Goal: Information Seeking & Learning: Learn about a topic

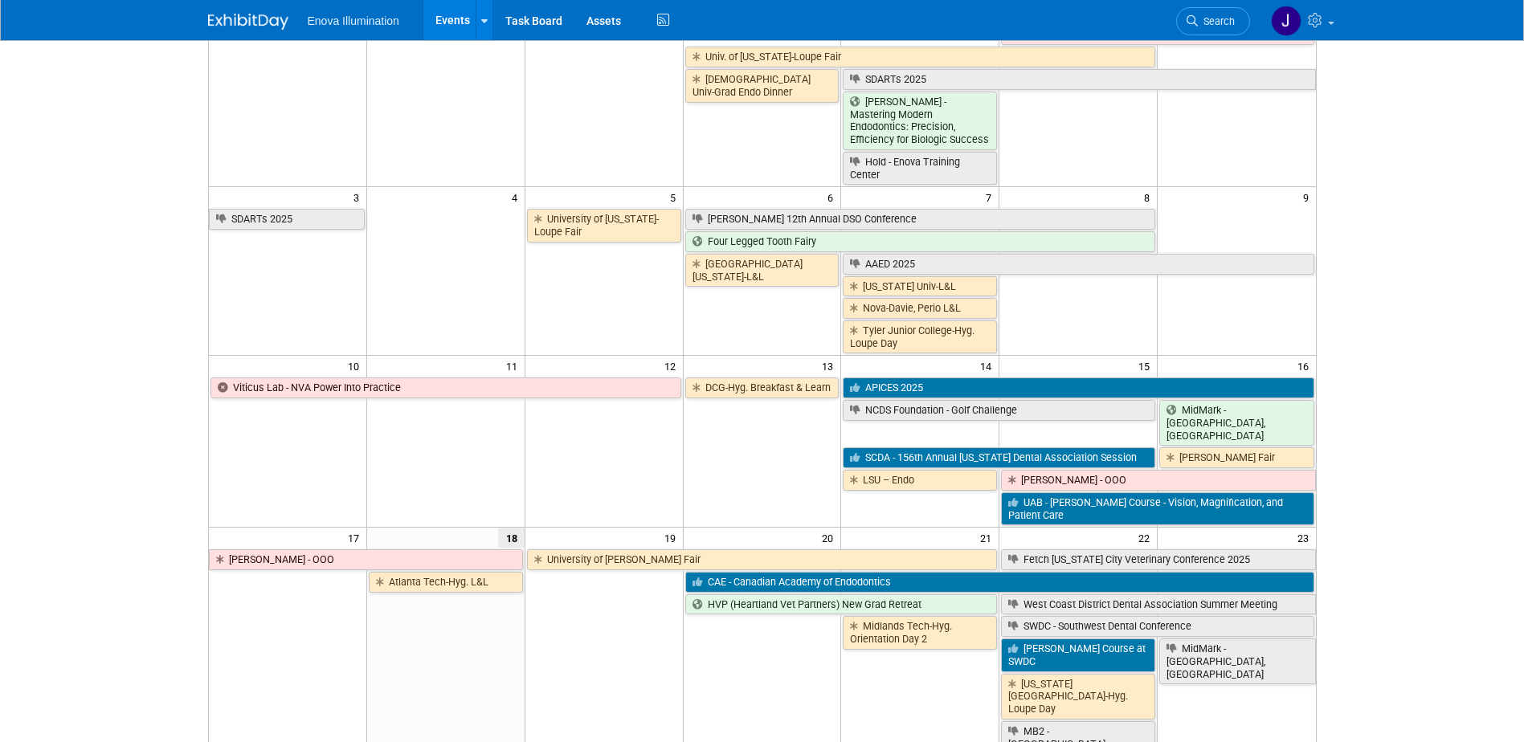
scroll to position [321, 0]
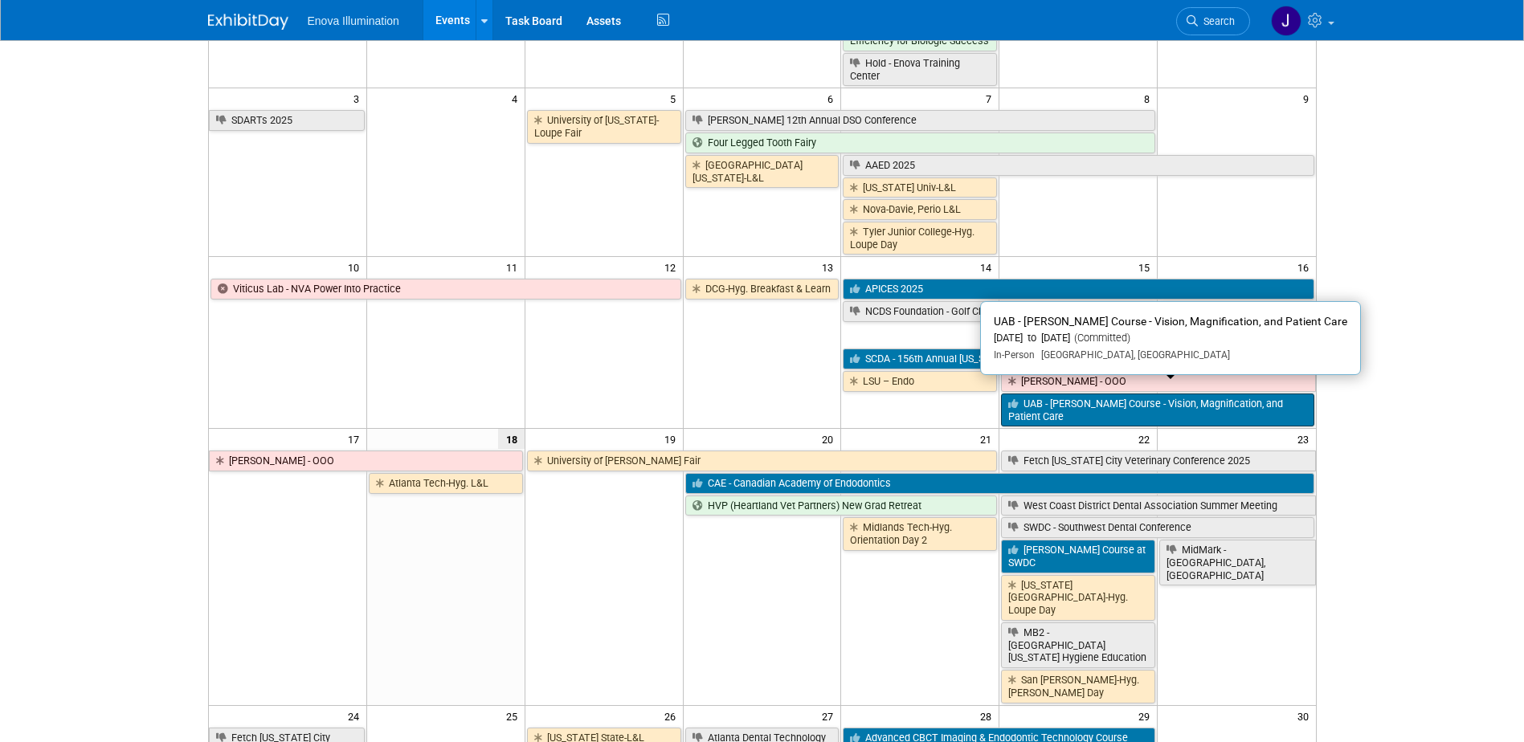
click at [1110, 405] on link "UAB - [PERSON_NAME] Course - Vision, Magnification, and Patient Care" at bounding box center [1157, 410] width 313 height 33
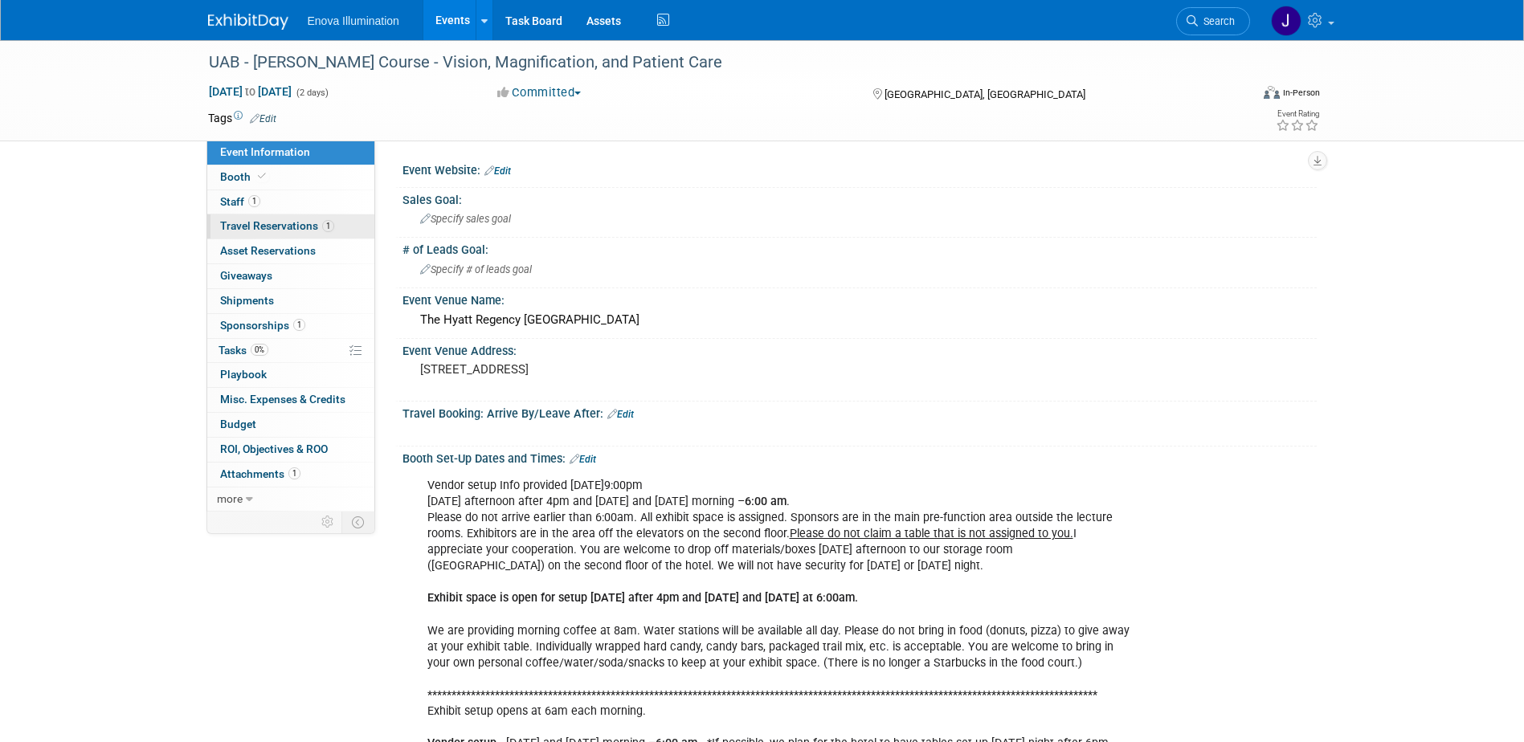
click at [235, 227] on span "Travel Reservations 1" at bounding box center [277, 225] width 114 height 13
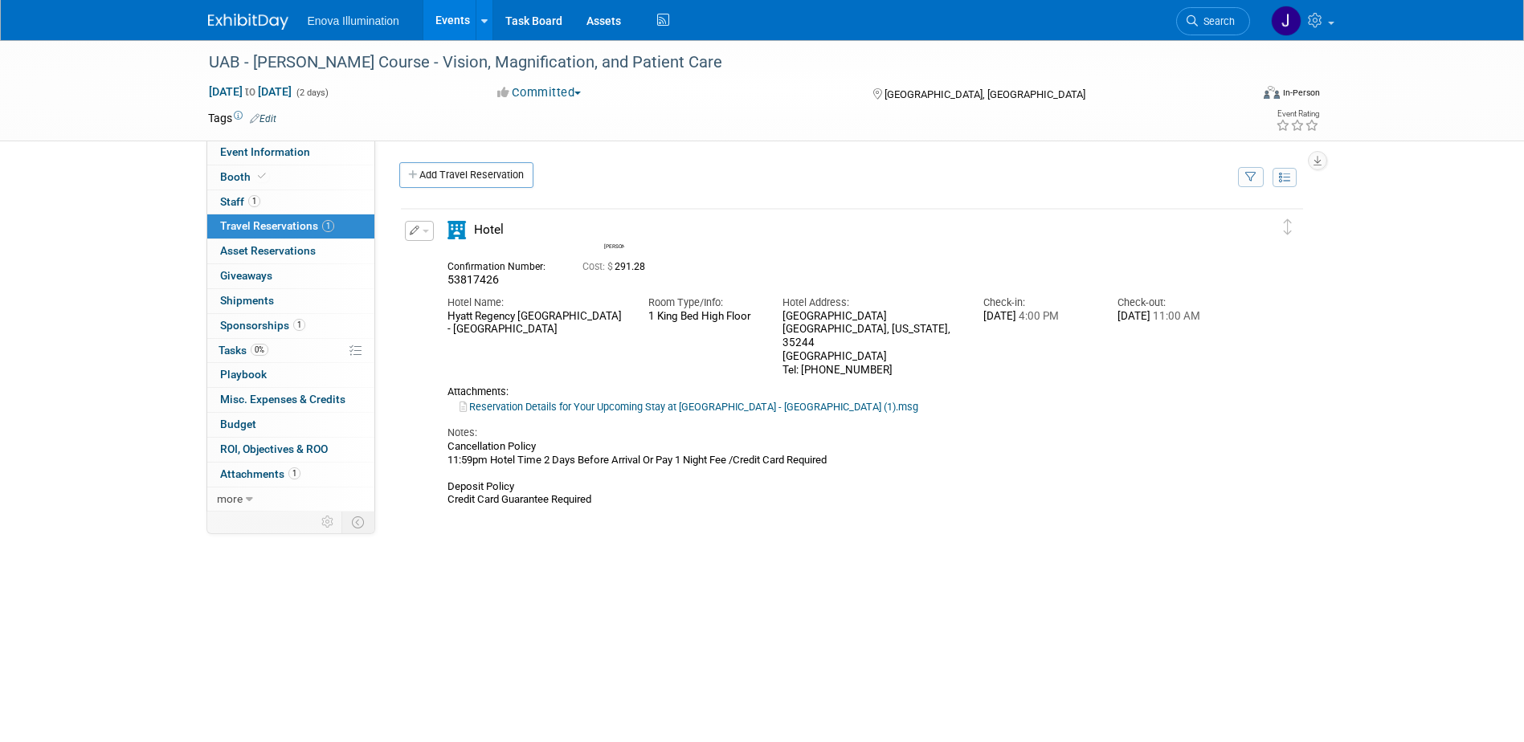
click at [419, 230] on button "button" at bounding box center [419, 231] width 29 height 20
click at [428, 250] on button "Edit Reservation" at bounding box center [474, 258] width 136 height 23
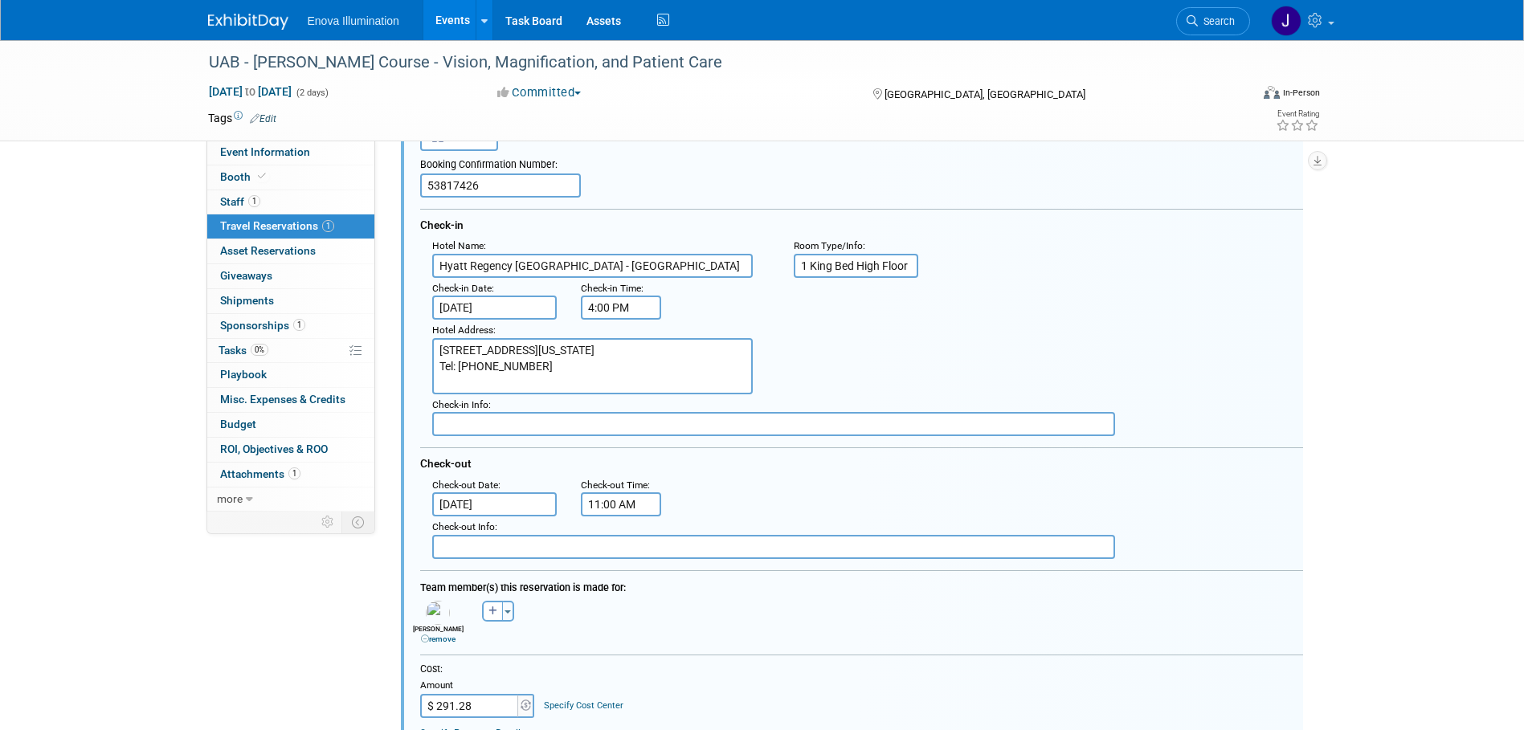
scroll to position [189, 0]
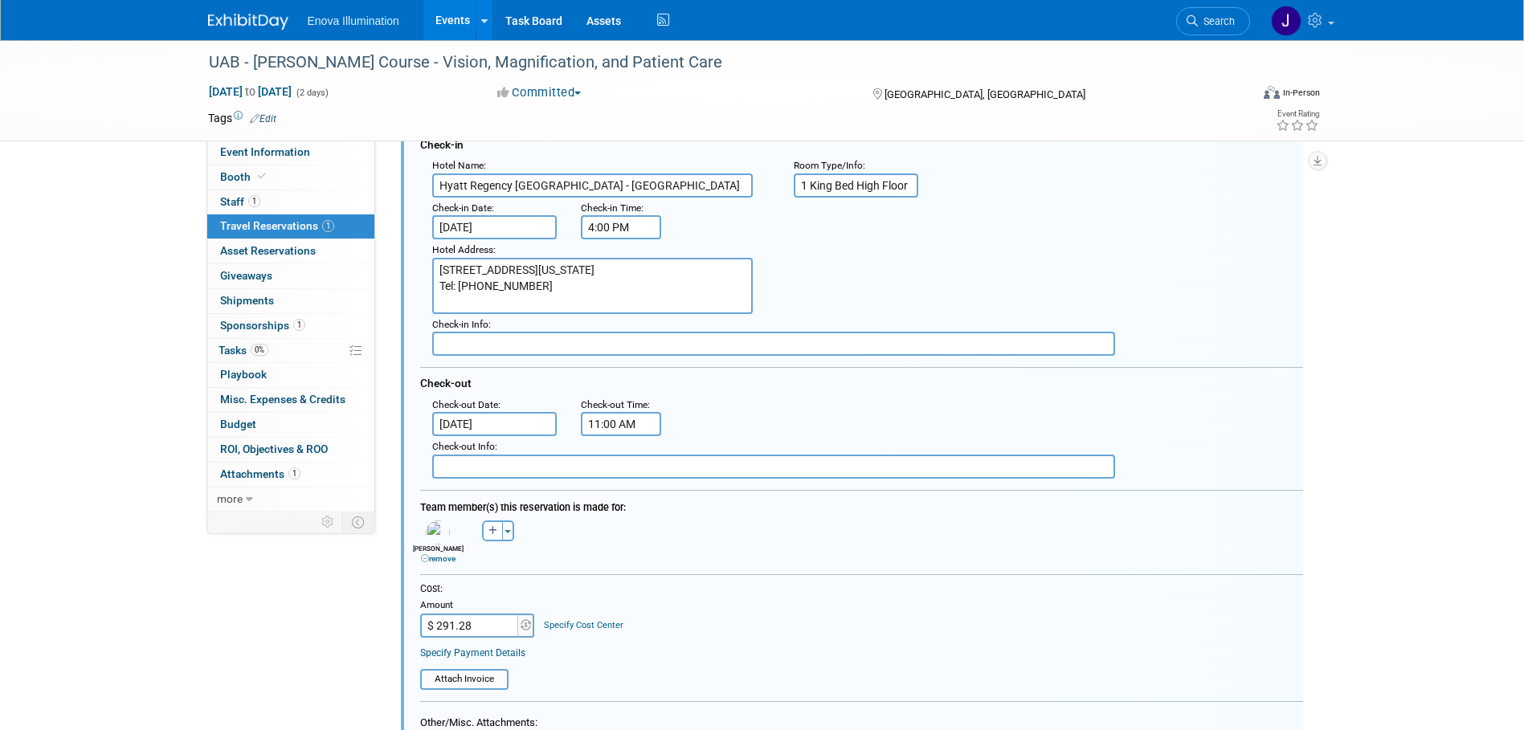
click at [488, 624] on input "$ 291.28" at bounding box center [470, 626] width 100 height 24
type input "$ 335.28"
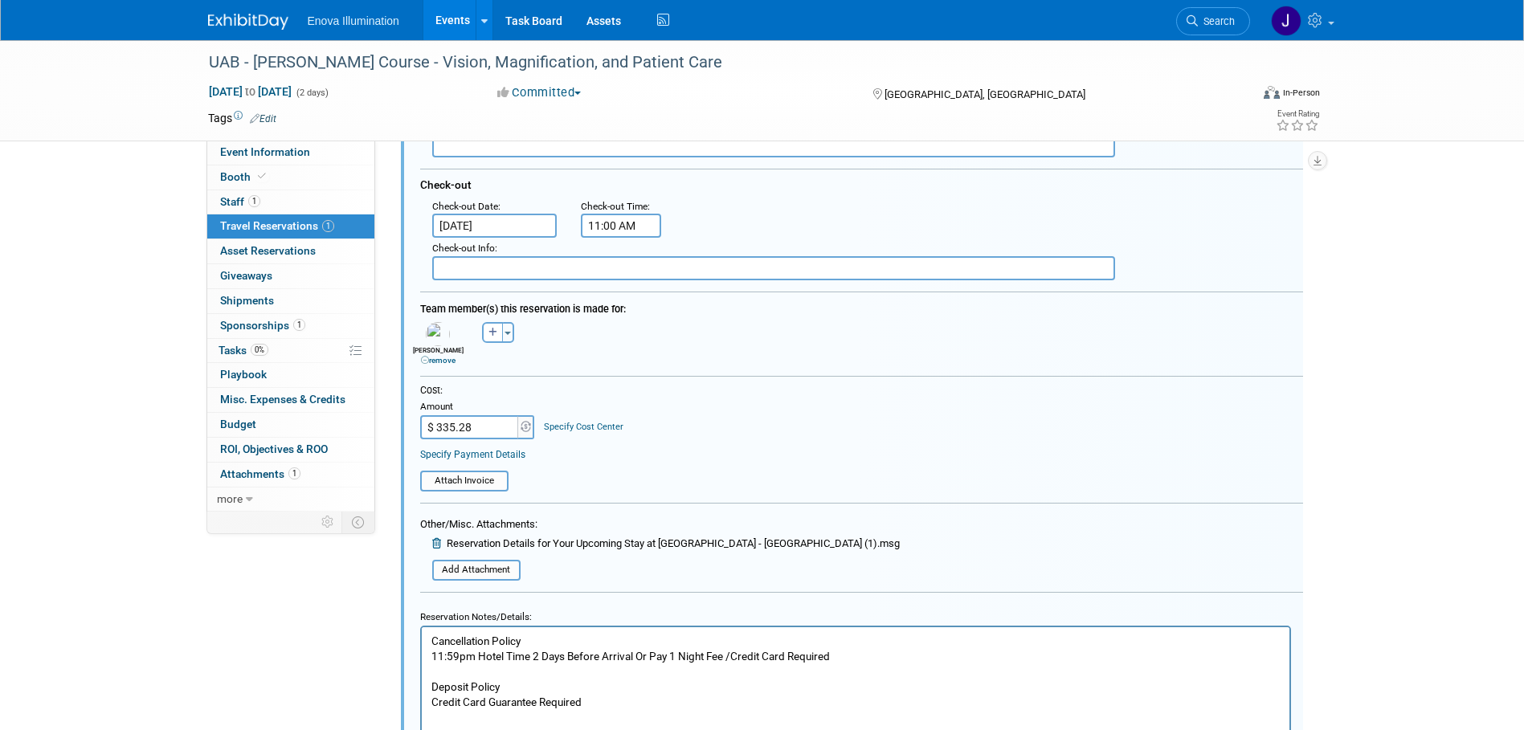
scroll to position [430, 0]
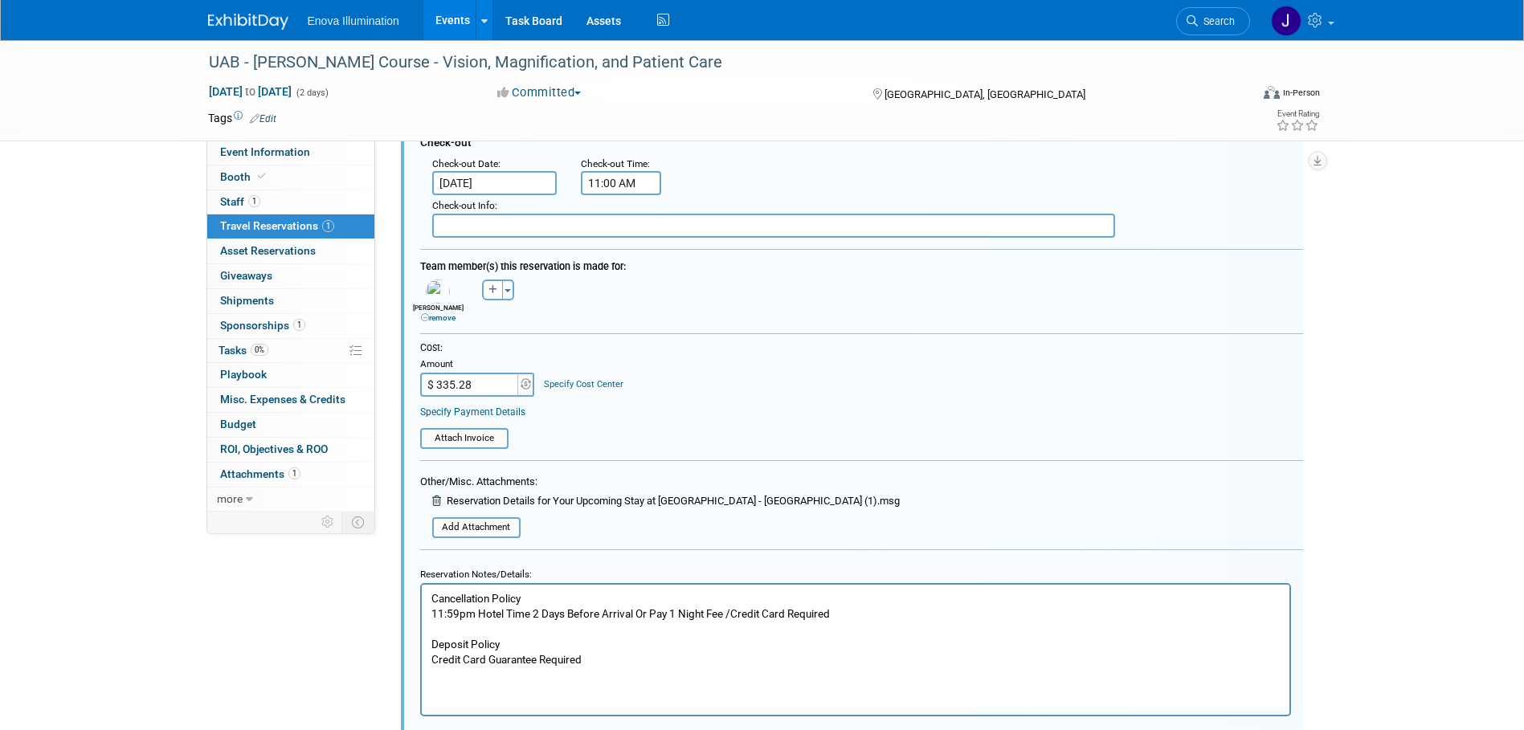
click at [594, 663] on p "Cancellation Policy 11:59pm Hotel Time 2 Days Before Arrival Or Pay 1 Night Fee…" at bounding box center [855, 629] width 849 height 76
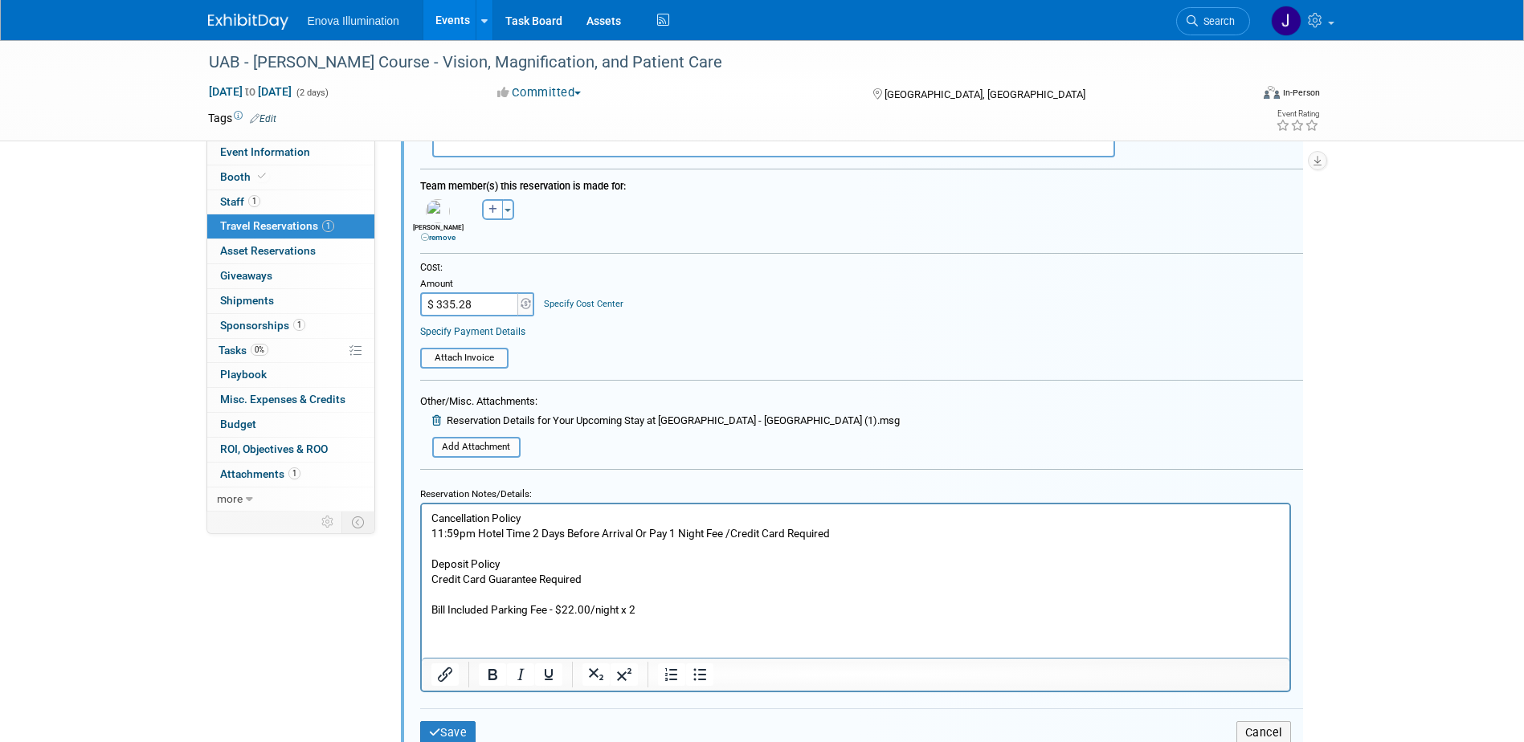
scroll to position [671, 0]
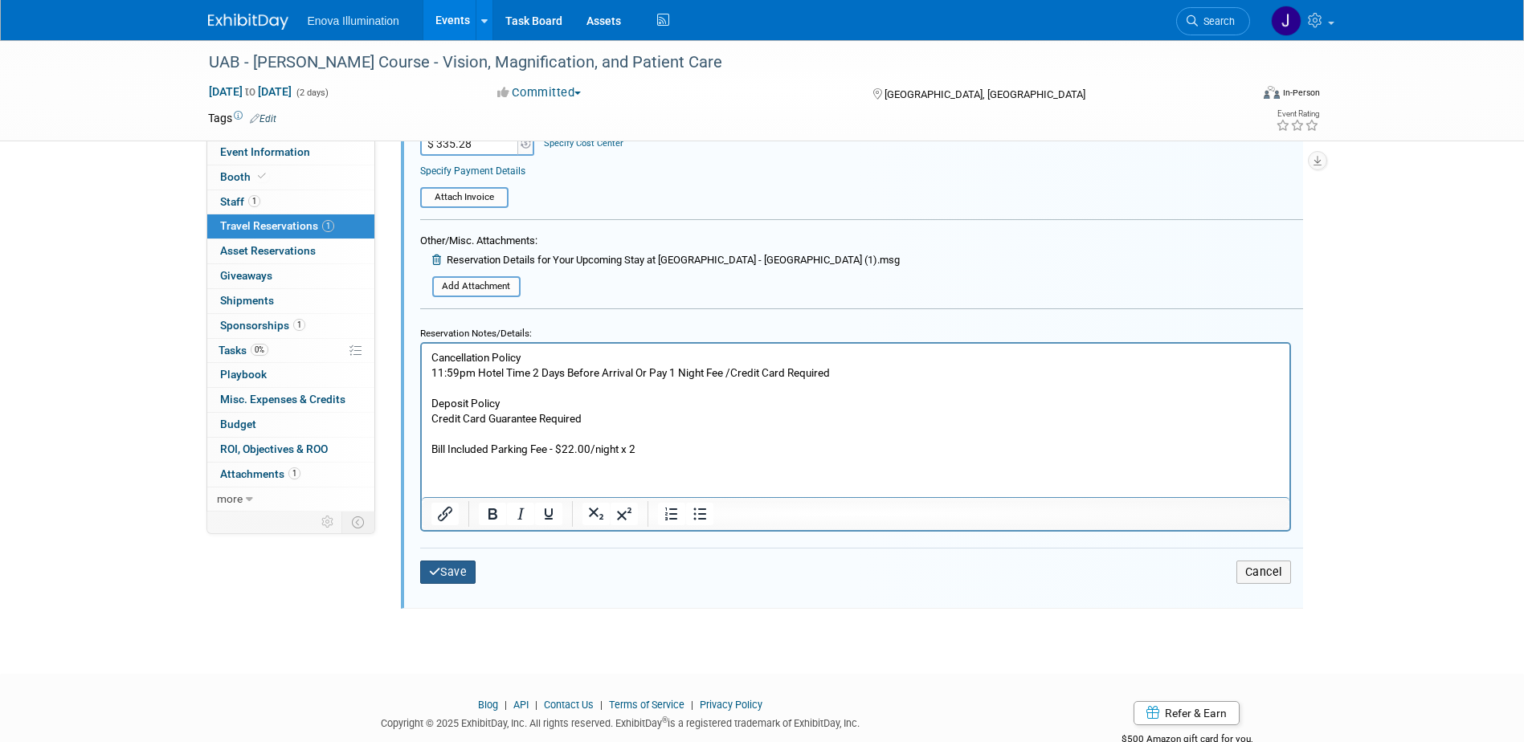
click at [449, 578] on button "Save" at bounding box center [448, 572] width 56 height 23
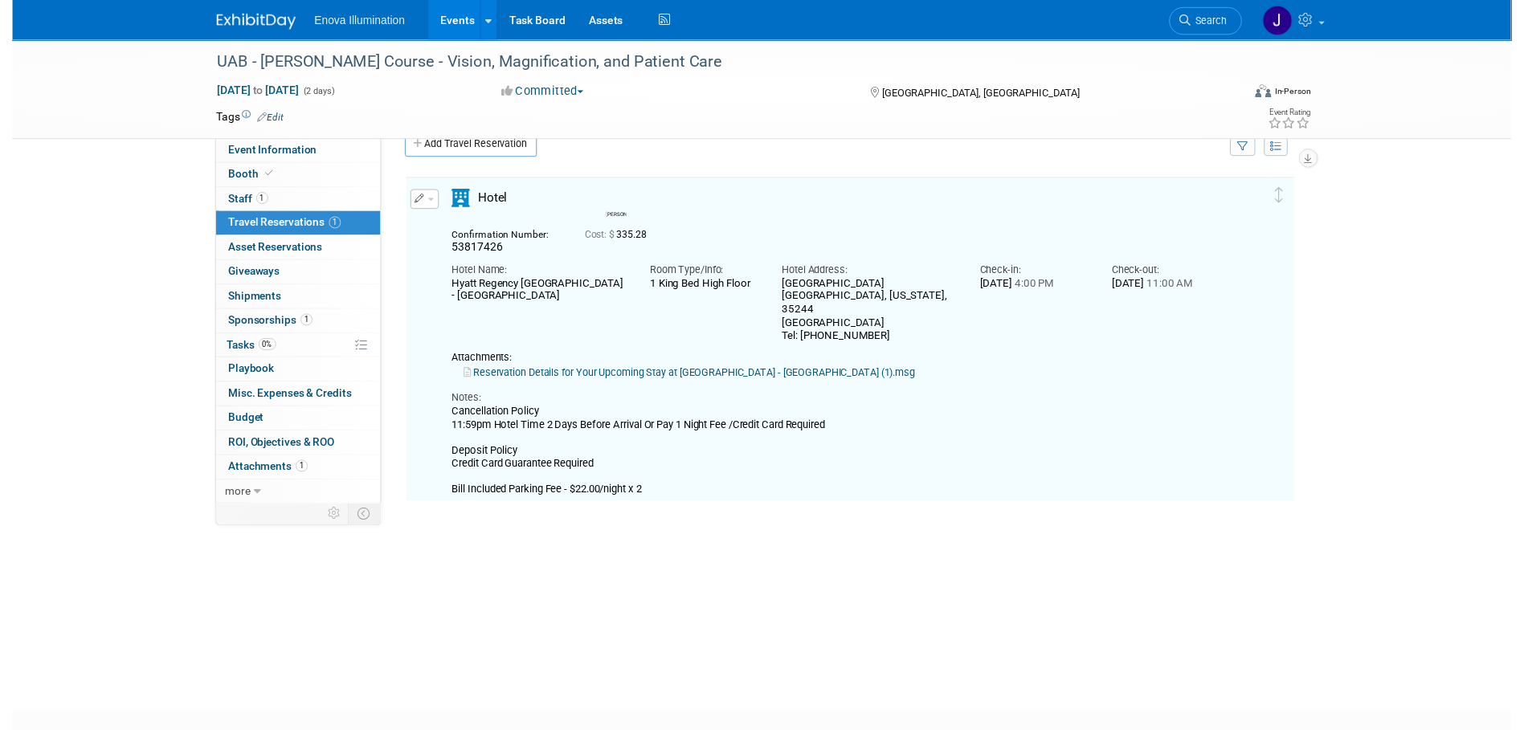
scroll to position [28, 0]
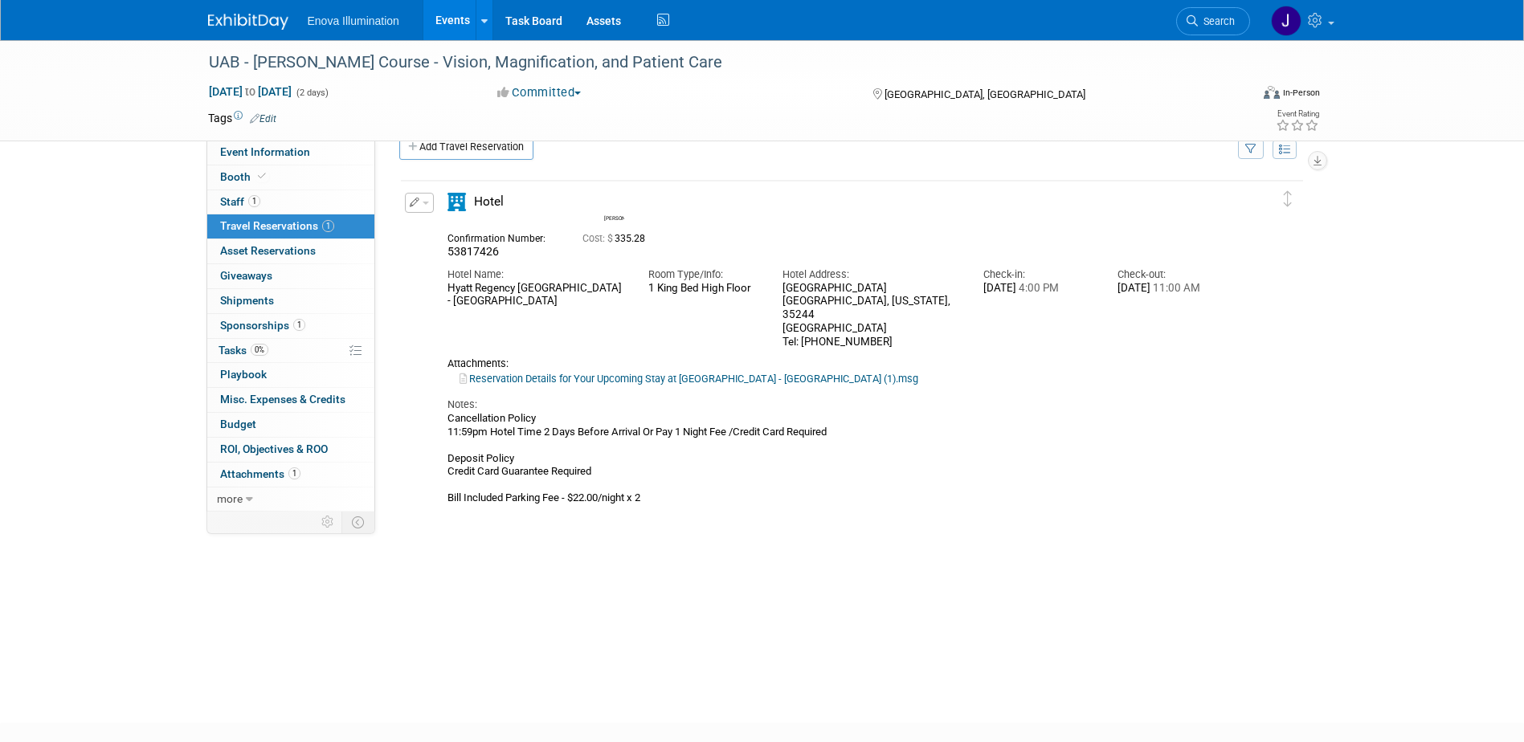
click at [431, 203] on button "button" at bounding box center [419, 203] width 29 height 20
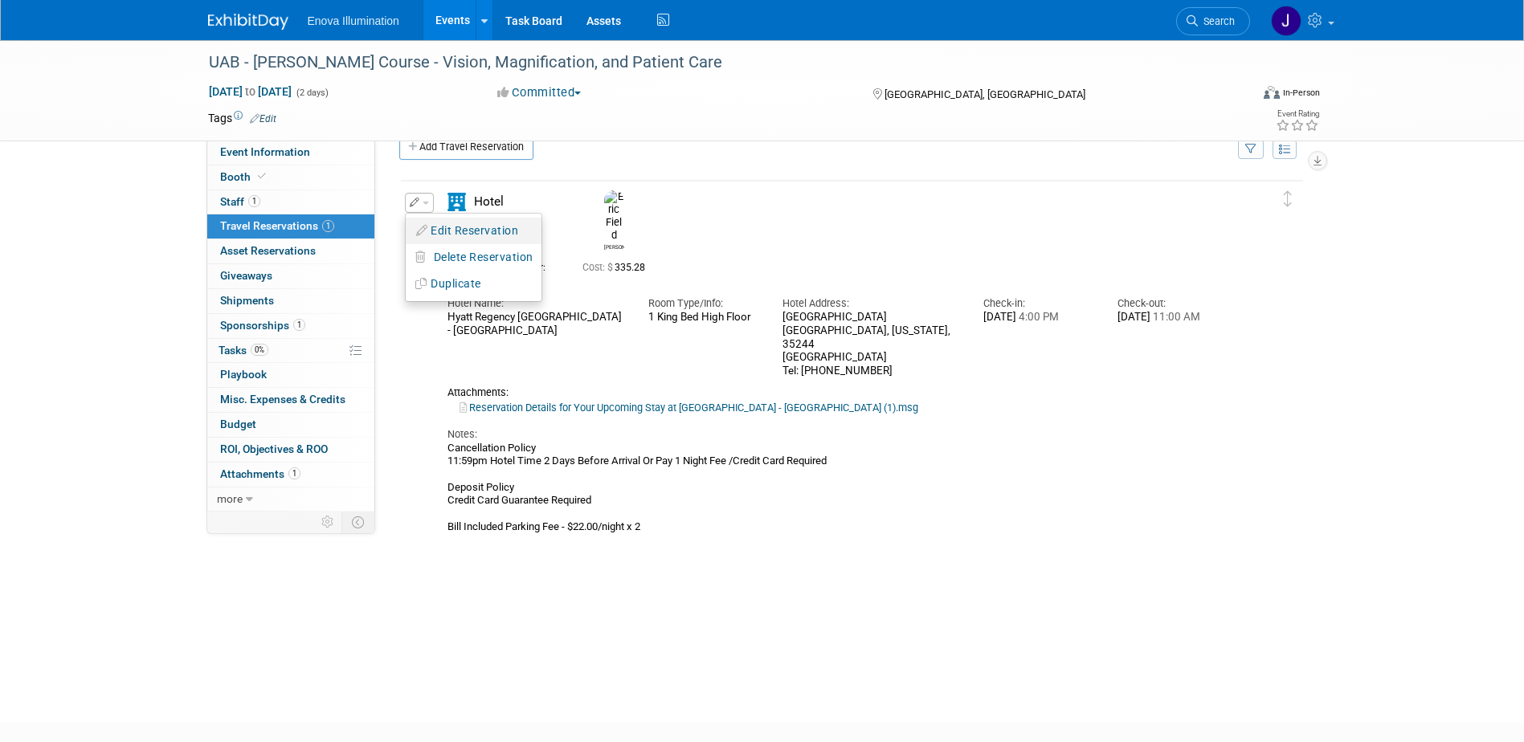
click at [432, 221] on button "Edit Reservation" at bounding box center [474, 230] width 136 height 23
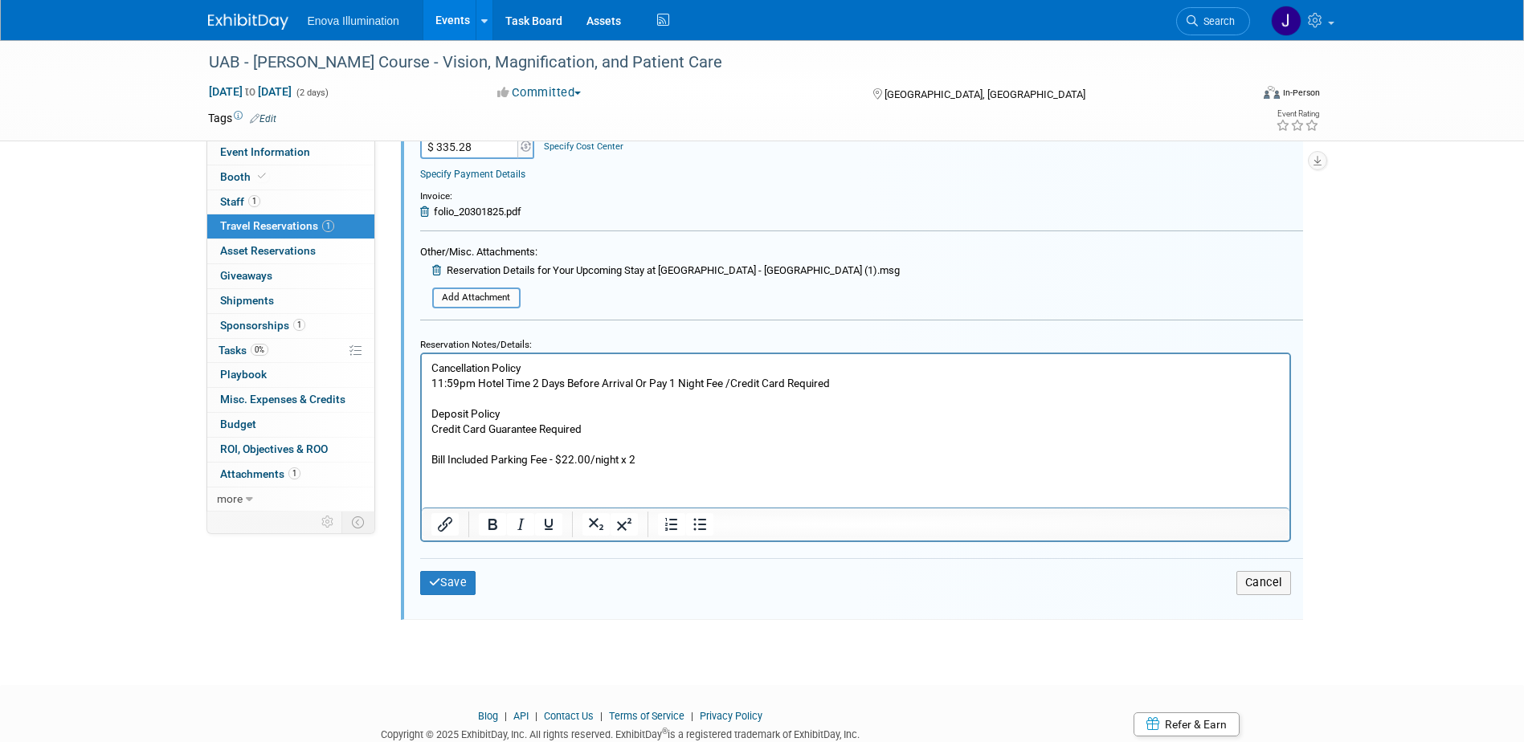
scroll to position [671, 0]
click at [453, 578] on button "Save" at bounding box center [448, 579] width 56 height 23
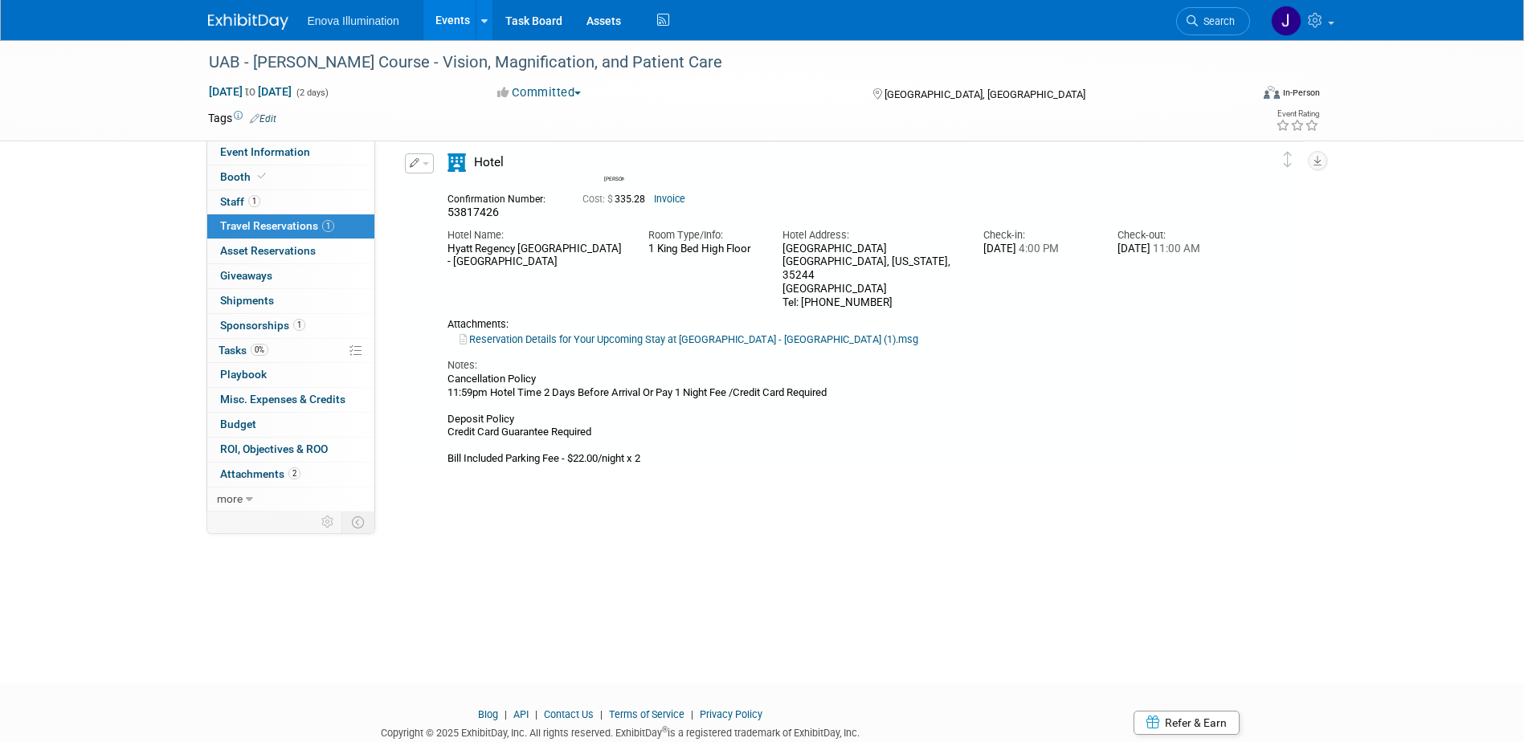
scroll to position [28, 0]
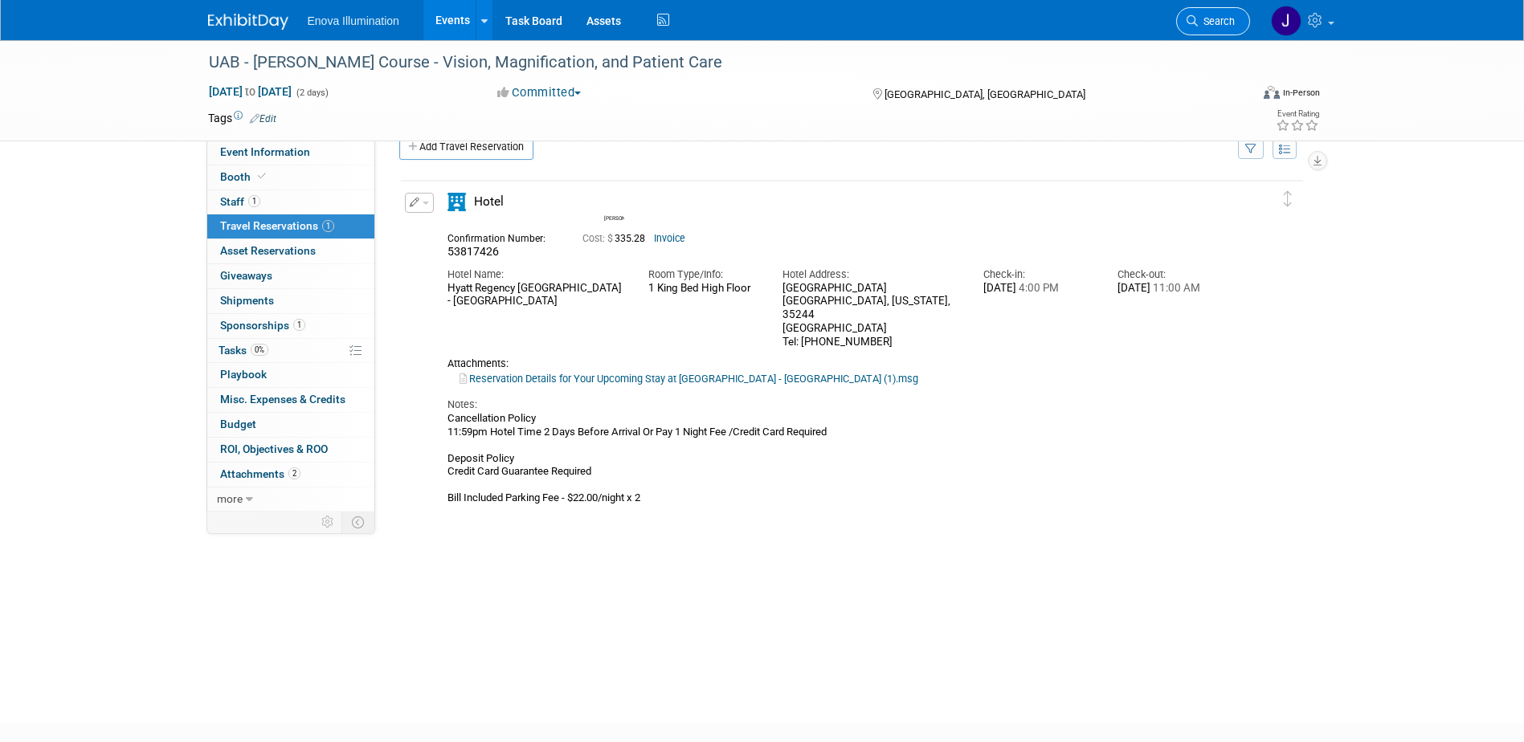
click at [1223, 33] on link "Search" at bounding box center [1213, 21] width 74 height 28
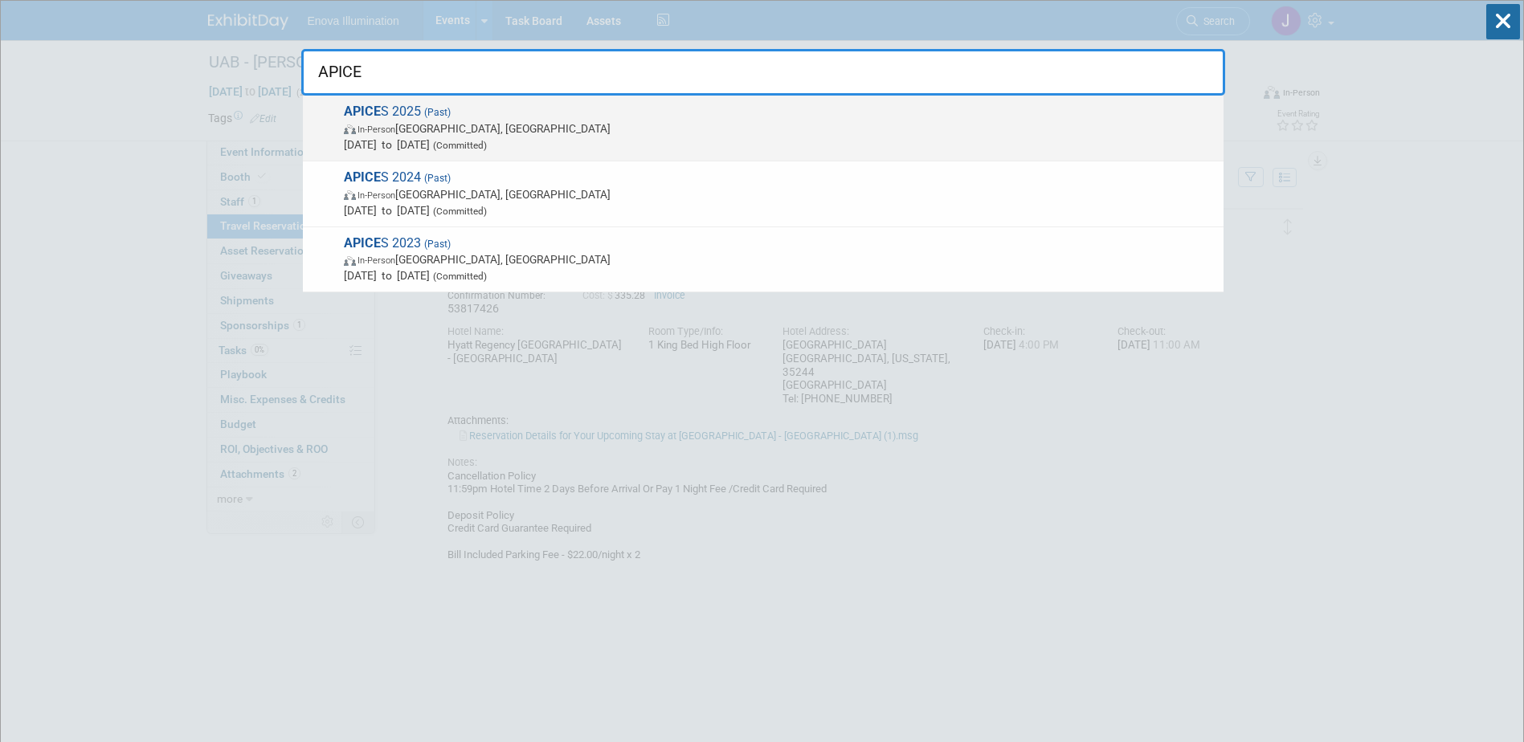
type input "APICE"
click at [348, 129] on img at bounding box center [351, 130] width 14 height 10
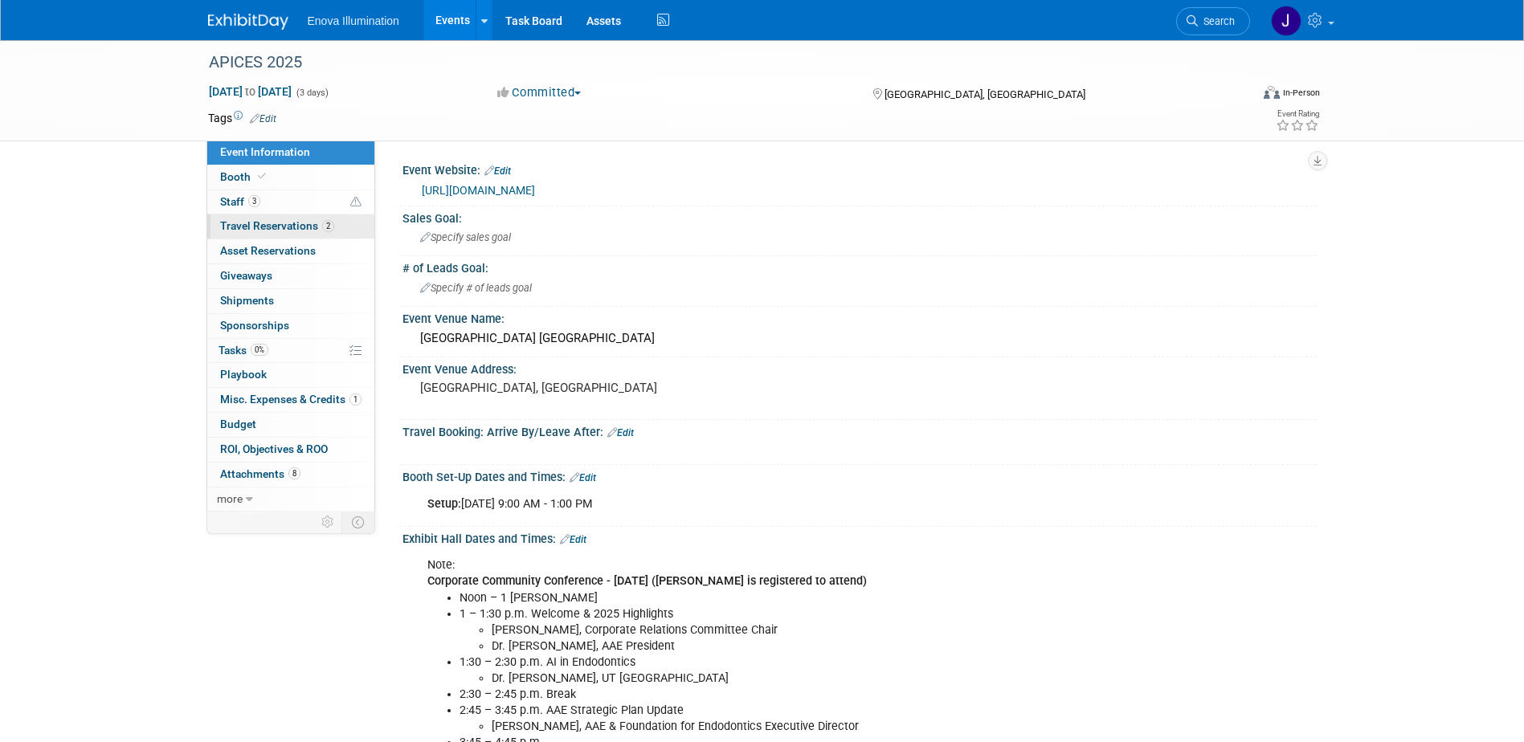
click at [284, 226] on span "Travel Reservations 2" at bounding box center [277, 225] width 114 height 13
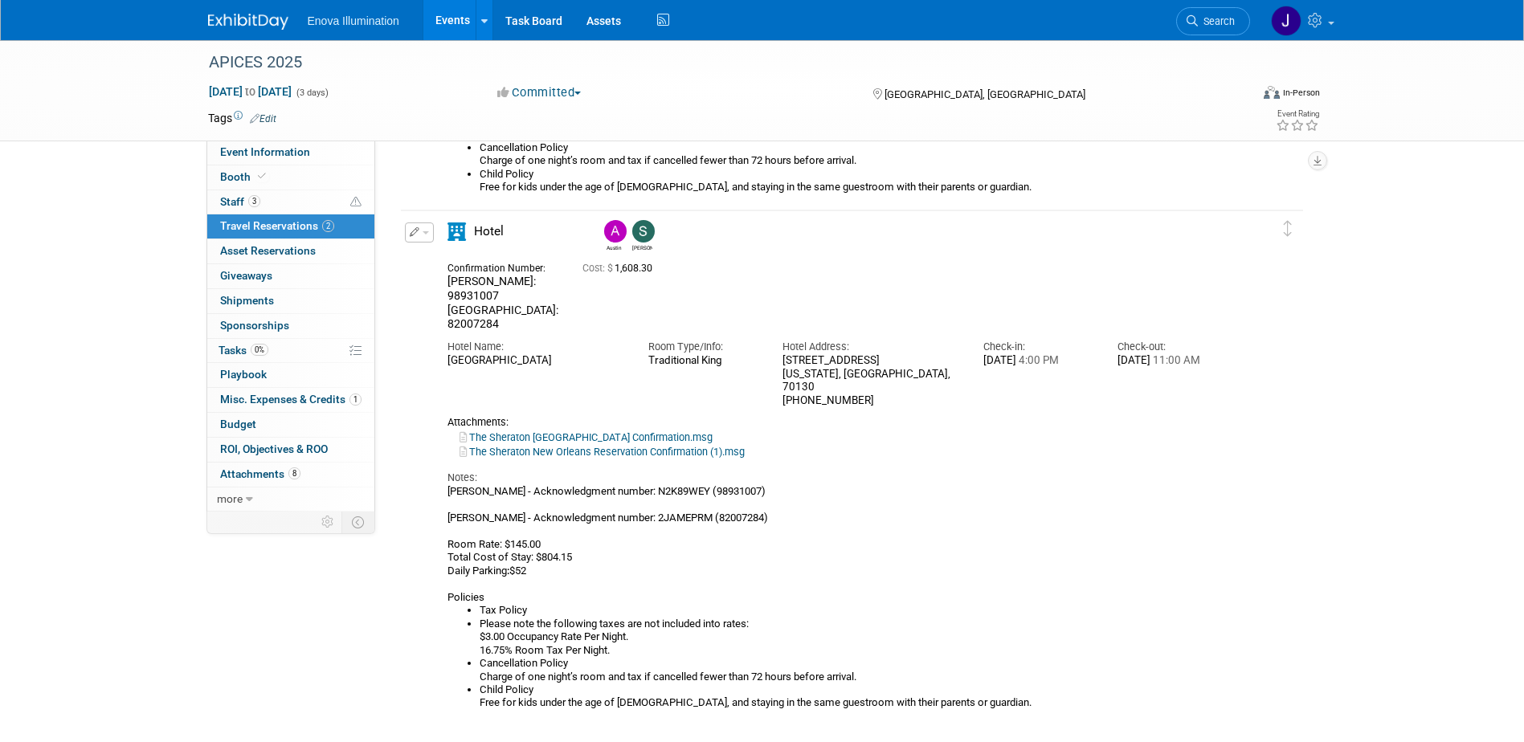
scroll to position [562, 0]
click at [428, 237] on button "button" at bounding box center [419, 232] width 29 height 20
click at [440, 257] on button "Edit Reservation" at bounding box center [474, 259] width 136 height 23
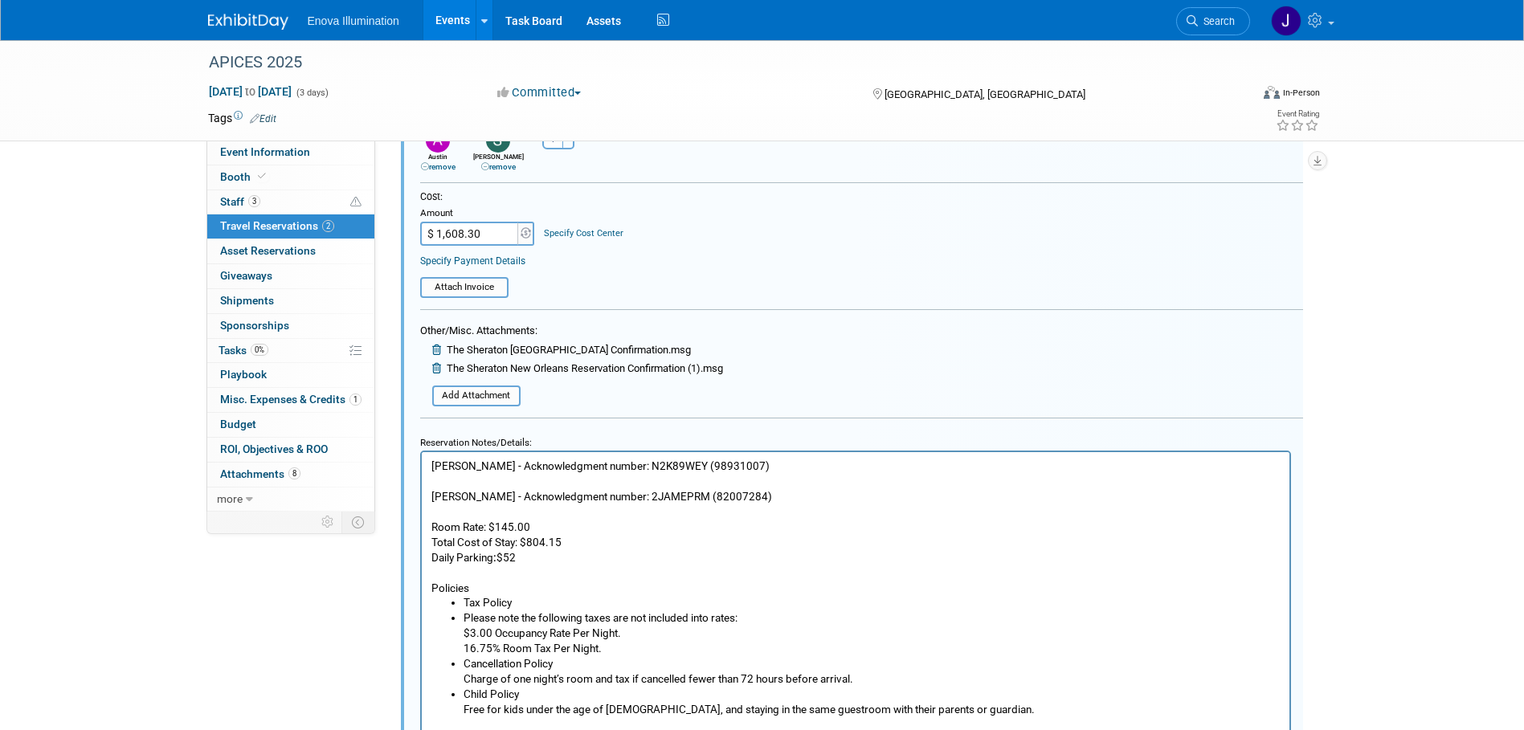
scroll to position [1154, 0]
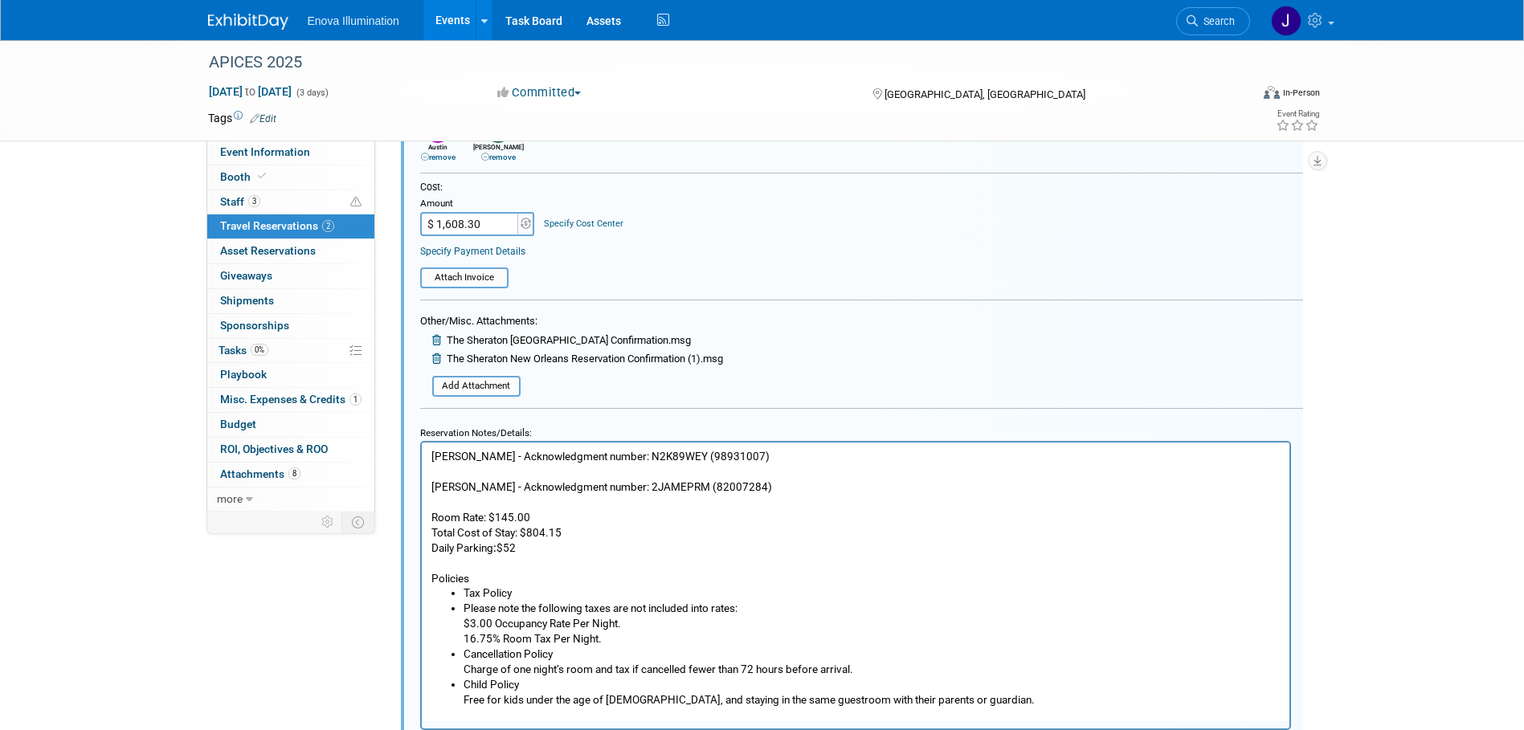
click at [685, 481] on p "Sam Colton - Acknowledgment number: N2K89WEY (98931007) Austin Merritt - Acknow…" at bounding box center [855, 517] width 849 height 137
click at [779, 489] on p "Sam Colton - Acknowledgment number: N2K89WEY (98931007) Austin Merritt - Acknow…" at bounding box center [855, 517] width 849 height 137
click at [801, 454] on p "Sam Colton - Acknowledgment number: N2K89WEY (98931007) Austin Merritt - Acknow…" at bounding box center [855, 517] width 849 height 137
click at [848, 456] on p "Sam Colton - Acknowledgment number: N2K89WEY (98931007) - Sam's Stay $ Austin M…" at bounding box center [855, 517] width 849 height 137
click at [785, 491] on p "Sam Colton - Acknowledgment number: N2K89WEY (98931007) - Sam's Stay $752.32 Au…" at bounding box center [855, 517] width 849 height 137
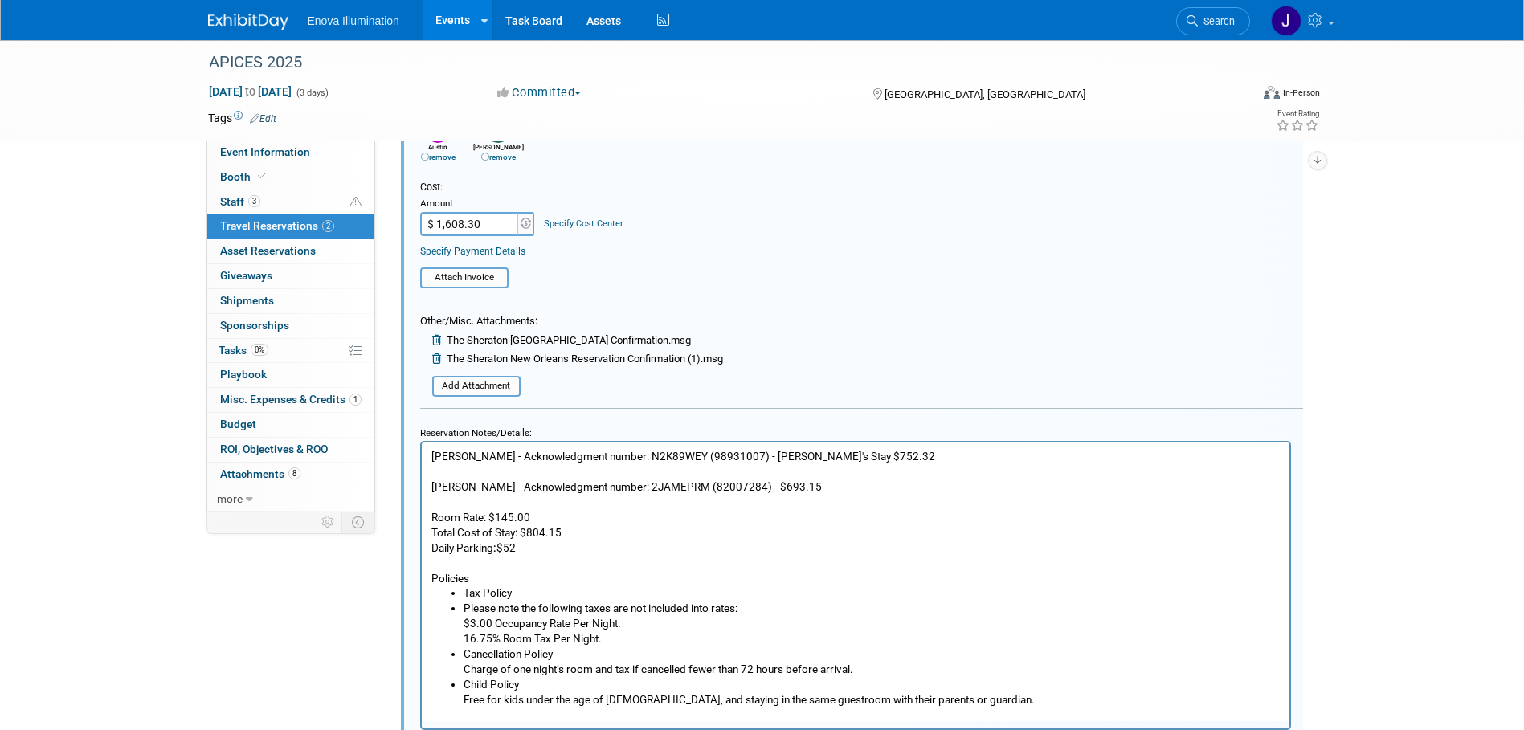
click at [489, 230] on input "$ 1,608.30" at bounding box center [470, 224] width 100 height 24
type input "$ 1,445.47"
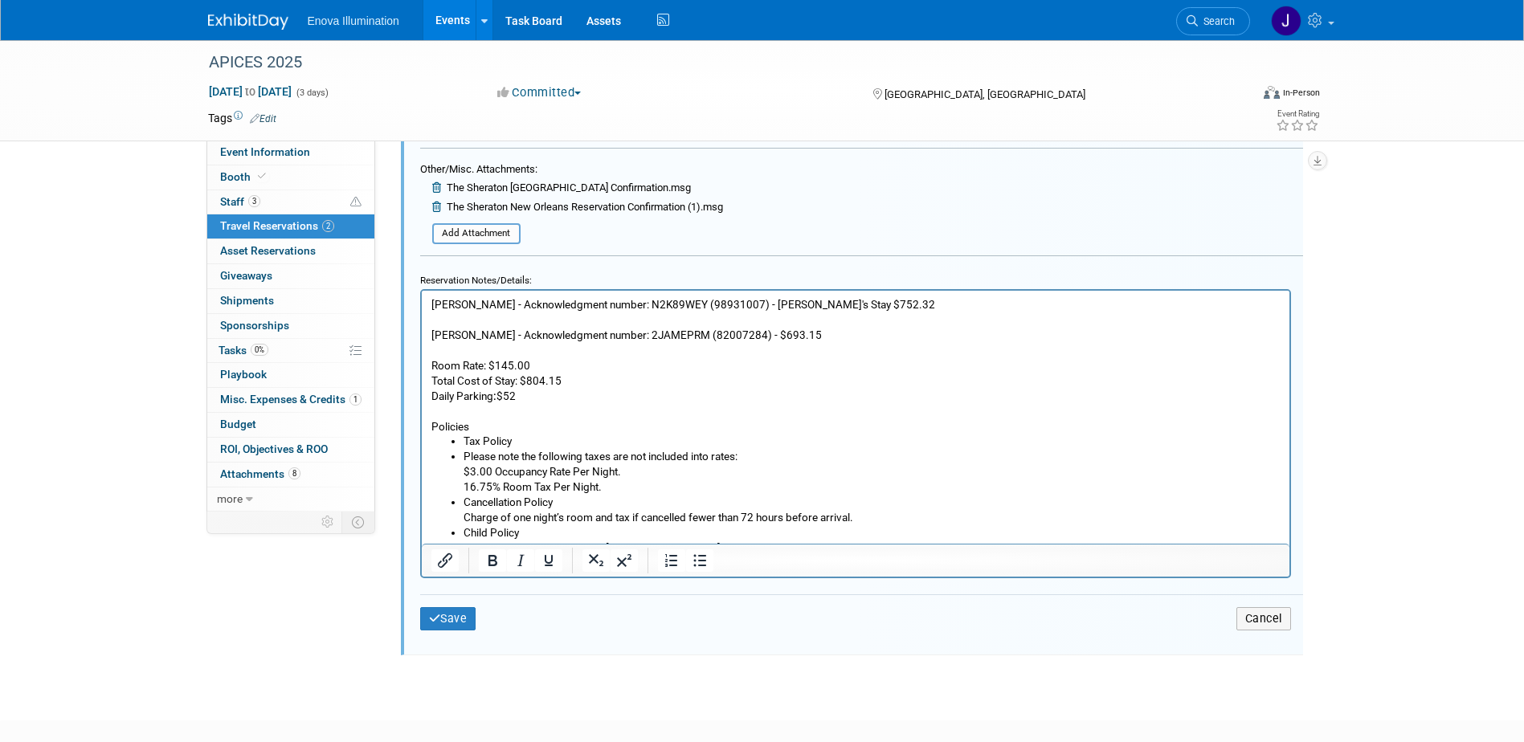
scroll to position [1315, 0]
click at [430, 613] on icon "submit" at bounding box center [435, 617] width 12 height 11
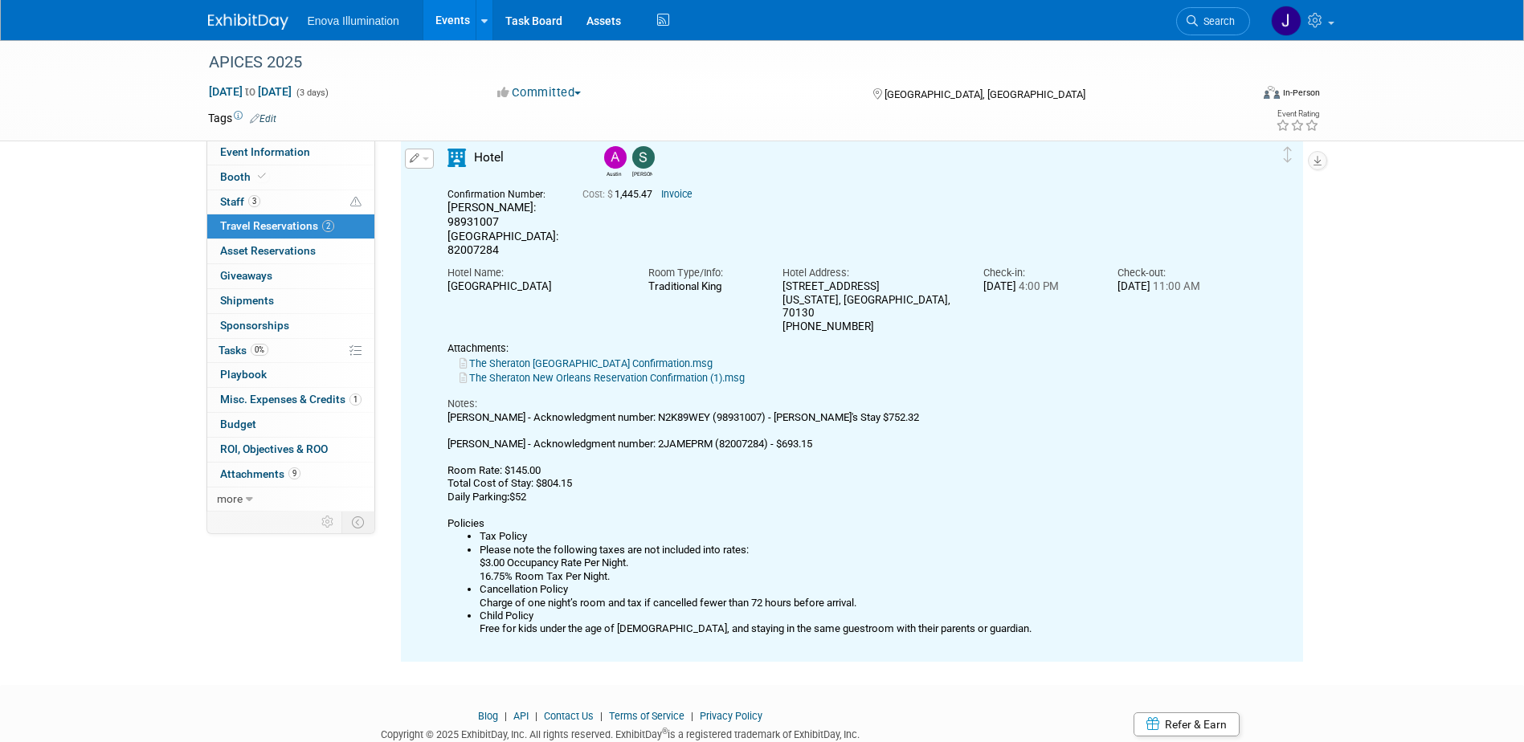
scroll to position [591, 0]
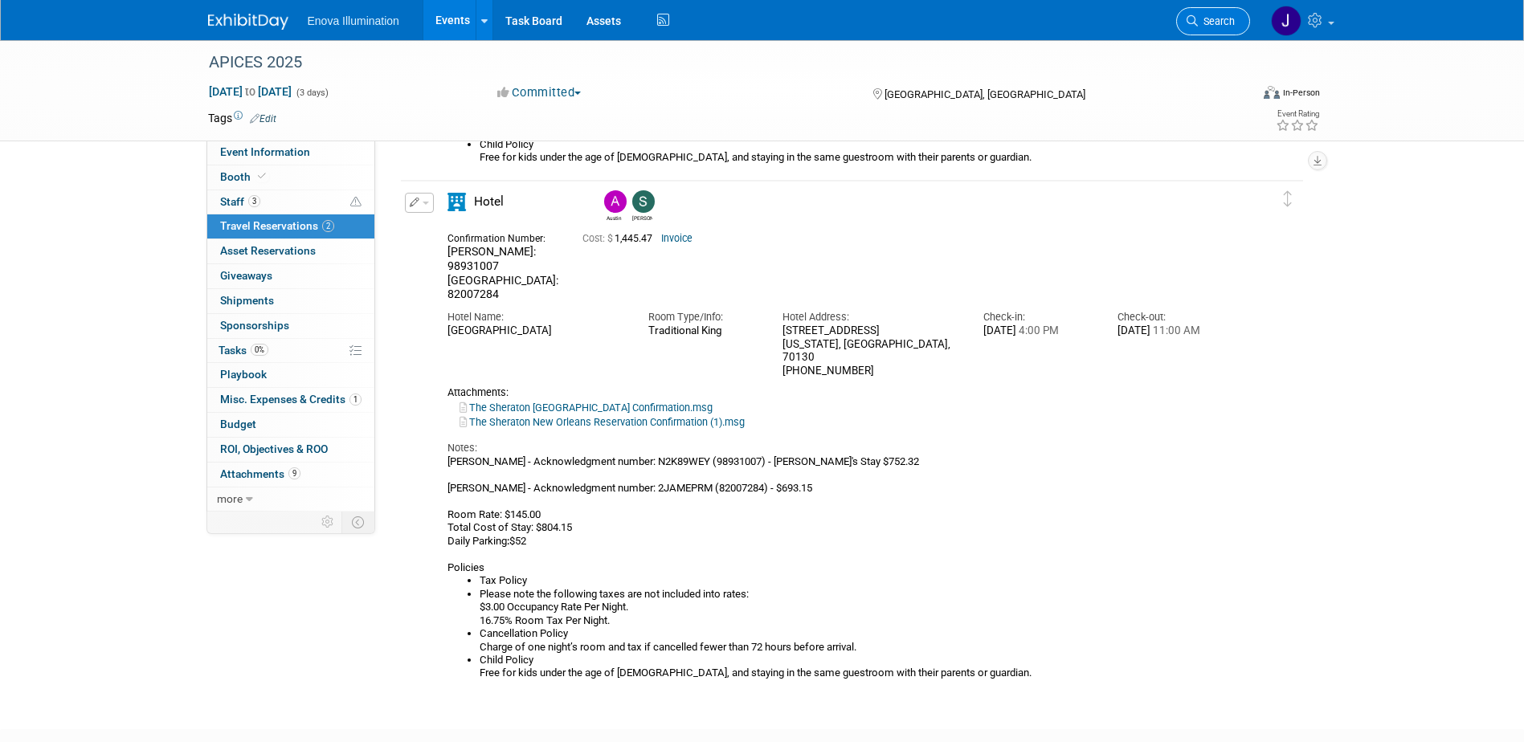
click at [1204, 13] on link "Search" at bounding box center [1213, 21] width 74 height 28
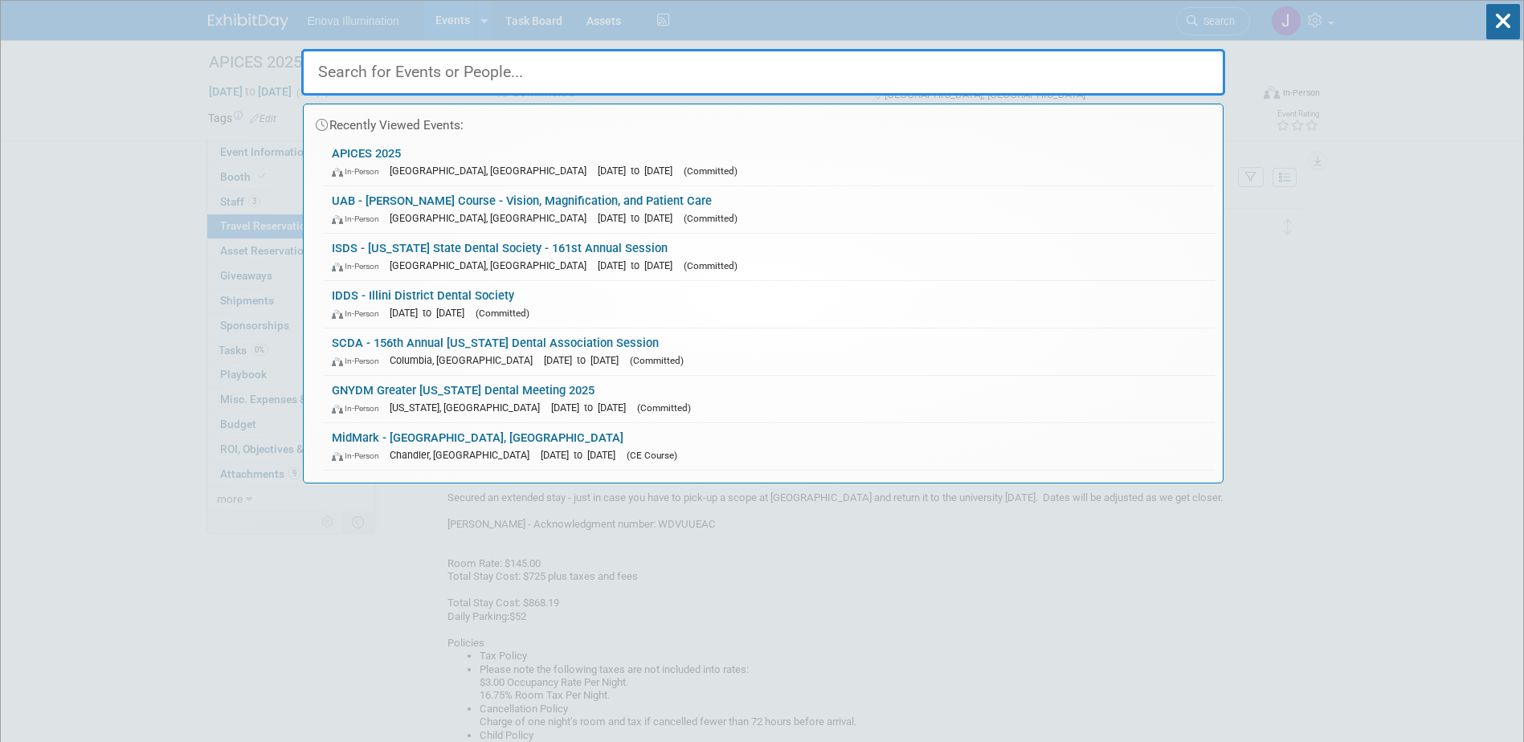
click at [1101, 61] on input "text" at bounding box center [763, 72] width 924 height 47
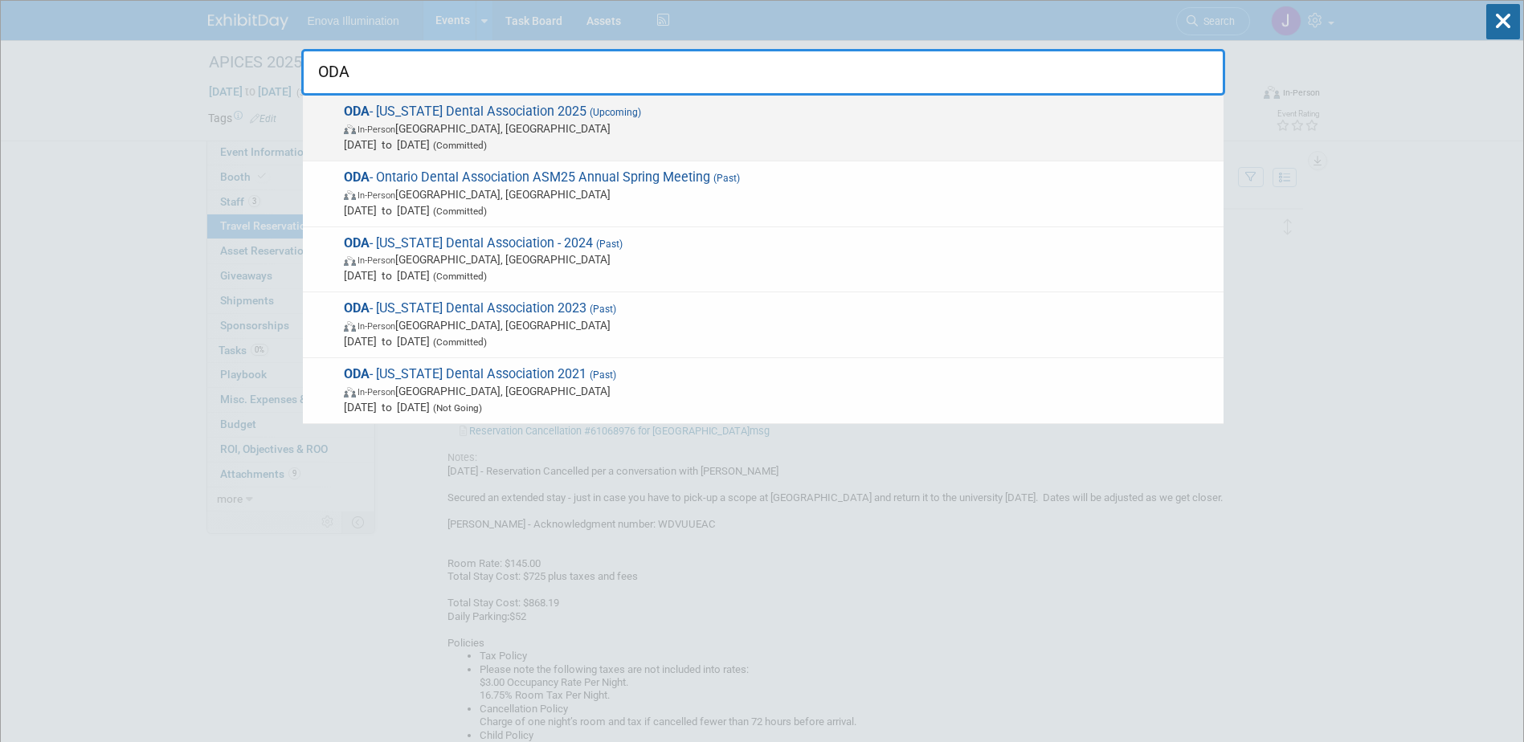
type input "ODA"
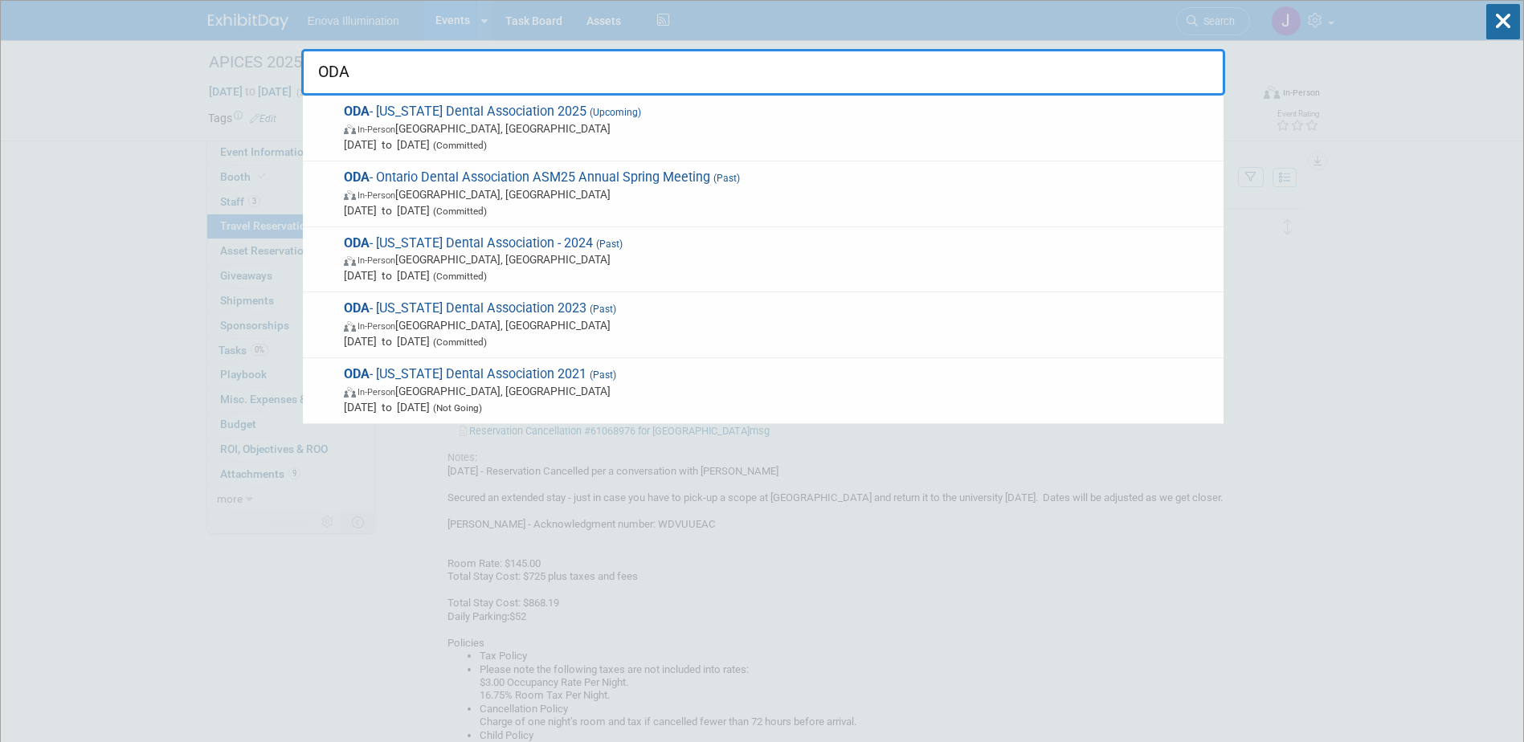
click at [468, 114] on span "ODA - Ohio Dental Association 2025 (Upcoming) In-Person Columbus, OH Sep 25, 20…" at bounding box center [777, 128] width 877 height 49
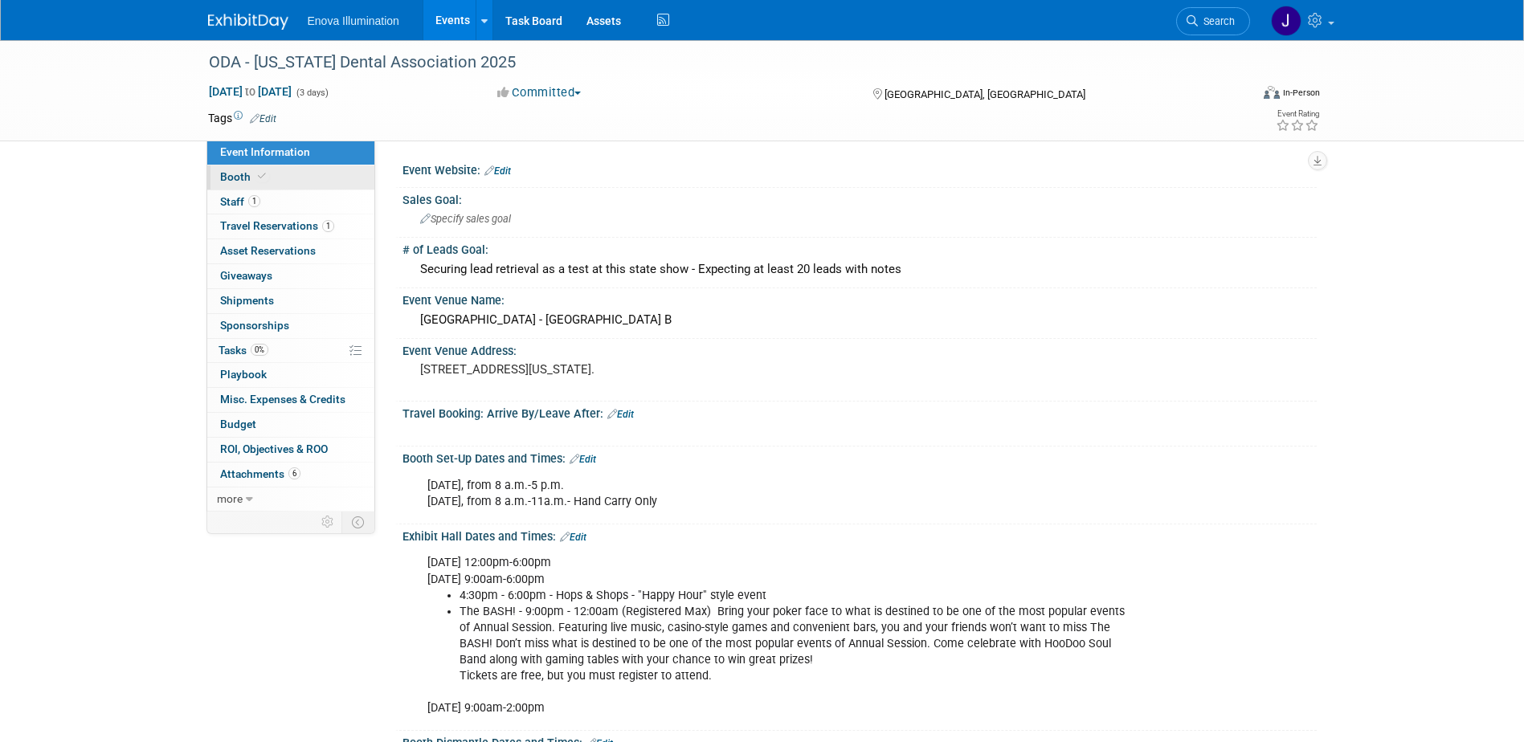
click at [310, 183] on link "Booth" at bounding box center [290, 178] width 167 height 24
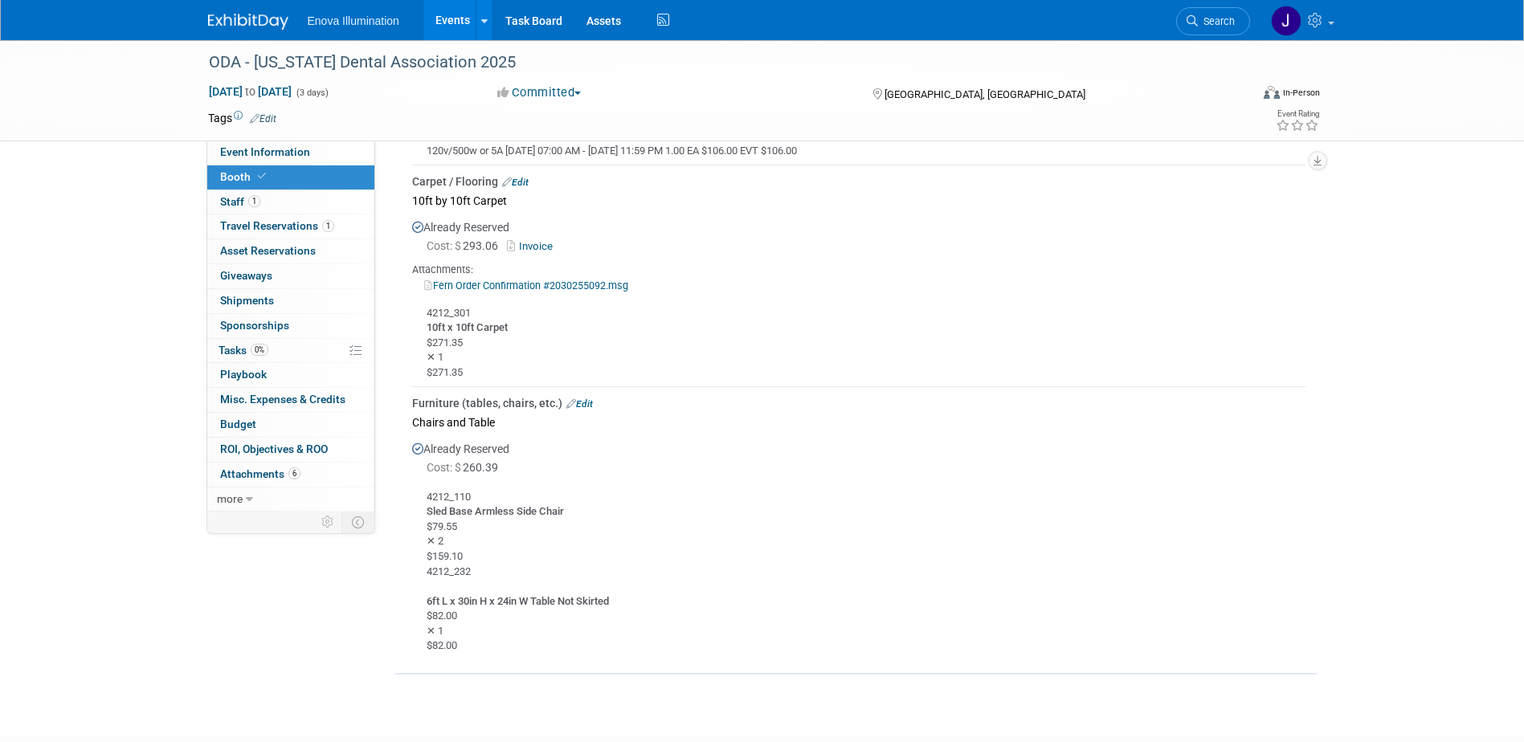
scroll to position [964, 0]
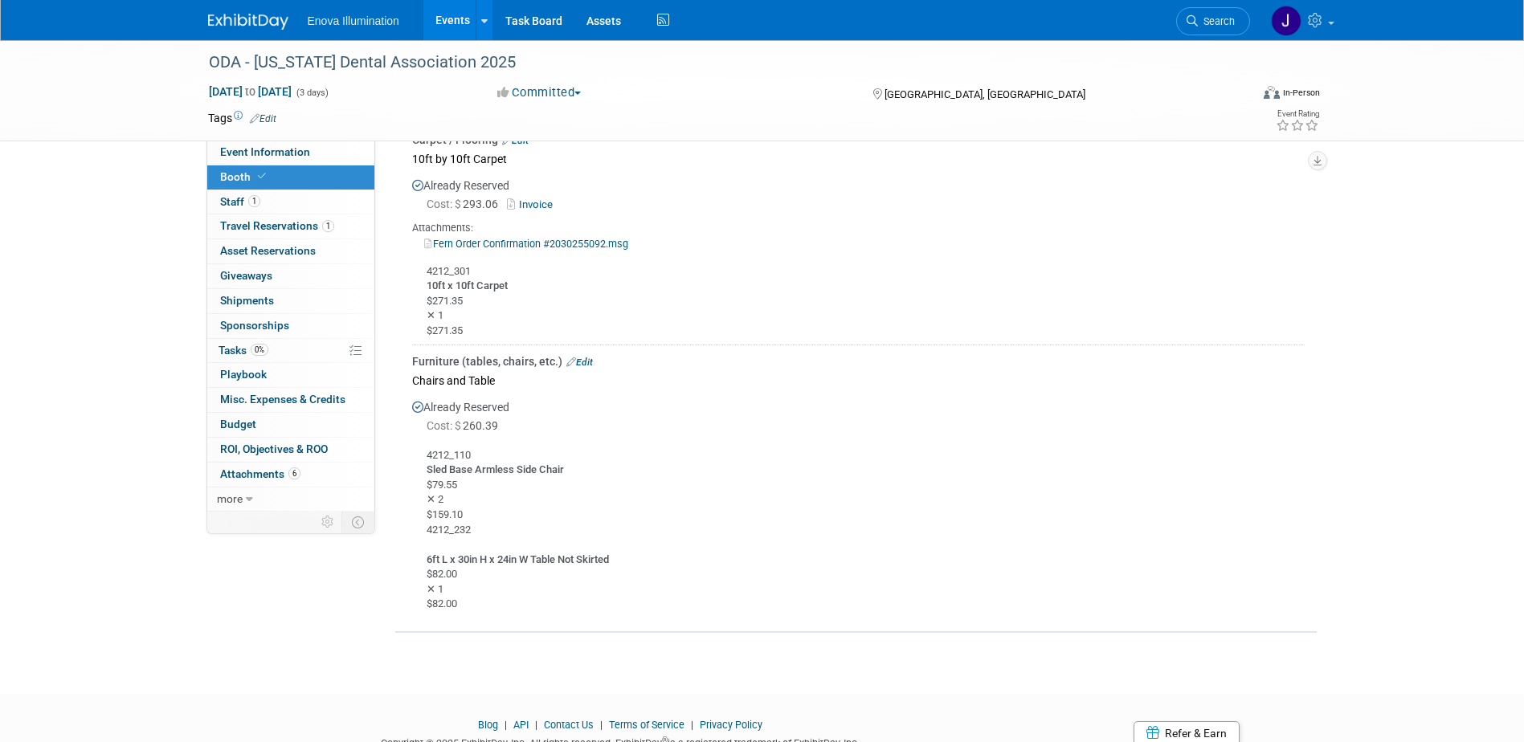
click at [527, 146] on link "Edit" at bounding box center [515, 140] width 27 height 11
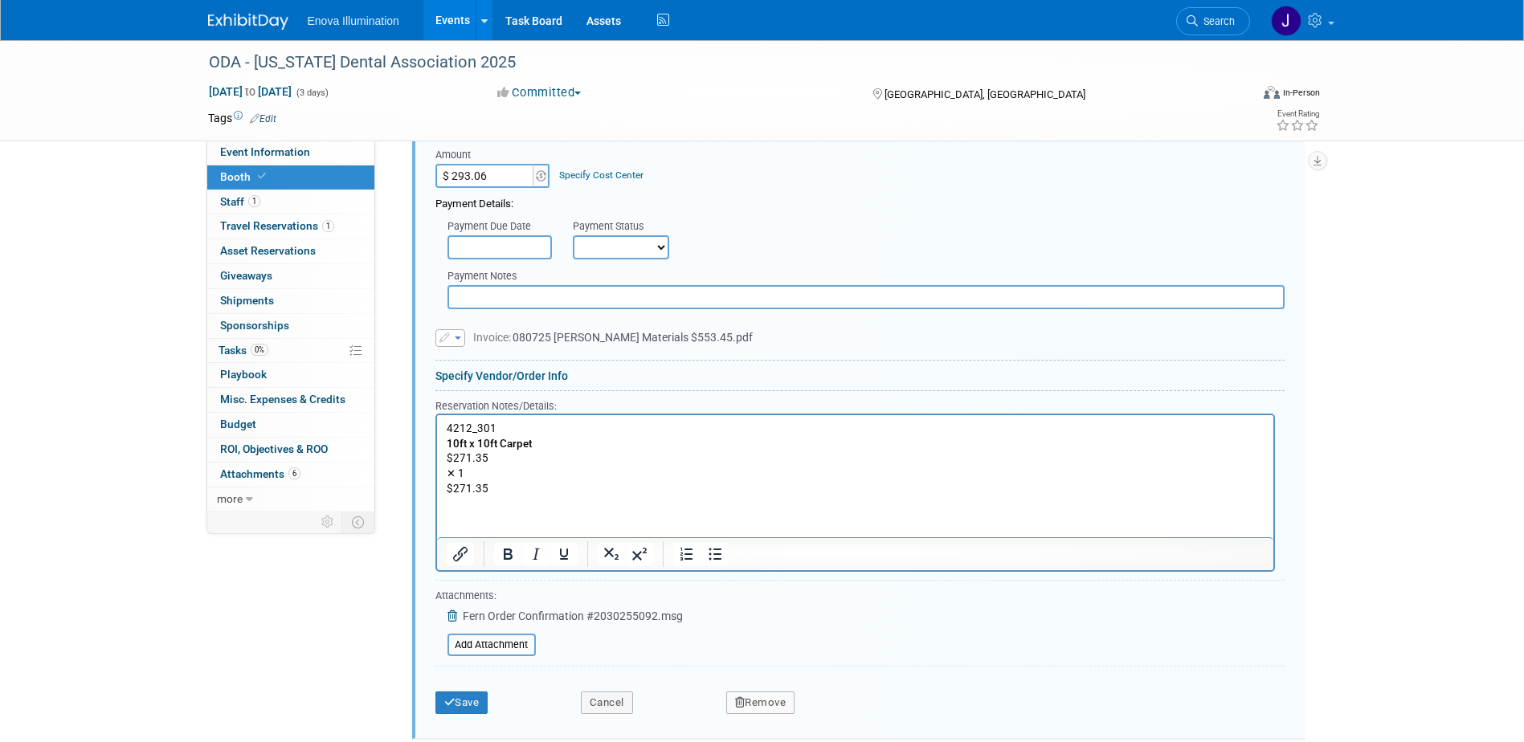
scroll to position [1078, 0]
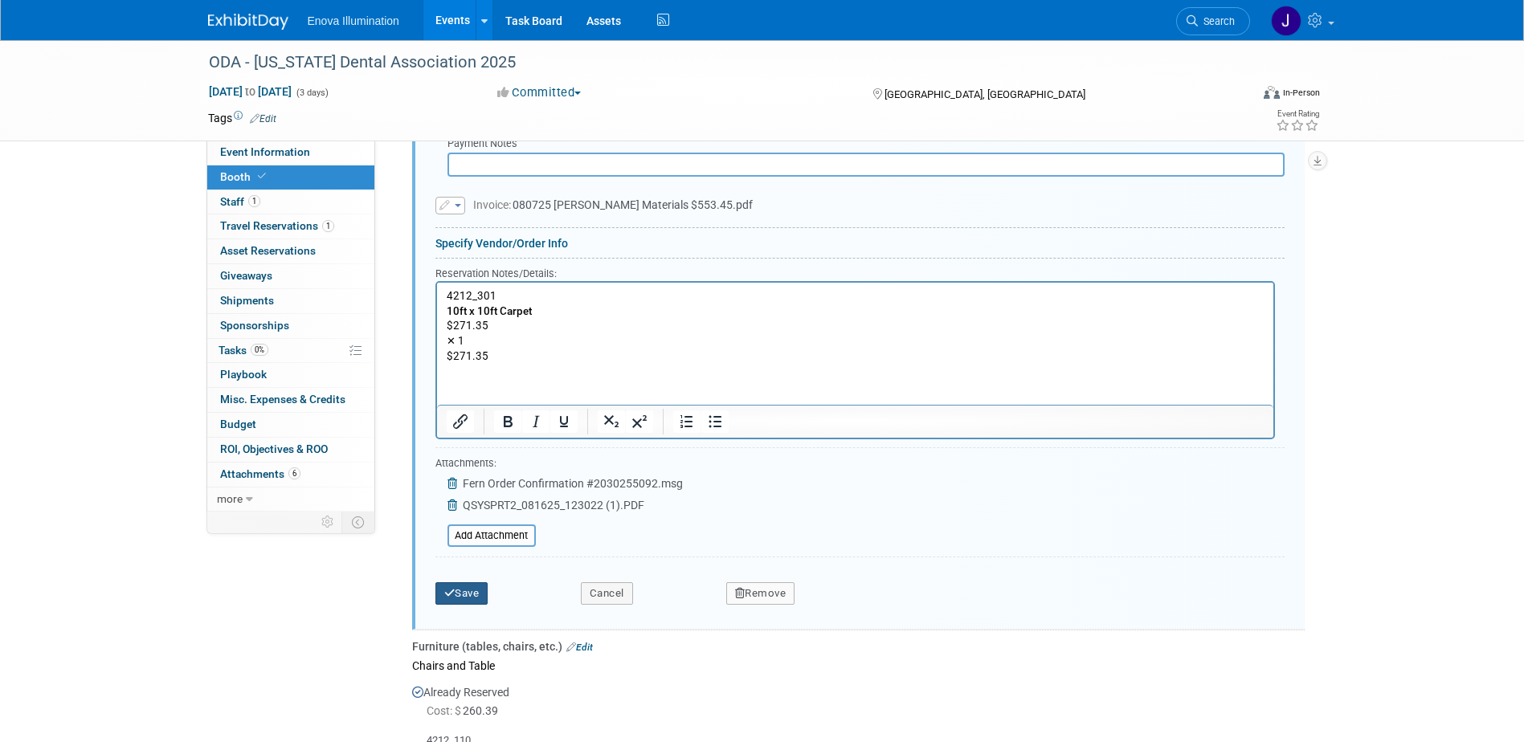
click at [470, 605] on button "Save" at bounding box center [461, 594] width 53 height 22
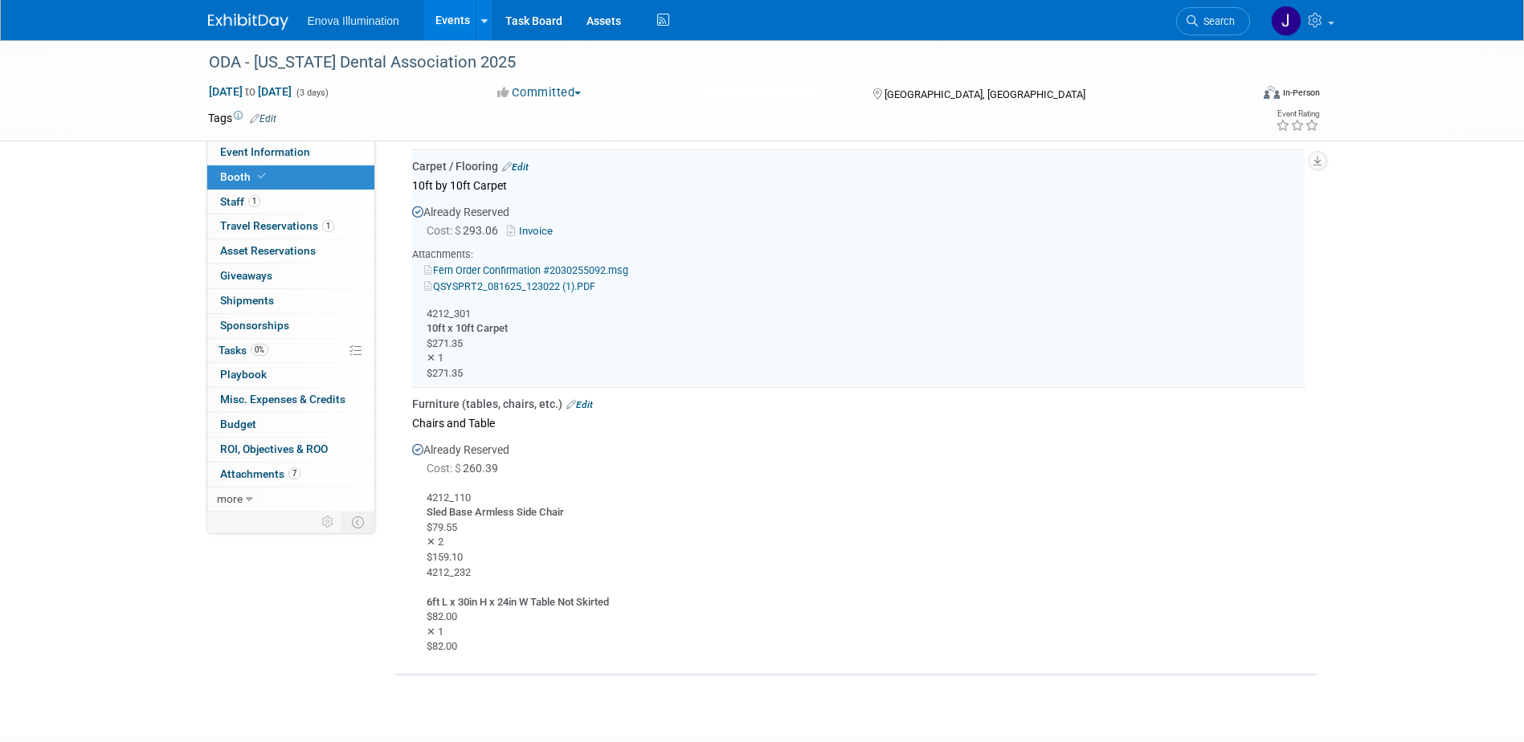
scroll to position [918, 0]
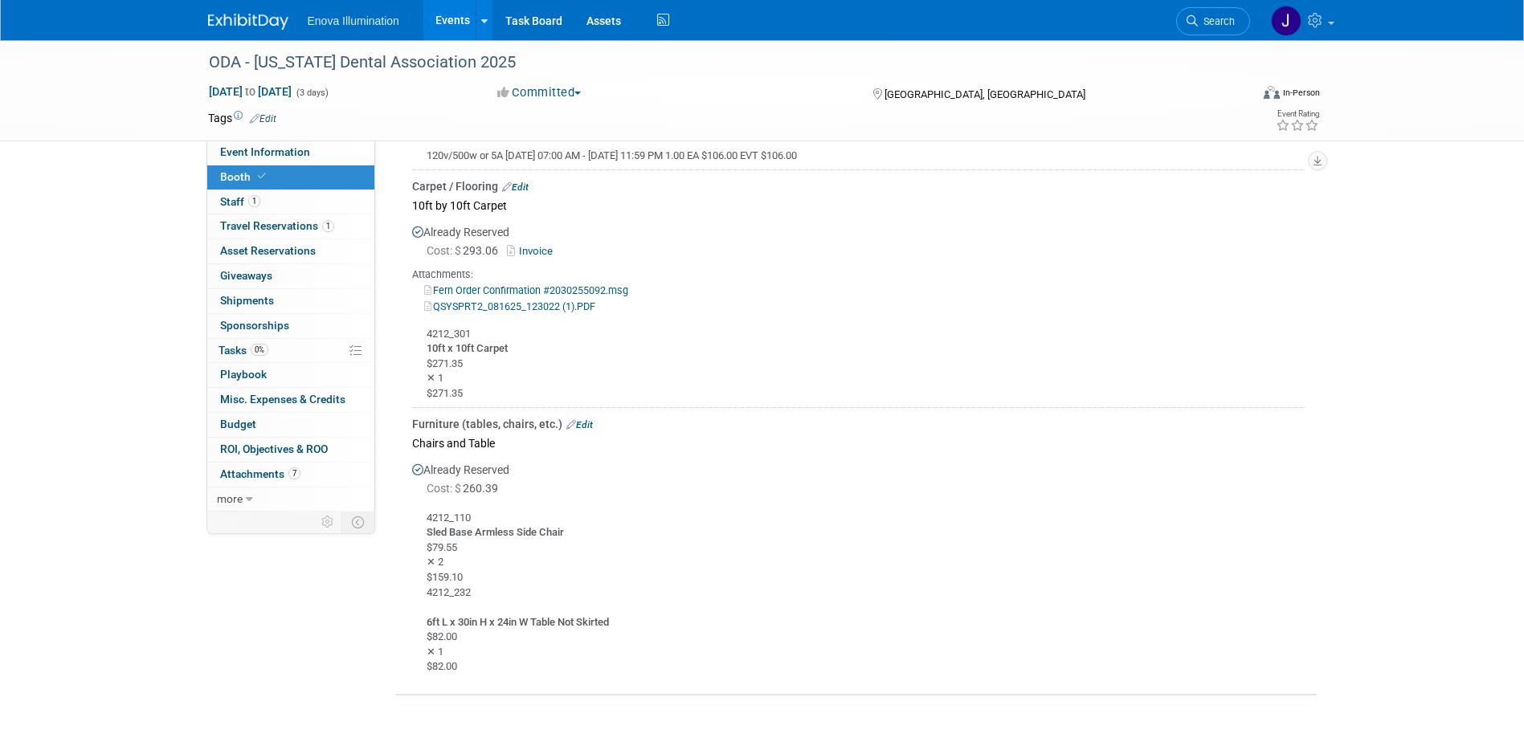
drag, startPoint x: 1220, startPoint y: 27, endPoint x: 1212, endPoint y: 31, distance: 8.3
click at [1220, 27] on link "Search" at bounding box center [1213, 21] width 74 height 28
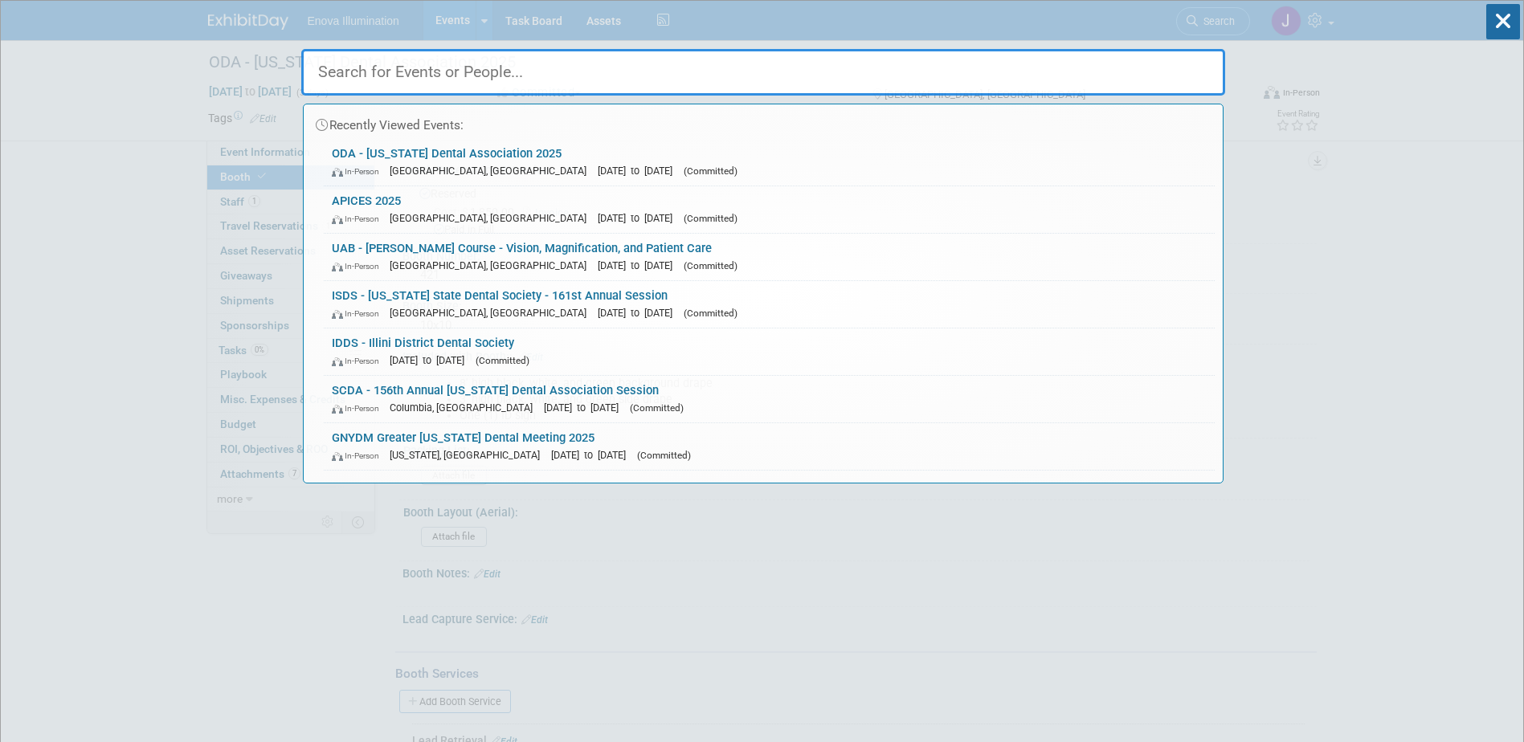
click at [1150, 69] on input "text" at bounding box center [763, 72] width 924 height 47
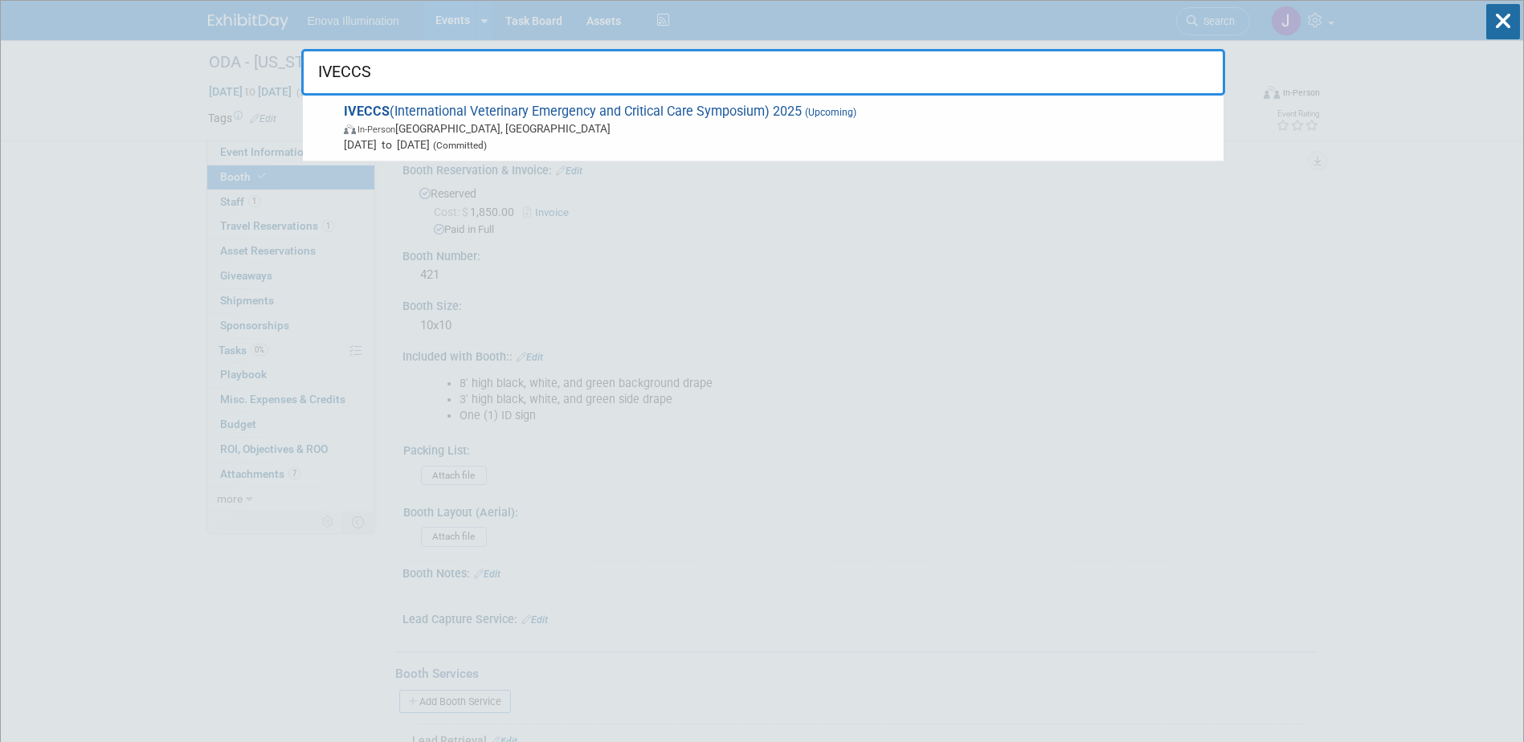
type input "IVECCS"
drag, startPoint x: 426, startPoint y: 67, endPoint x: 0, endPoint y: 126, distance: 429.9
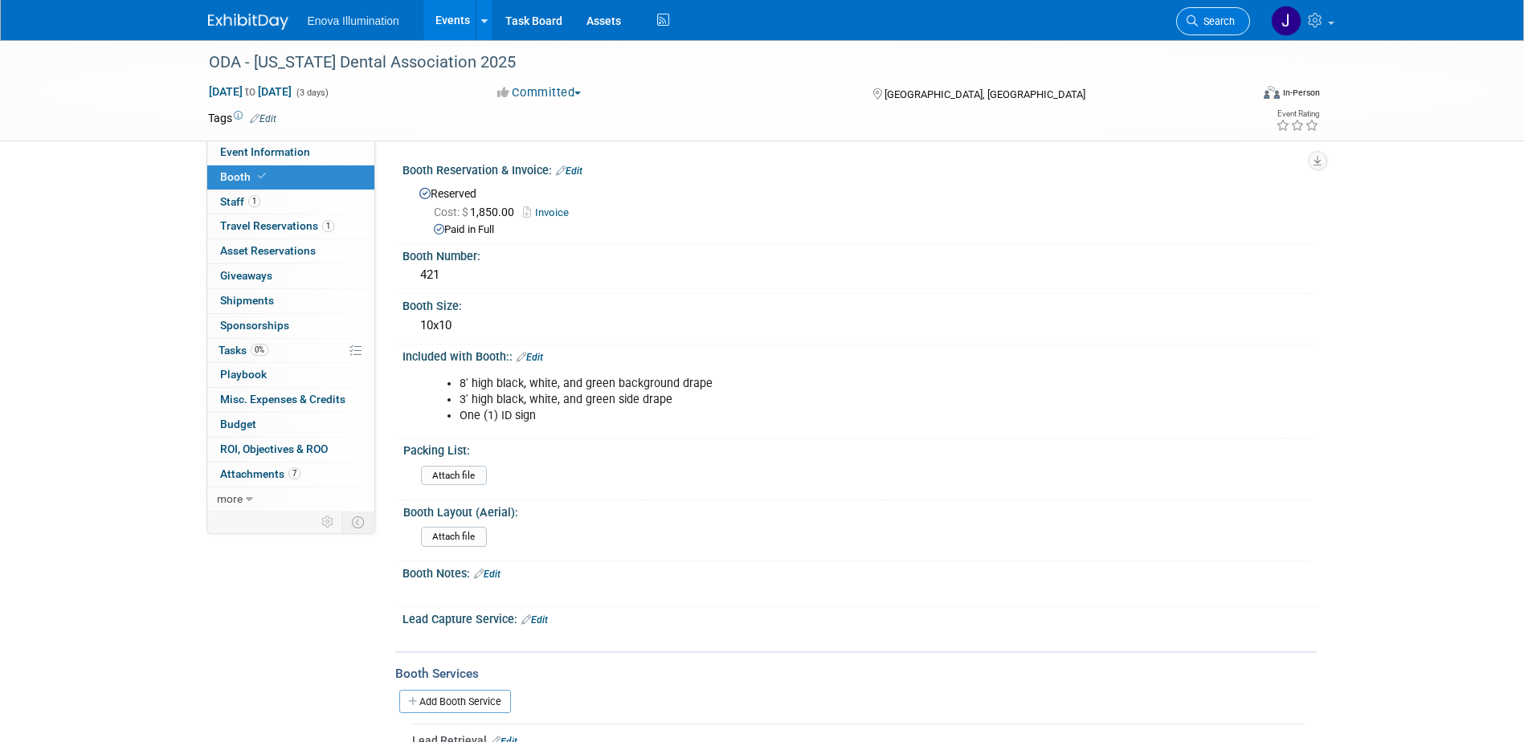
click at [1211, 18] on span "Search" at bounding box center [1216, 21] width 37 height 12
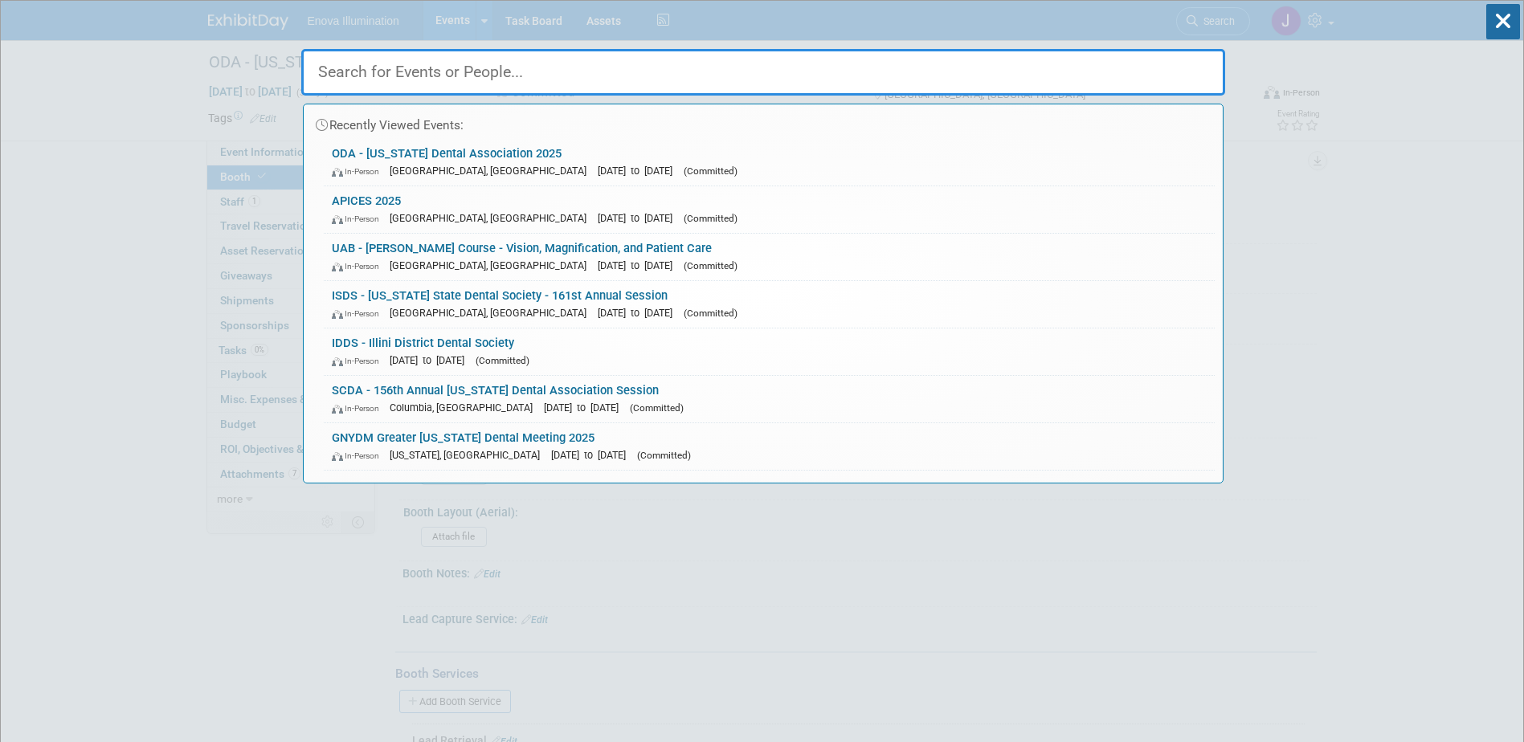
click at [923, 68] on input "text" at bounding box center [763, 72] width 924 height 47
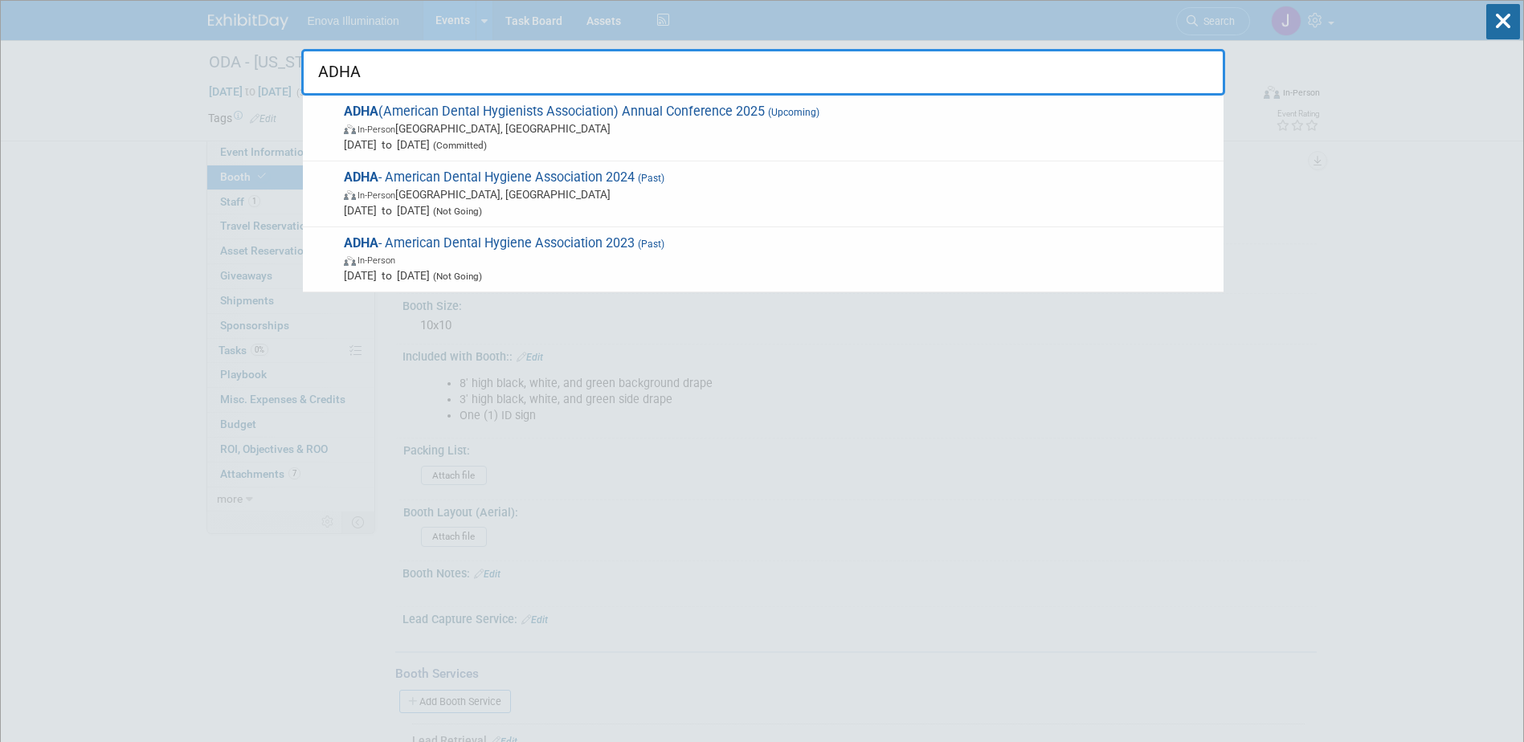
drag, startPoint x: 416, startPoint y: 80, endPoint x: 186, endPoint y: 77, distance: 229.8
click at [311, 81] on input "ADHA" at bounding box center [763, 72] width 924 height 47
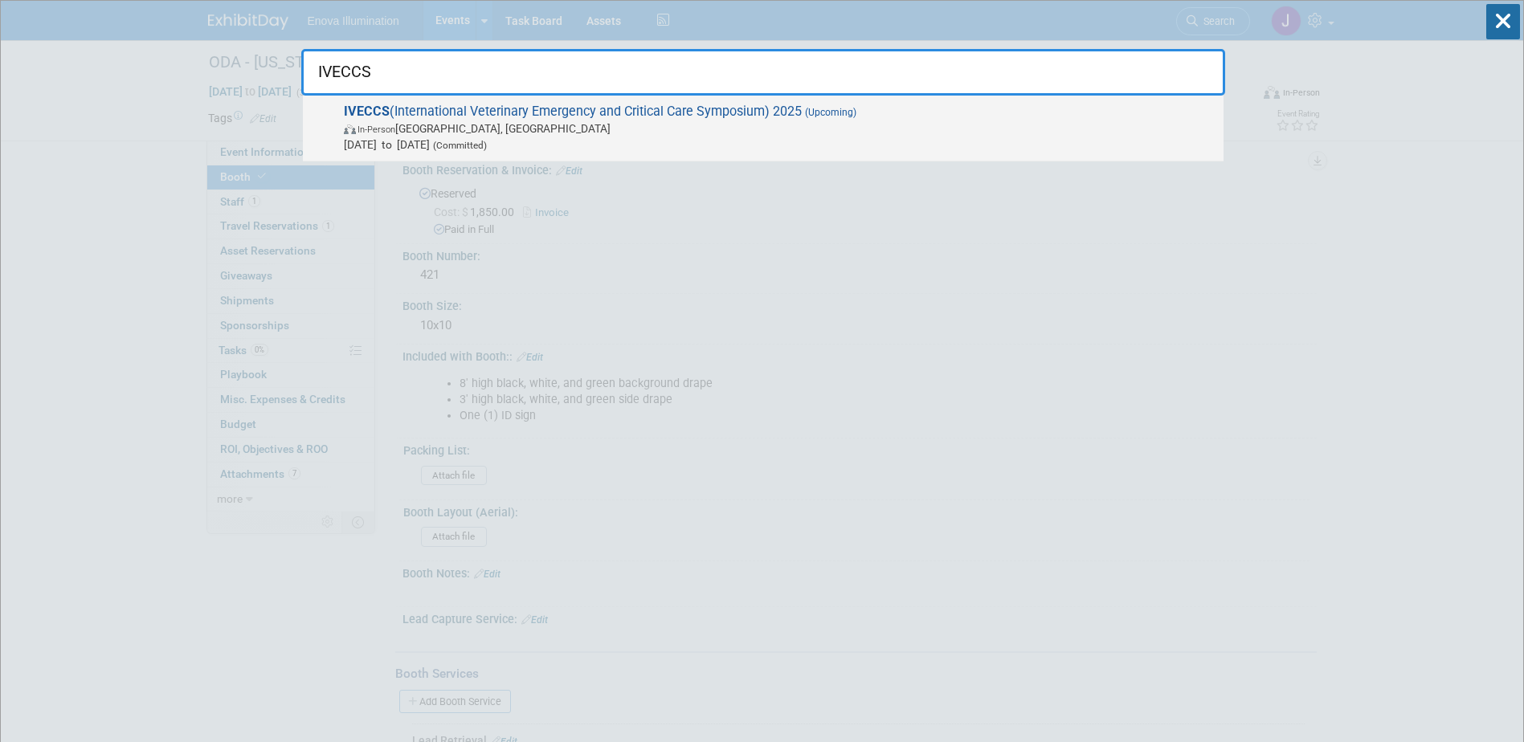
type input "IVECCS"
click at [393, 117] on span "IVECCS (International Veterinary Emergency and Critical Care Symposium) 2025 (U…" at bounding box center [777, 128] width 877 height 49
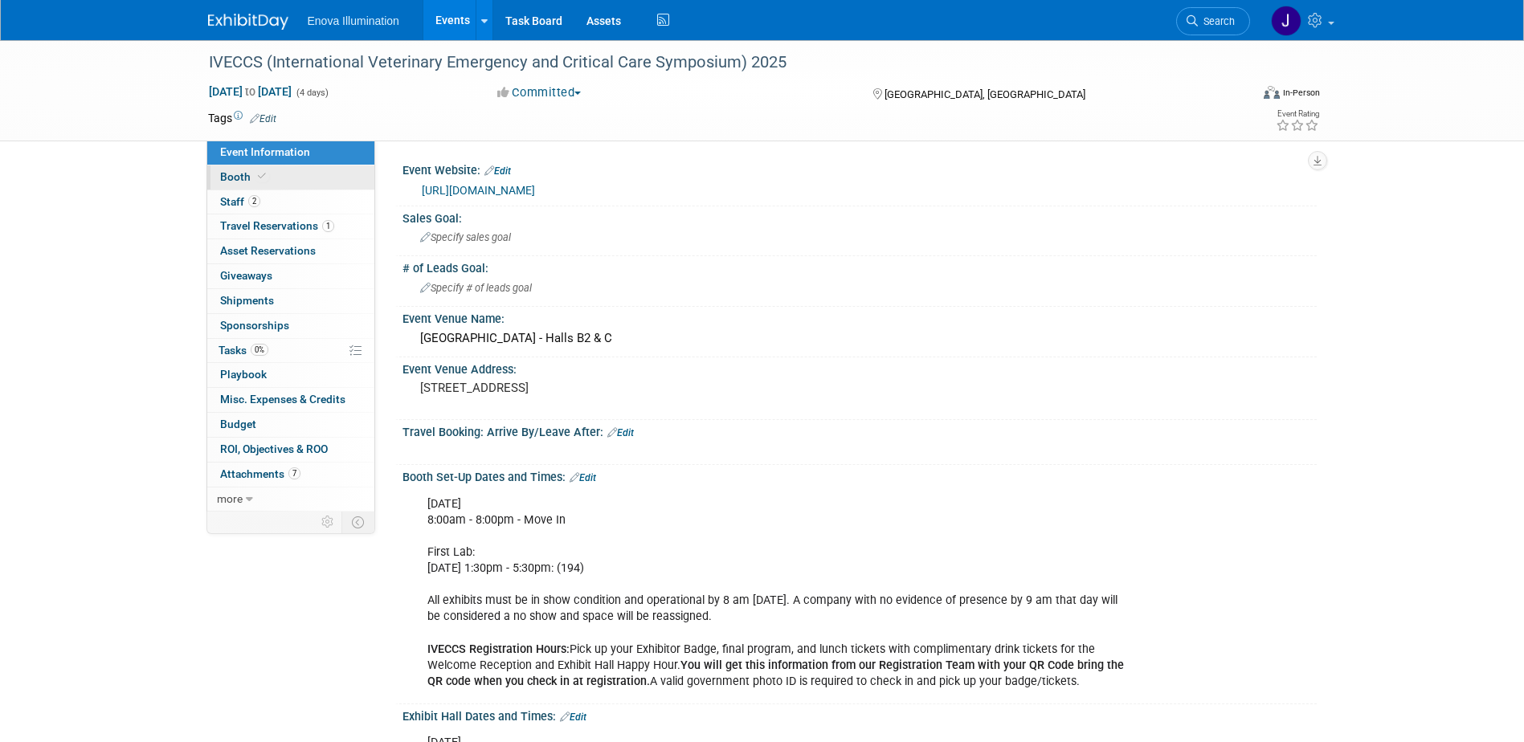
click at [276, 180] on link "Booth" at bounding box center [290, 178] width 167 height 24
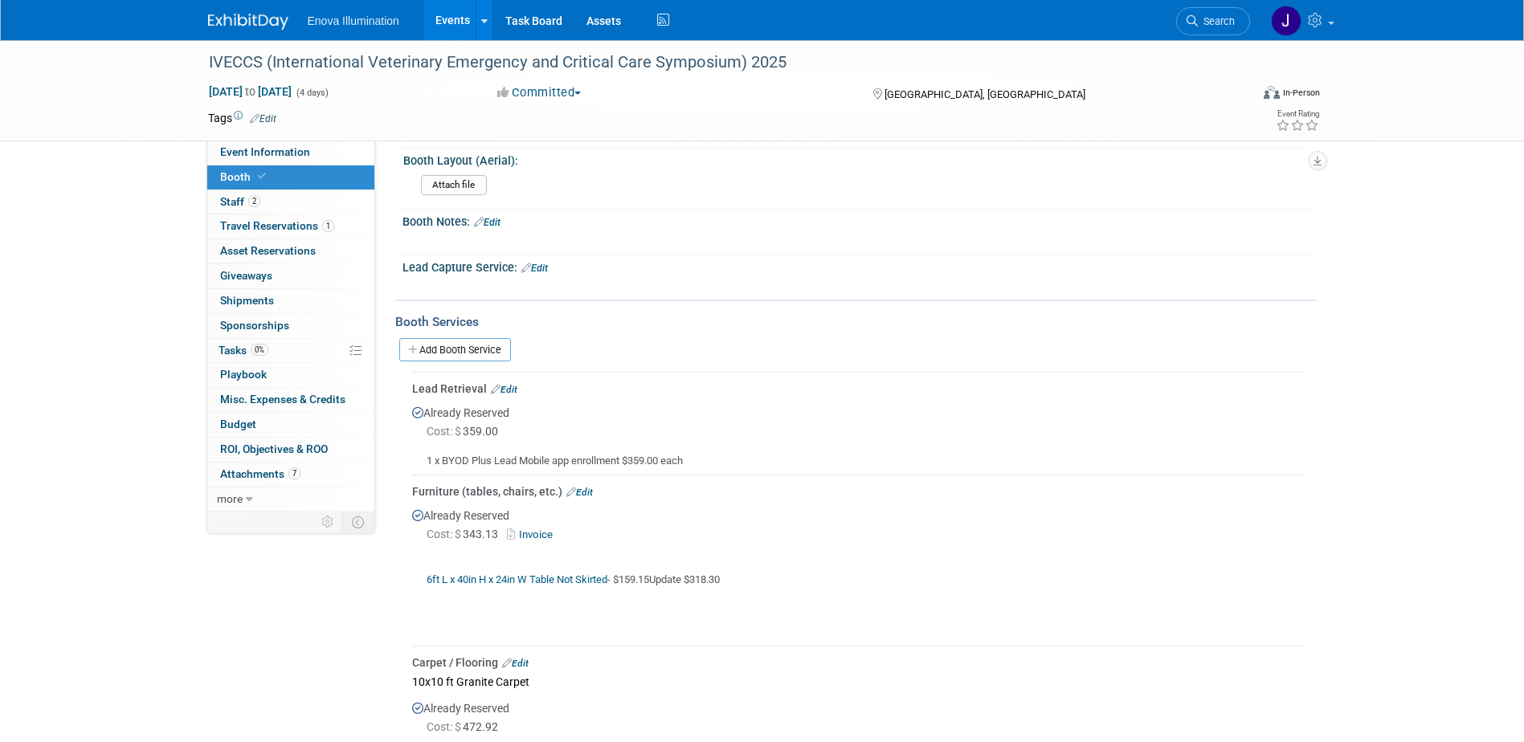
scroll to position [402, 0]
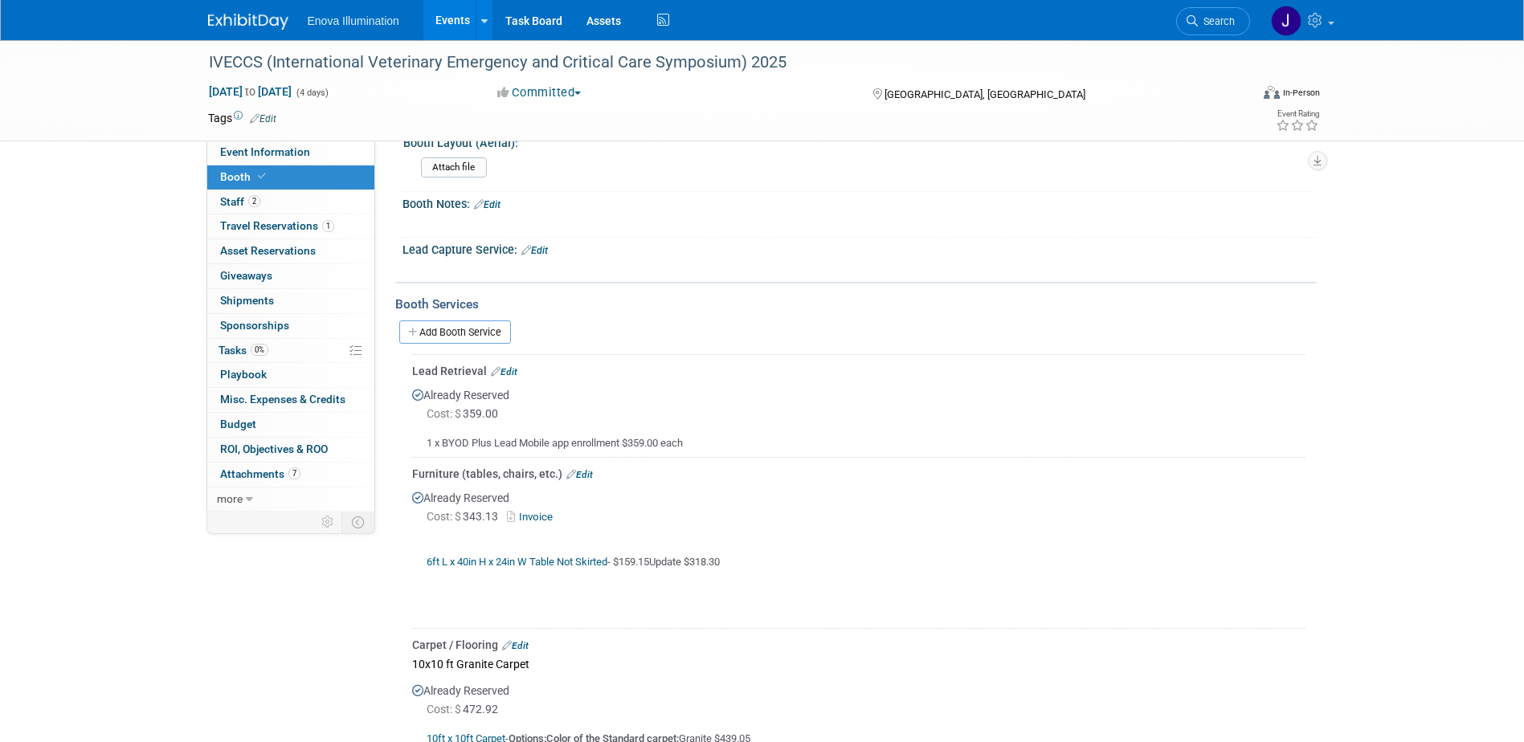
click at [585, 475] on link "Edit" at bounding box center [579, 474] width 27 height 11
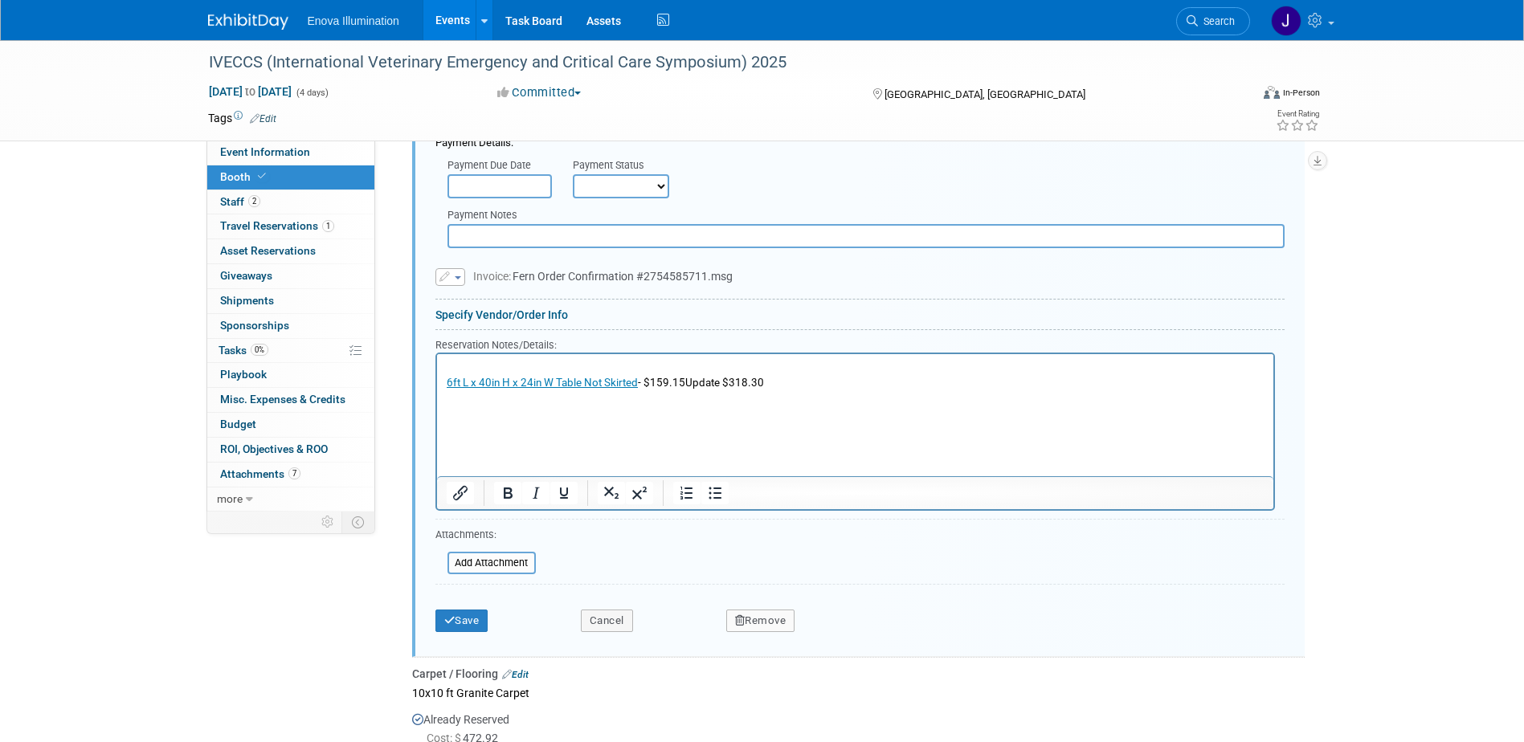
scroll to position [998, 0]
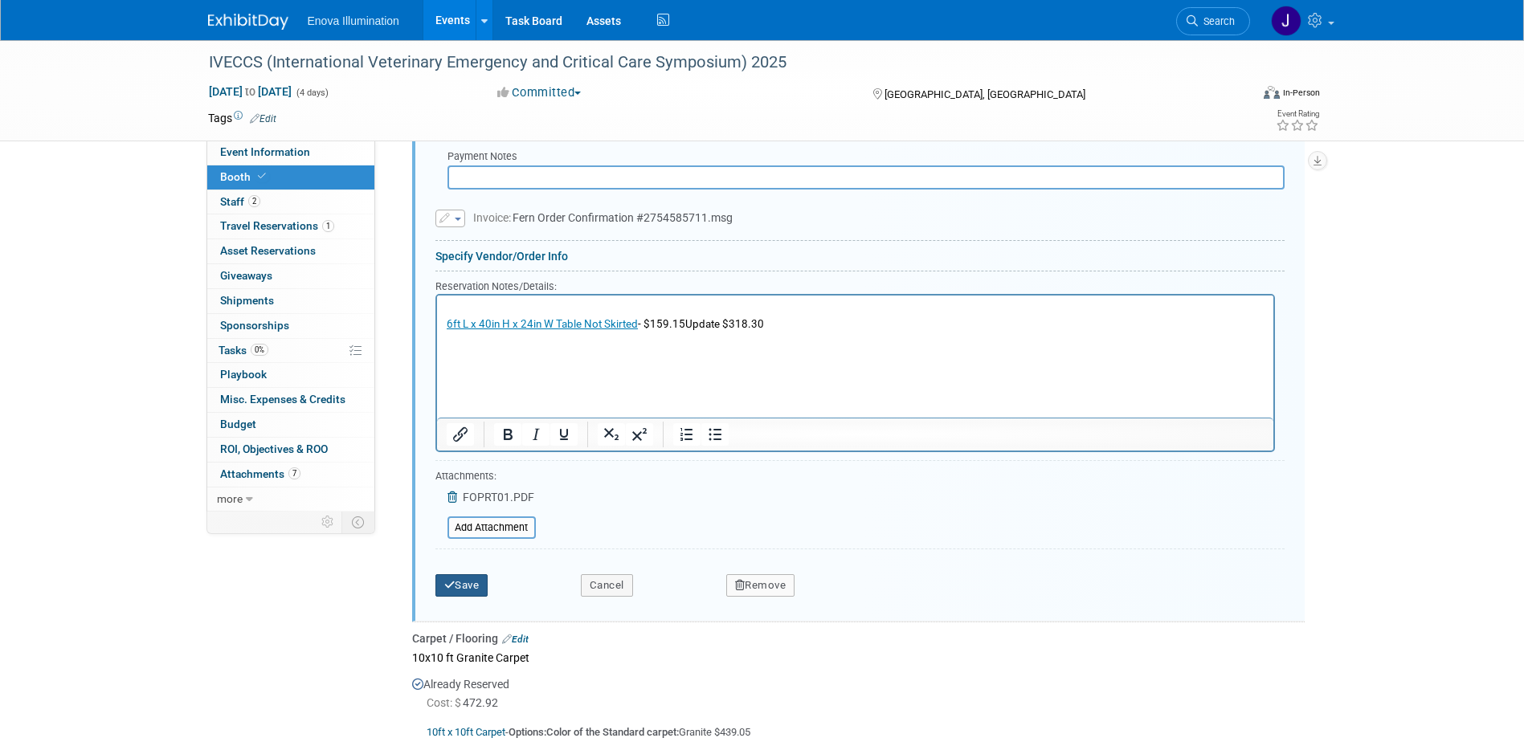
click at [475, 581] on button "Save" at bounding box center [461, 586] width 53 height 22
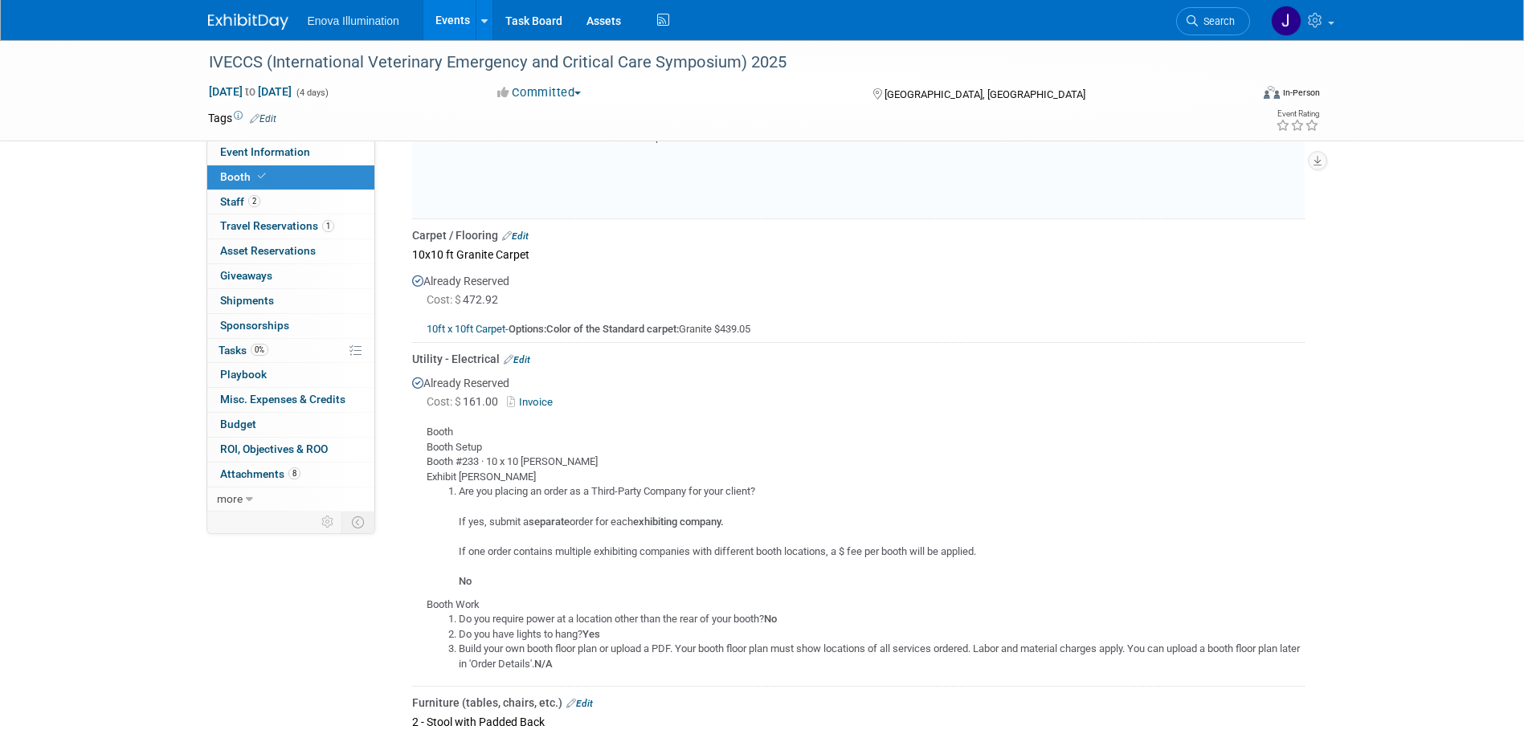
scroll to position [677, 0]
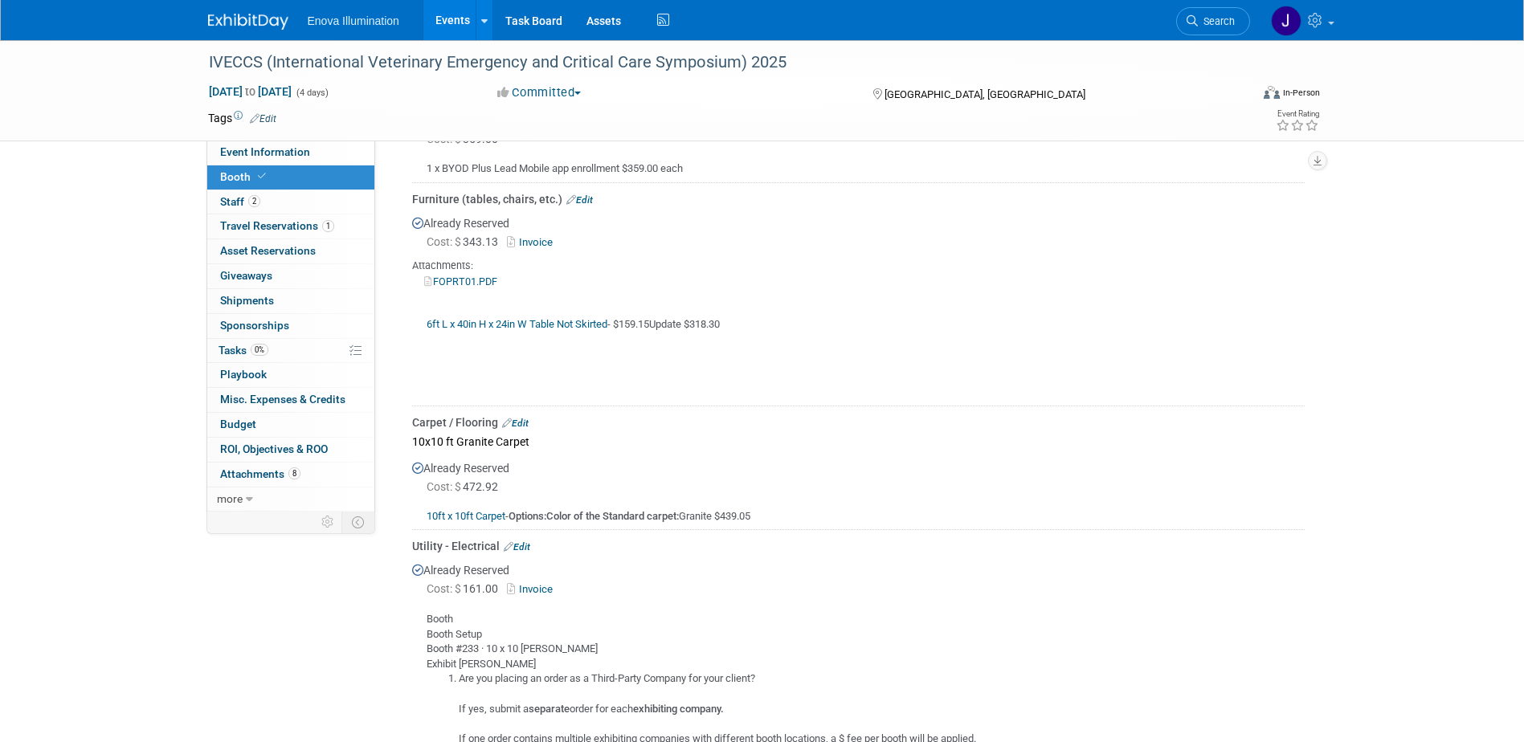
click at [216, 21] on img at bounding box center [248, 22] width 80 height 16
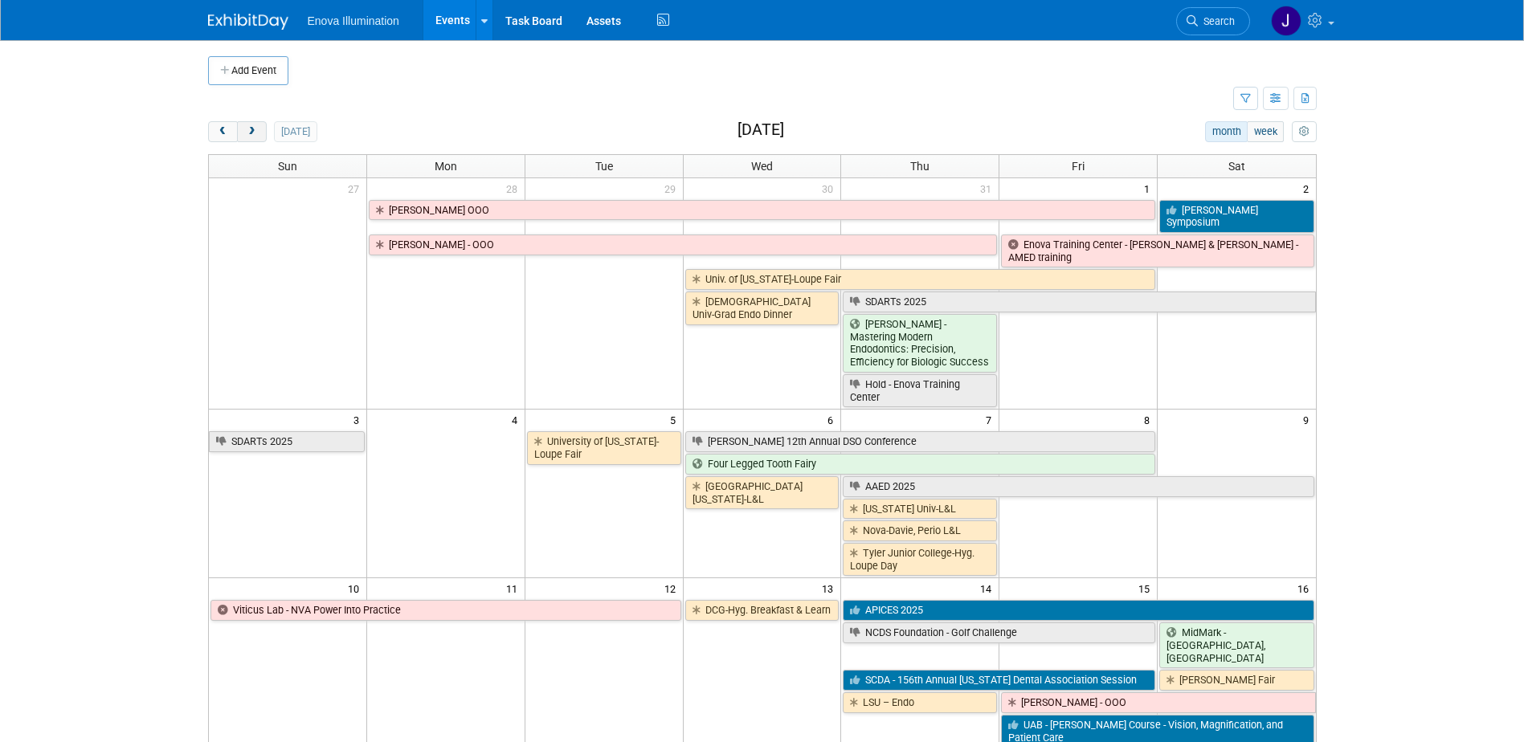
click at [253, 125] on button "next" at bounding box center [252, 131] width 30 height 21
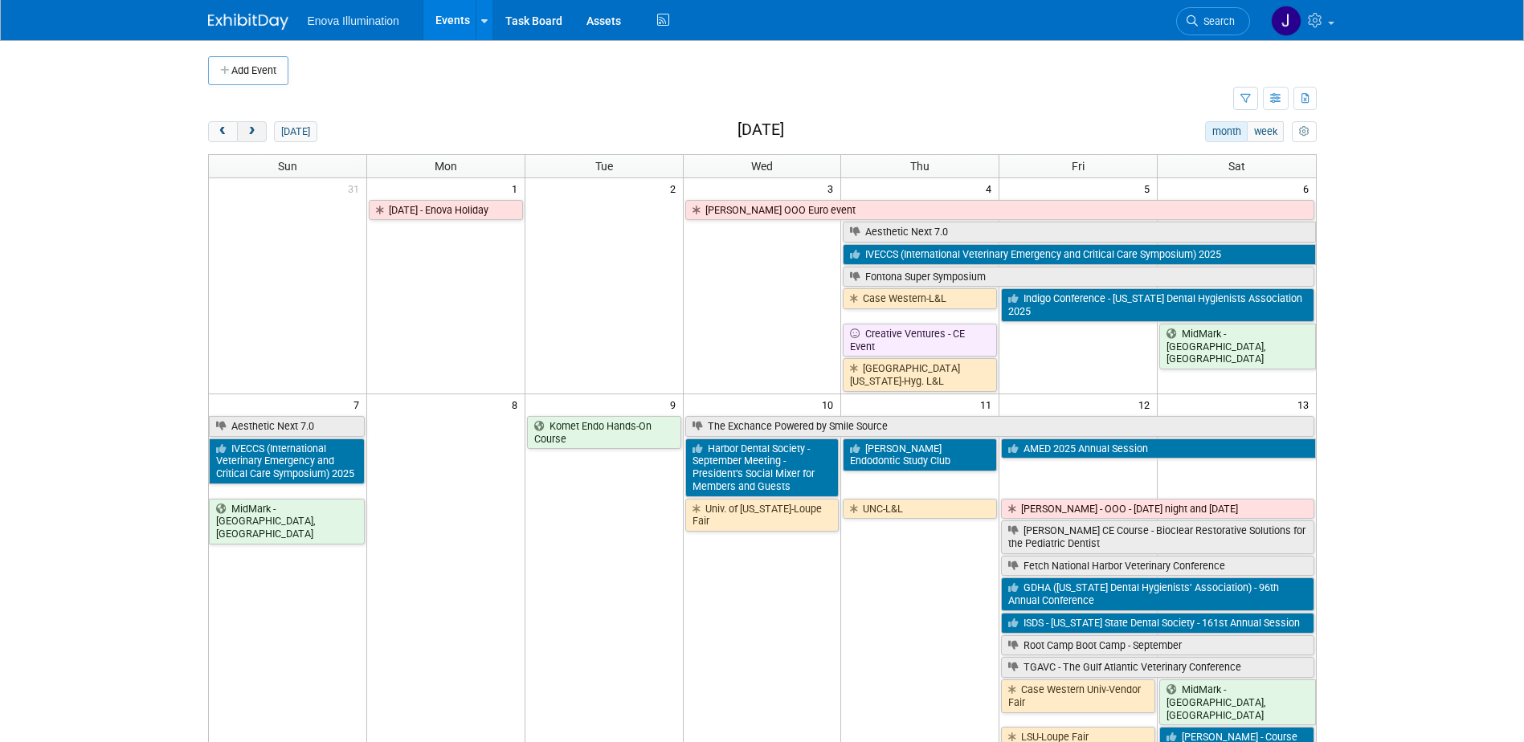
click at [253, 125] on button "next" at bounding box center [252, 131] width 30 height 21
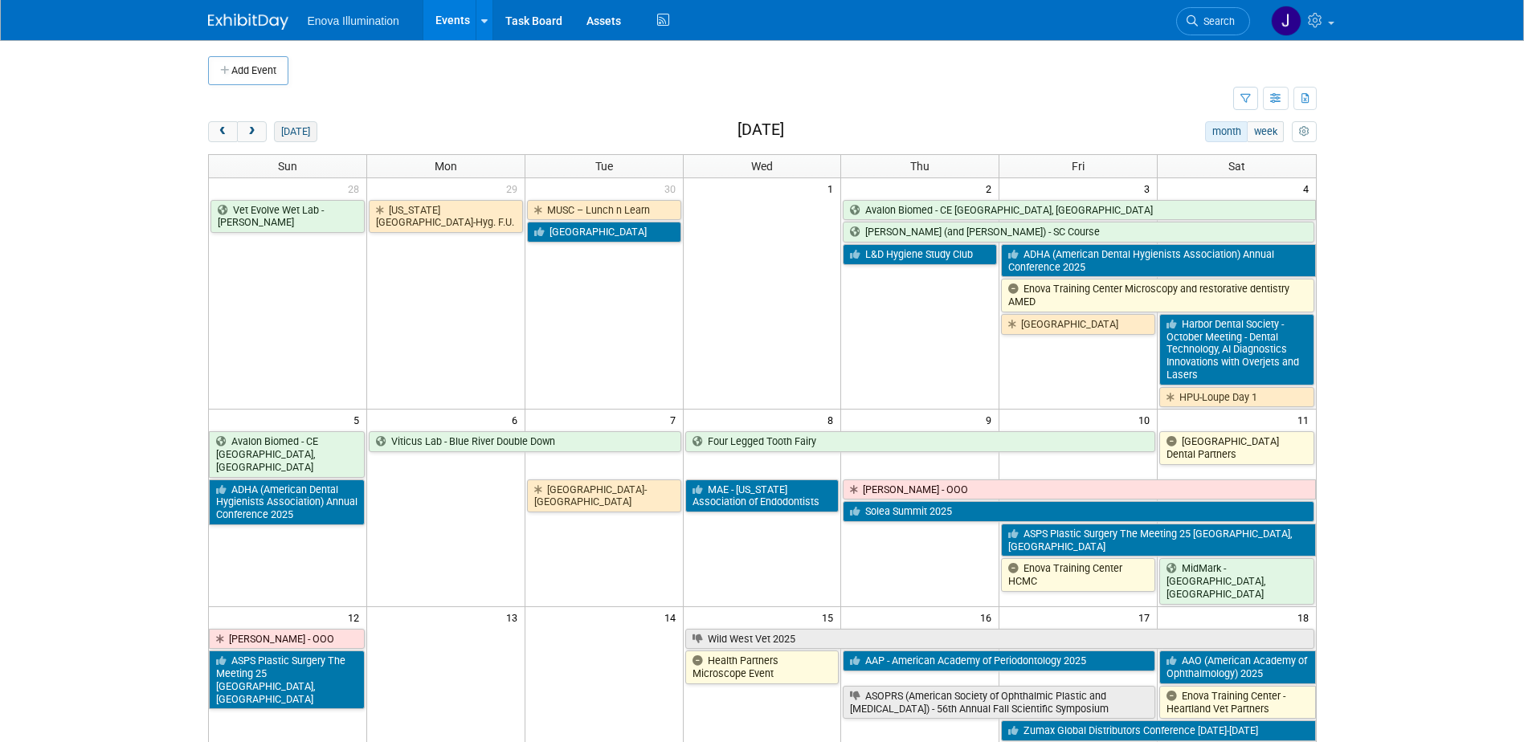
click at [289, 135] on button "[DATE]" at bounding box center [295, 131] width 43 height 21
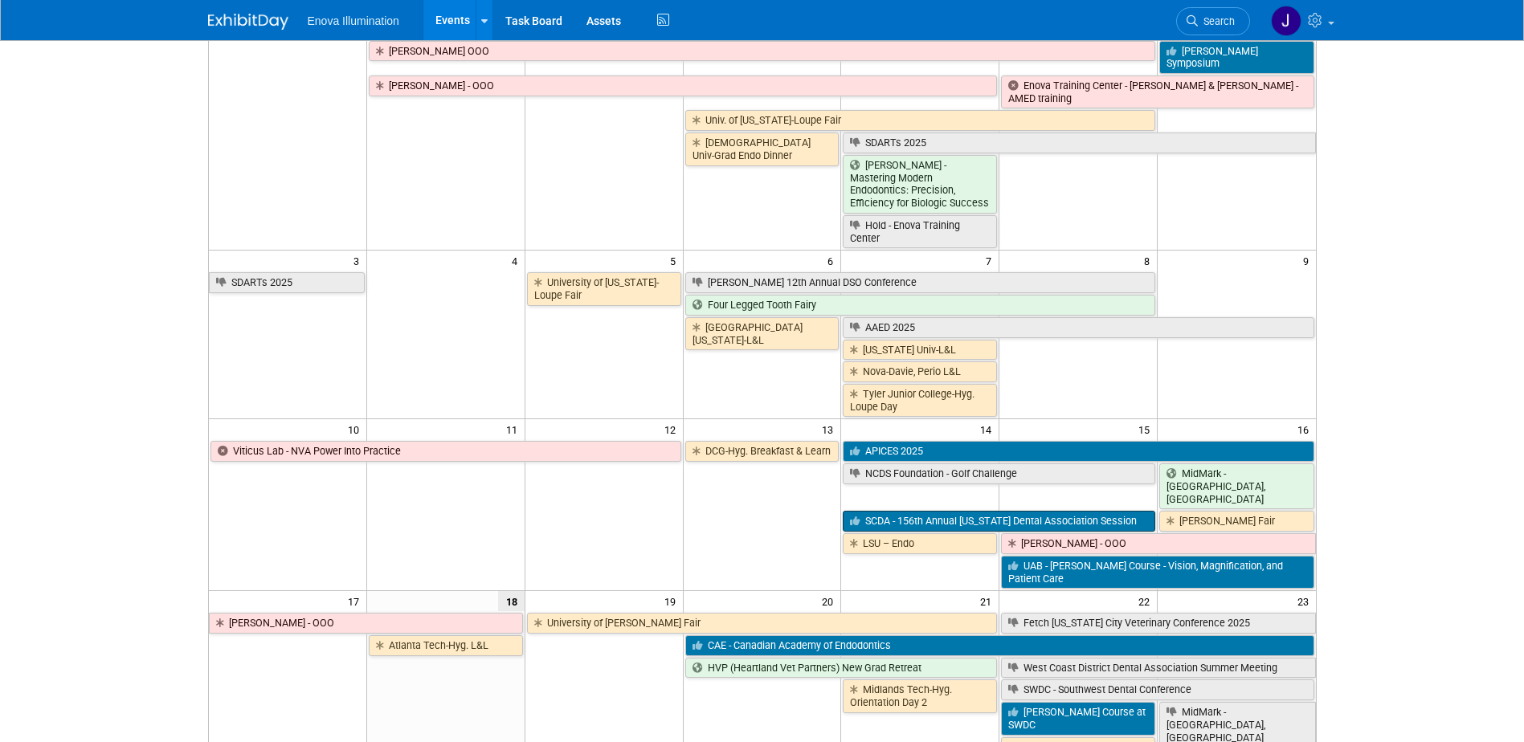
scroll to position [161, 0]
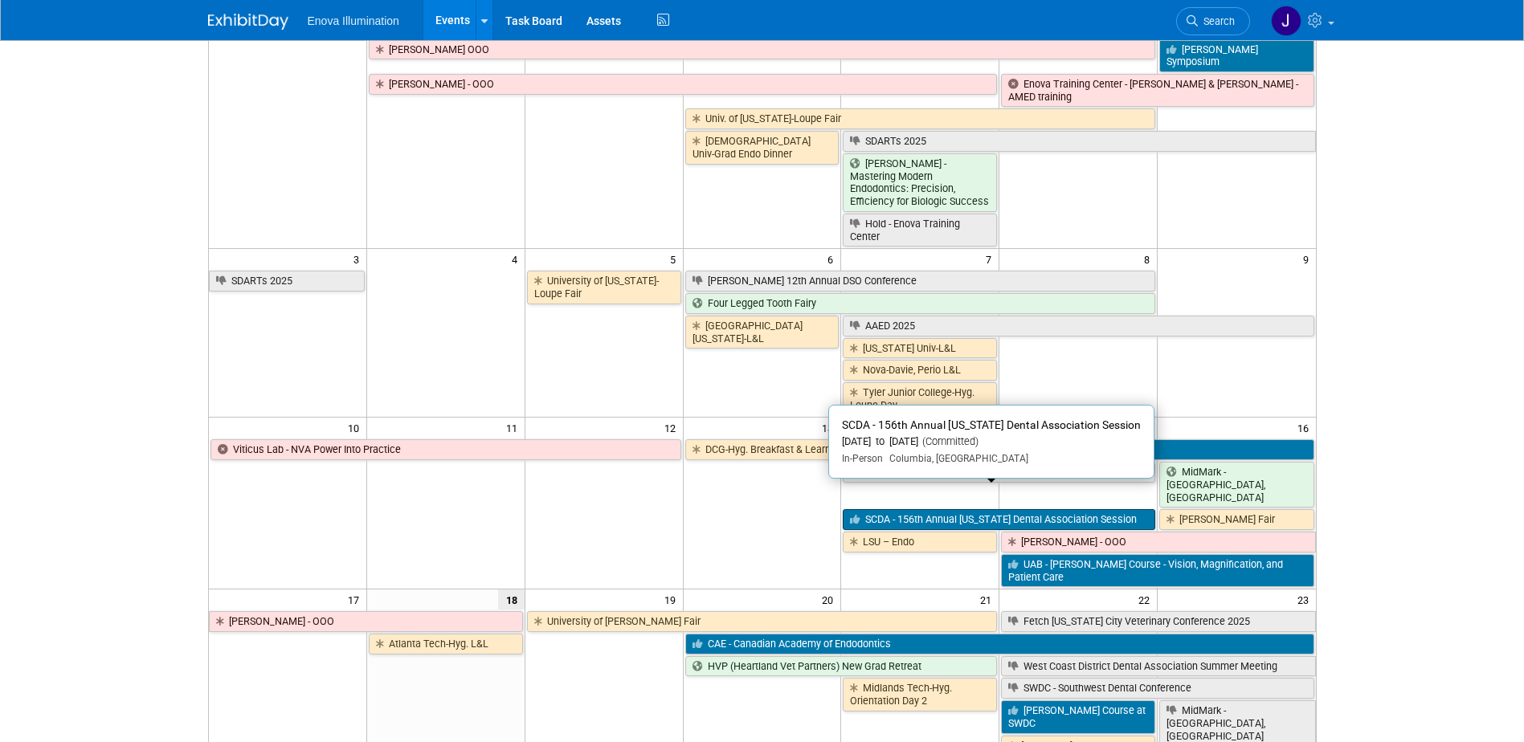
click at [881, 509] on link "SCDA - 156th Annual [US_STATE] Dental Association Session" at bounding box center [999, 519] width 313 height 21
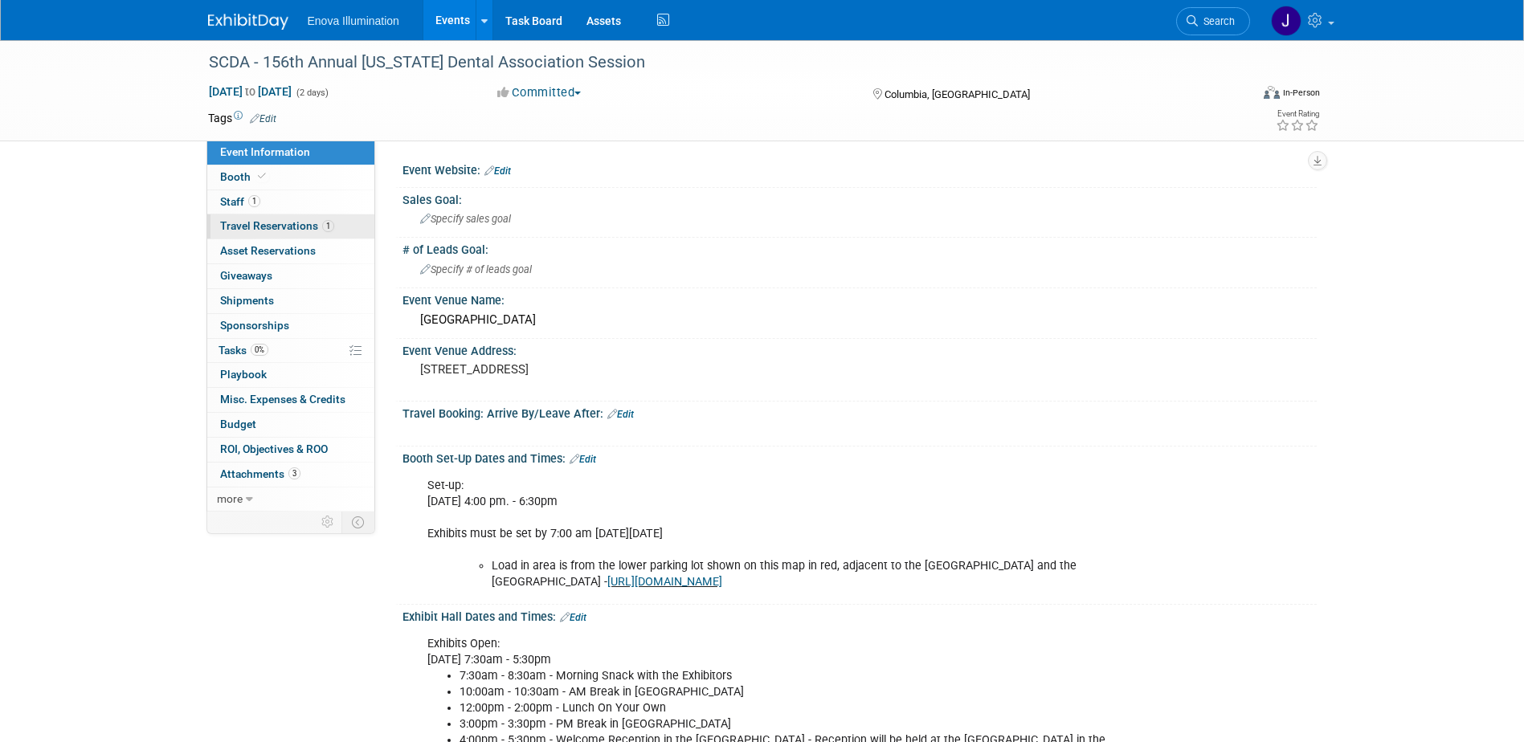
click at [295, 222] on span "Travel Reservations 1" at bounding box center [277, 225] width 114 height 13
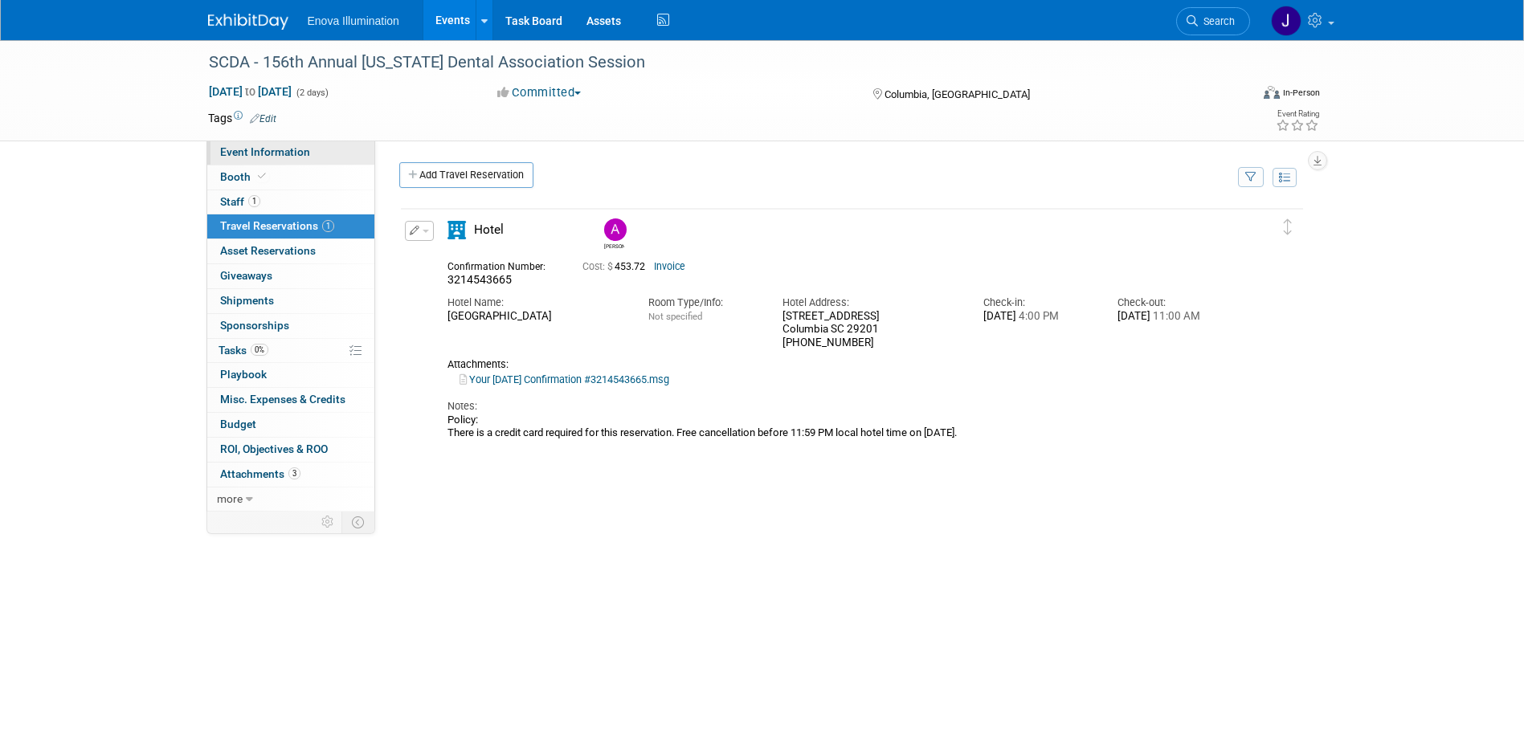
click at [268, 151] on span "Event Information" at bounding box center [265, 151] width 90 height 13
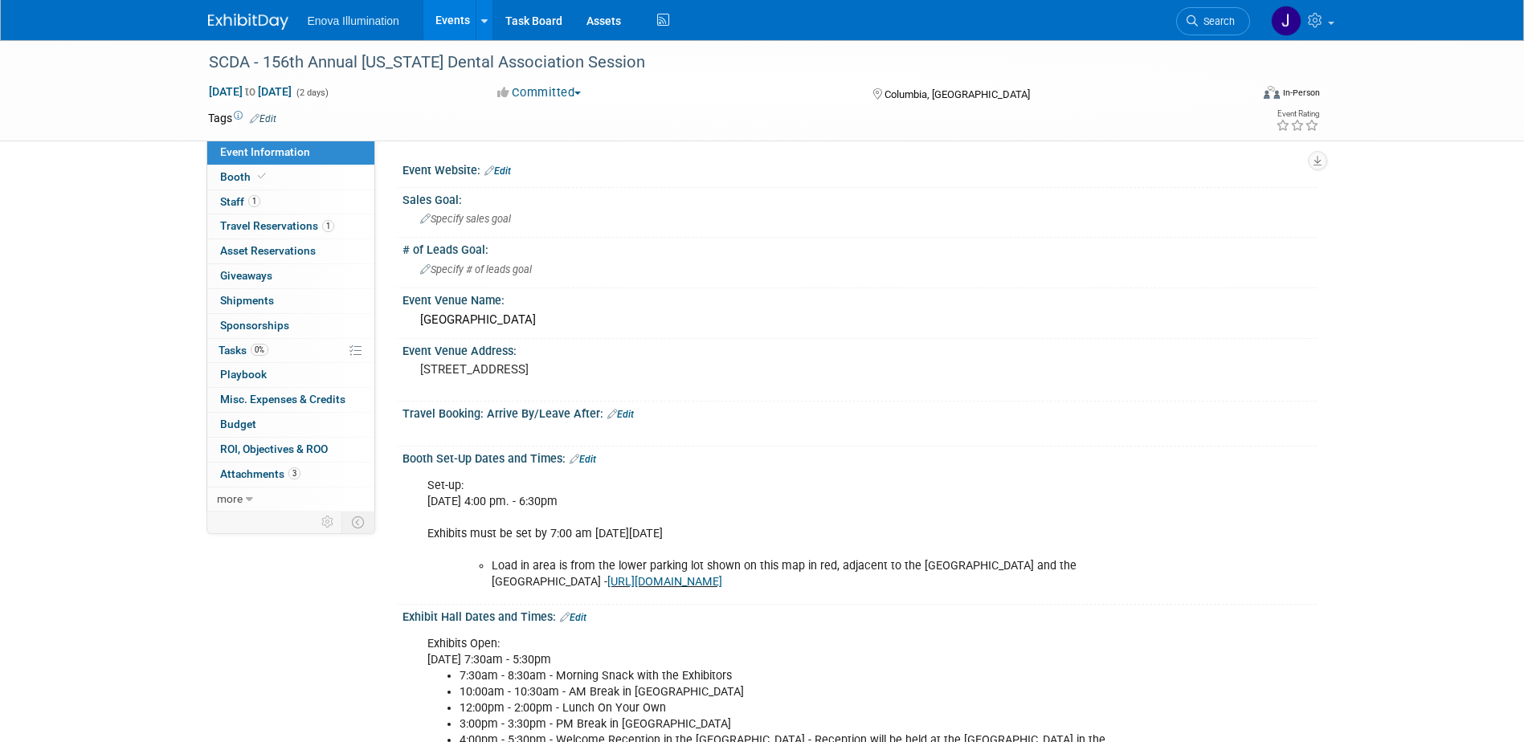
click at [1218, 22] on span "Search" at bounding box center [1216, 21] width 37 height 12
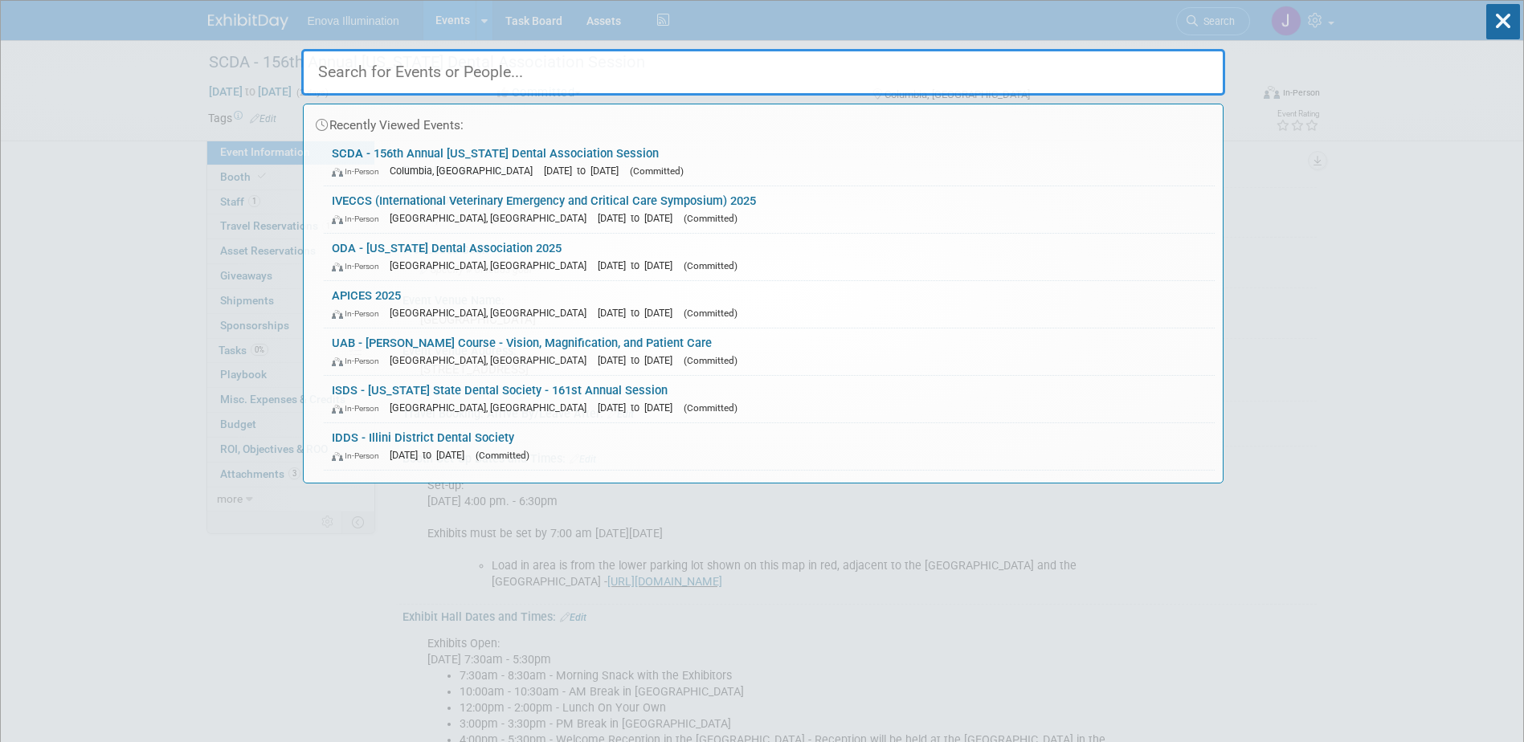
click at [1109, 62] on input "text" at bounding box center [763, 72] width 924 height 47
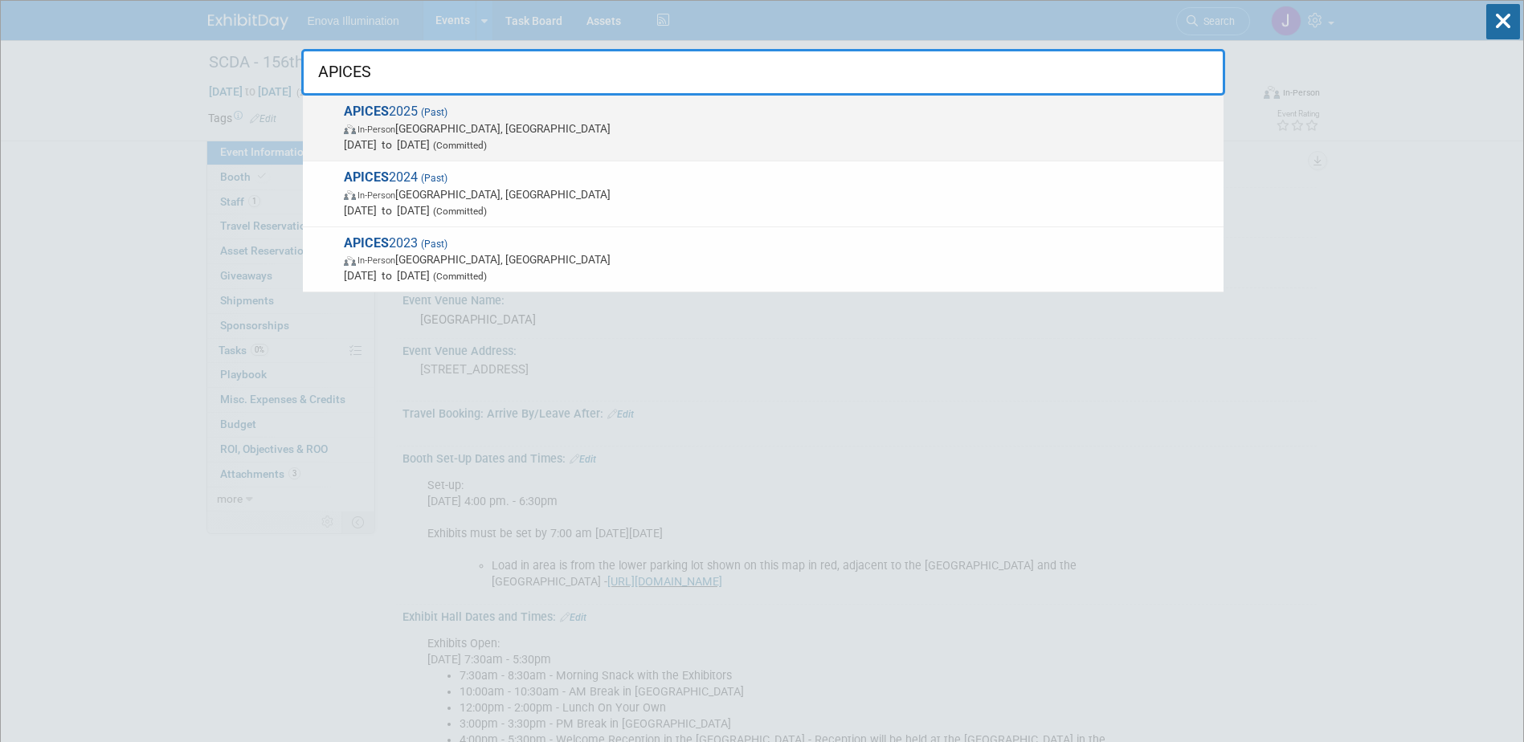
type input "APICES"
click at [476, 131] on span "In-Person [GEOGRAPHIC_DATA], [GEOGRAPHIC_DATA]" at bounding box center [780, 129] width 872 height 16
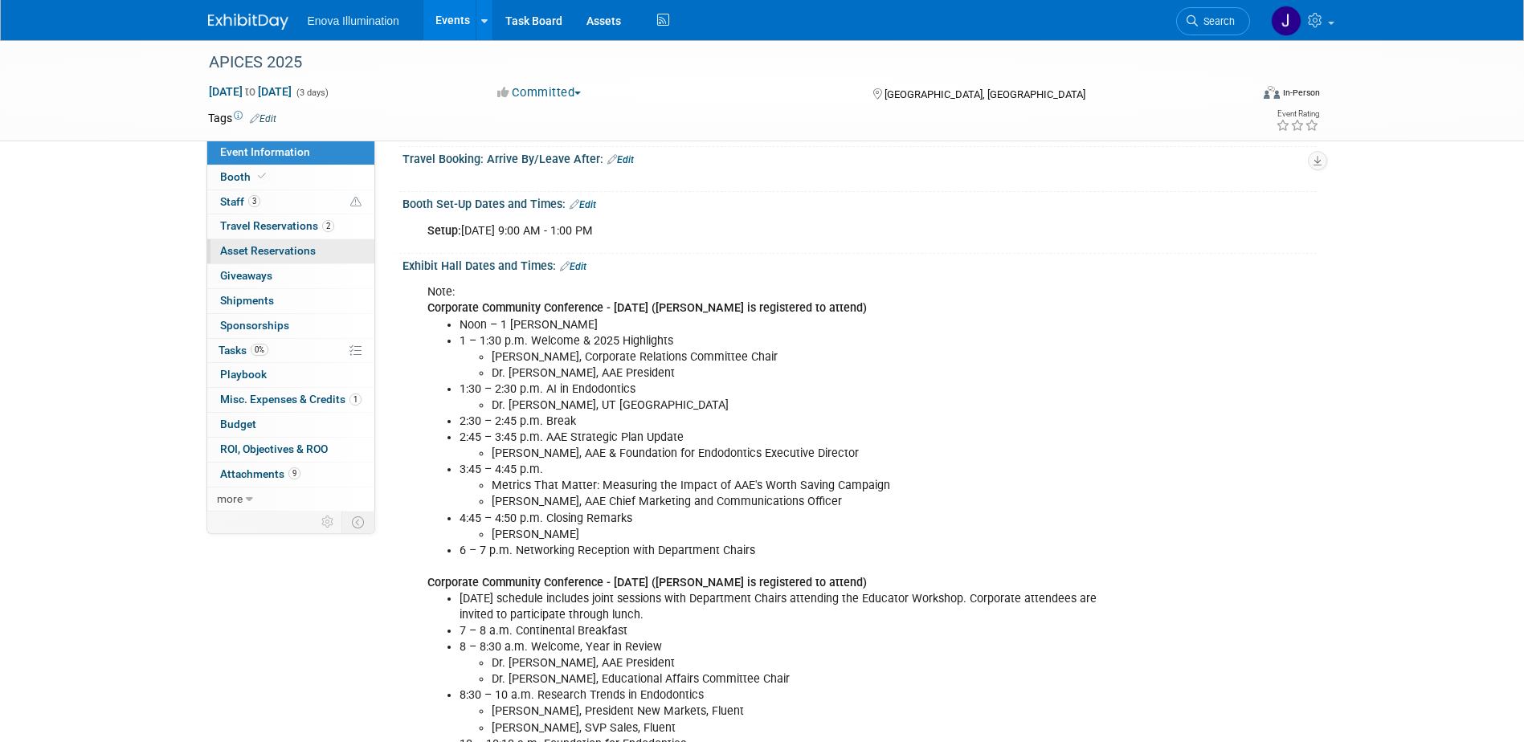
scroll to position [321, 0]
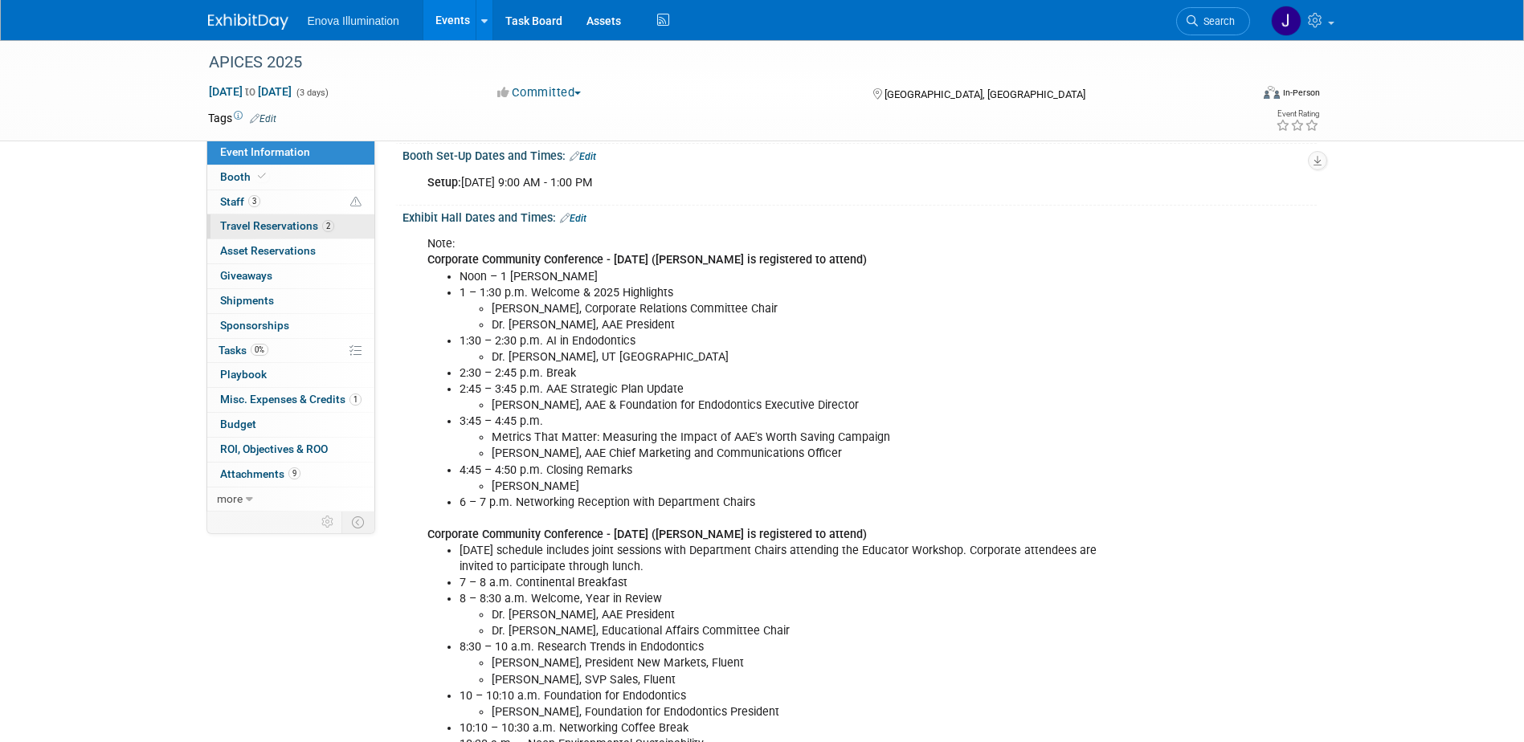
click at [280, 229] on span "Travel Reservations 2" at bounding box center [277, 225] width 114 height 13
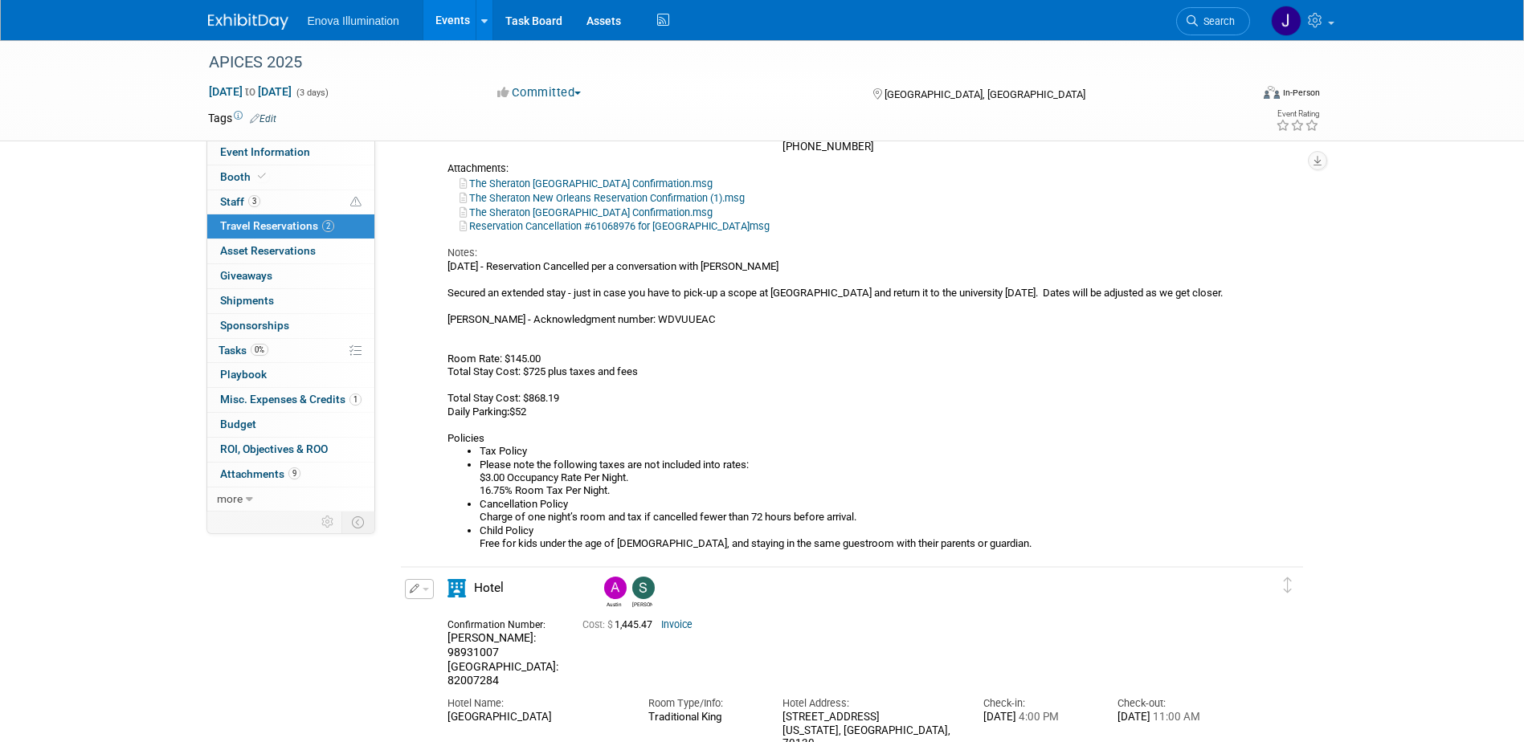
scroll to position [241, 0]
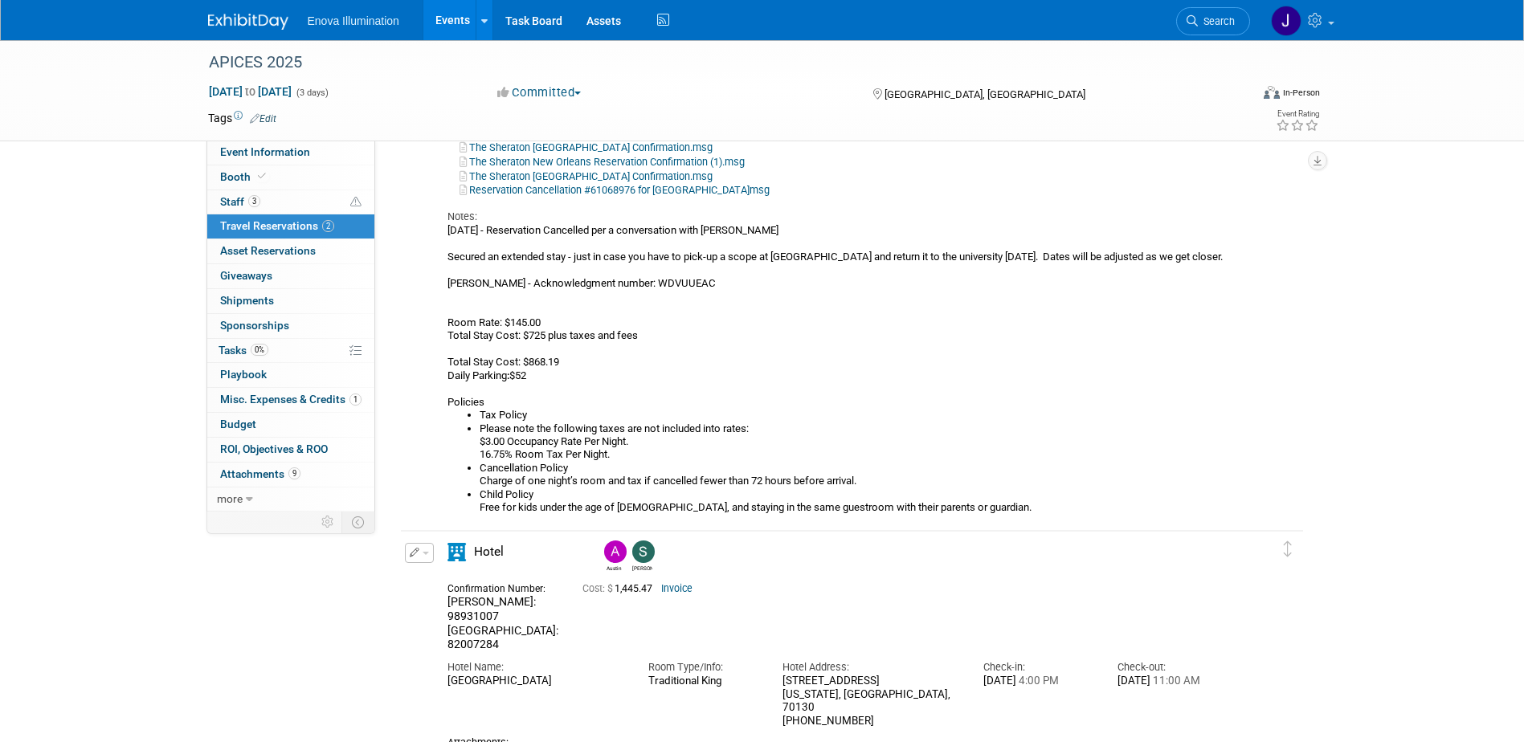
click at [426, 555] on span "button" at bounding box center [426, 553] width 6 height 3
click at [431, 574] on button "Edit Reservation" at bounding box center [474, 581] width 136 height 23
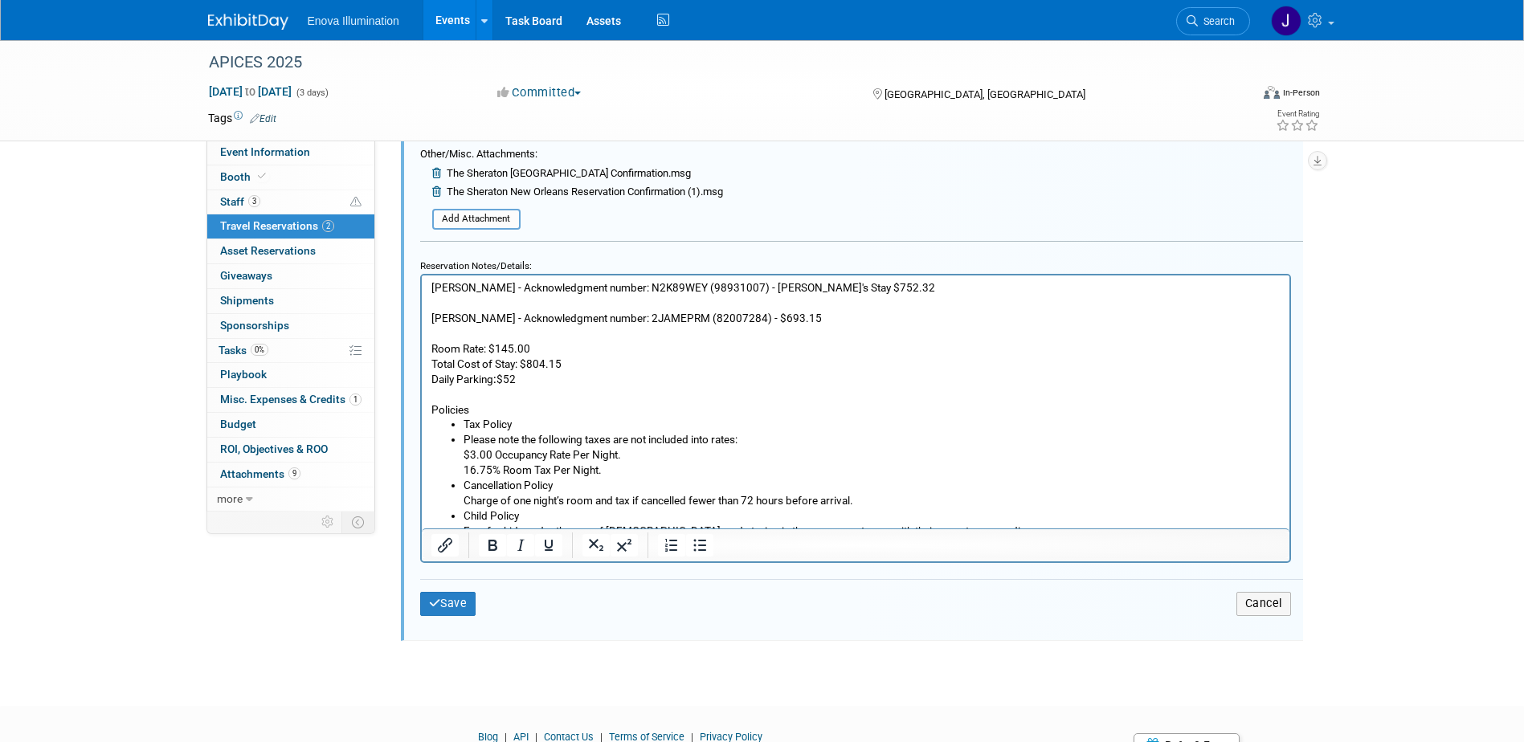
scroll to position [0, 0]
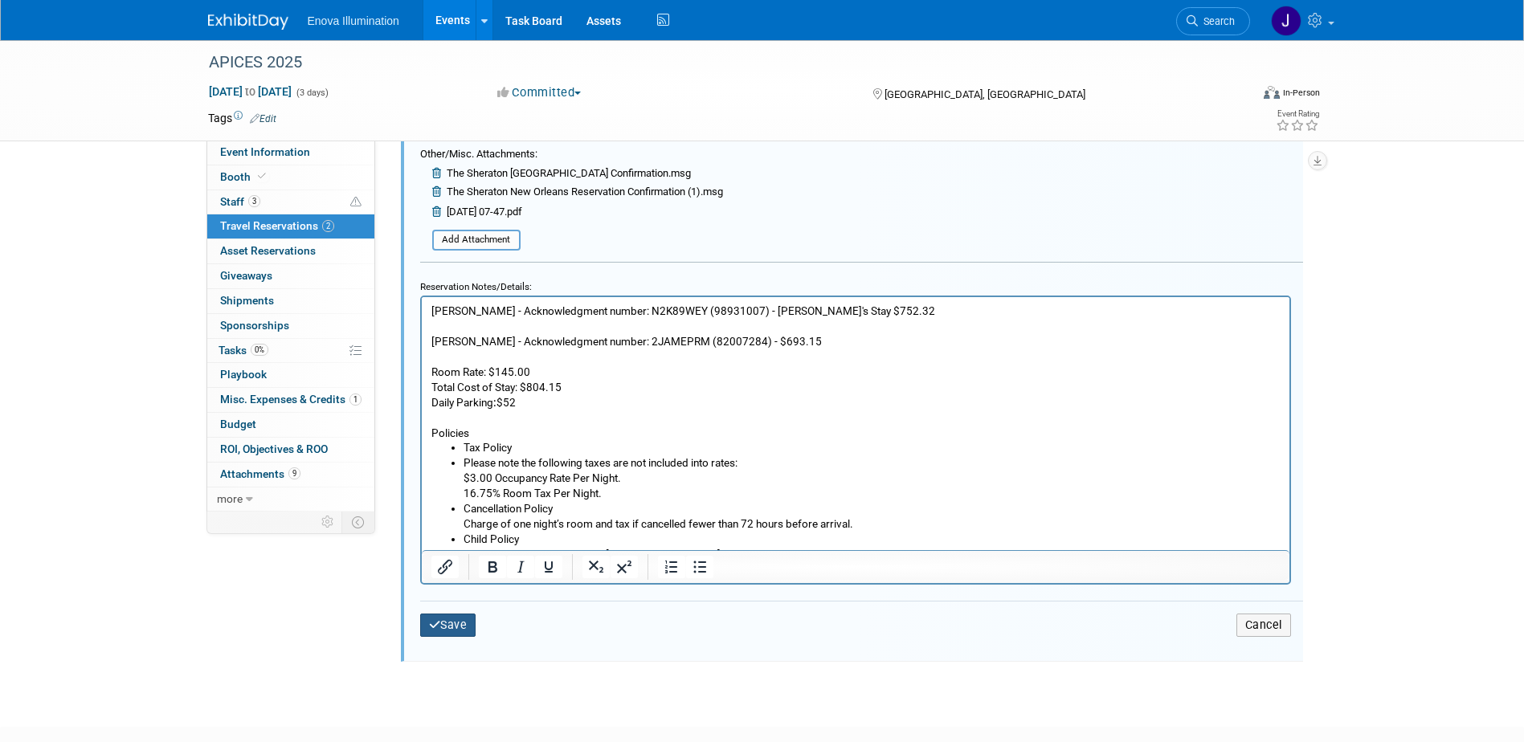
click at [466, 619] on button "Save" at bounding box center [448, 625] width 56 height 23
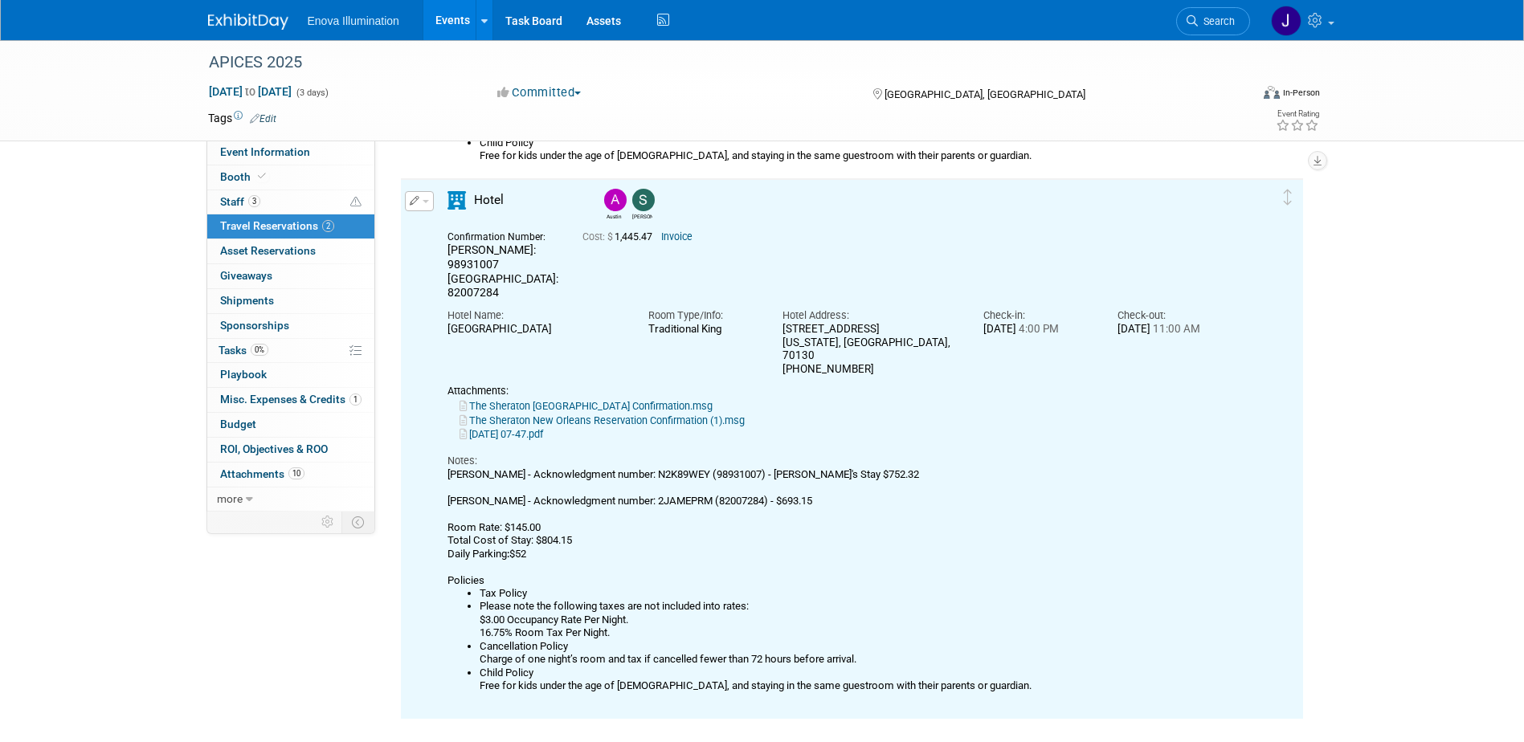
scroll to position [591, 0]
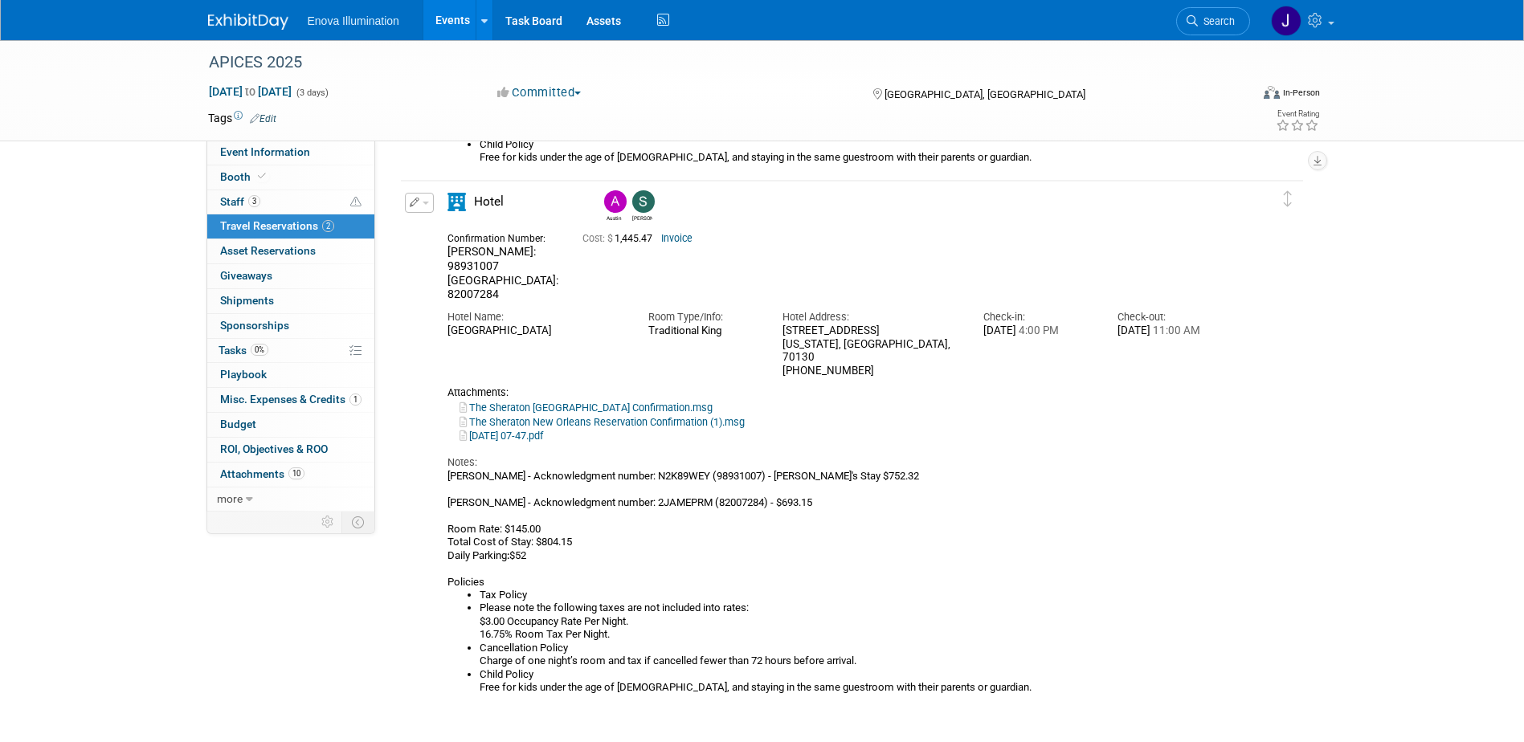
click at [1207, 27] on span "Search" at bounding box center [1216, 21] width 37 height 12
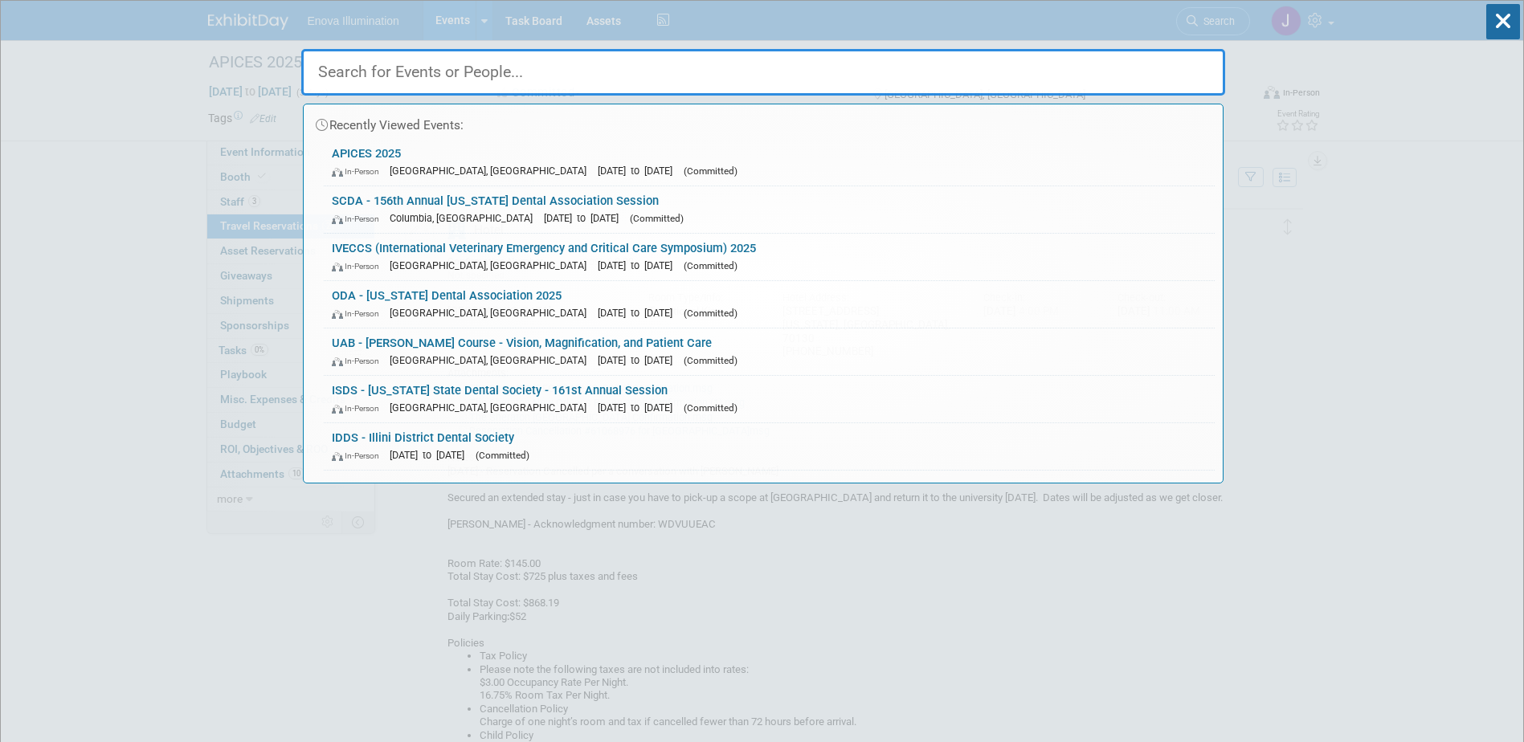
click at [925, 63] on input "text" at bounding box center [763, 72] width 924 height 47
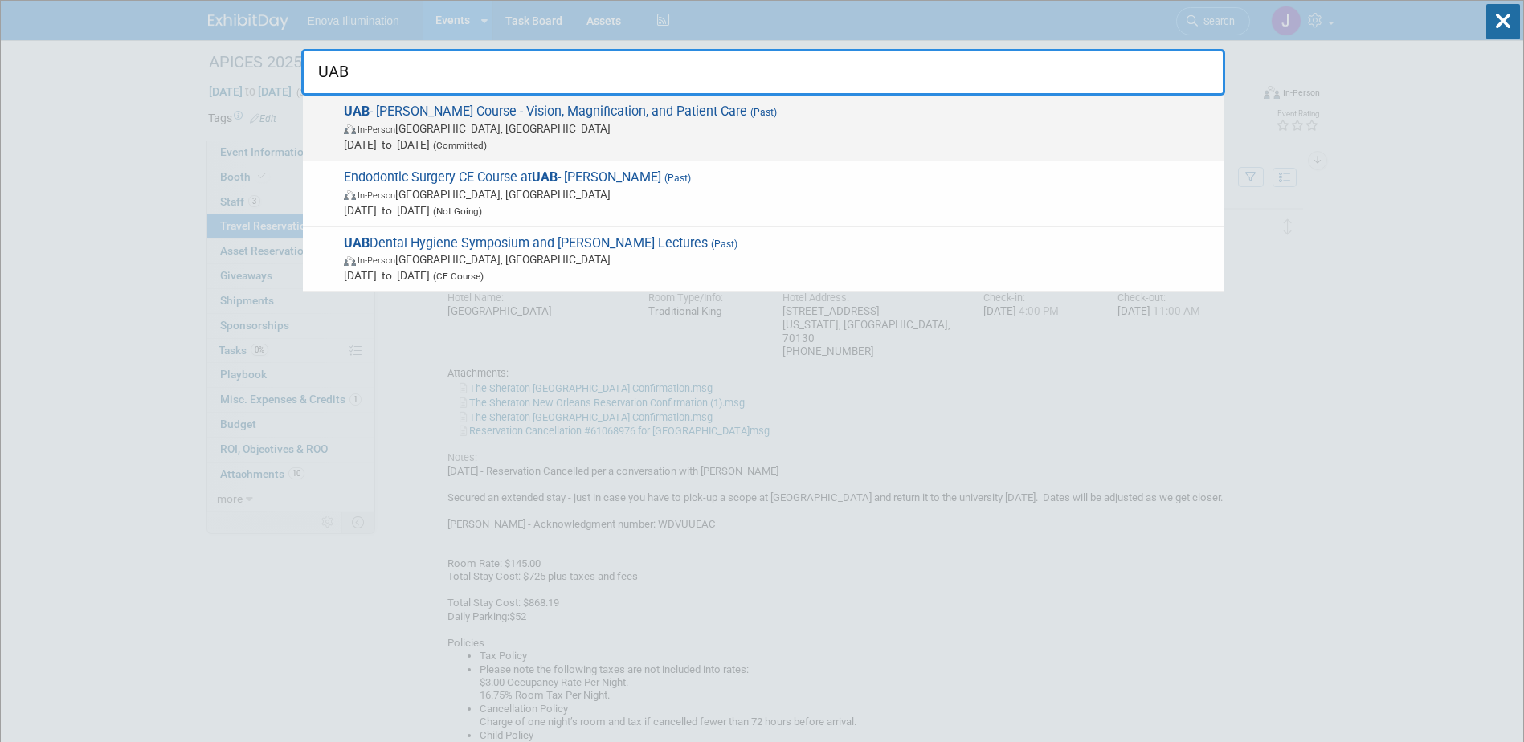
type input "UAB"
click at [370, 137] on span "[DATE] to [DATE] (Committed)" at bounding box center [780, 145] width 872 height 16
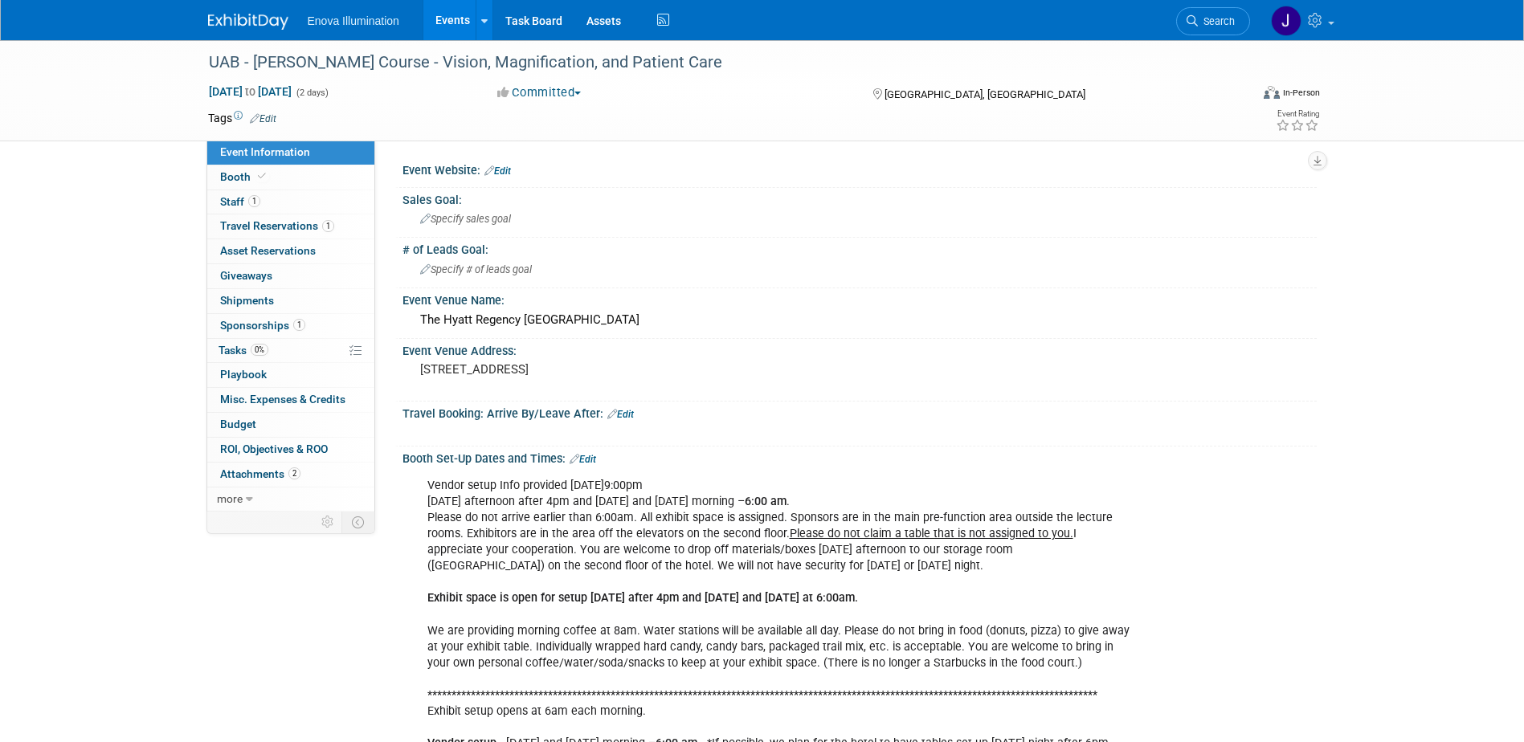
click at [239, 29] on img at bounding box center [248, 22] width 80 height 16
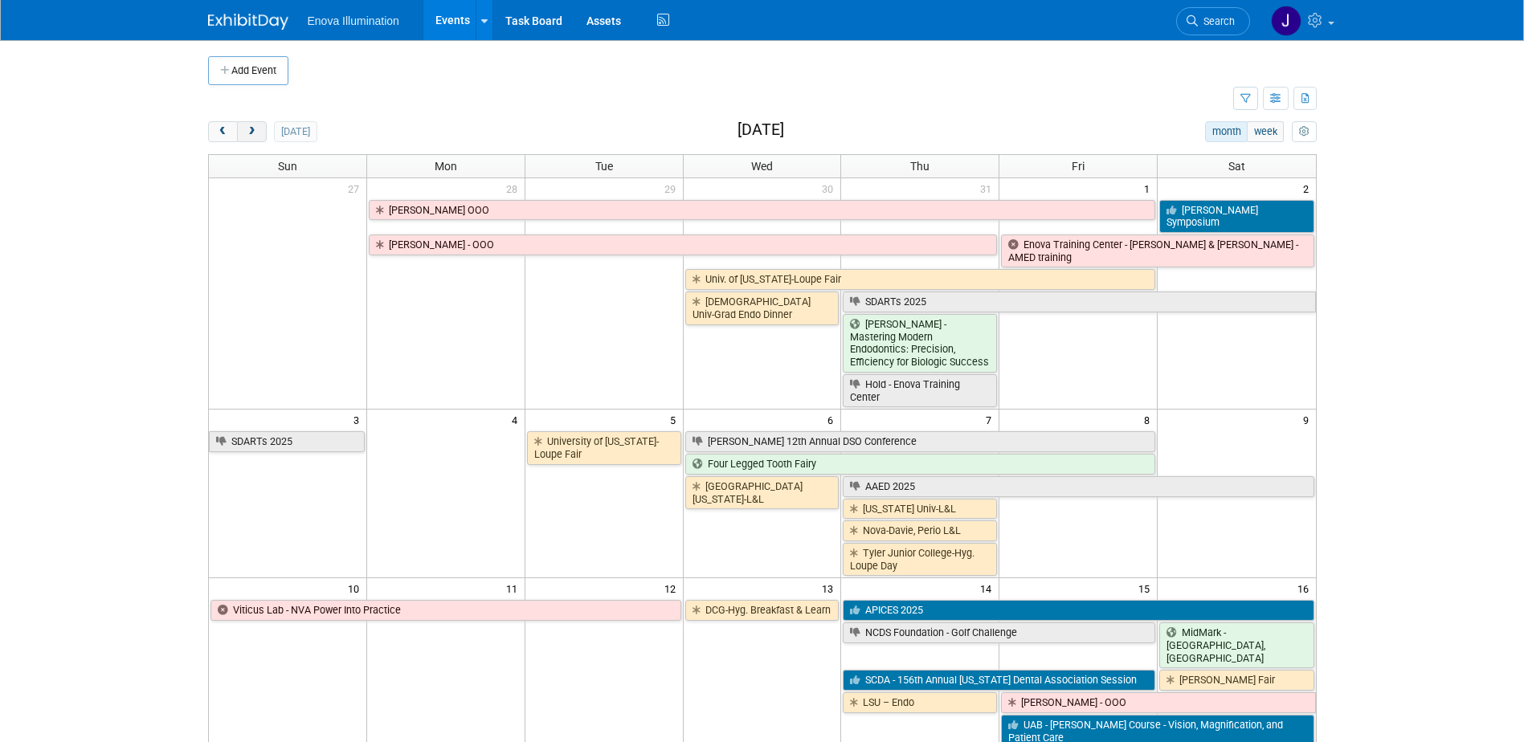
click at [258, 137] on button "next" at bounding box center [252, 131] width 30 height 21
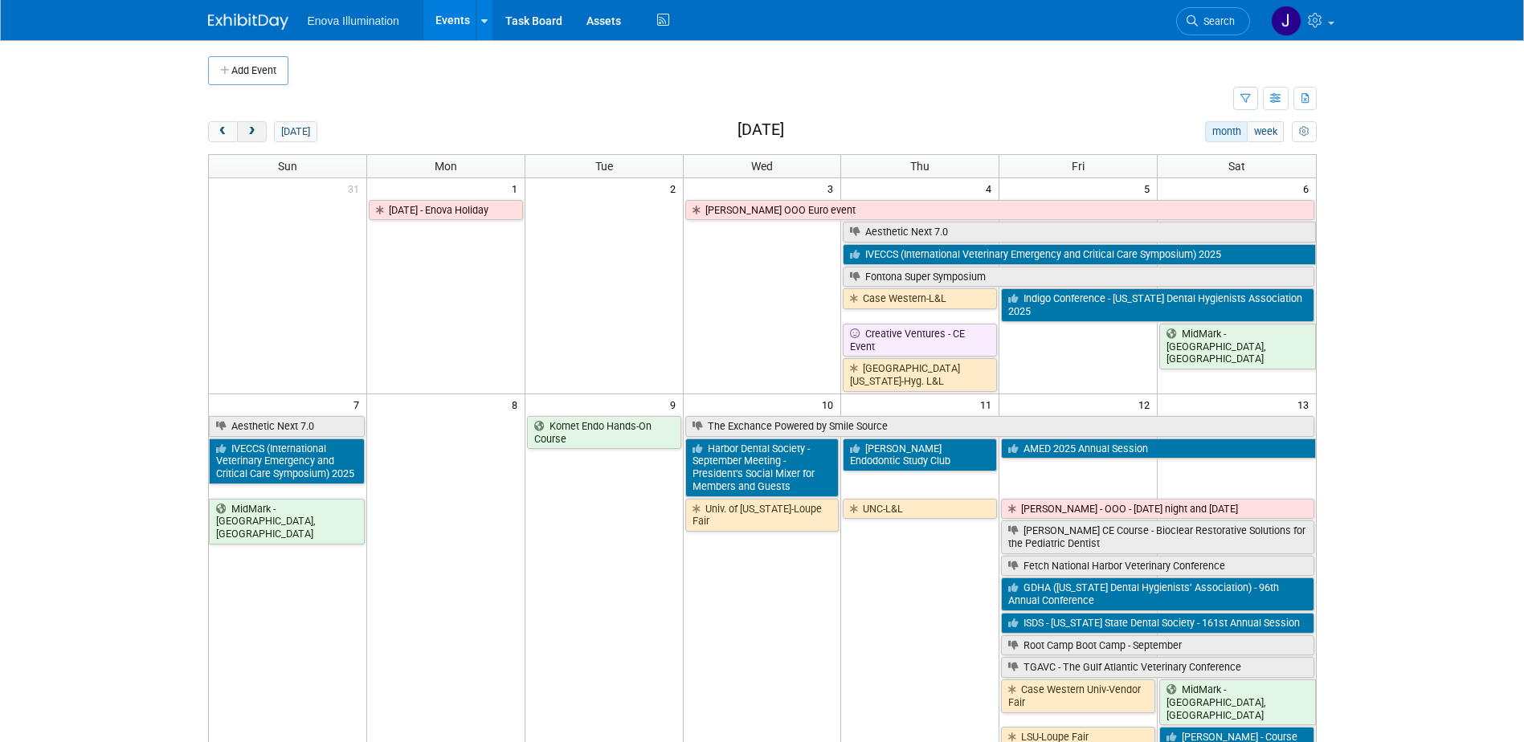
click at [264, 132] on button "next" at bounding box center [252, 131] width 30 height 21
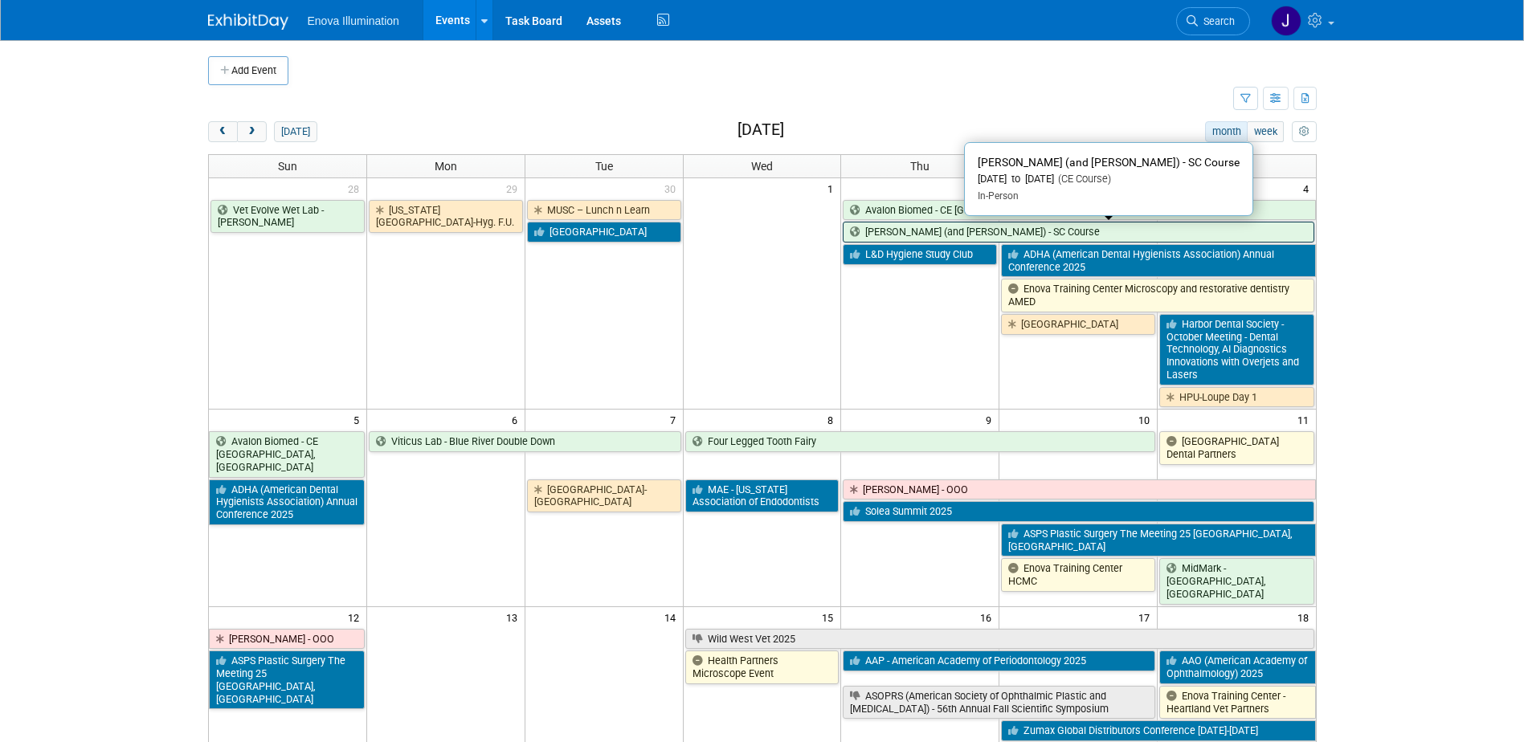
click at [976, 231] on link "[PERSON_NAME] (and [PERSON_NAME]) - SC Course" at bounding box center [1078, 232] width 471 height 21
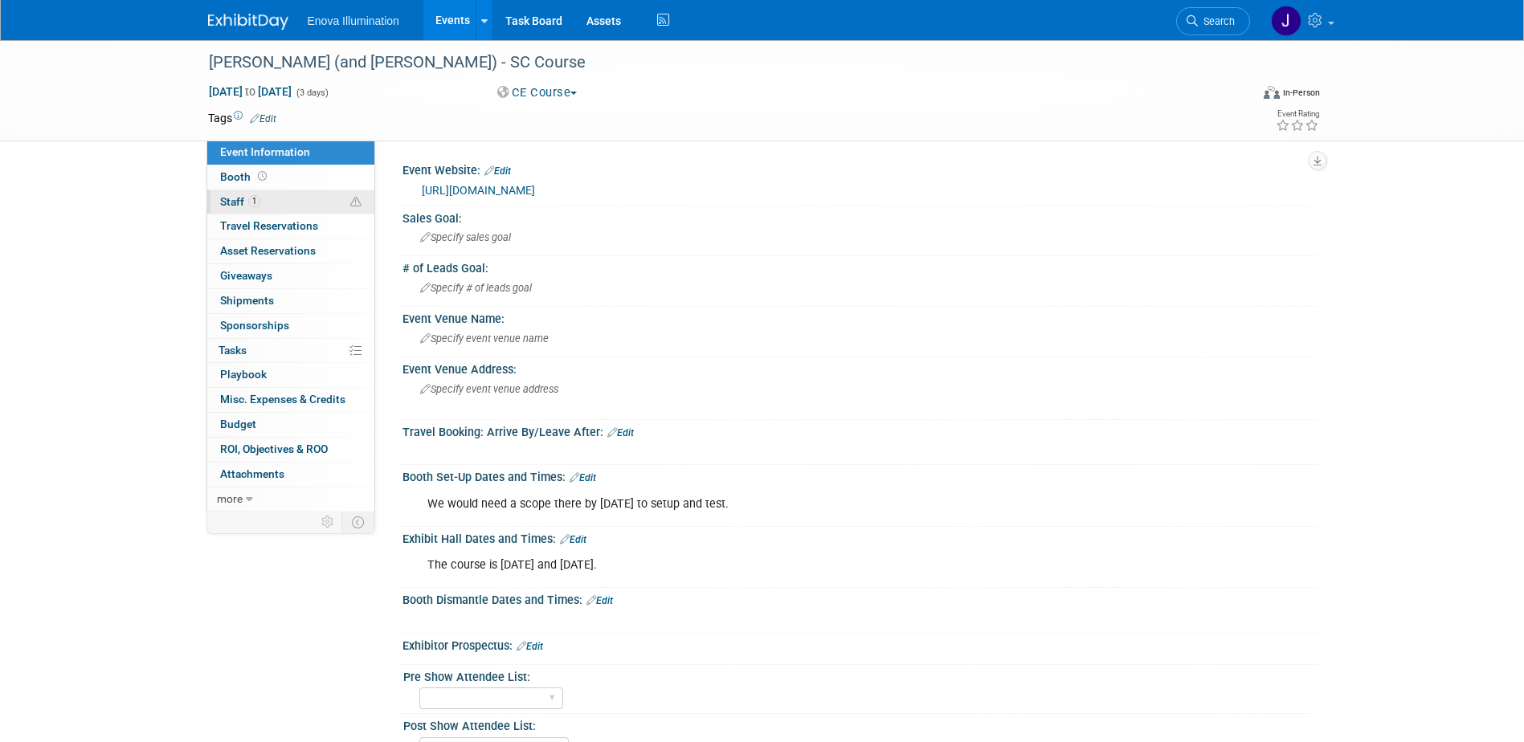
click at [296, 209] on link "1 Staff 1" at bounding box center [290, 202] width 167 height 24
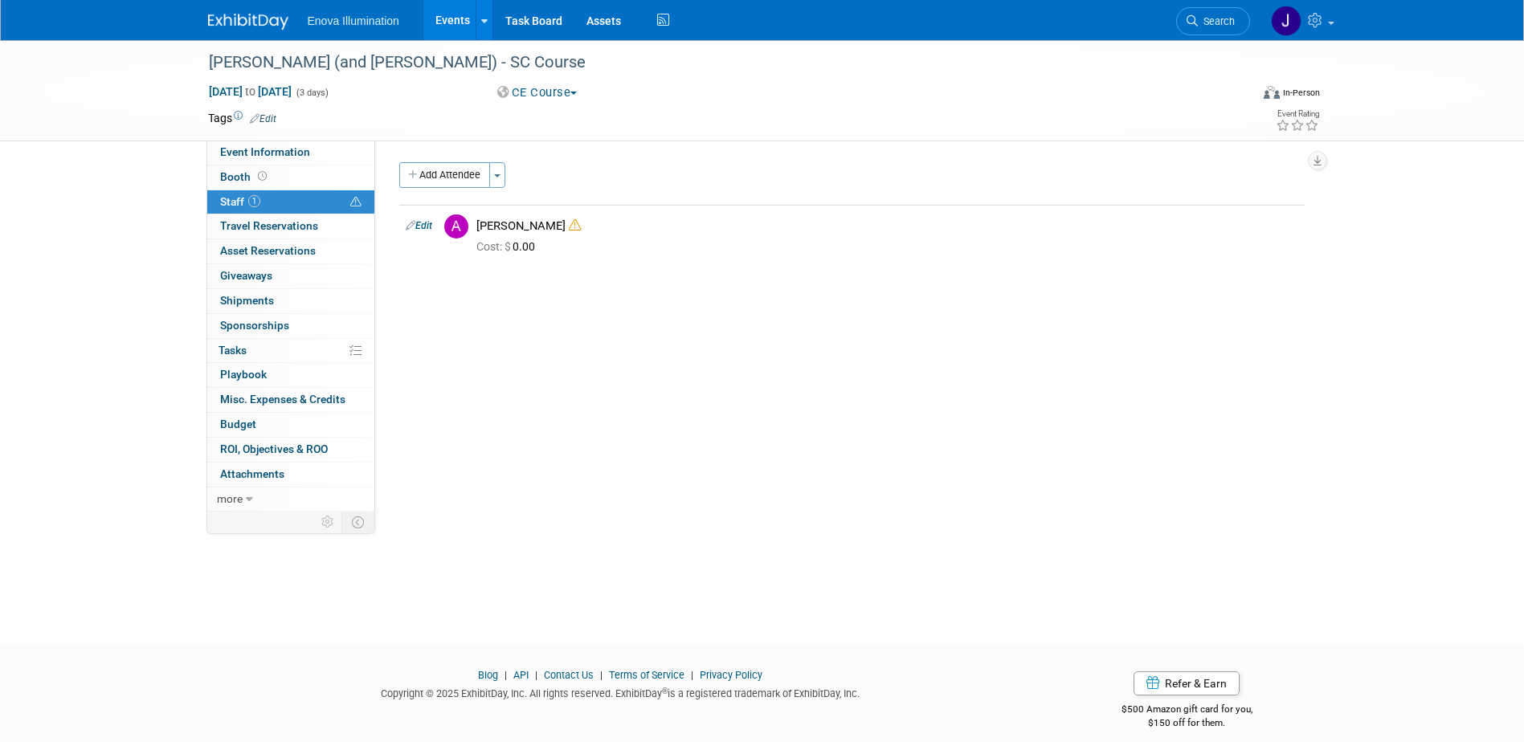
click at [256, 26] on img at bounding box center [248, 22] width 80 height 16
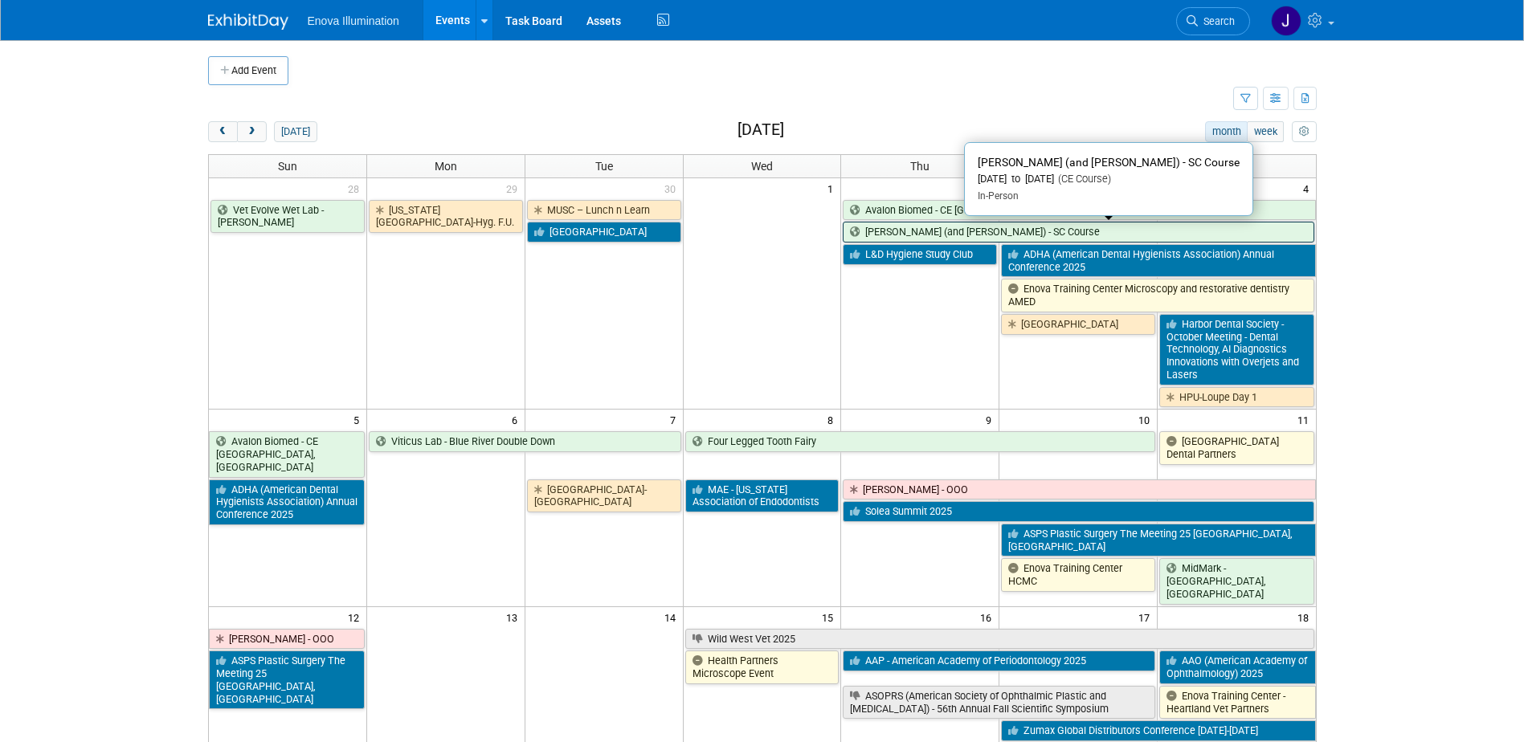
click at [876, 235] on link "[PERSON_NAME] (and [PERSON_NAME]) - SC Course" at bounding box center [1078, 232] width 471 height 21
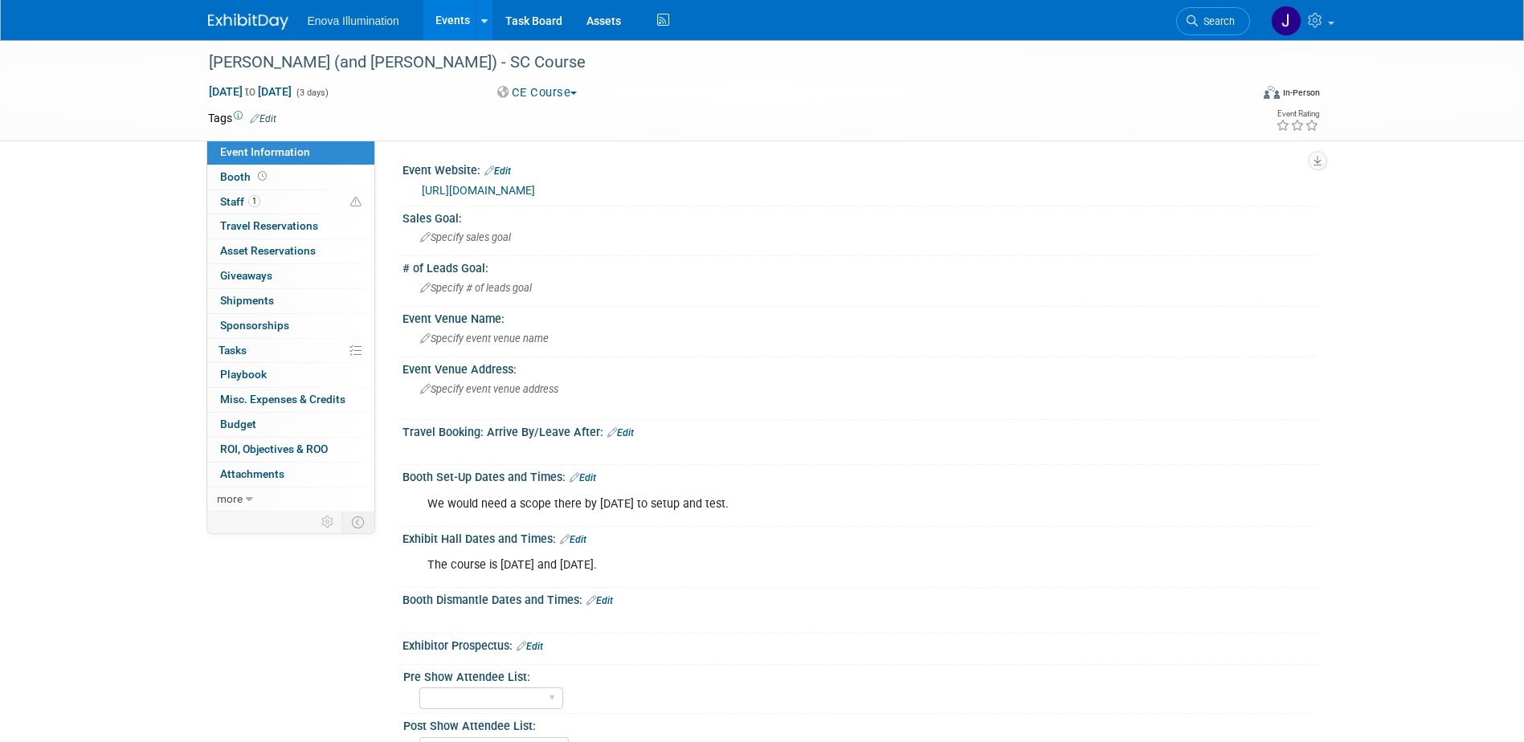
click at [257, 23] on img at bounding box center [248, 22] width 80 height 16
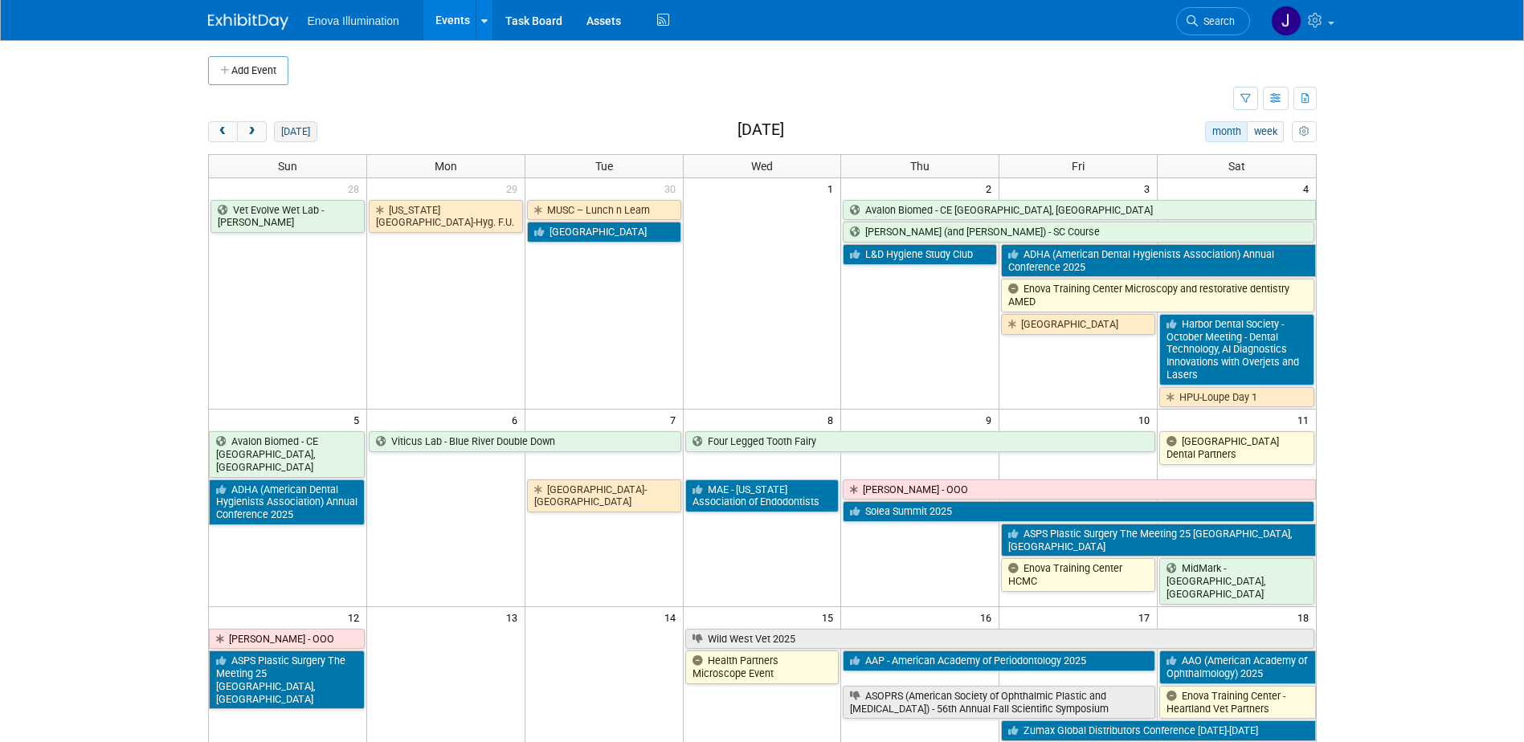
click at [310, 137] on button "[DATE]" at bounding box center [295, 131] width 43 height 21
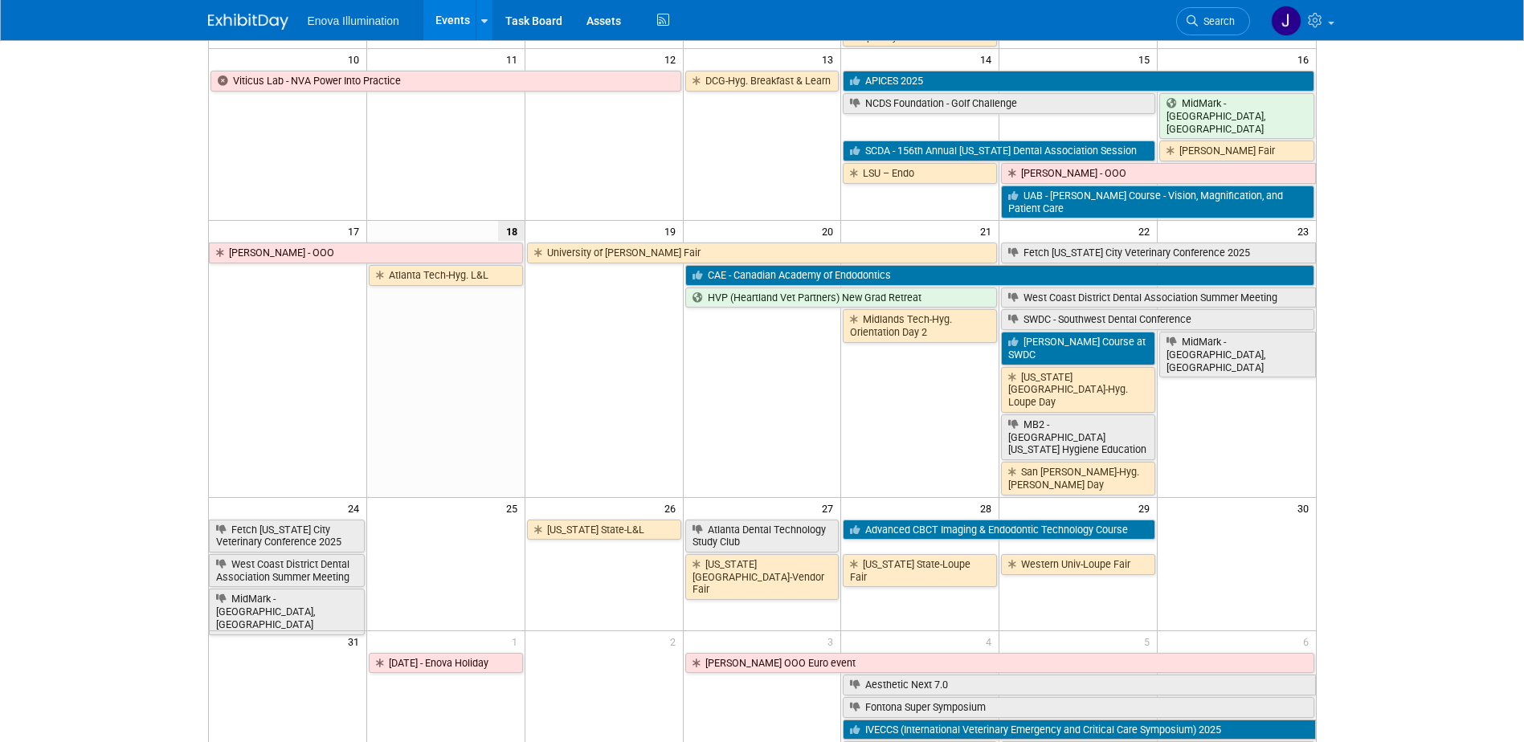
scroll to position [482, 0]
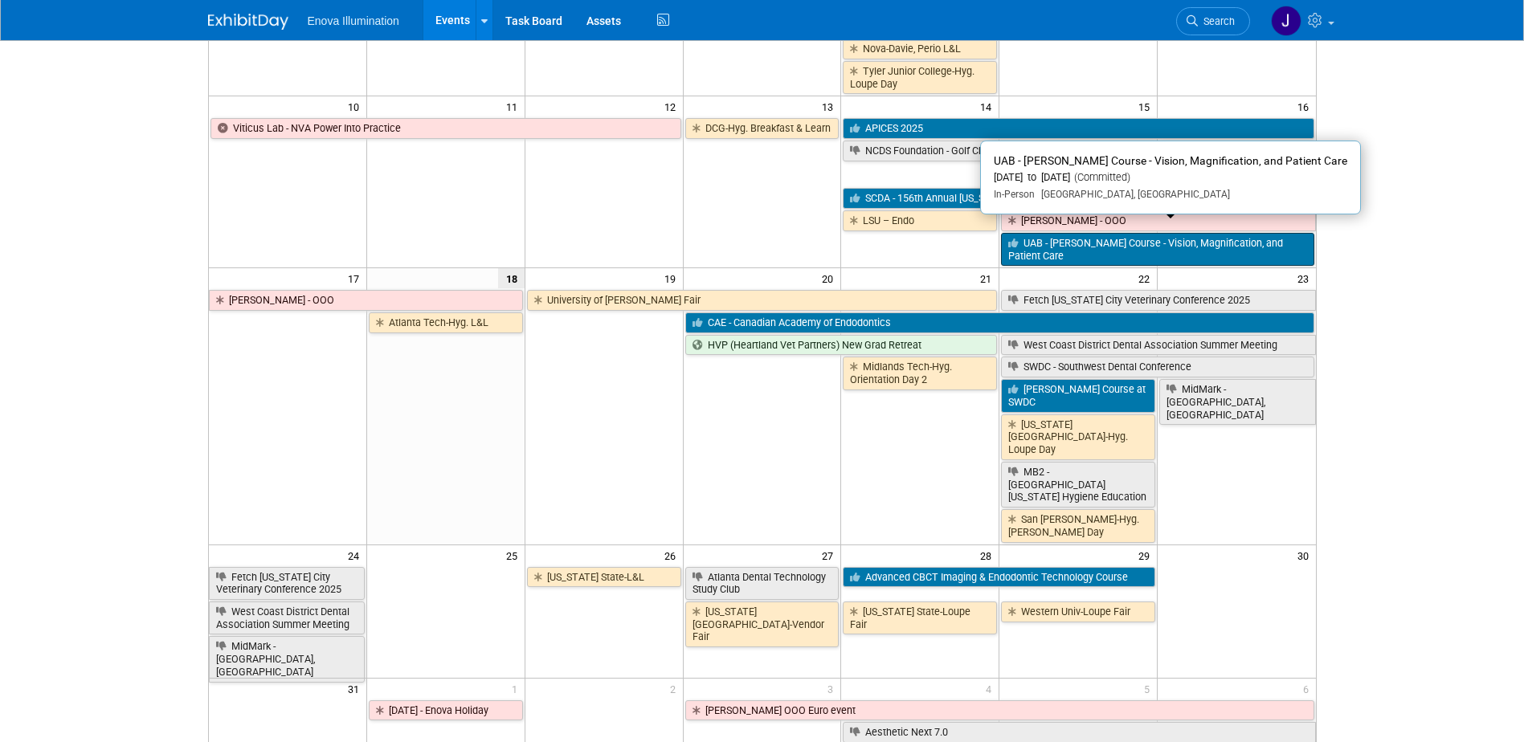
click at [1043, 250] on link "UAB - [PERSON_NAME] Course - Vision, Magnification, and Patient Care" at bounding box center [1157, 249] width 313 height 33
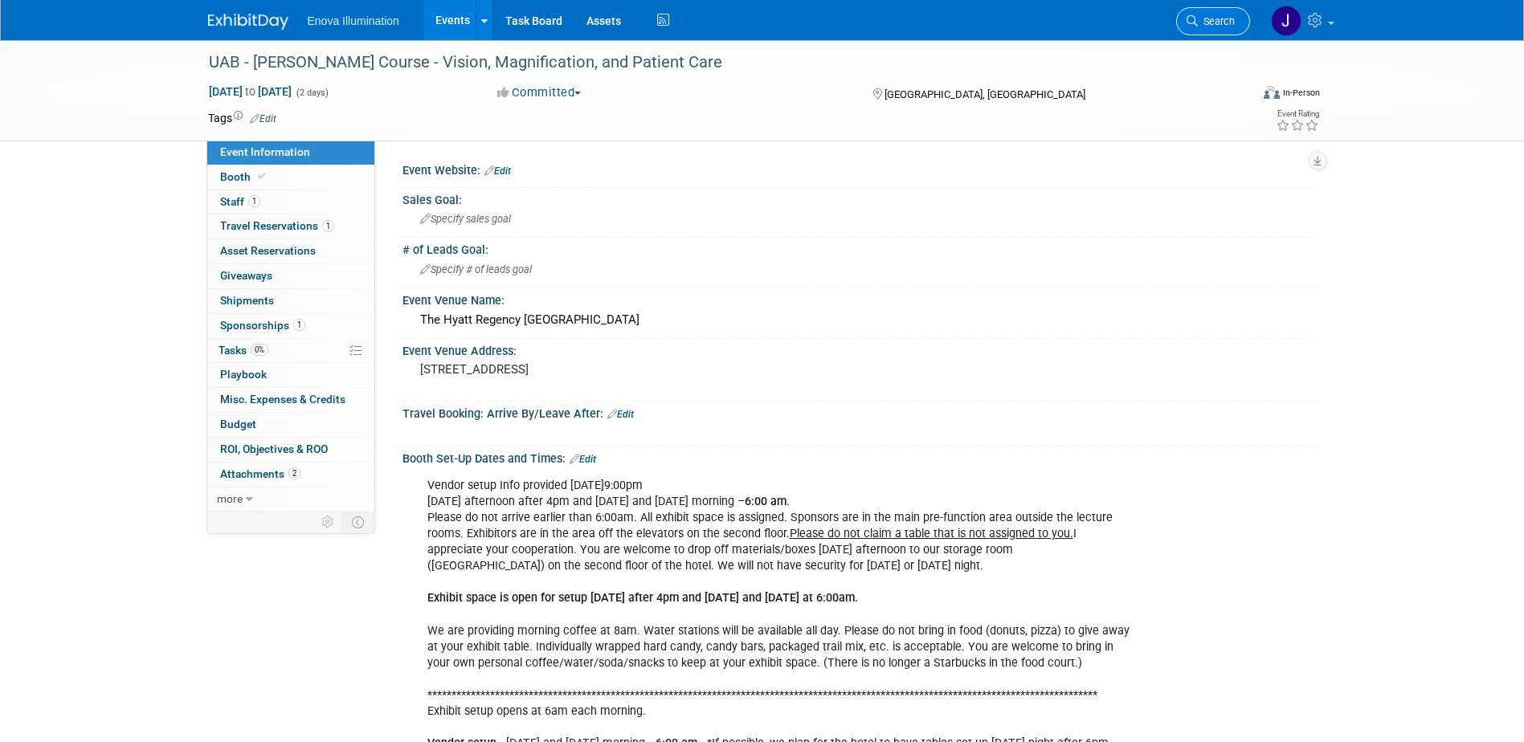
click at [1231, 20] on span "Search" at bounding box center [1216, 21] width 37 height 12
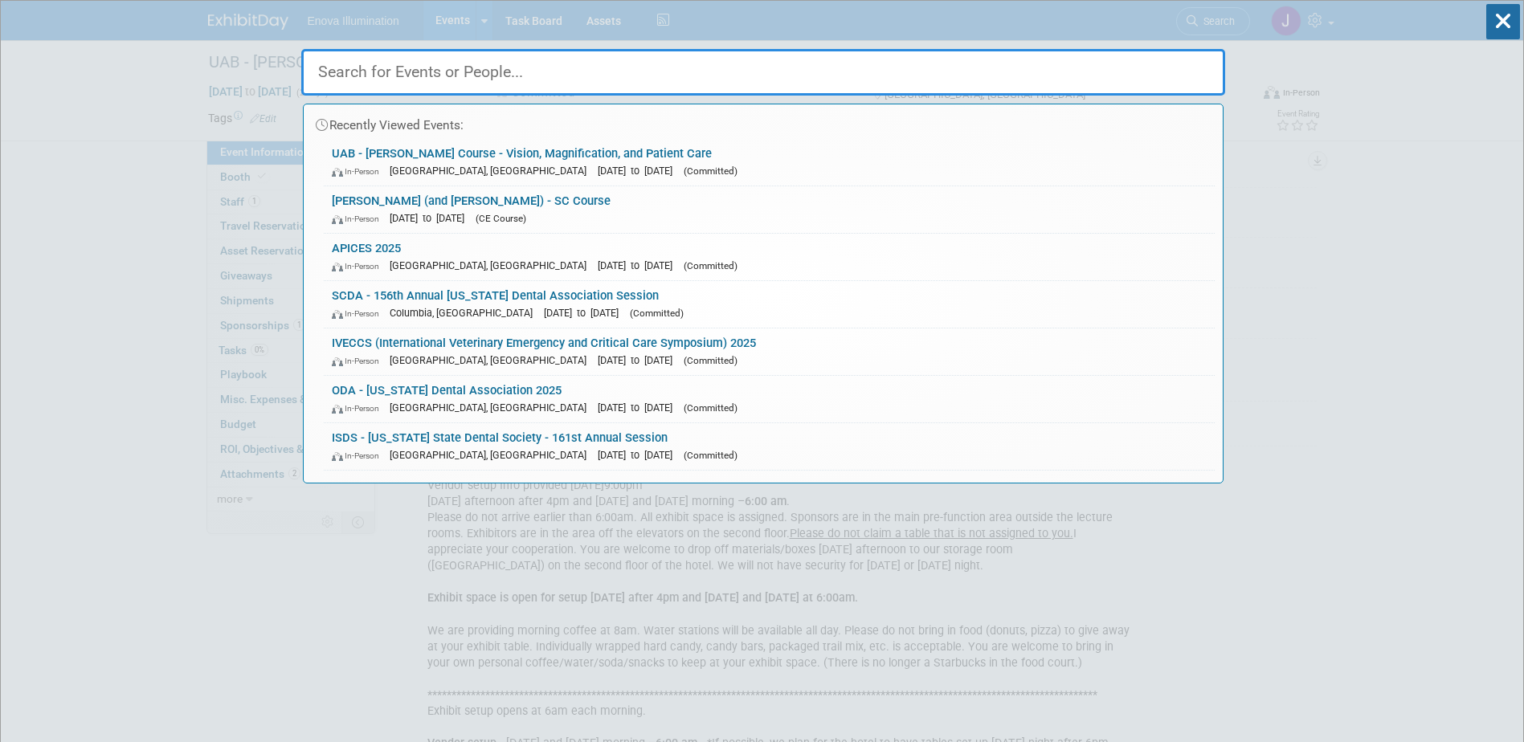
click at [1078, 64] on input "text" at bounding box center [763, 72] width 924 height 47
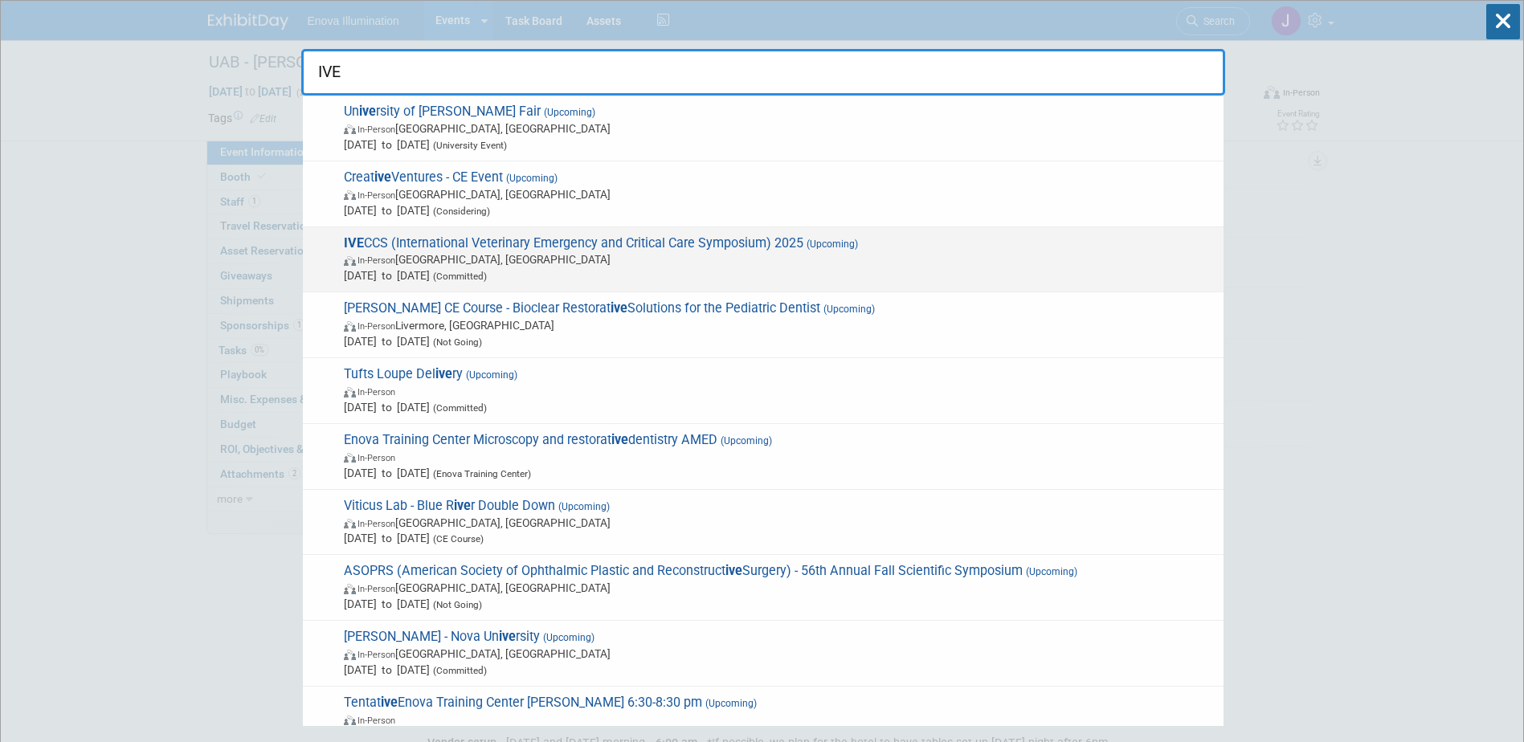
type input "IVE"
click at [479, 239] on span "IVE CCS (International Veterinary Emergency and Critical Care Symposium) 2025 (…" at bounding box center [777, 259] width 877 height 49
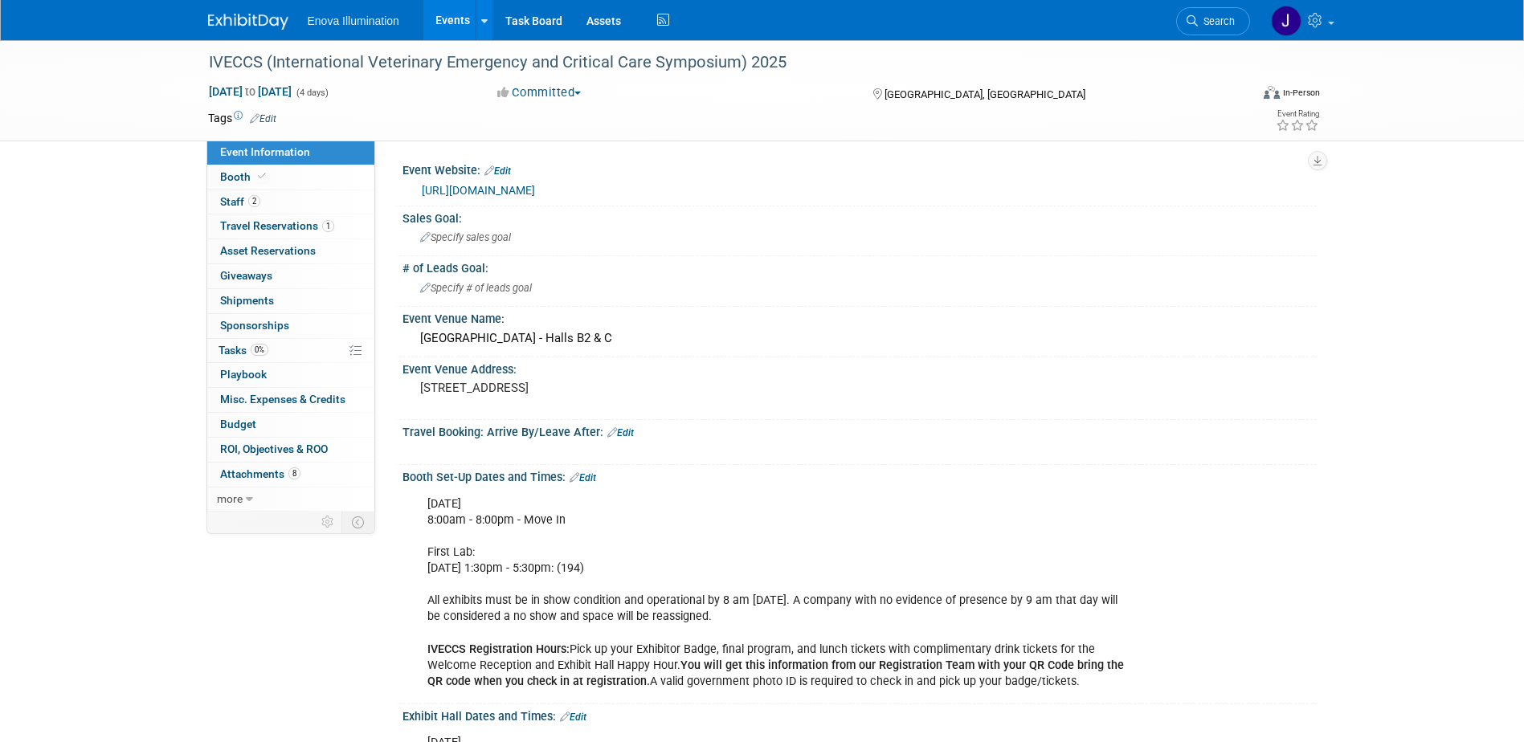
click at [242, 18] on img at bounding box center [248, 22] width 80 height 16
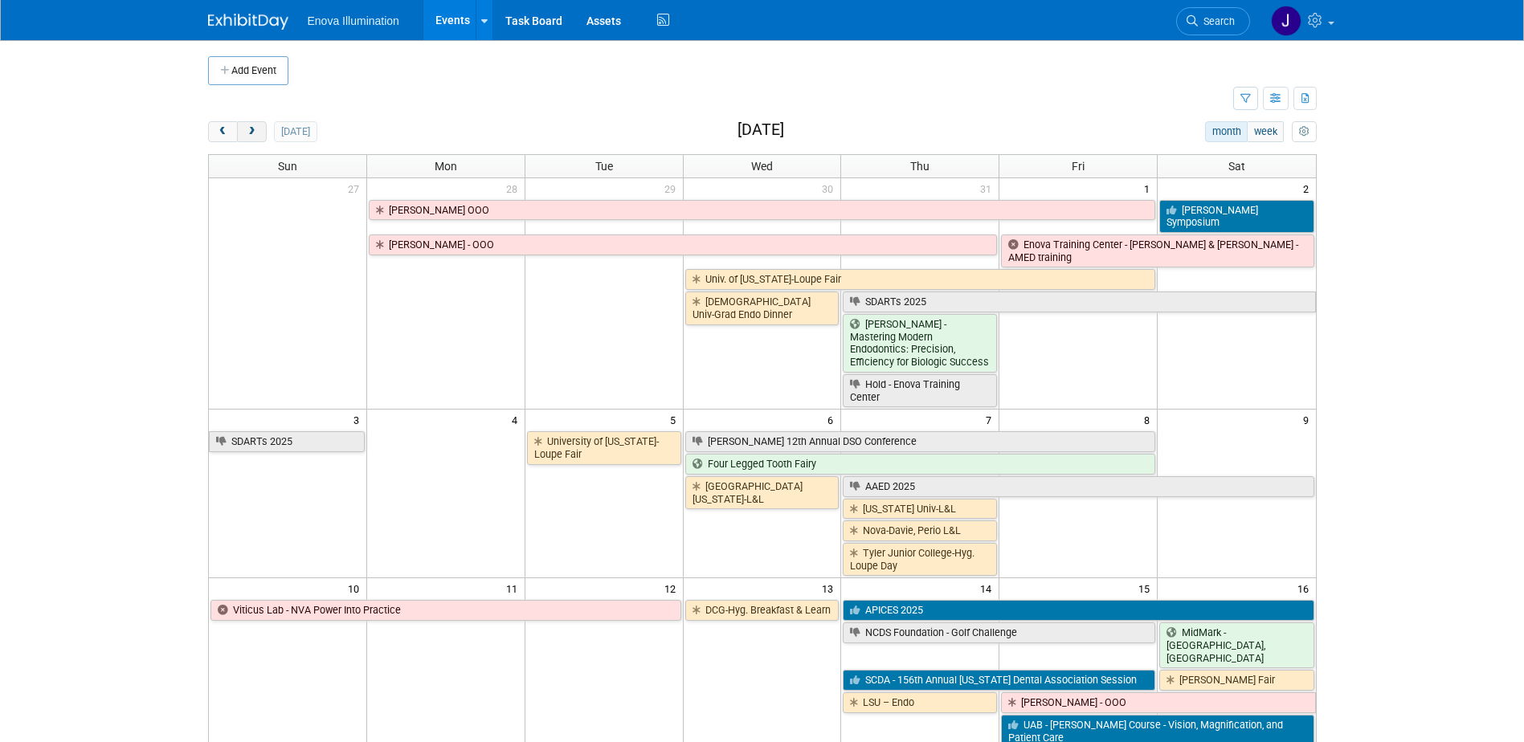
click at [250, 140] on button "next" at bounding box center [252, 131] width 30 height 21
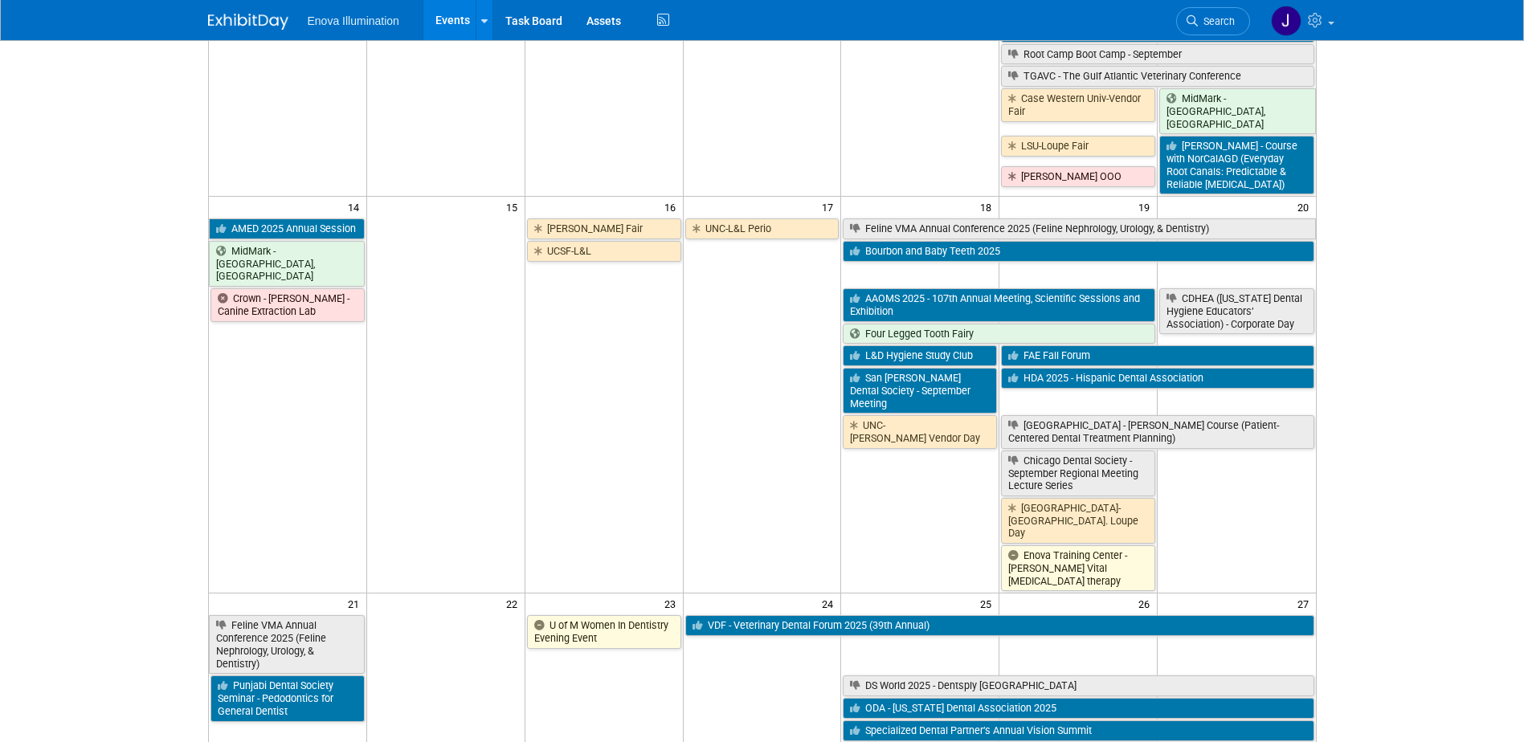
scroll to position [643, 0]
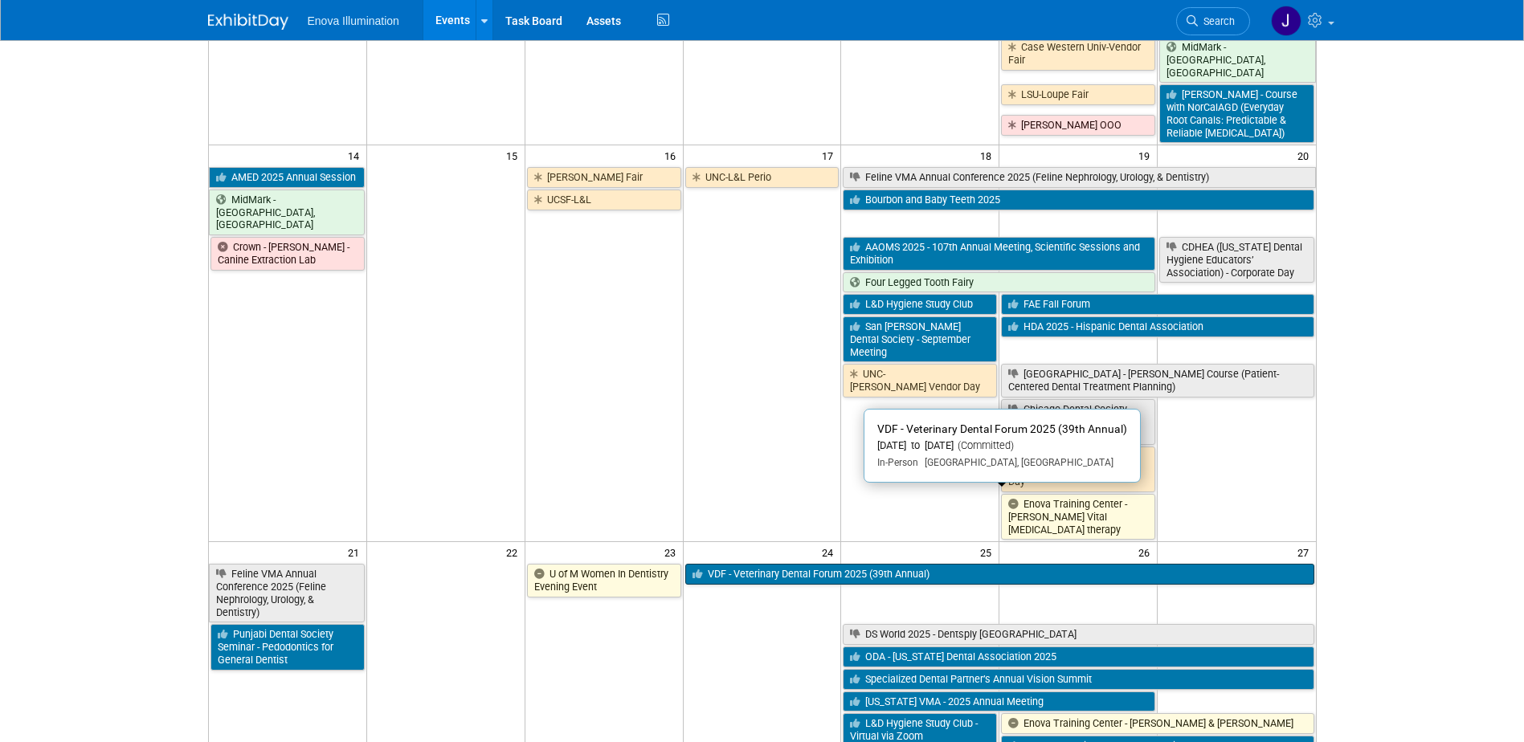
click at [736, 564] on link "VDF - Veterinary Dental Forum 2025 (39th Annual)" at bounding box center [999, 574] width 629 height 21
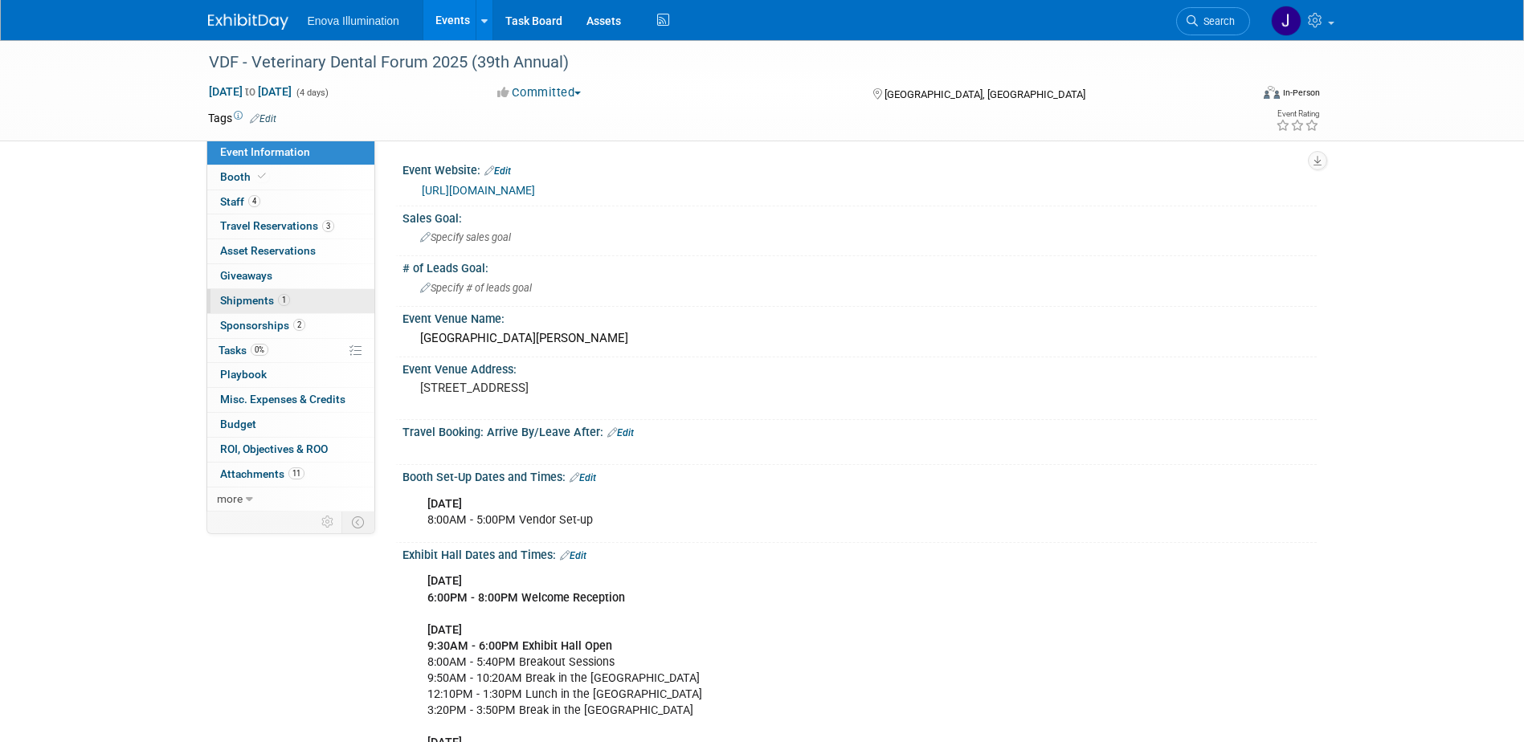
click at [240, 306] on span "Shipments 1" at bounding box center [255, 300] width 70 height 13
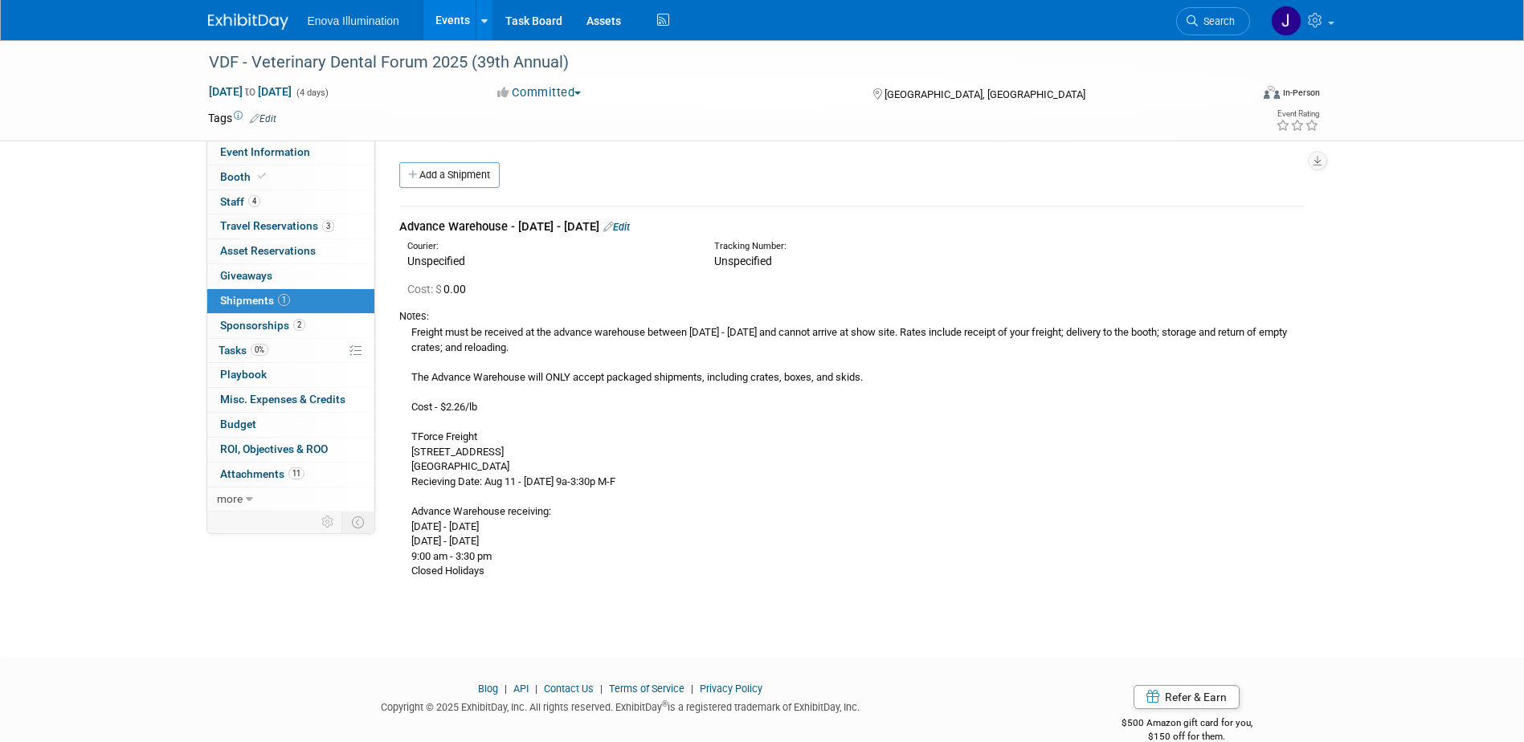
click at [234, 15] on img at bounding box center [248, 22] width 80 height 16
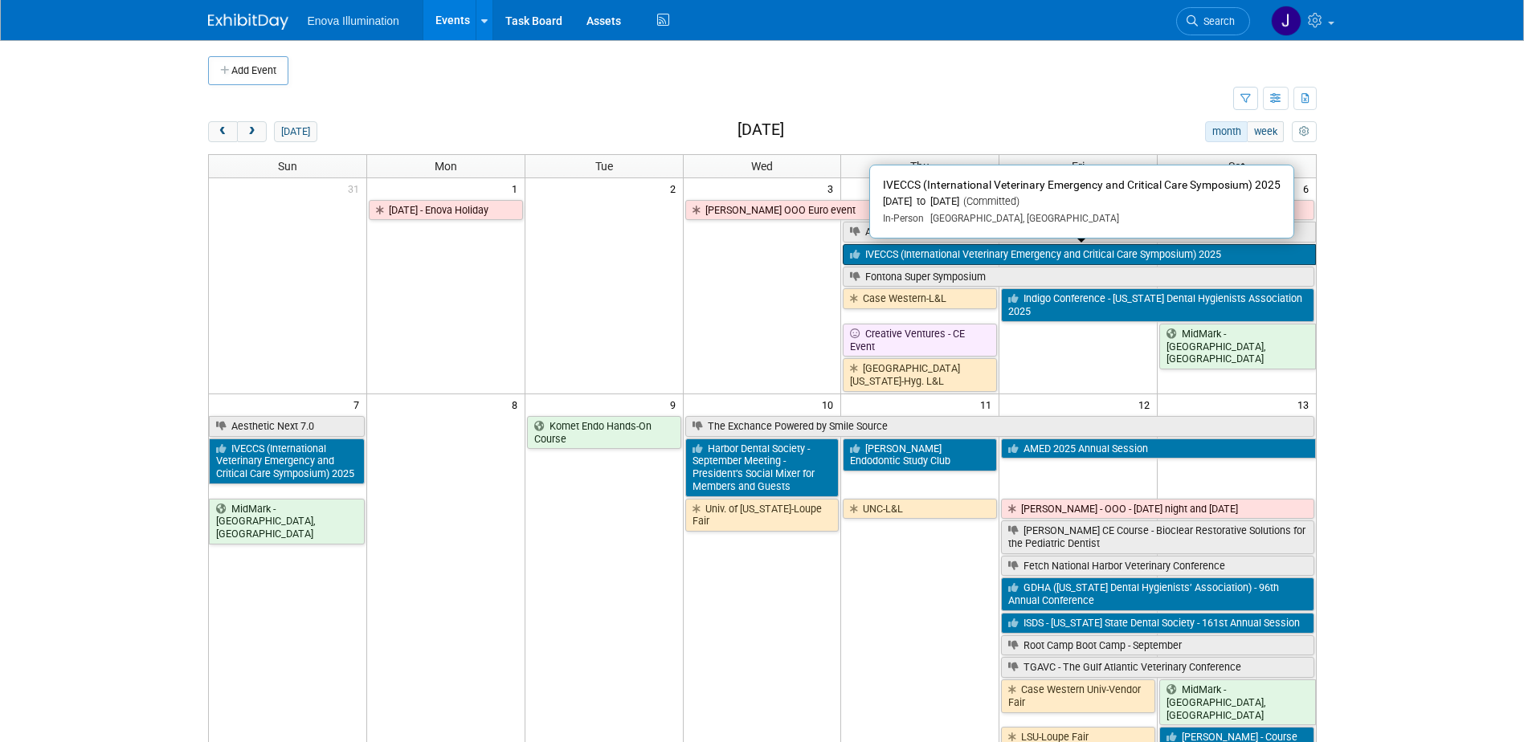
click at [881, 256] on link "IVECCS (International Veterinary Emergency and Critical Care Symposium) 2025" at bounding box center [1079, 254] width 472 height 21
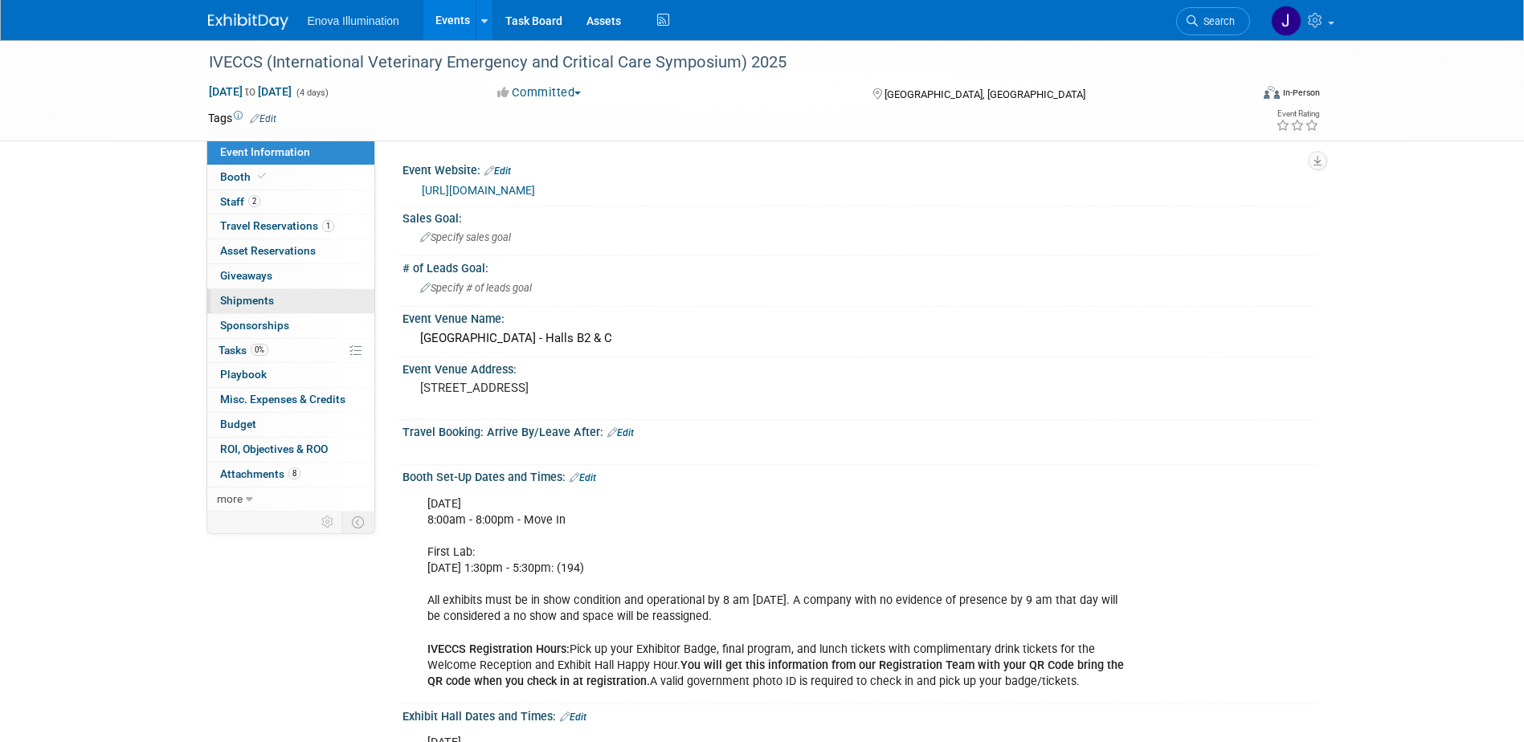
click at [263, 304] on span "Shipments 0" at bounding box center [247, 300] width 54 height 13
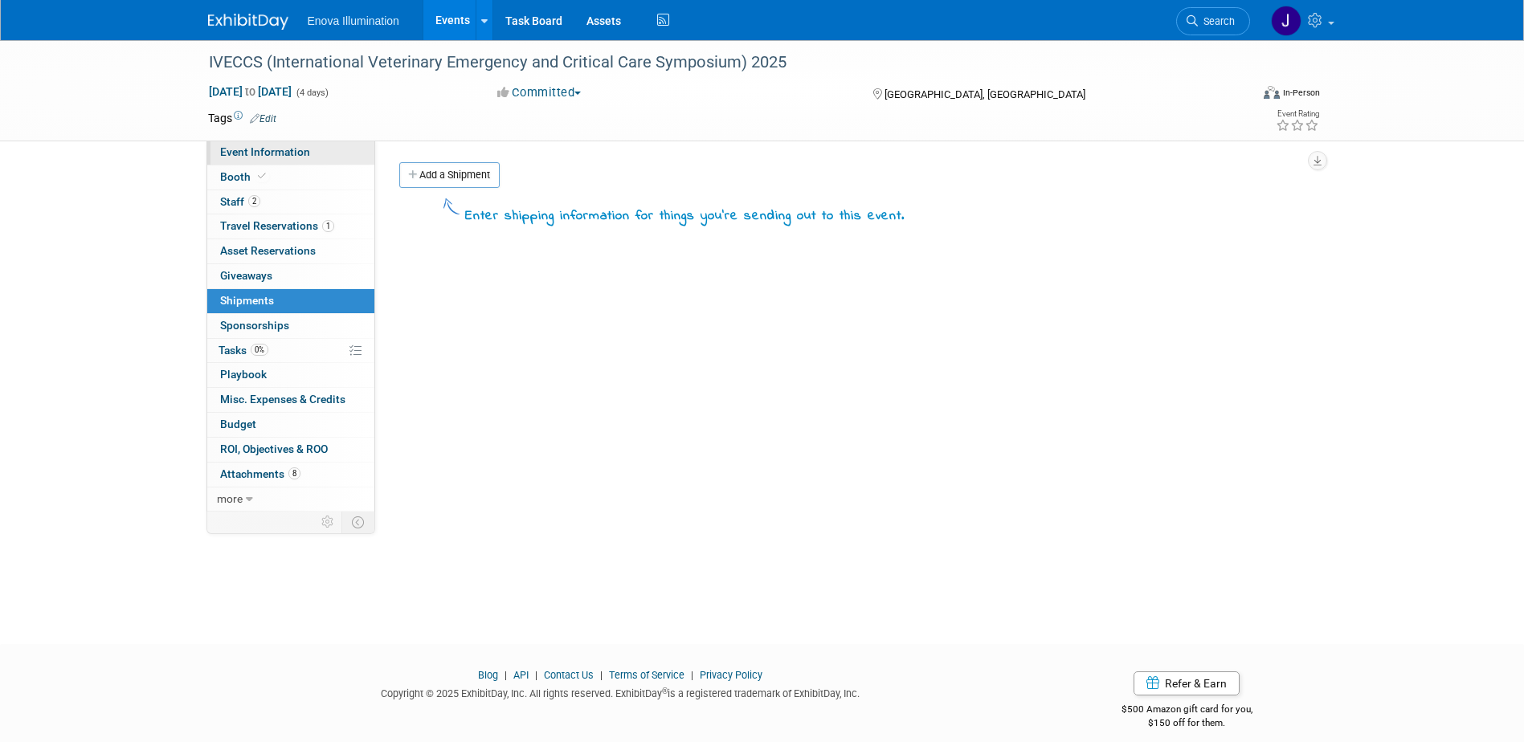
click at [263, 157] on span "Event Information" at bounding box center [265, 151] width 90 height 13
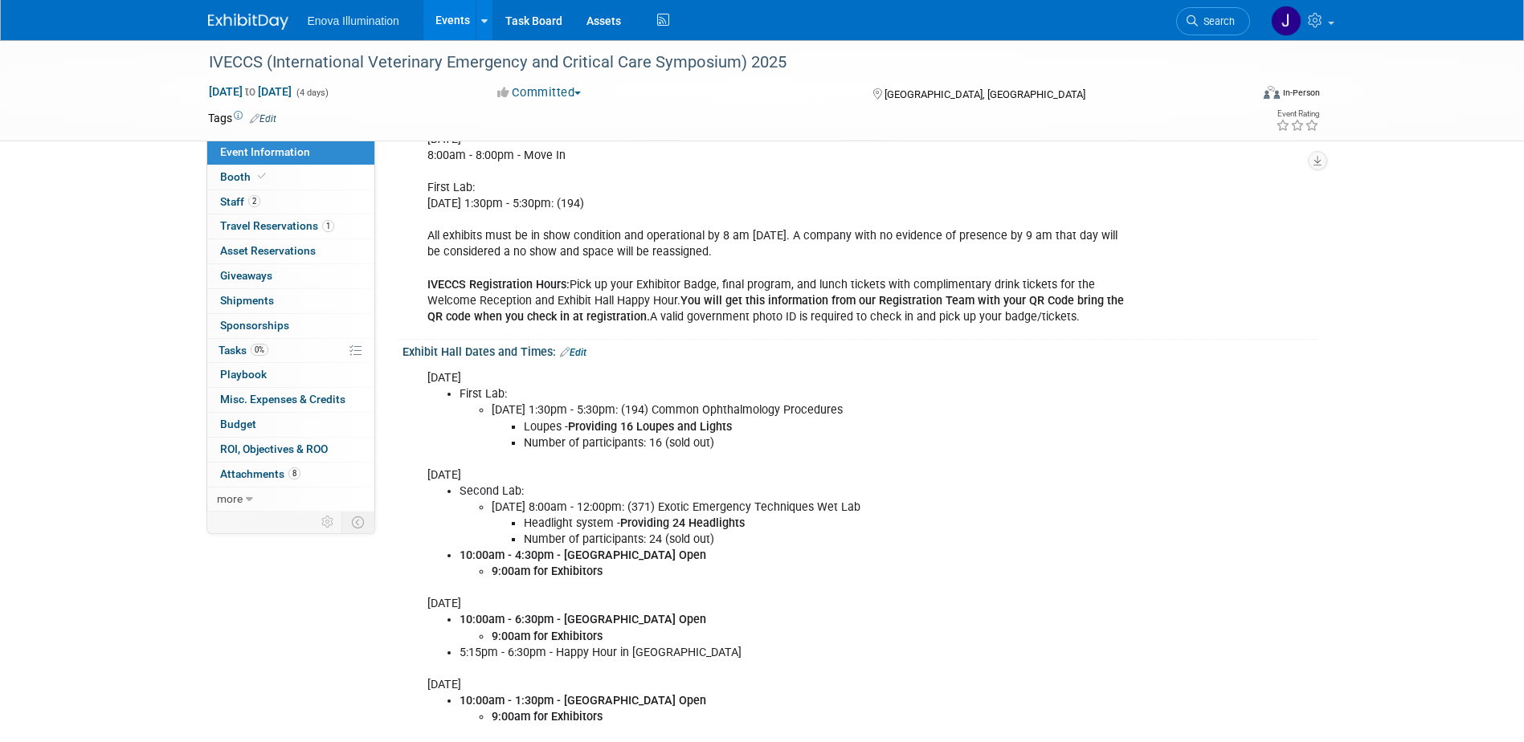
scroll to position [402, 0]
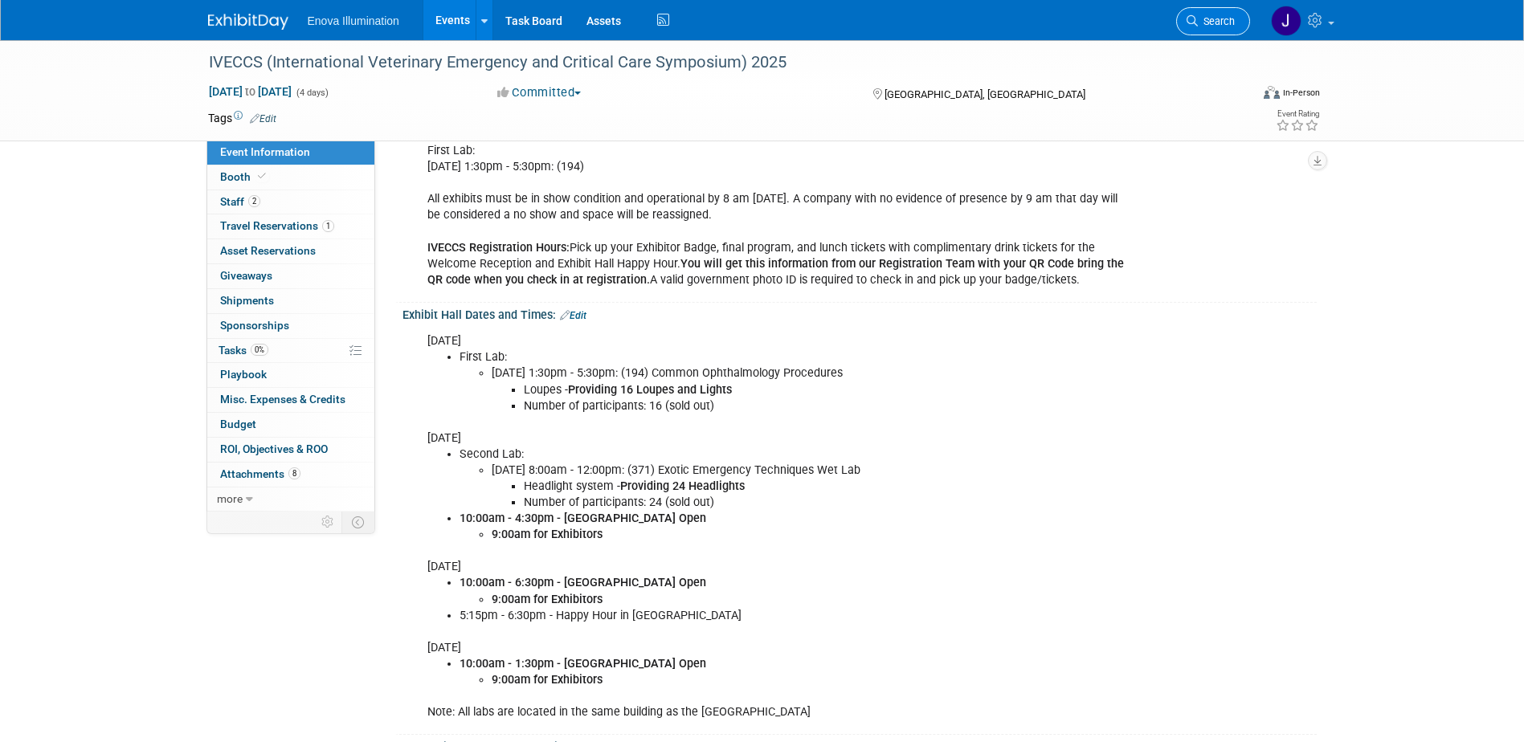
click at [1215, 21] on span "Search" at bounding box center [1216, 21] width 37 height 12
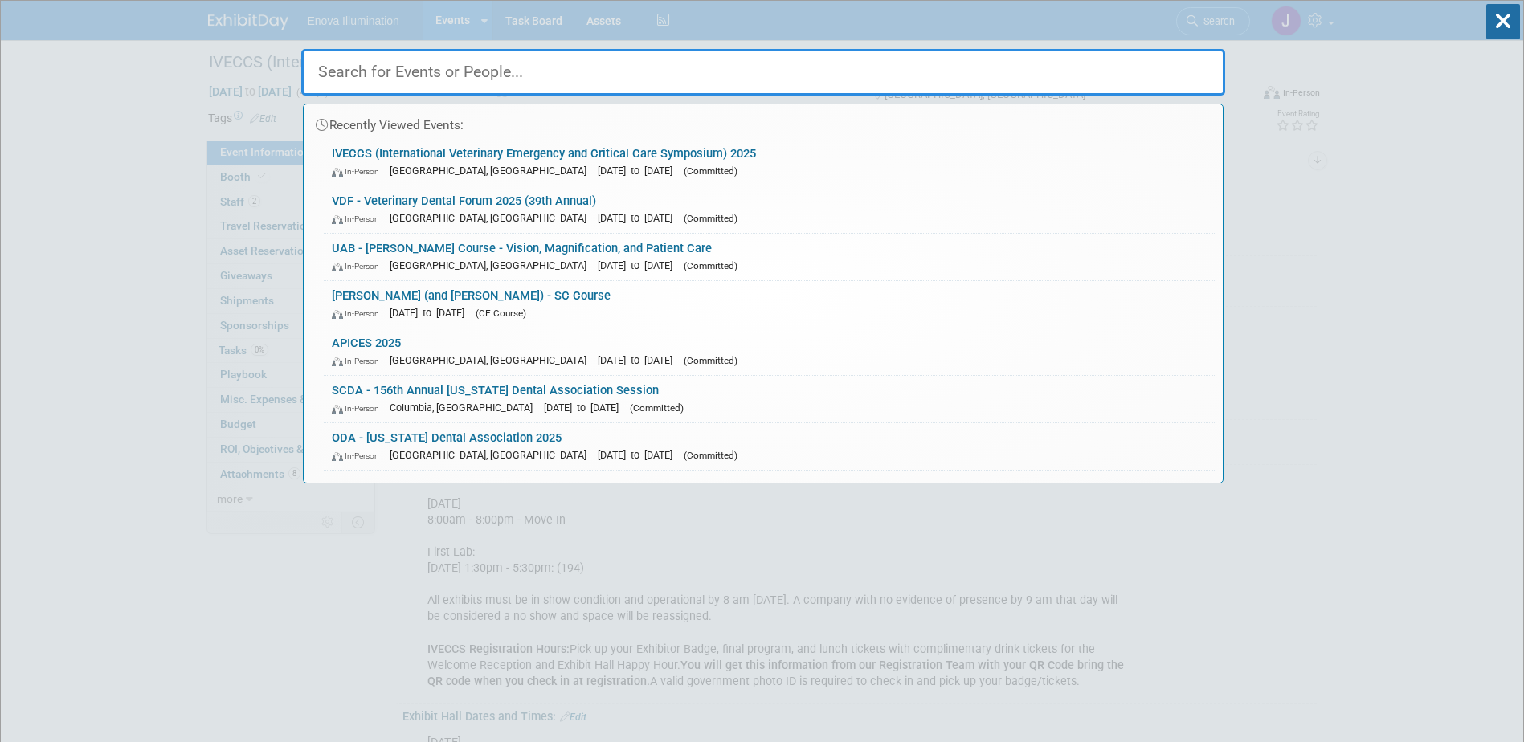
click at [1052, 65] on input "text" at bounding box center [763, 72] width 924 height 47
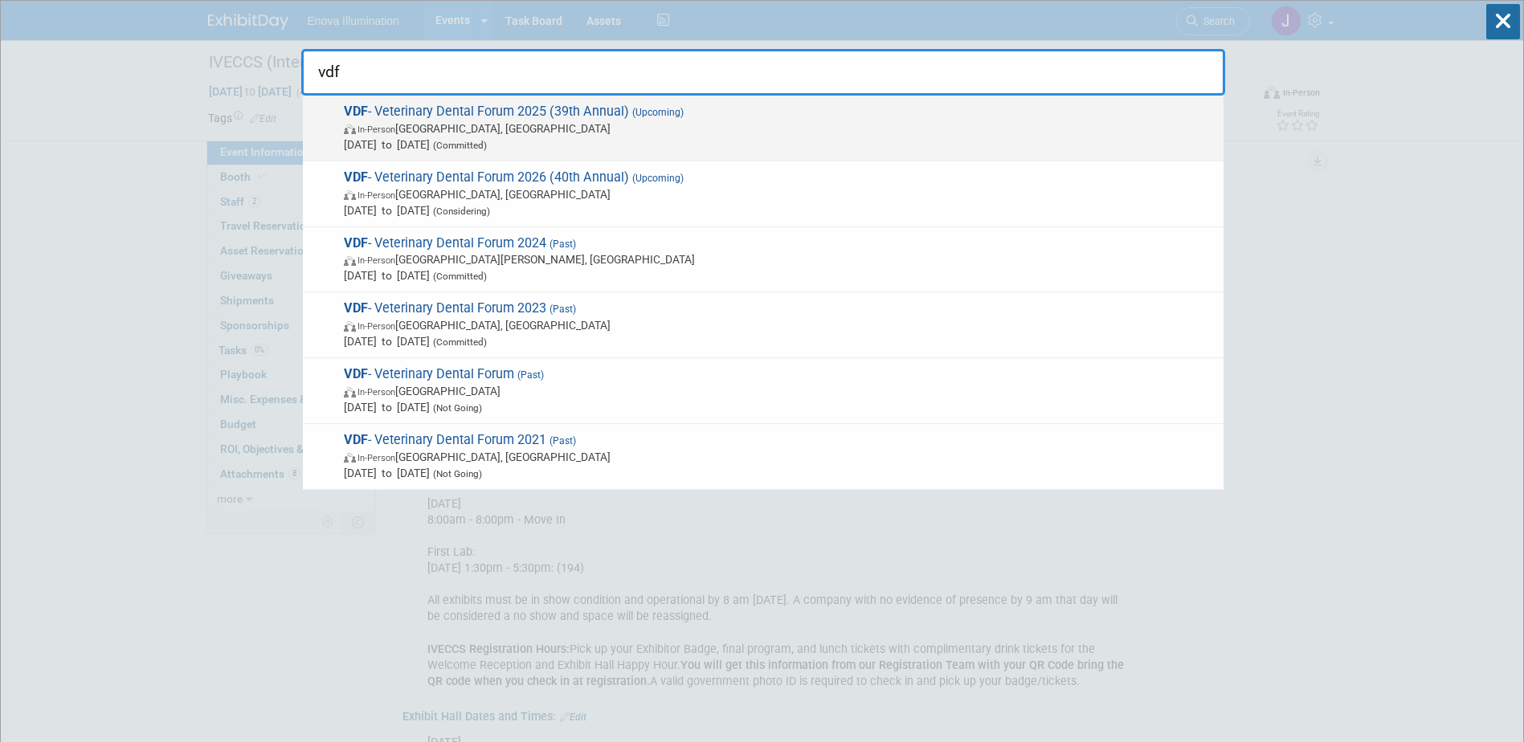
type input "vdf"
click at [457, 126] on span "In-Person [GEOGRAPHIC_DATA], [GEOGRAPHIC_DATA]" at bounding box center [780, 129] width 872 height 16
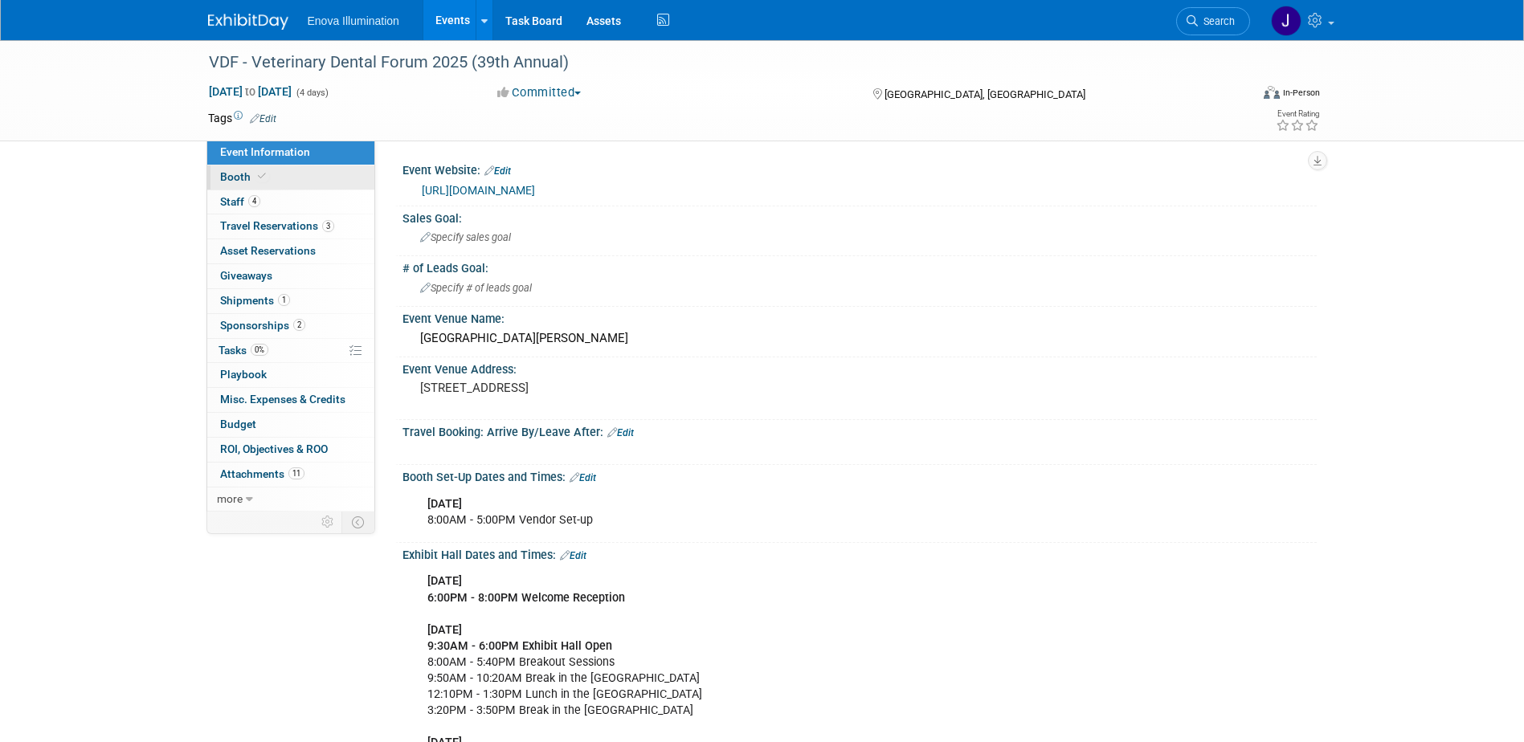
click at [275, 179] on link "Booth" at bounding box center [290, 178] width 167 height 24
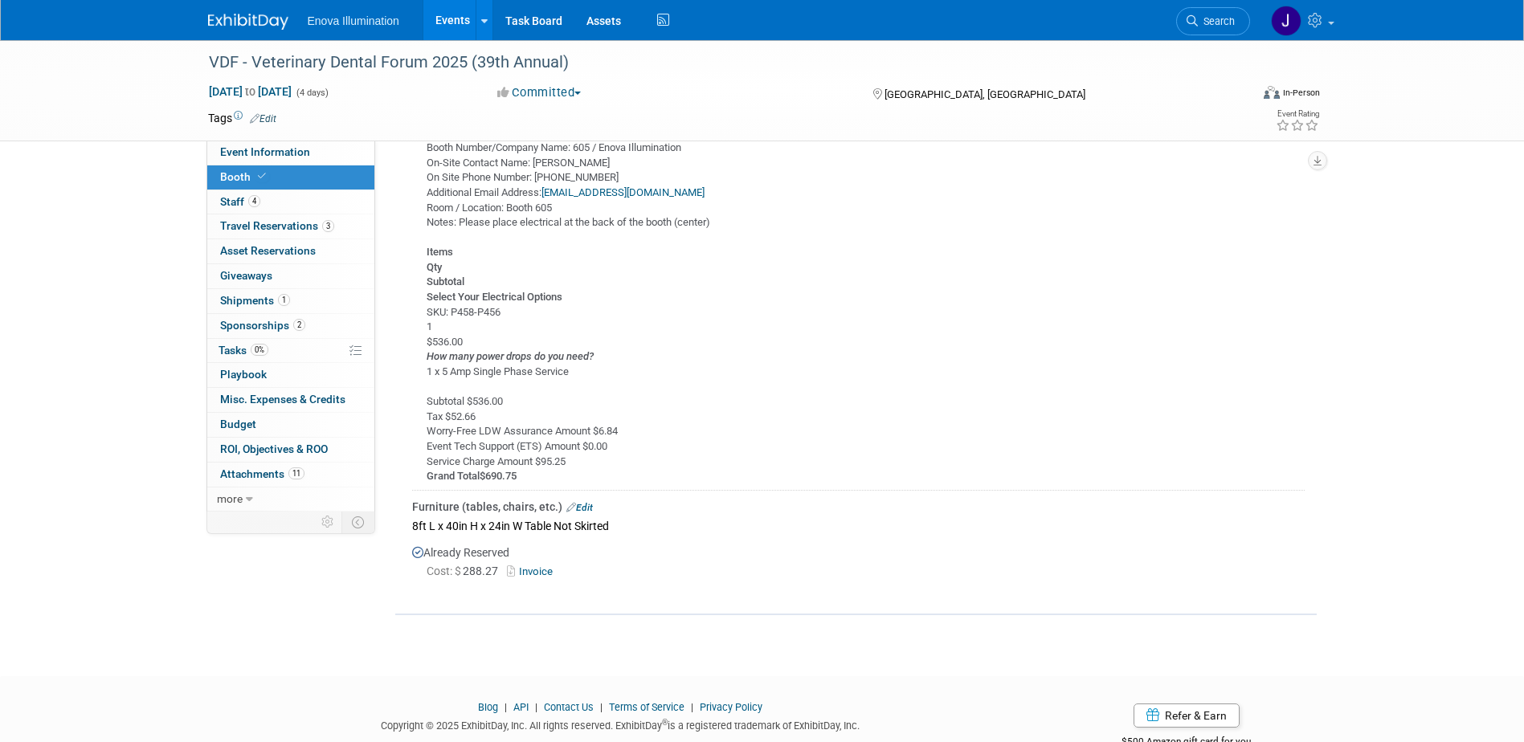
scroll to position [884, 0]
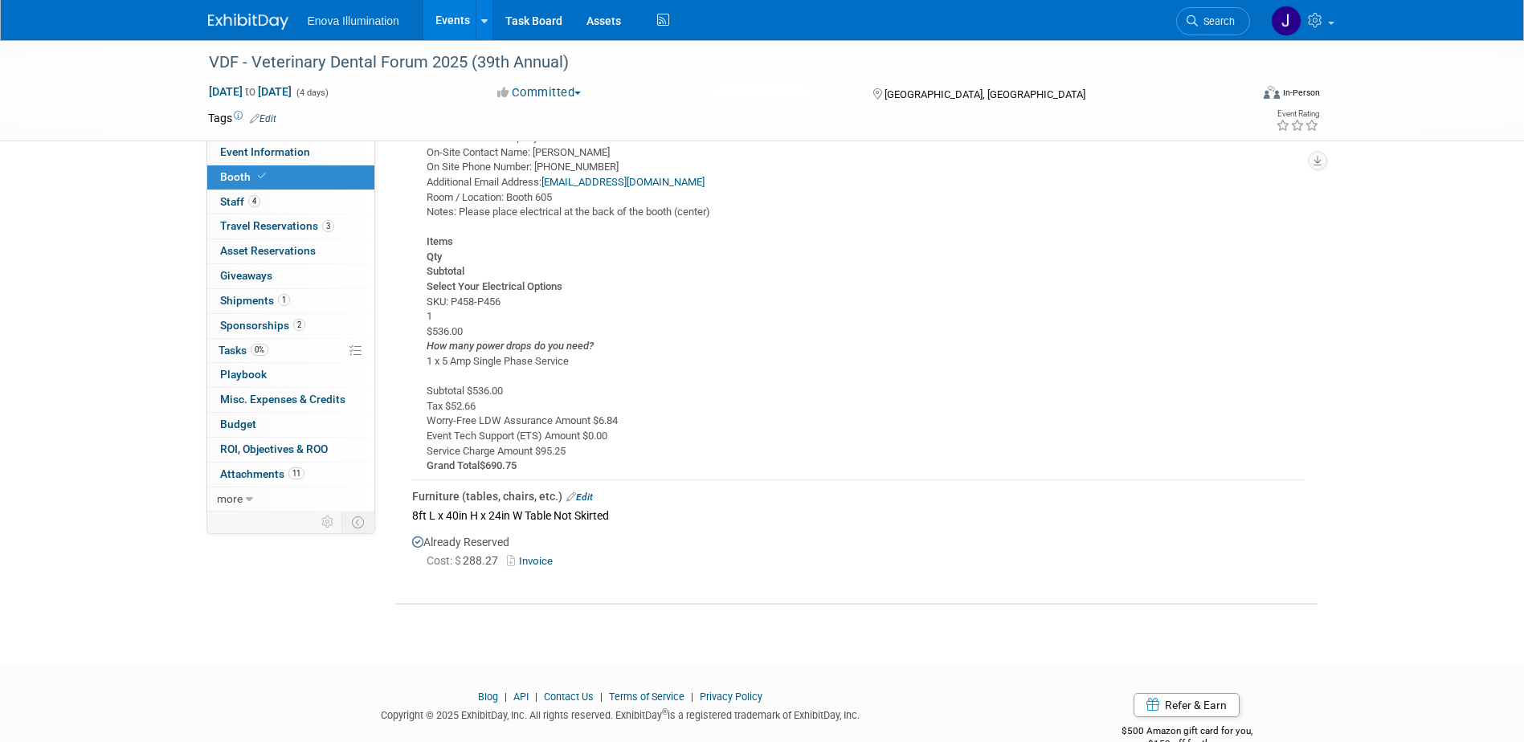
click at [241, 20] on img at bounding box center [248, 22] width 80 height 16
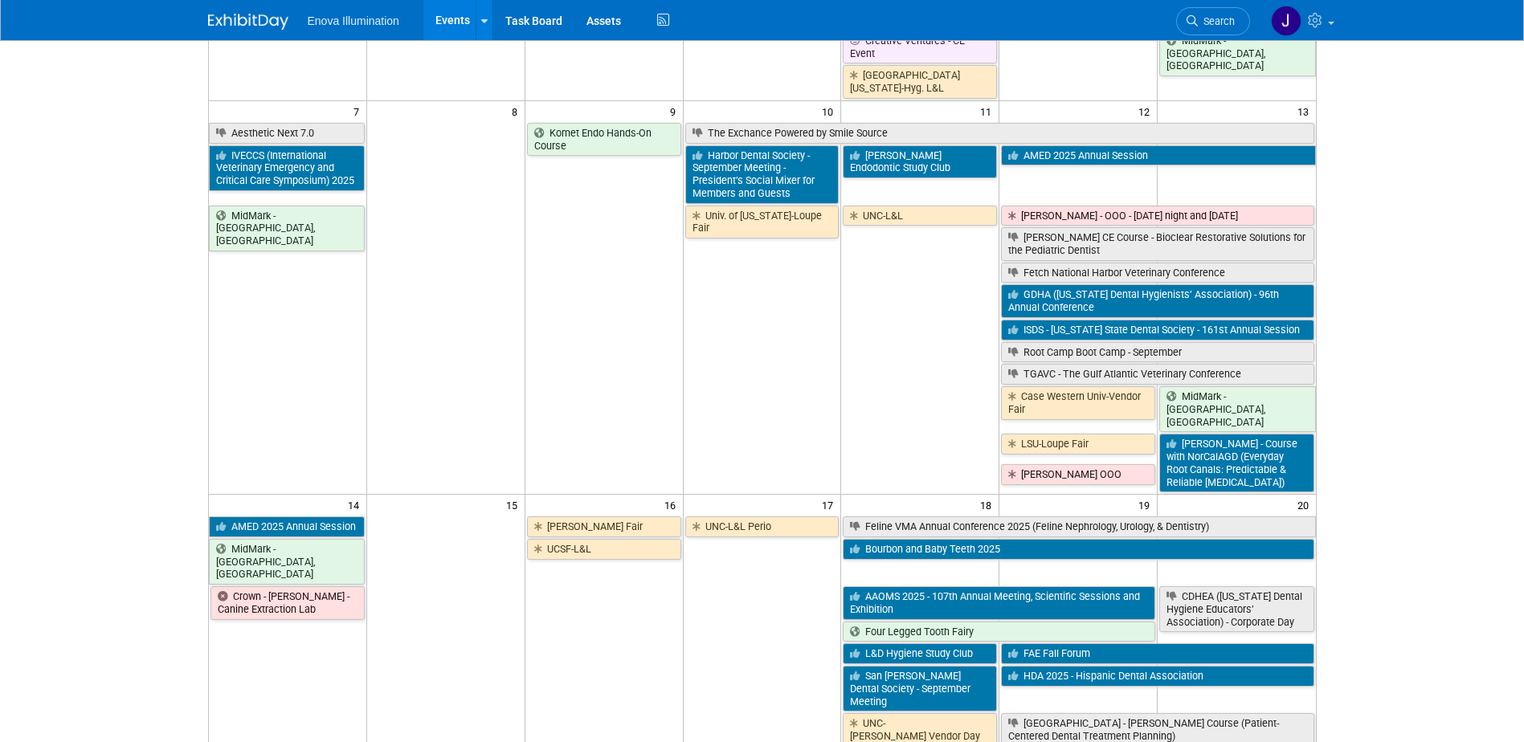
scroll to position [80, 0]
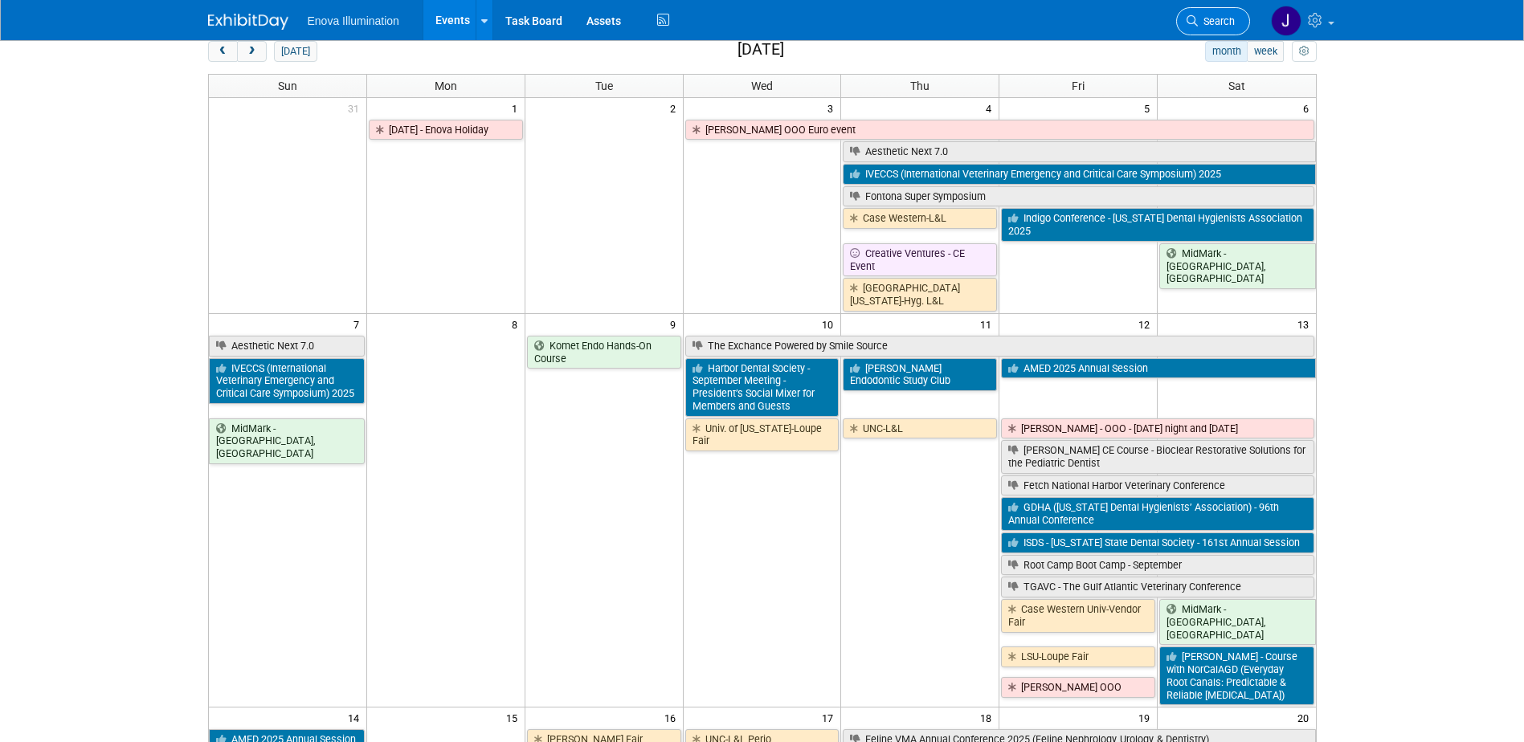
click at [1209, 25] on span "Search" at bounding box center [1216, 21] width 37 height 12
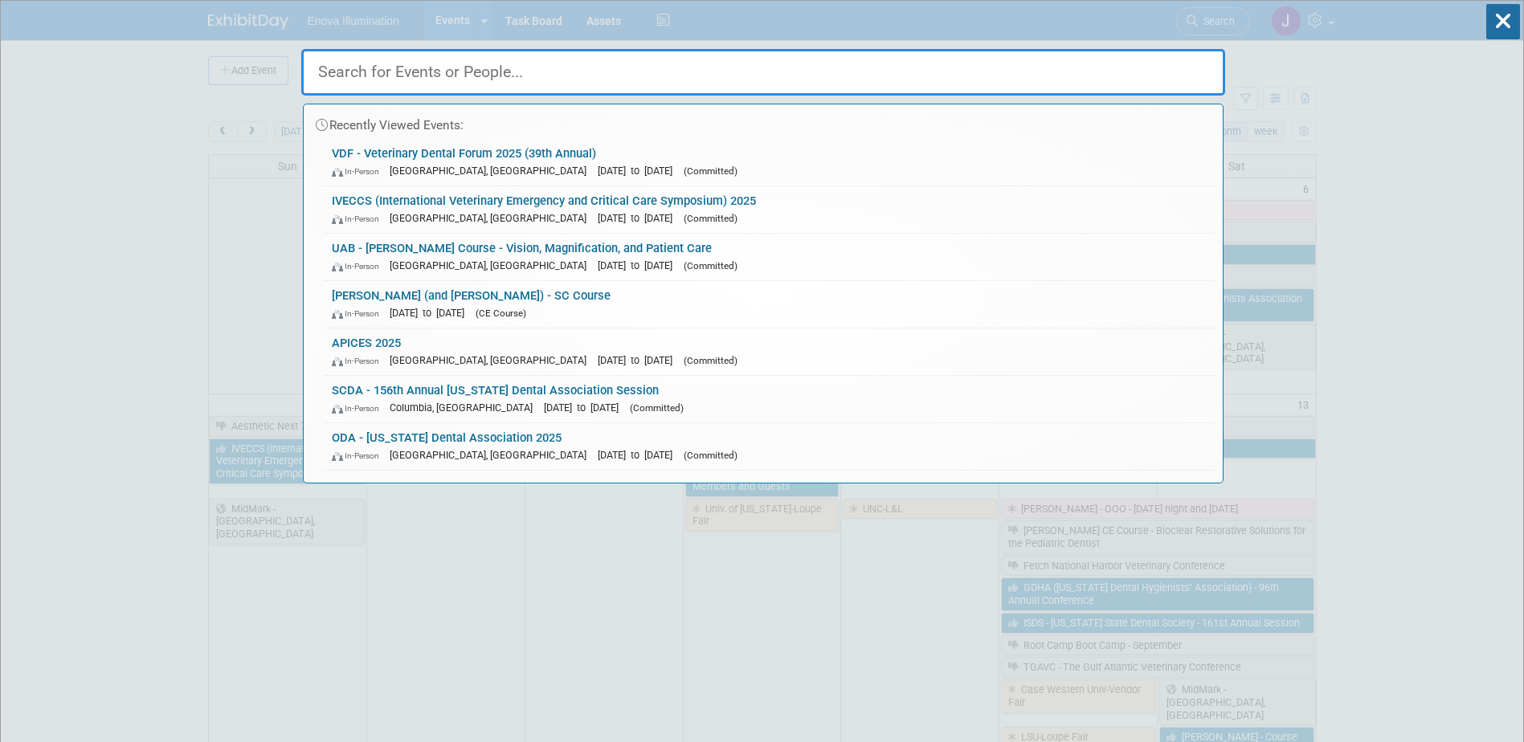
click at [1095, 66] on input "text" at bounding box center [763, 72] width 924 height 47
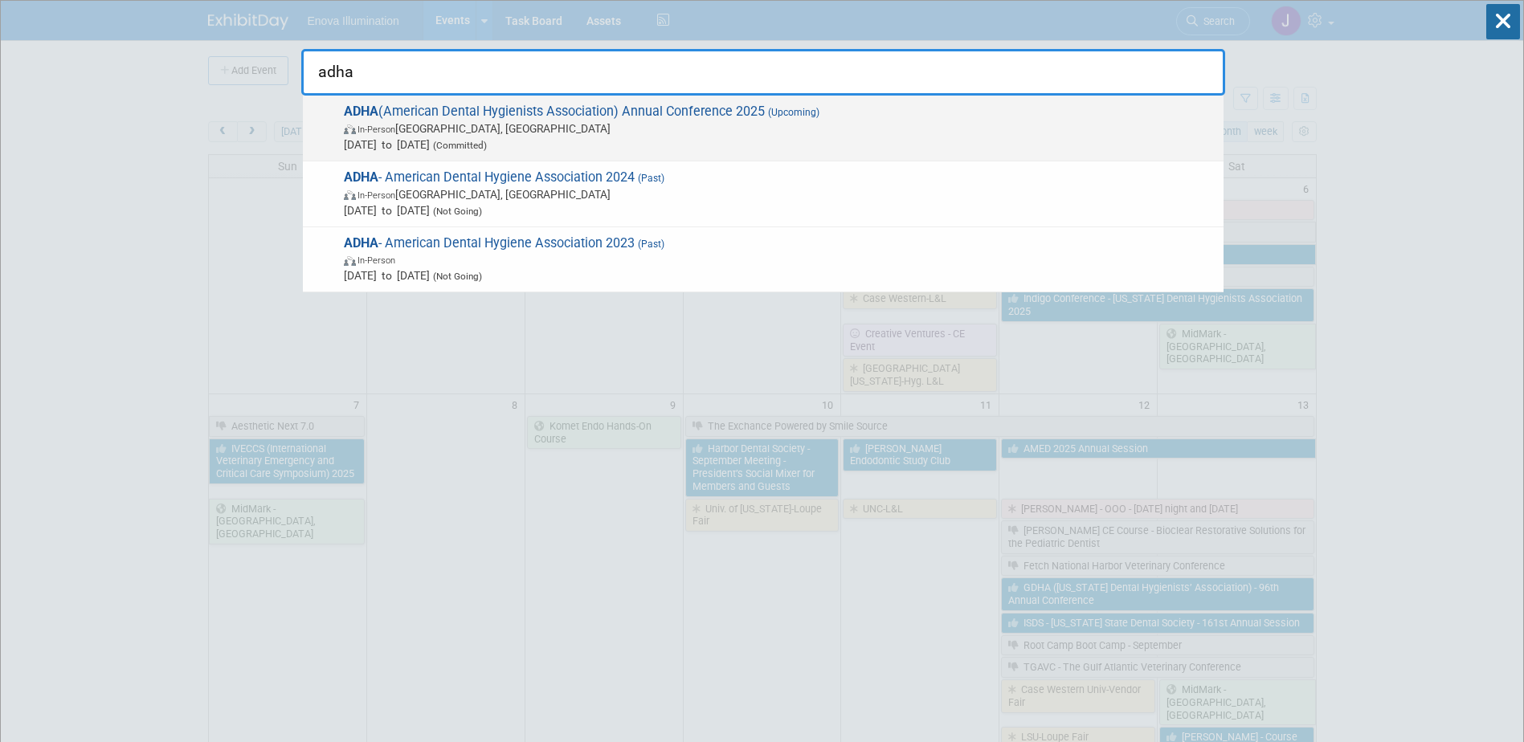
type input "adha"
click at [415, 117] on span "ADHA (American Dental Hygienists Association) Annual Conference 2025 (Upcoming)…" at bounding box center [777, 128] width 877 height 49
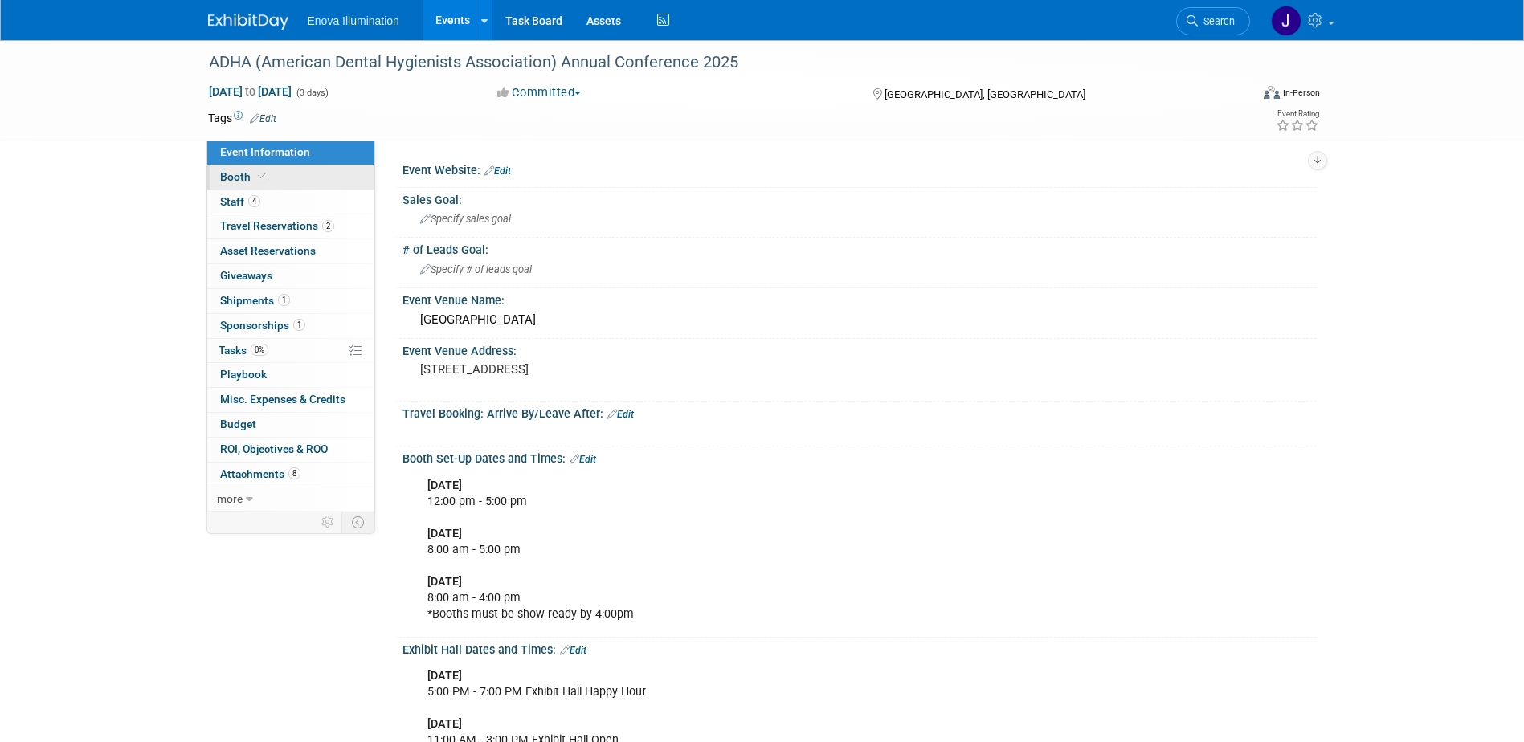
click at [268, 179] on link "Booth" at bounding box center [290, 178] width 167 height 24
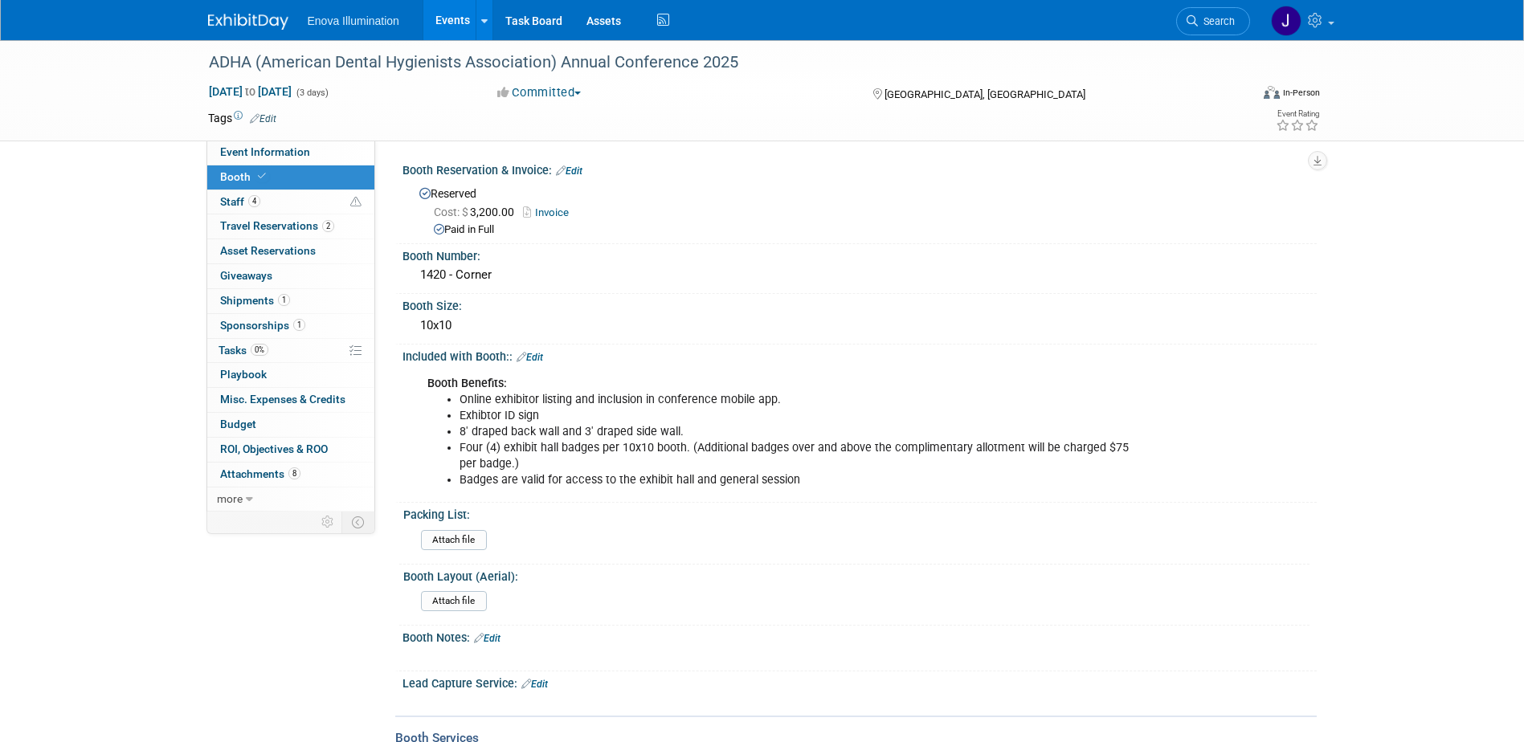
click at [260, 16] on img at bounding box center [248, 22] width 80 height 16
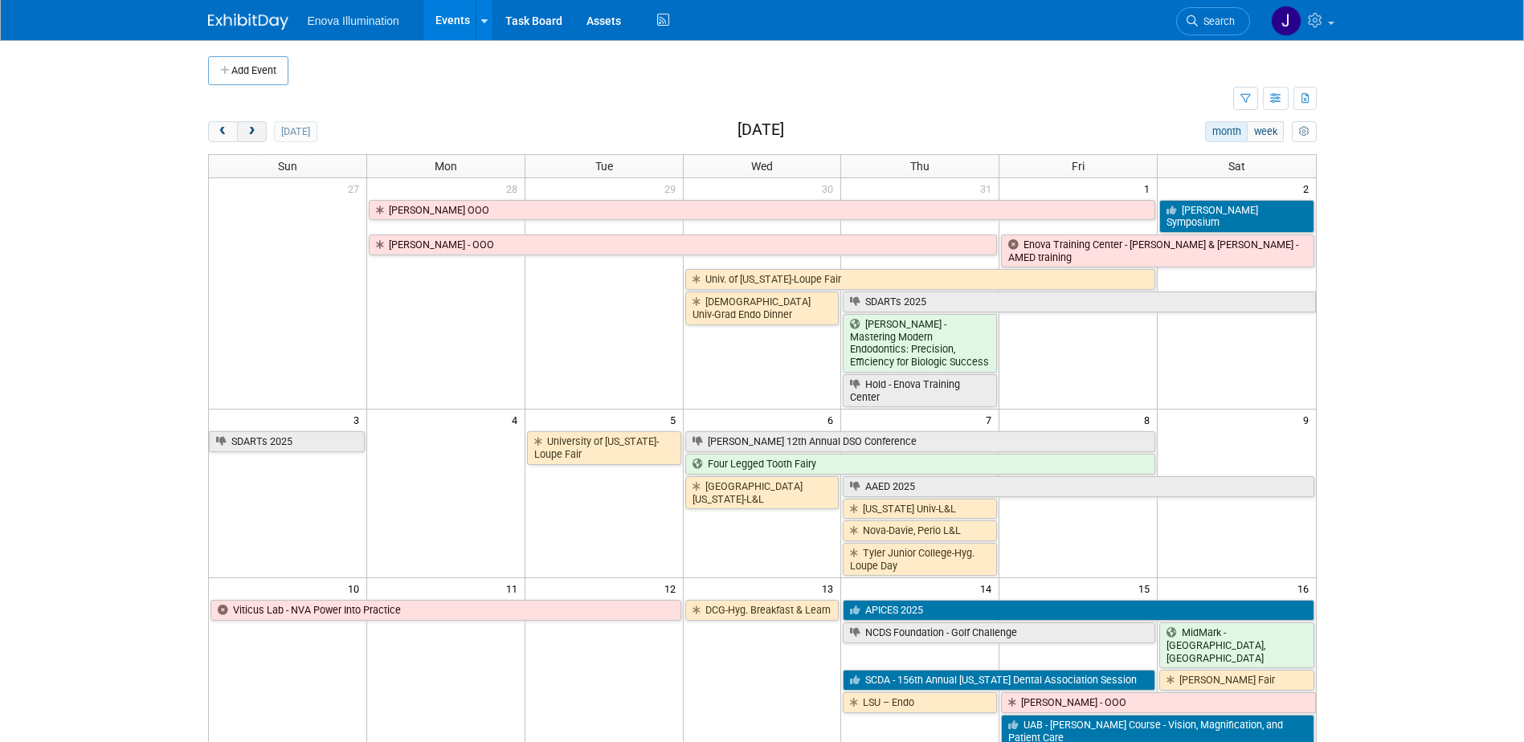
click at [264, 129] on button "next" at bounding box center [252, 131] width 30 height 21
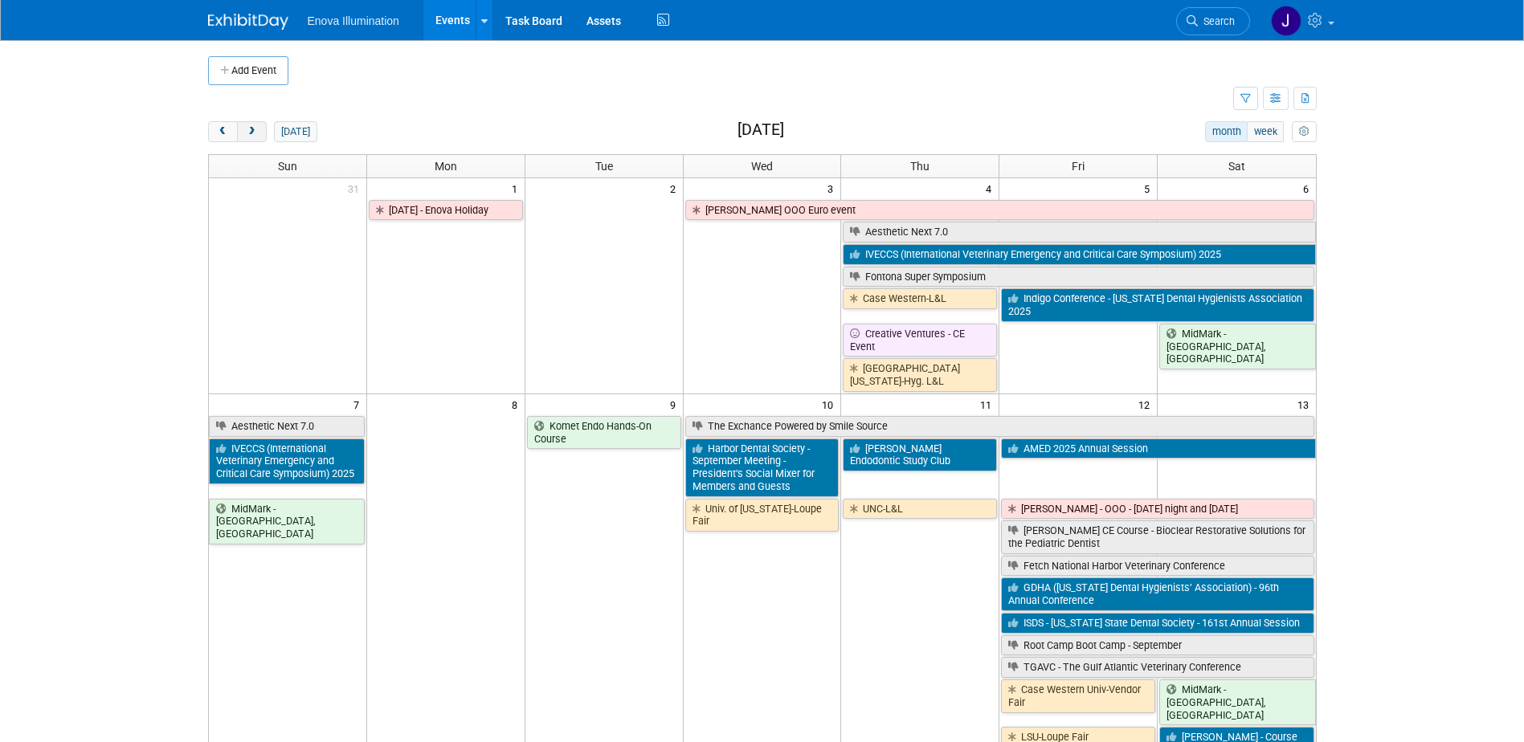
click at [264, 129] on button "next" at bounding box center [252, 131] width 30 height 21
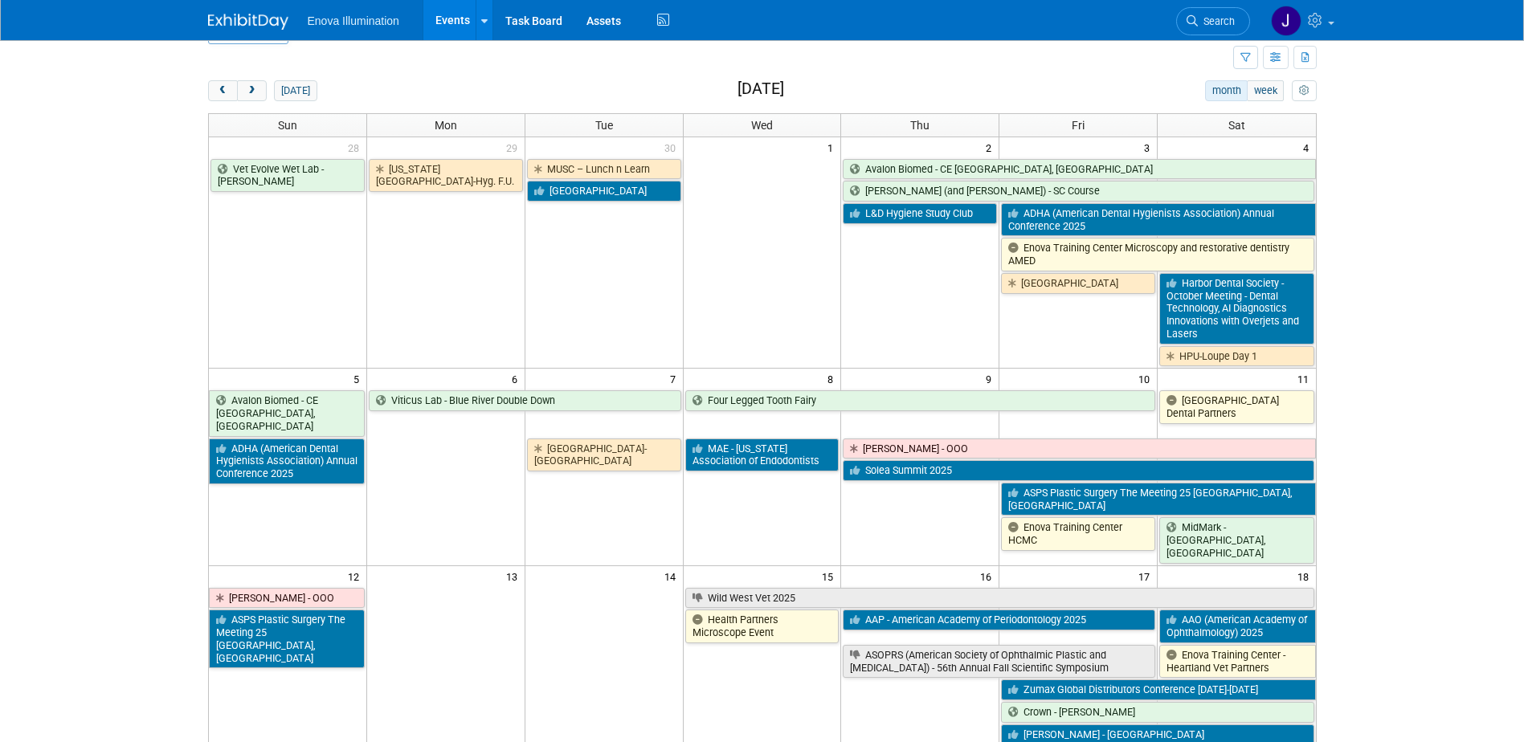
scroll to position [80, 0]
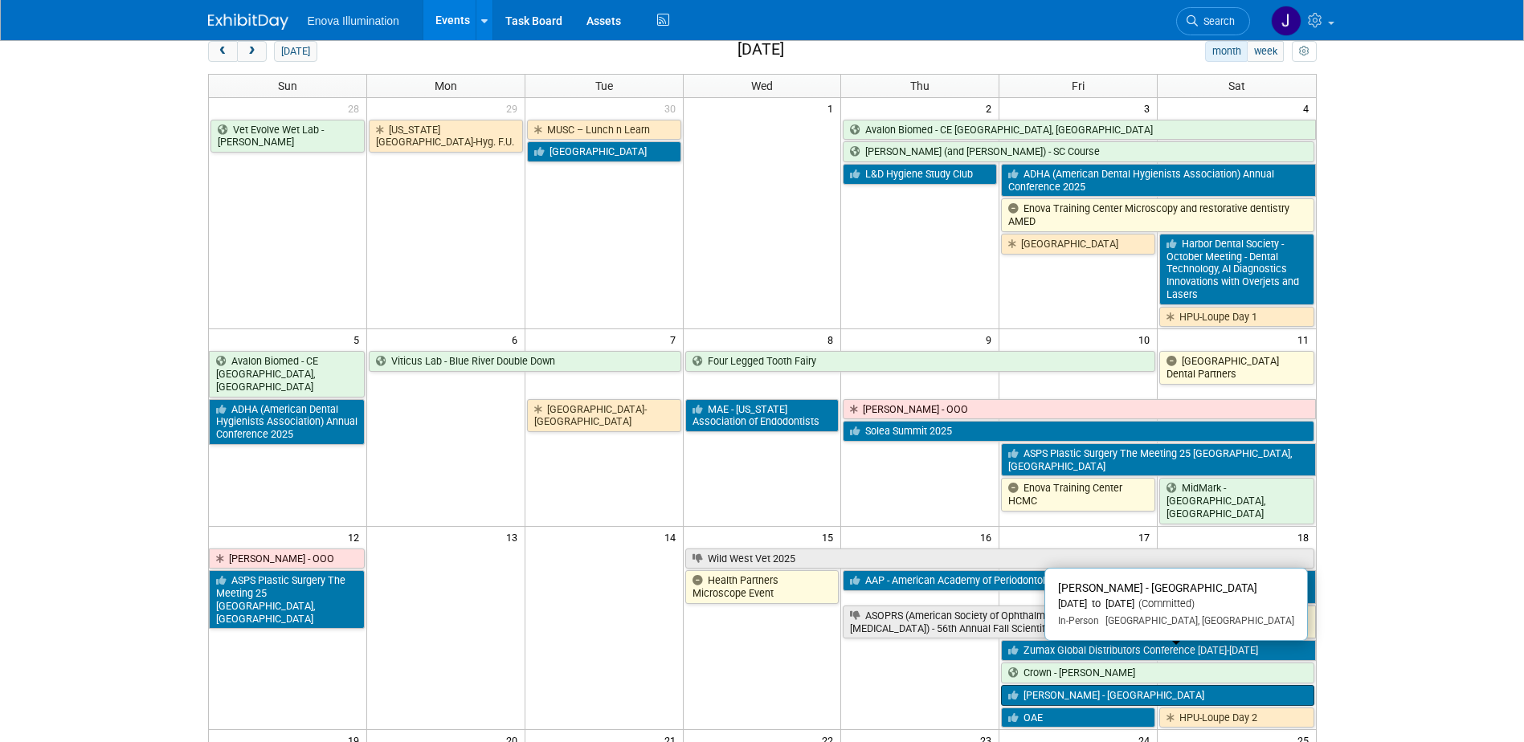
click at [1037, 685] on link "[PERSON_NAME] - [GEOGRAPHIC_DATA]" at bounding box center [1157, 695] width 313 height 21
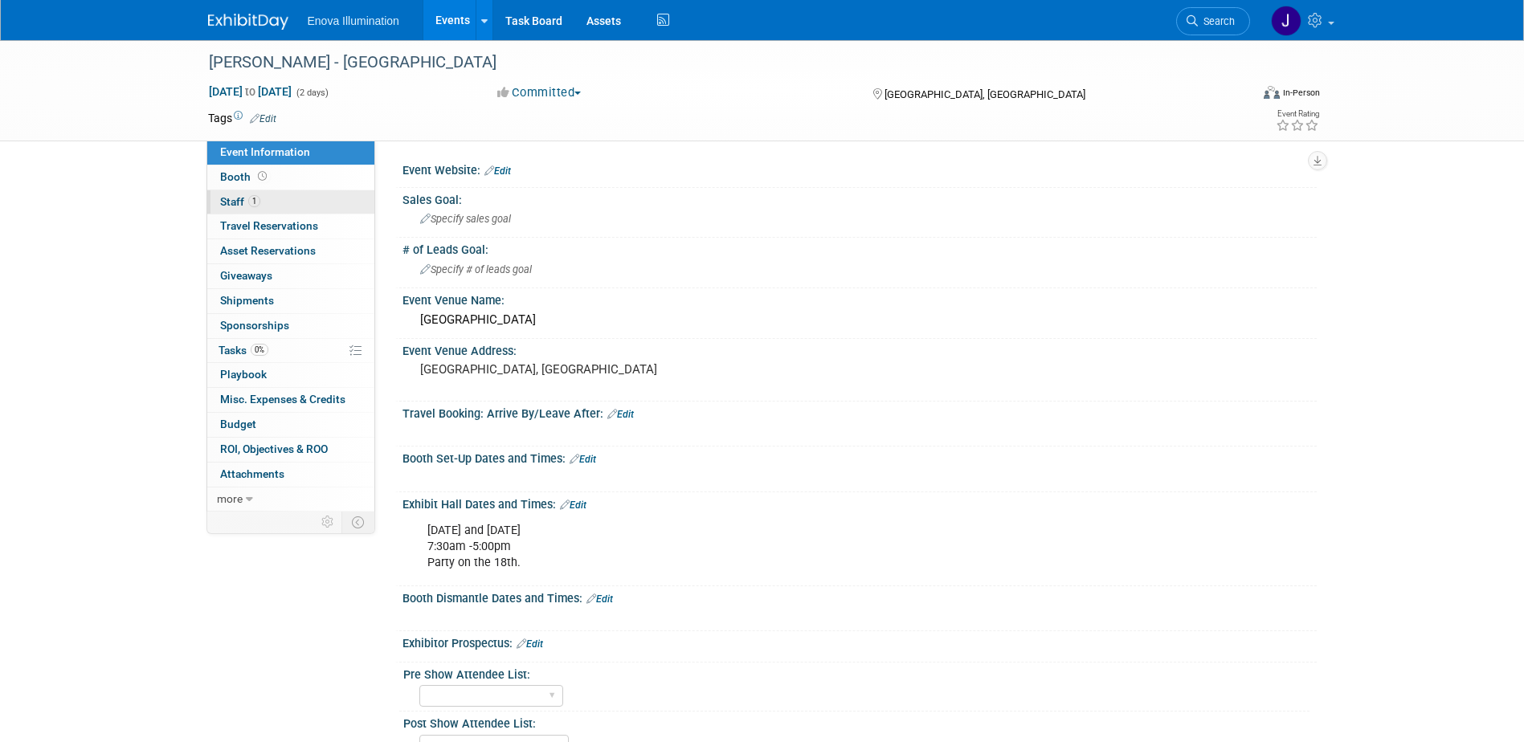
click at [334, 206] on link "1 Staff 1" at bounding box center [290, 202] width 167 height 24
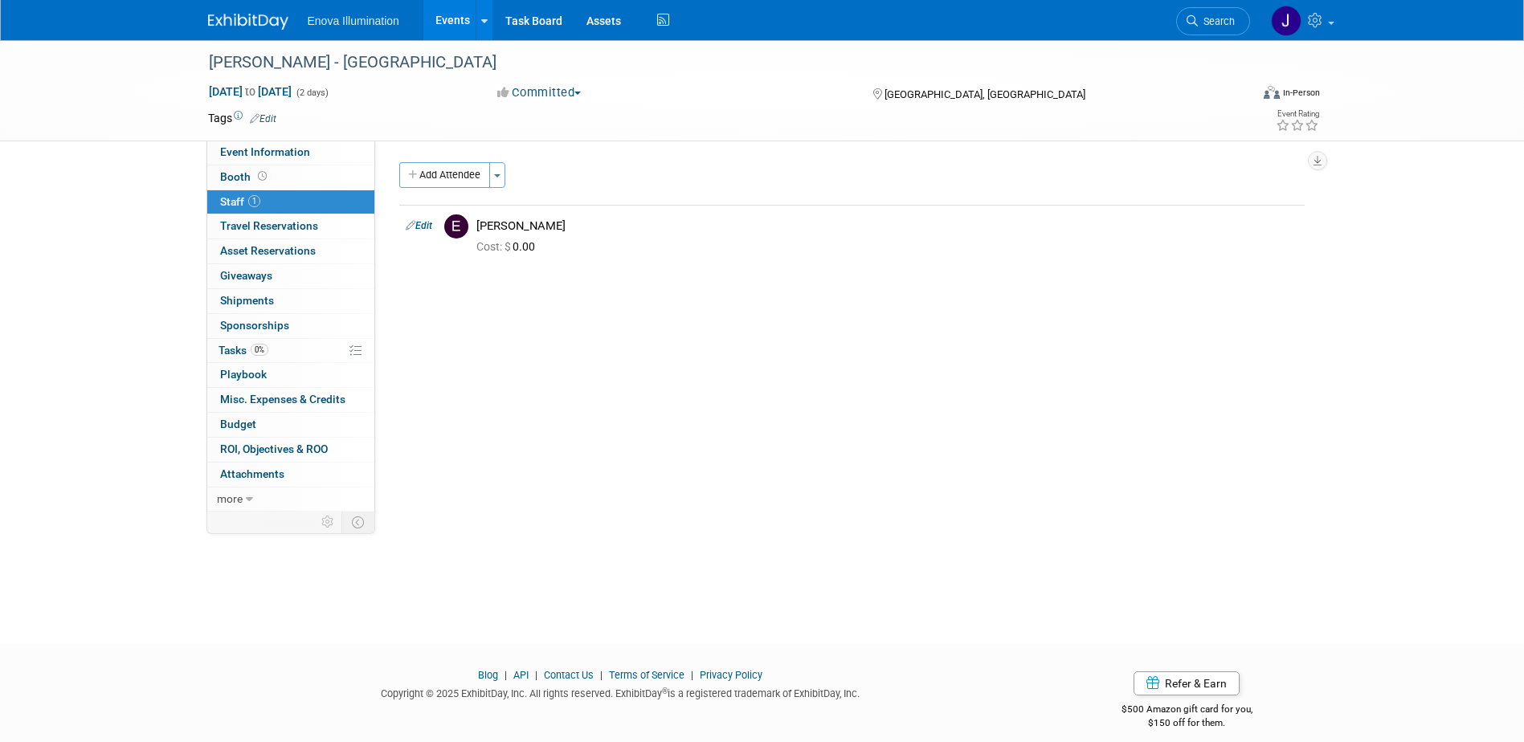
click at [1212, 27] on link "Search" at bounding box center [1213, 21] width 74 height 28
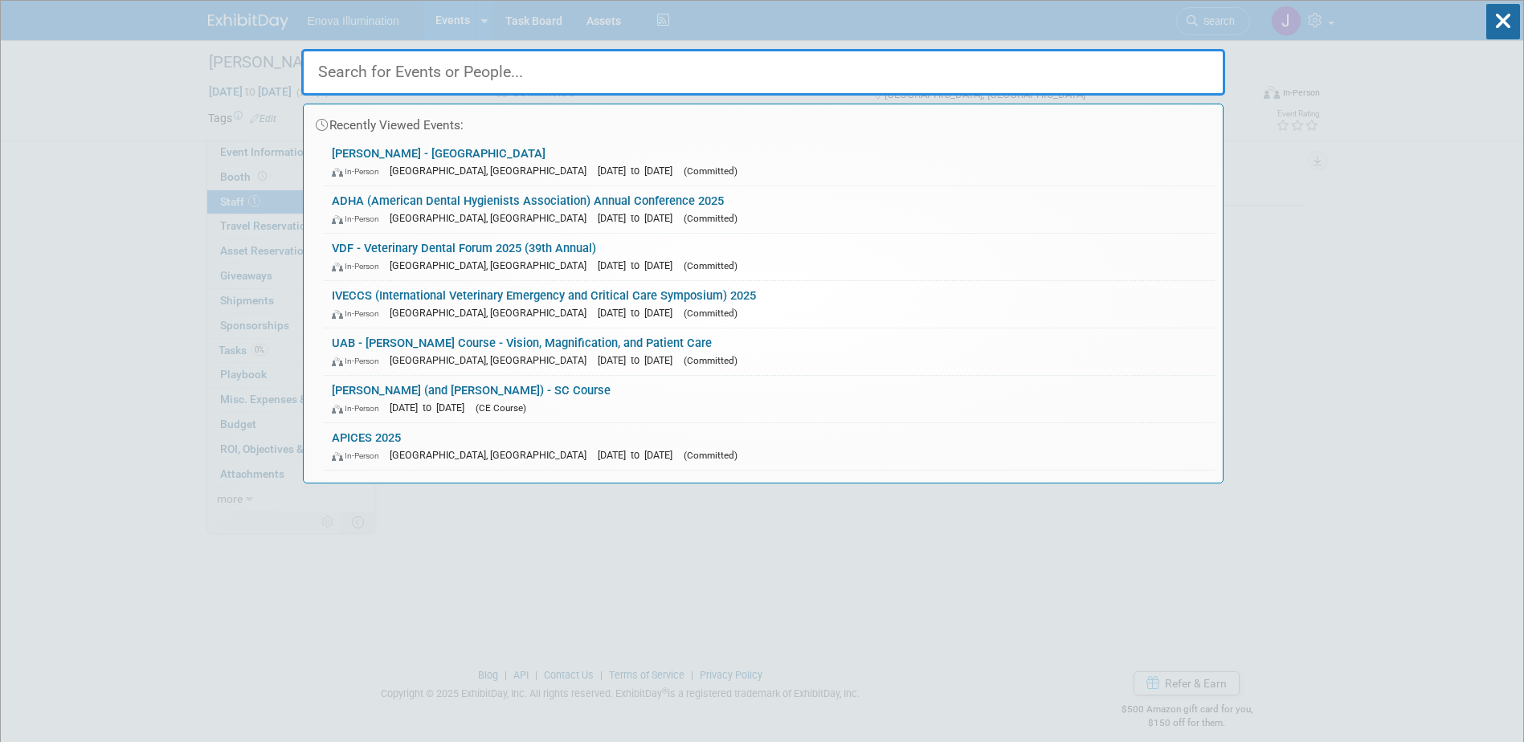
click at [967, 58] on input "text" at bounding box center [763, 72] width 924 height 47
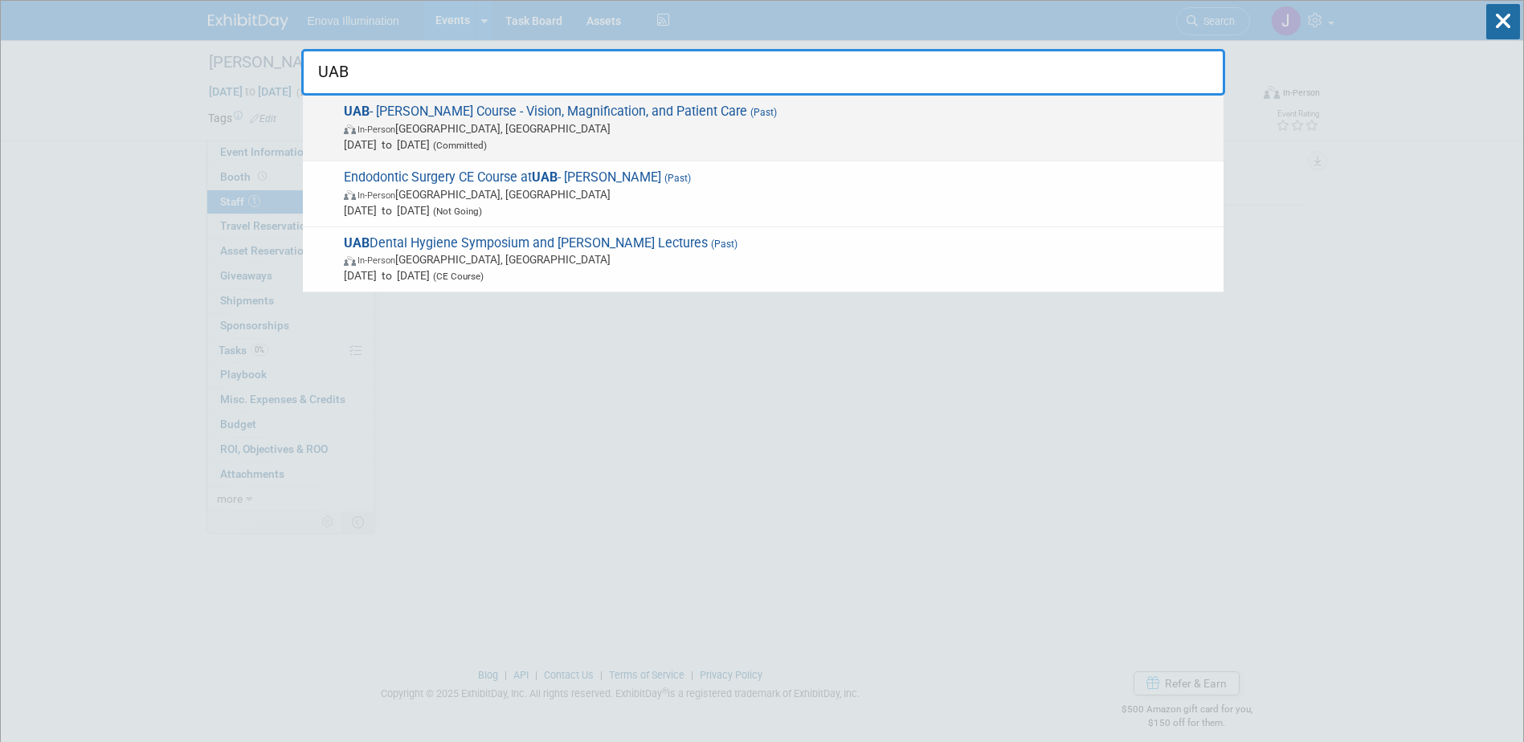
type input "UAB"
click at [387, 119] on span "UAB - [PERSON_NAME] Course - Vision, Magnification, and Patient Care (Past) In-…" at bounding box center [777, 128] width 877 height 49
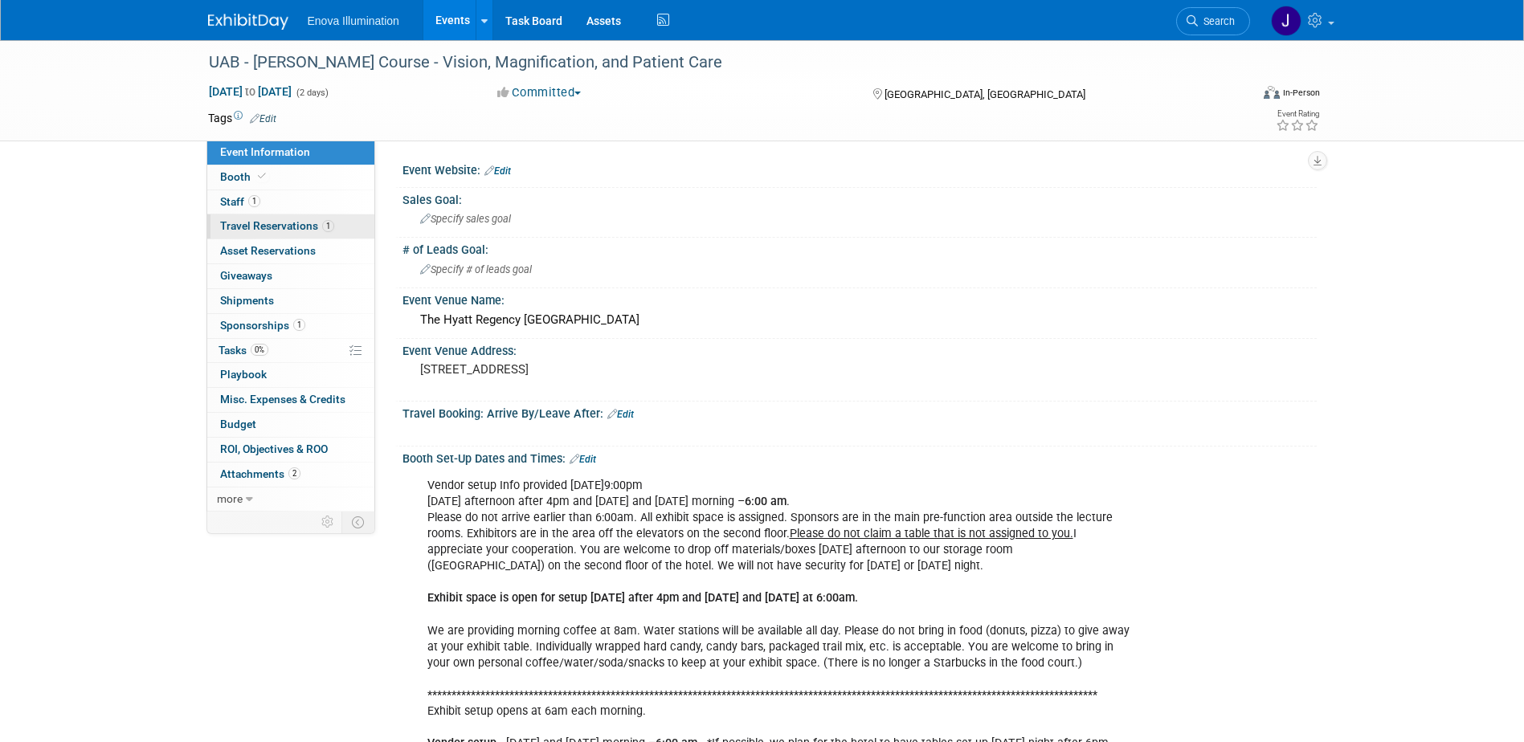
click at [276, 227] on span "Travel Reservations 1" at bounding box center [277, 225] width 114 height 13
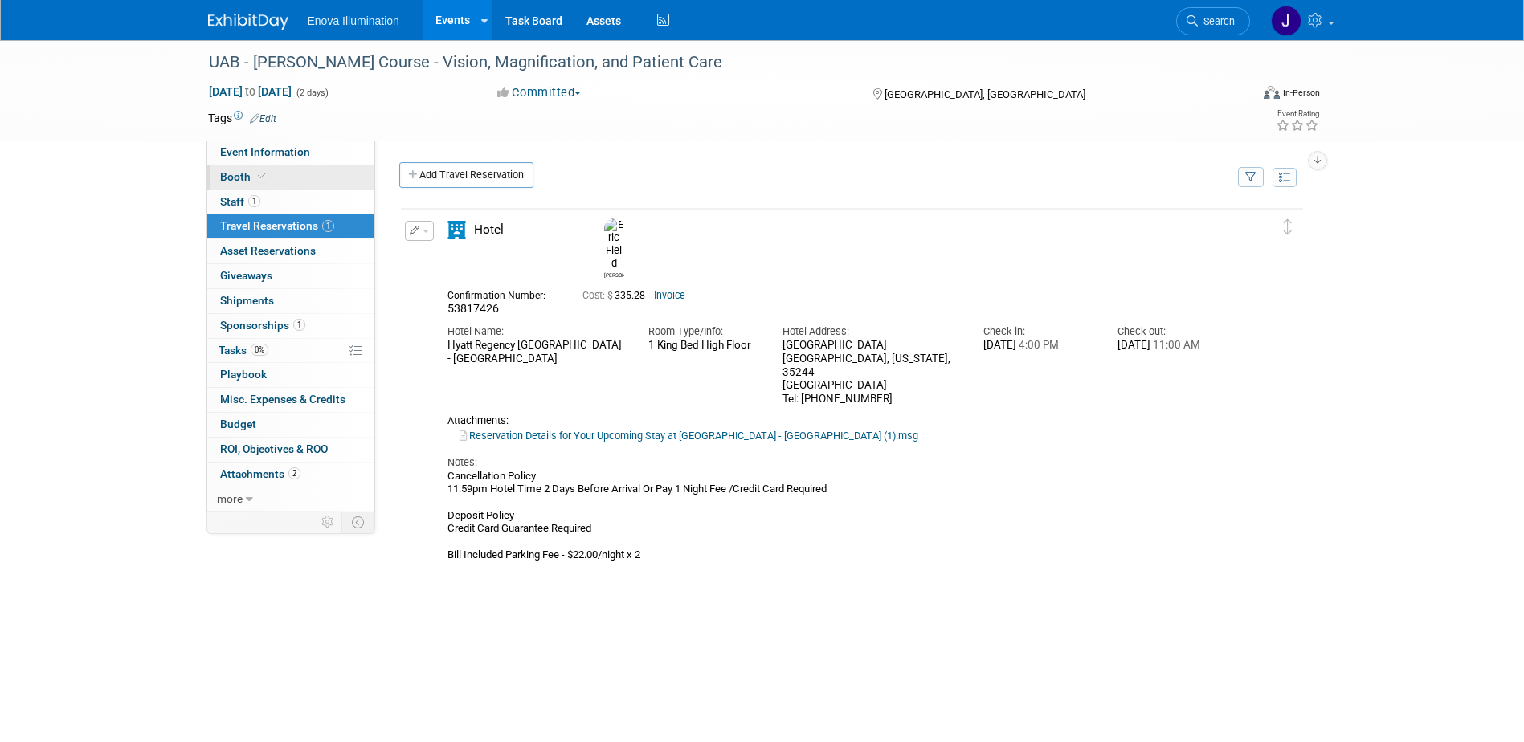
click at [321, 169] on link "Booth" at bounding box center [290, 178] width 167 height 24
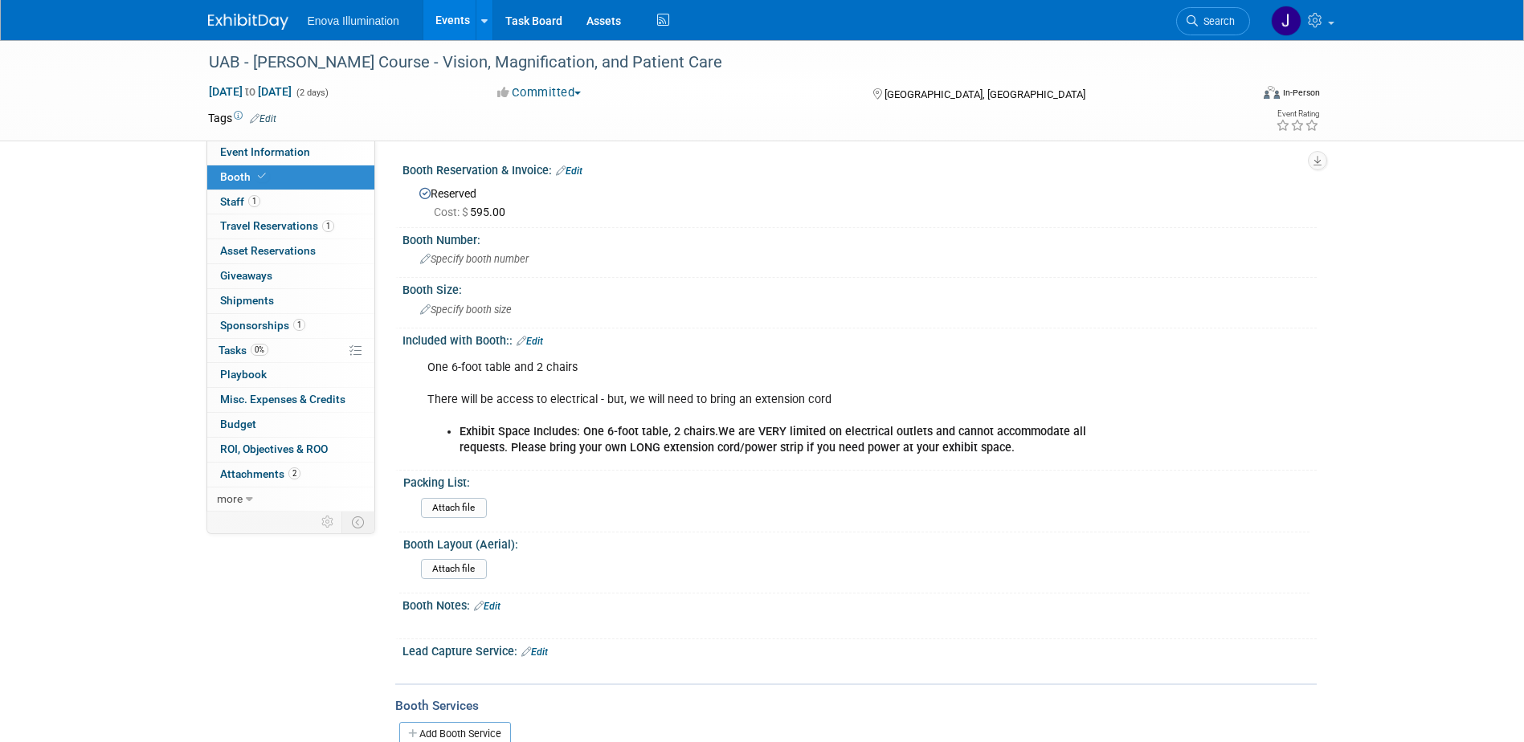
click at [235, 33] on div "Enova Illumination Events Add Event Bulk Upload Events Shareable Event Boards R…" at bounding box center [762, 20] width 1109 height 40
click at [238, 26] on img at bounding box center [248, 22] width 80 height 16
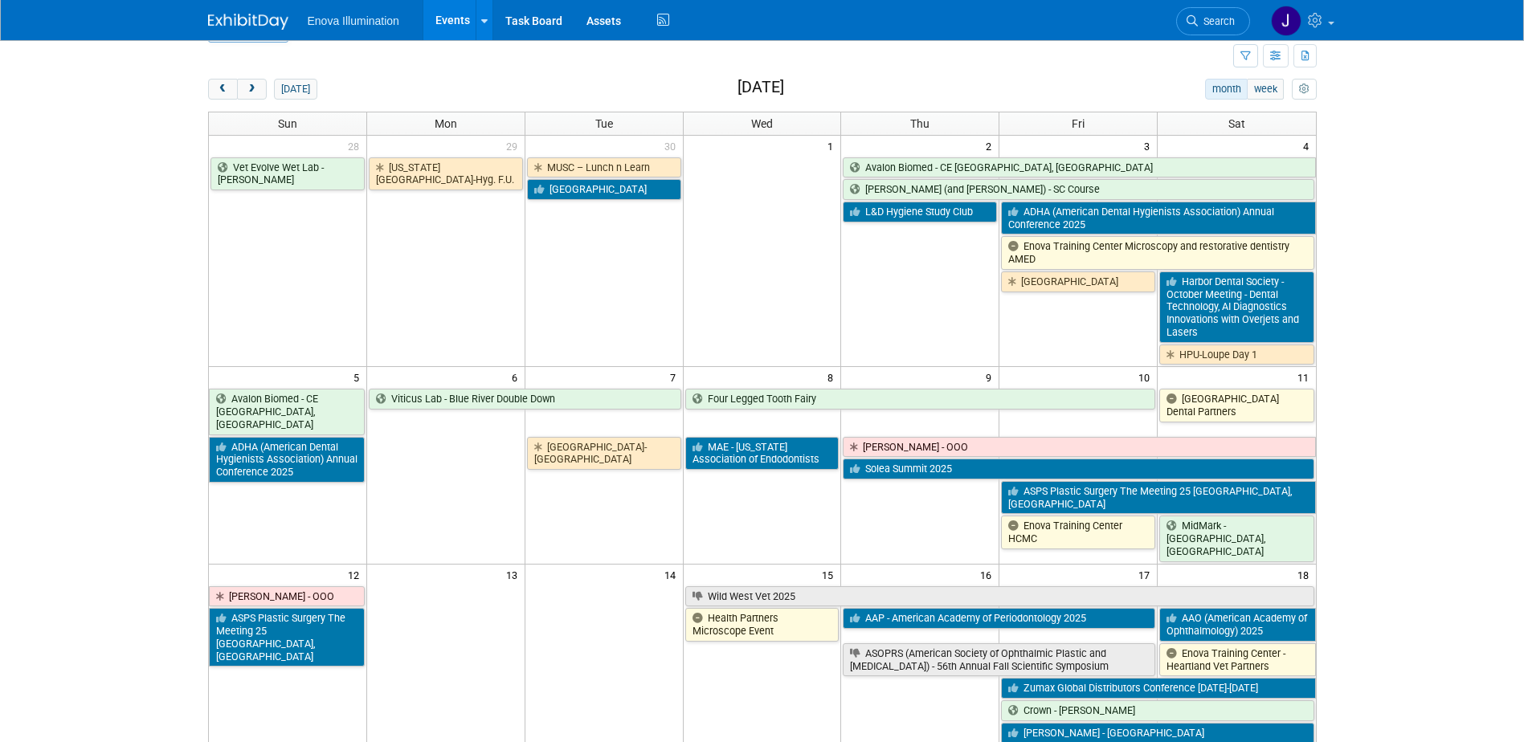
scroll to position [80, 0]
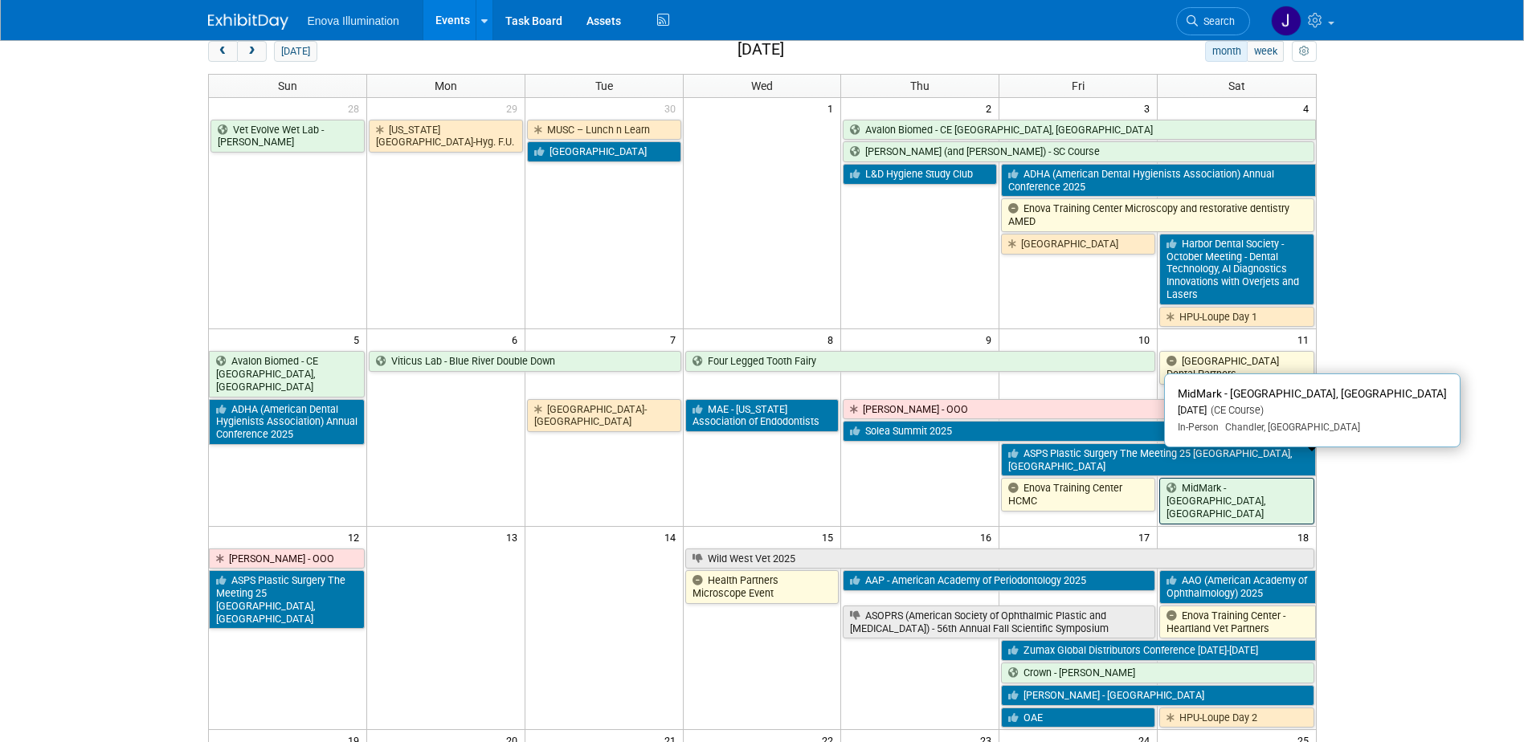
click at [1260, 478] on link "MidMark - [GEOGRAPHIC_DATA], [GEOGRAPHIC_DATA]" at bounding box center [1236, 501] width 154 height 46
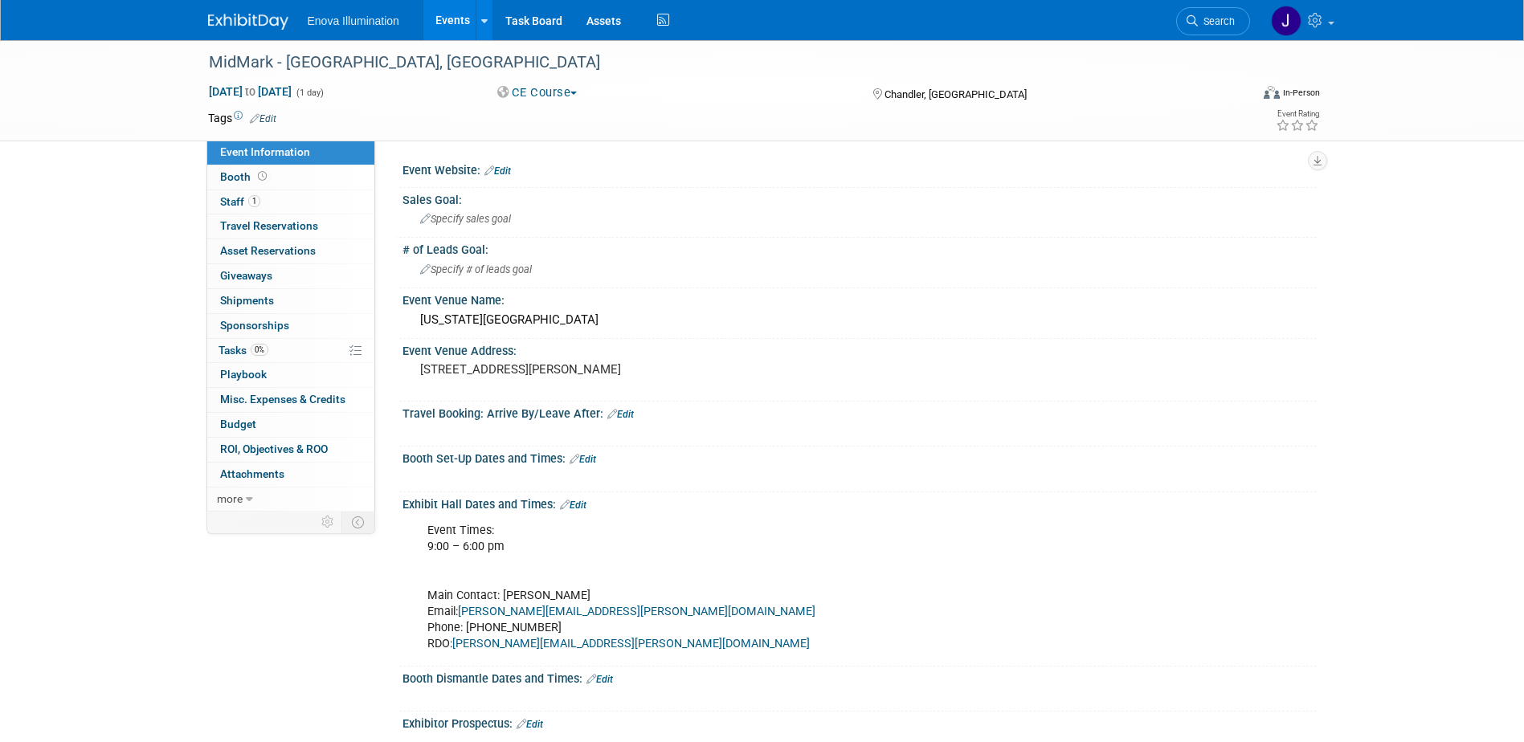
drag, startPoint x: 1229, startPoint y: 13, endPoint x: 1204, endPoint y: 19, distance: 25.7
click at [1229, 13] on link "Search" at bounding box center [1213, 21] width 74 height 28
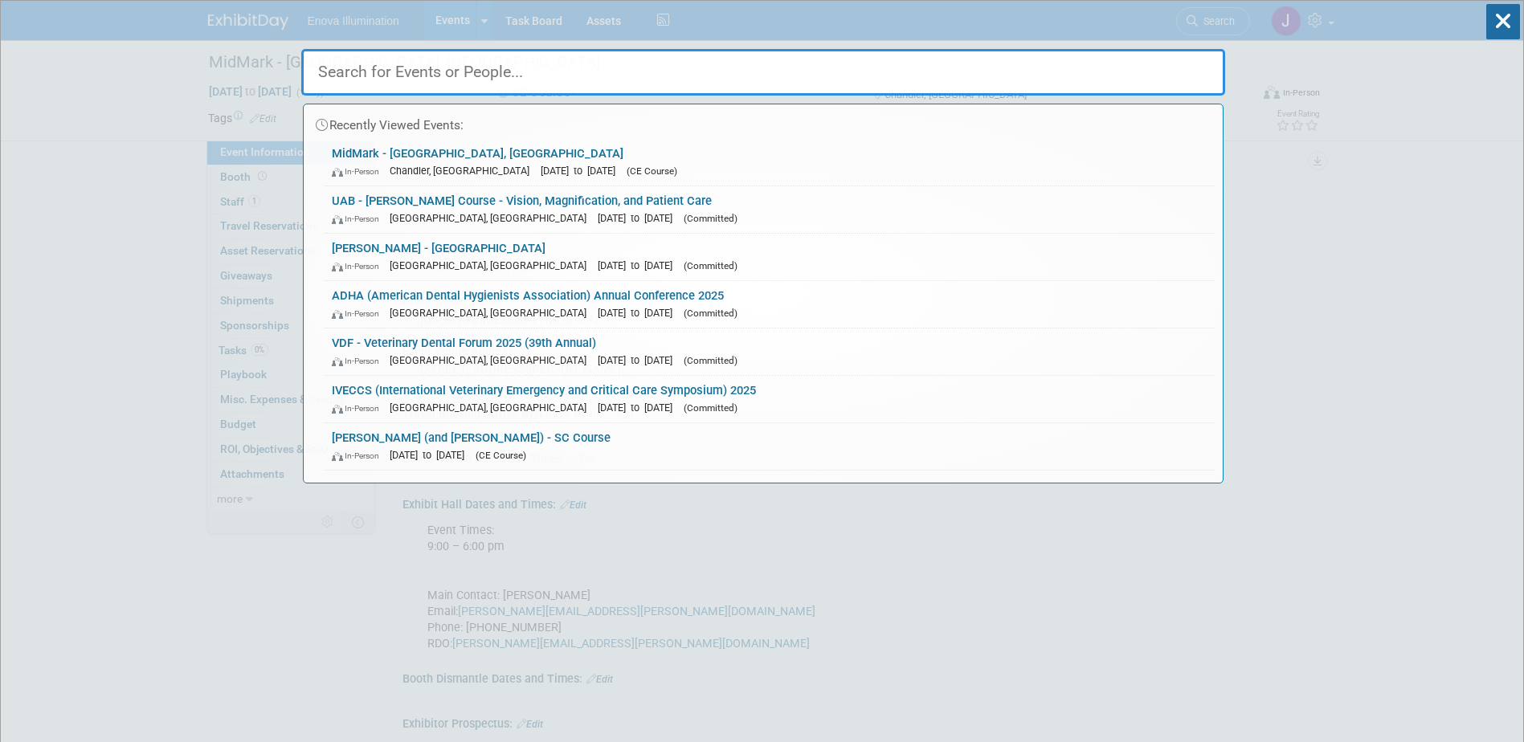
click at [1069, 76] on input "text" at bounding box center [763, 72] width 924 height 47
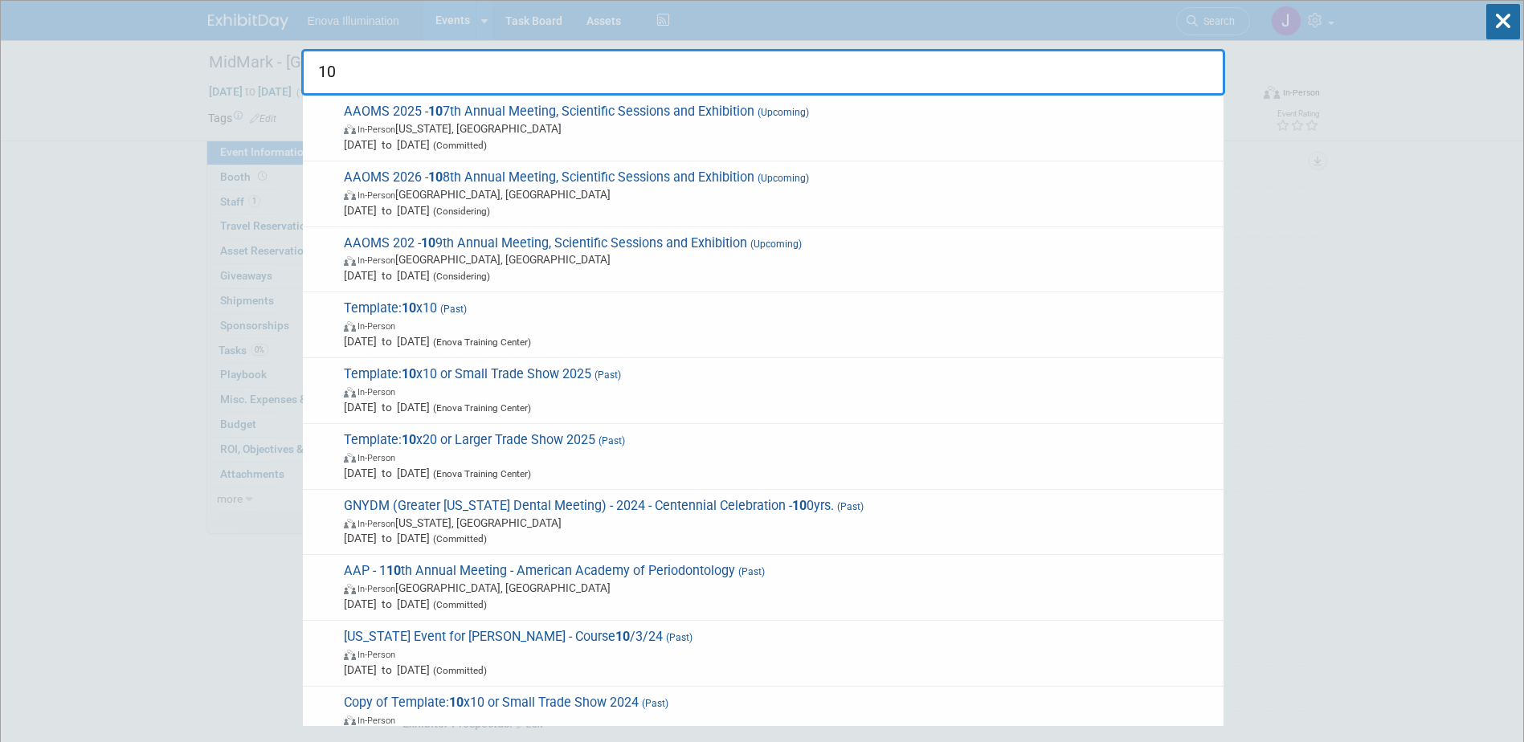
type input "1"
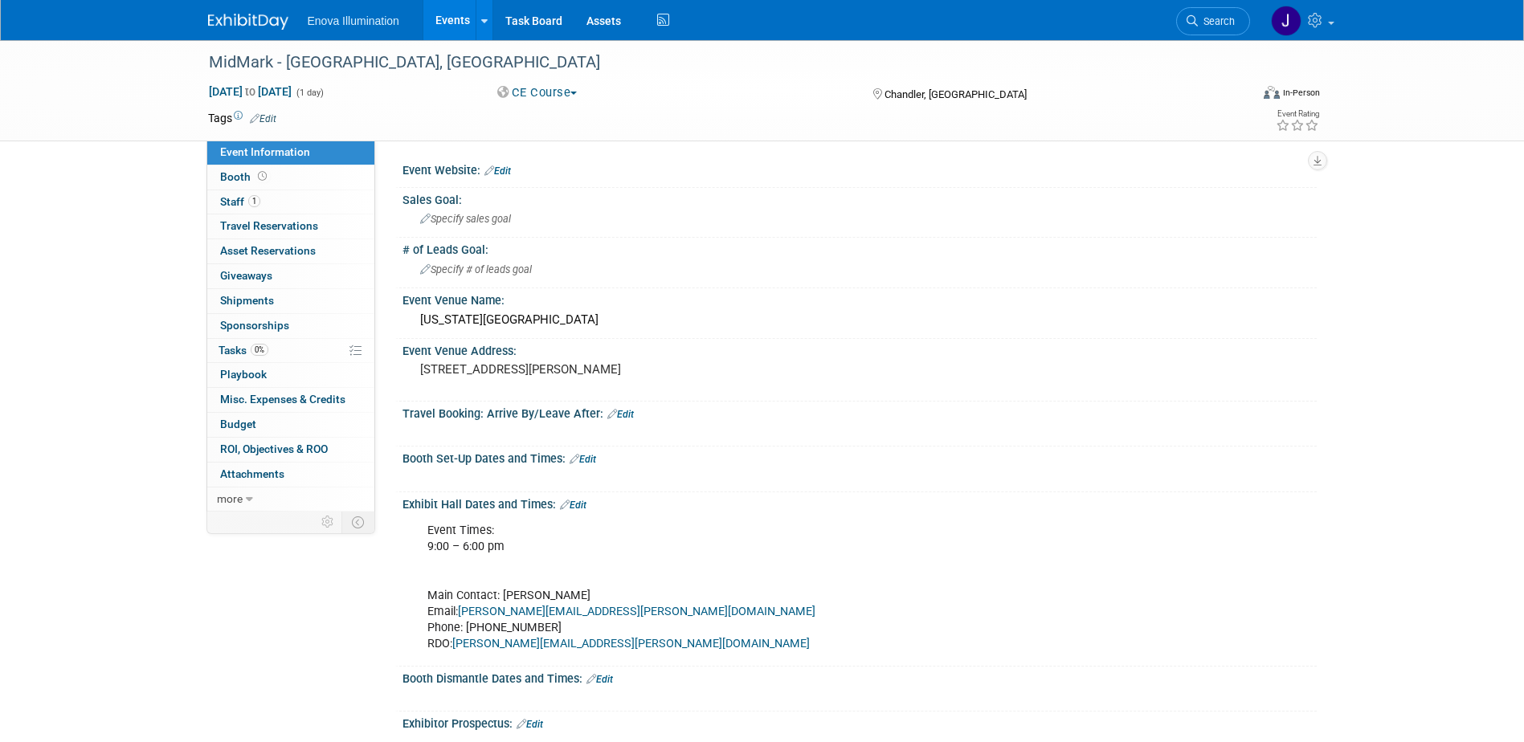
click at [221, 22] on img at bounding box center [248, 22] width 80 height 16
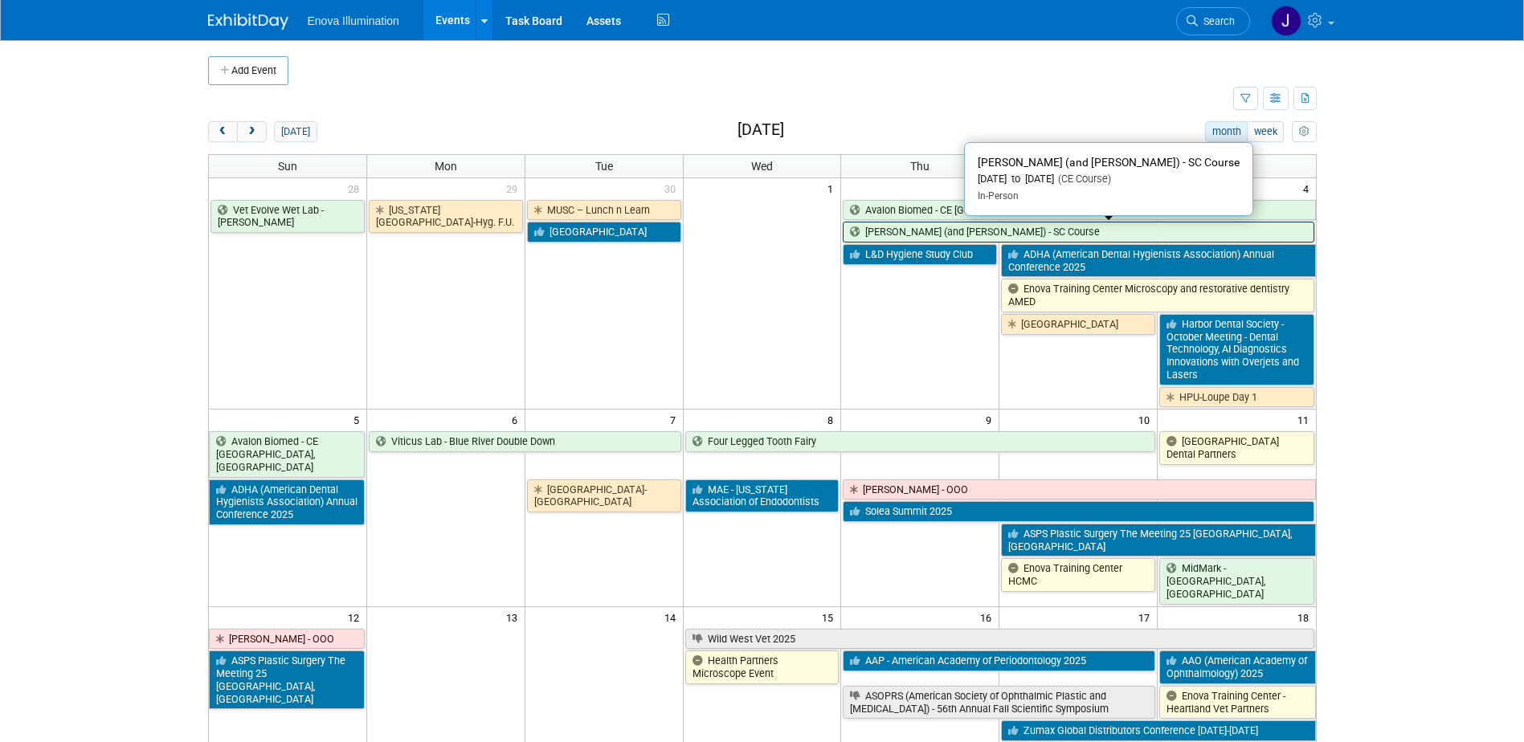
click at [879, 234] on link "[PERSON_NAME] (and [PERSON_NAME]) - SC Course" at bounding box center [1078, 232] width 471 height 21
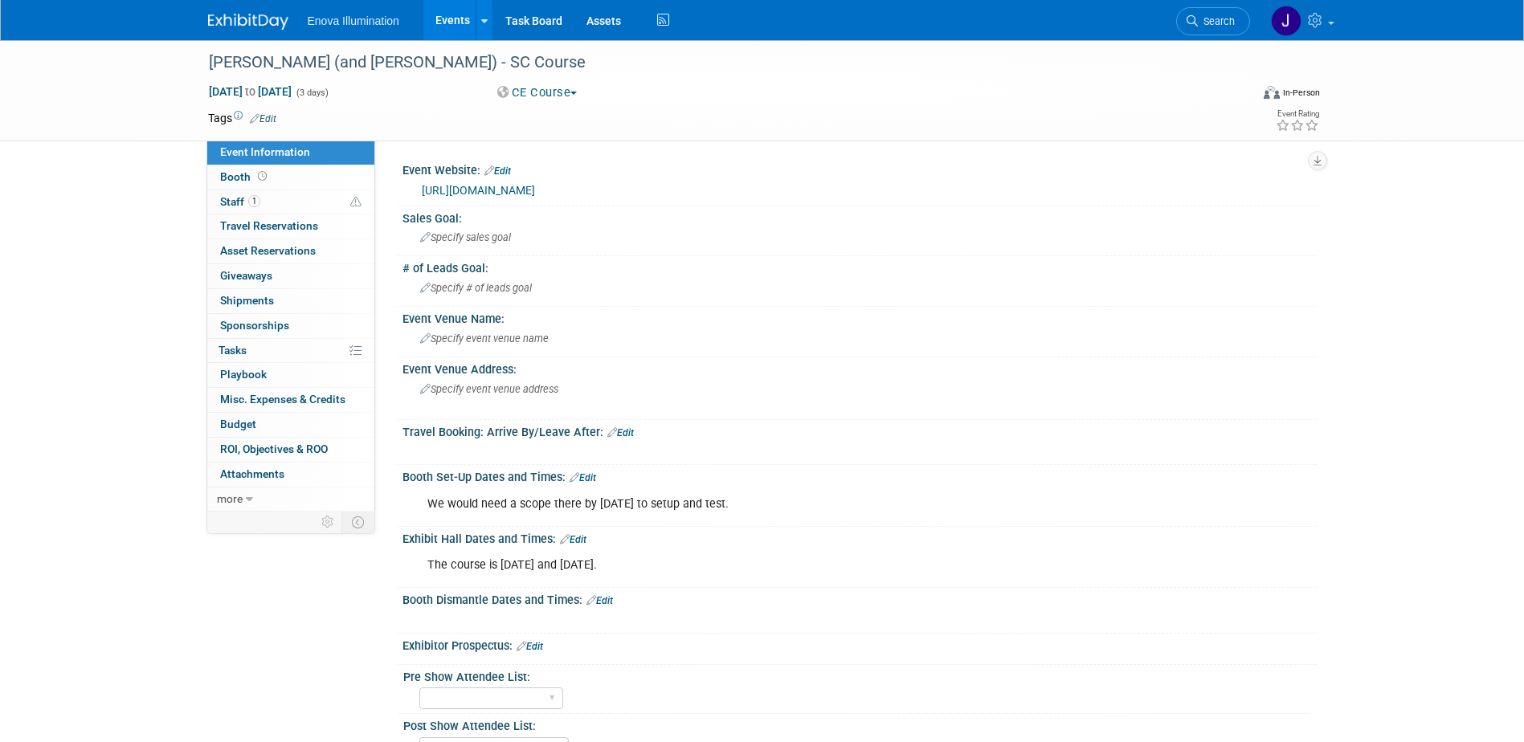
click at [215, 13] on link at bounding box center [258, 13] width 100 height 13
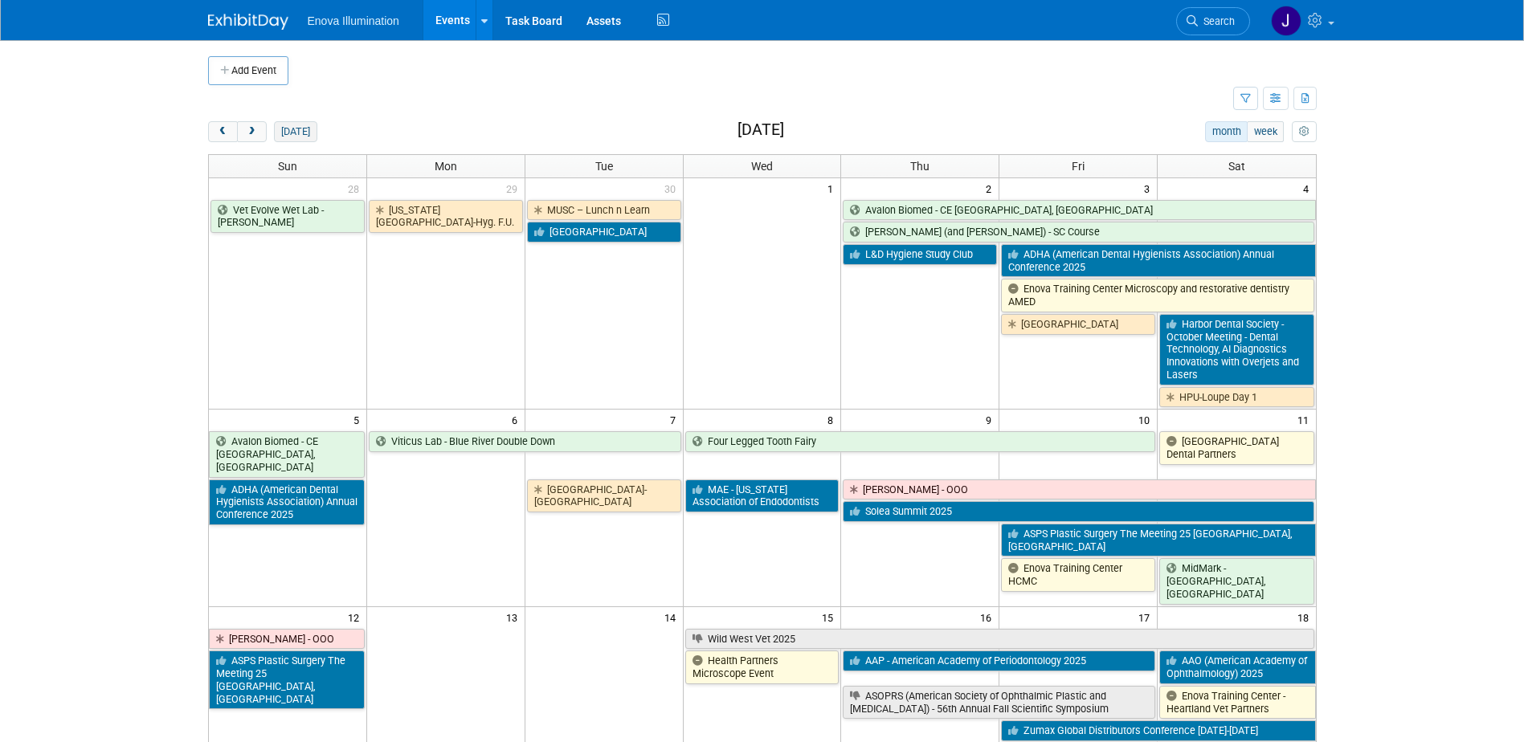
click at [309, 132] on button "today" at bounding box center [295, 131] width 43 height 21
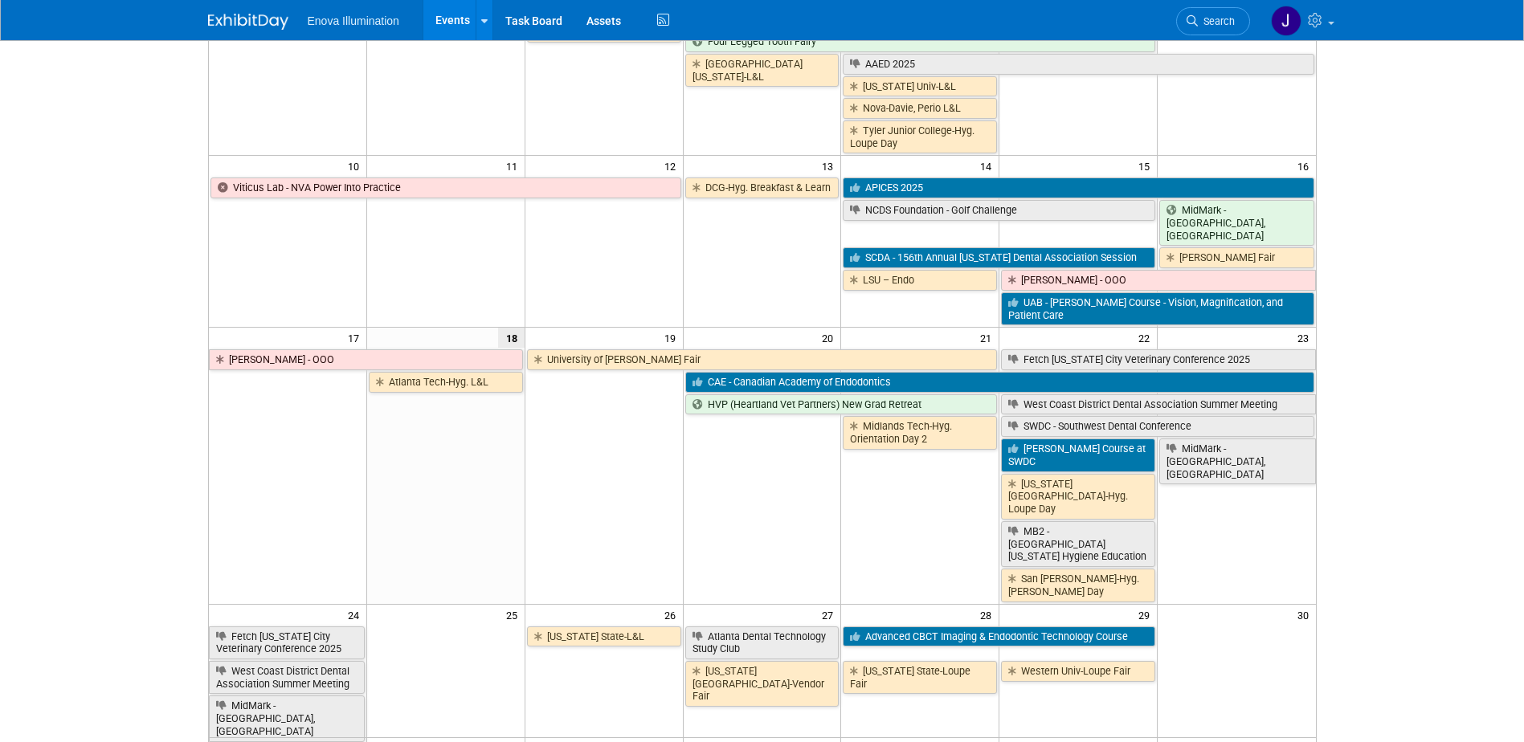
scroll to position [482, 0]
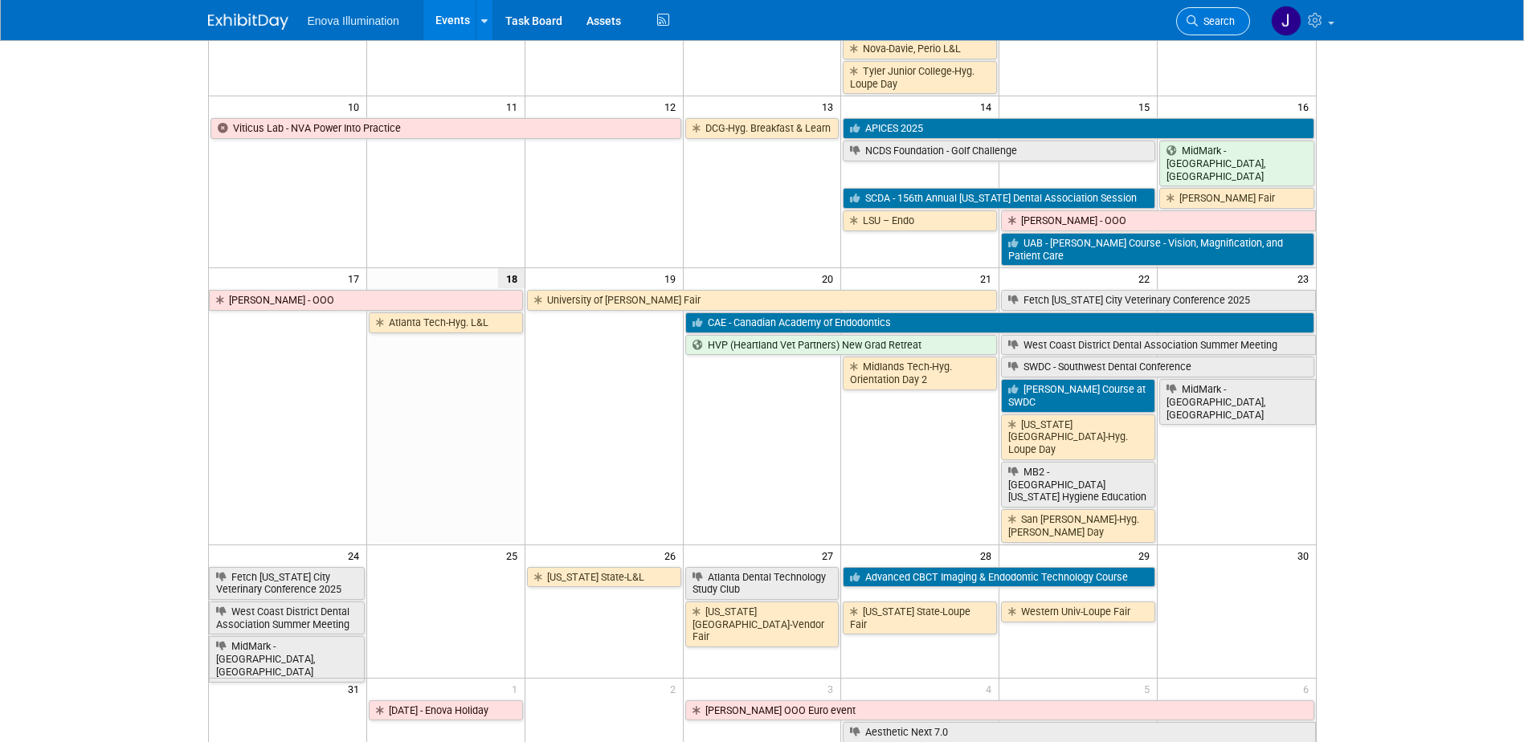
click at [1211, 19] on span "Search" at bounding box center [1216, 21] width 37 height 12
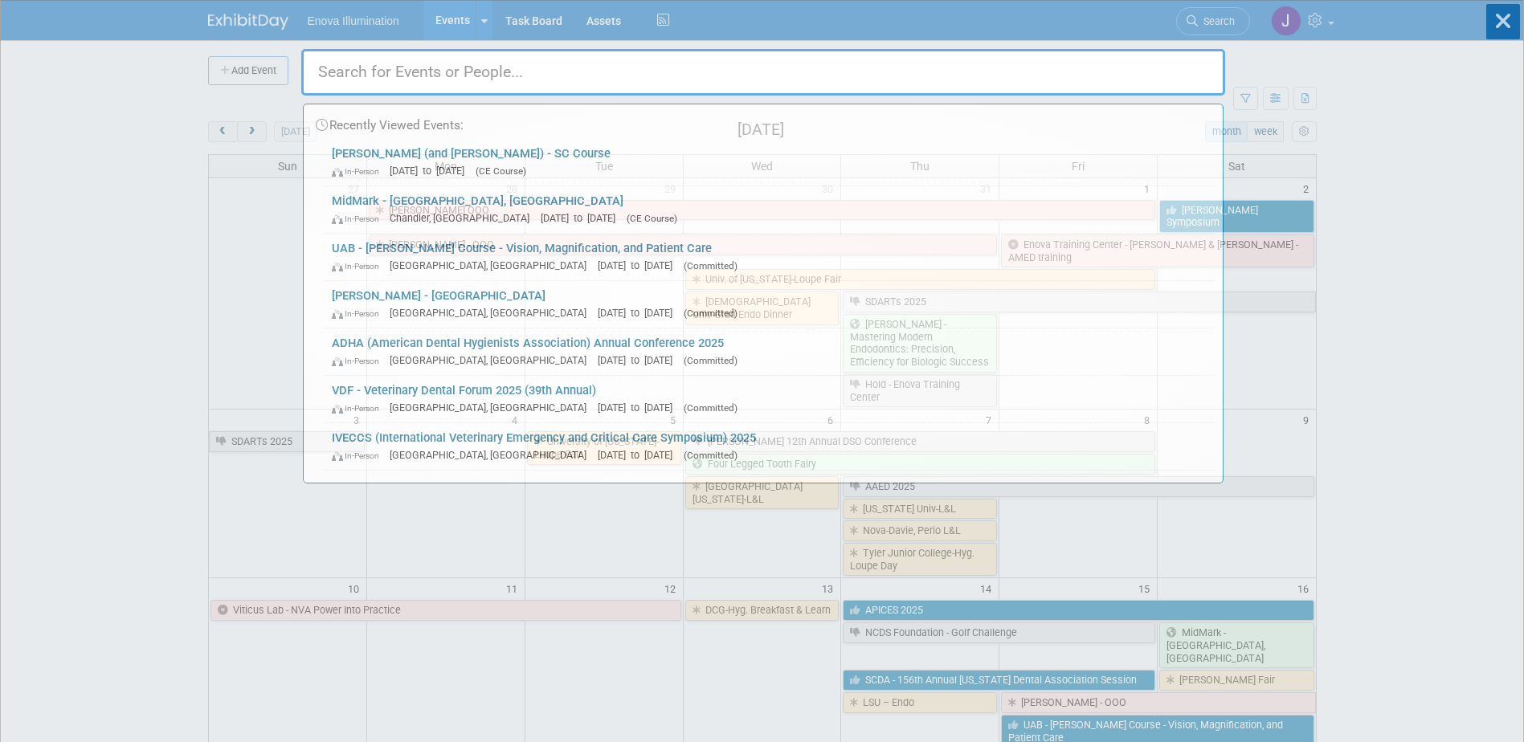
click at [1172, 69] on input "text" at bounding box center [763, 72] width 924 height 47
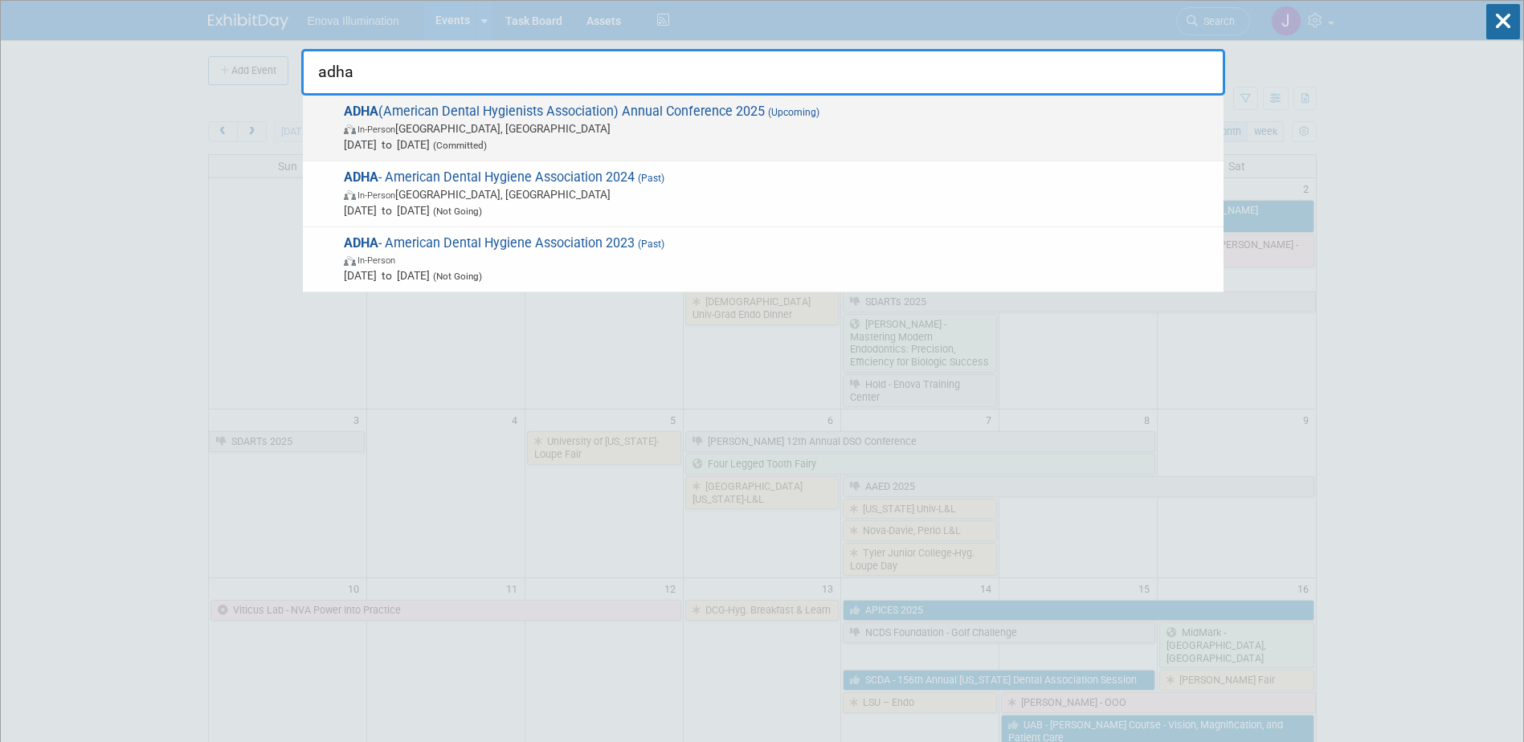
type input "adha"
click at [518, 111] on span "ADHA (American Dental Hygienists Association) Annual Conference 2025 (Upcoming)…" at bounding box center [777, 128] width 877 height 49
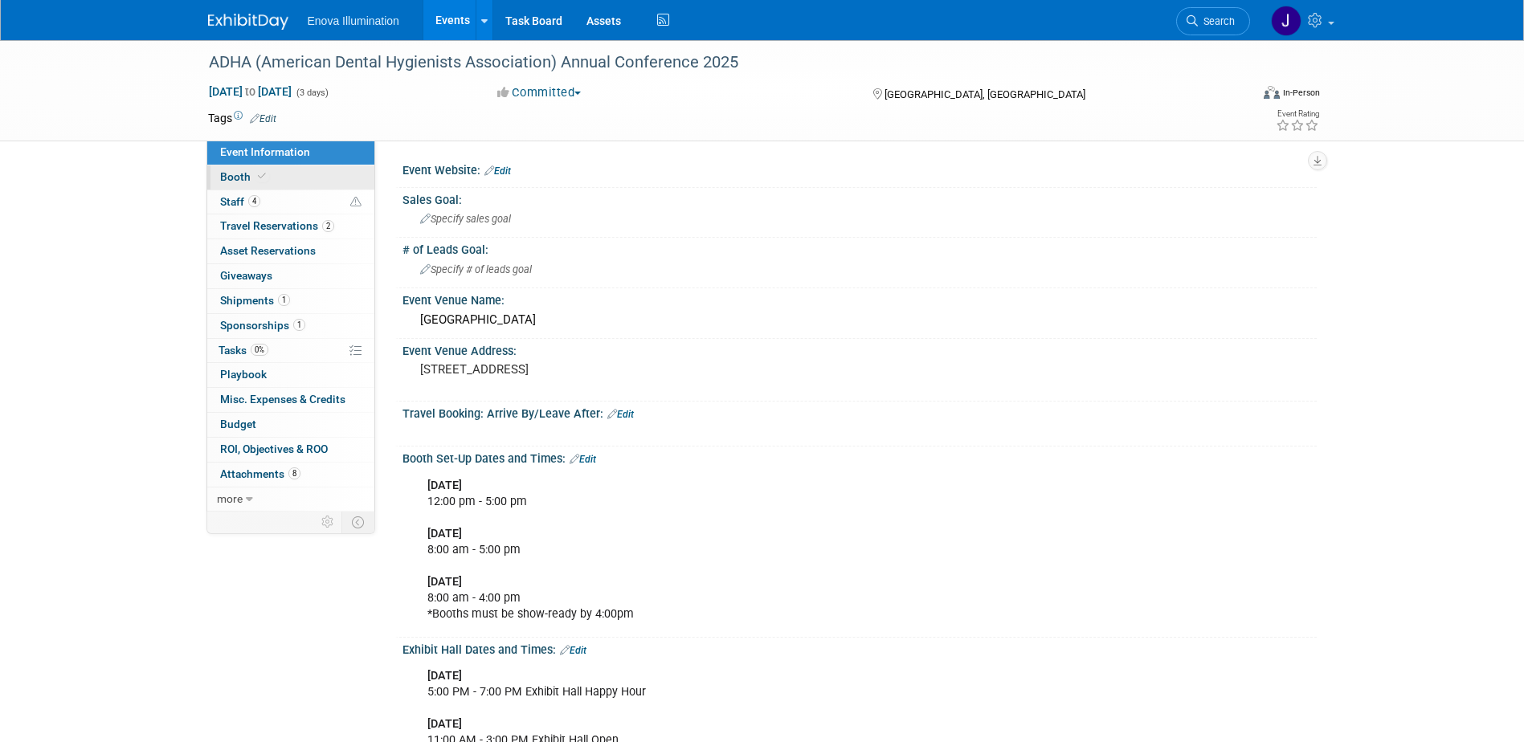
click at [337, 182] on link "Booth" at bounding box center [290, 178] width 167 height 24
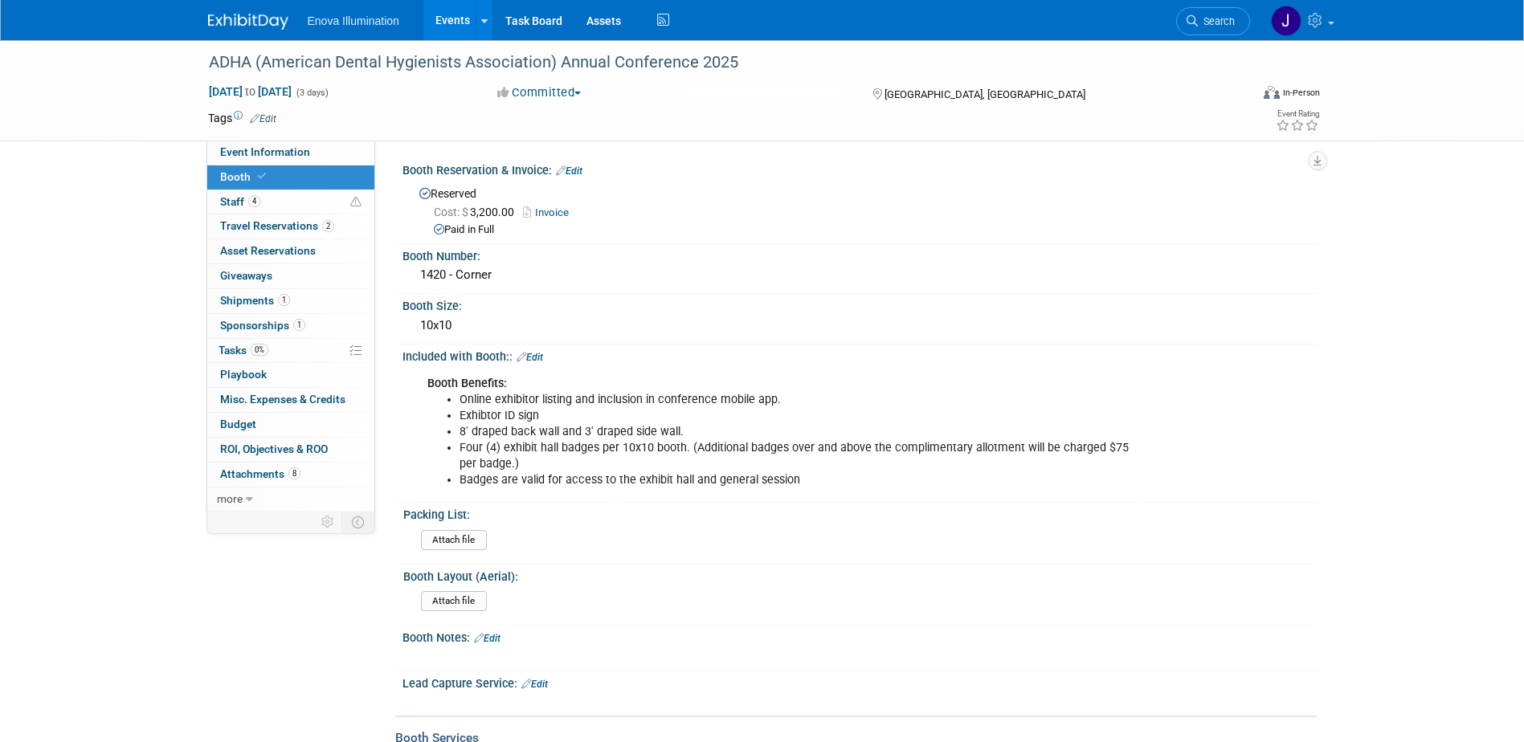
click at [259, 20] on img at bounding box center [248, 22] width 80 height 16
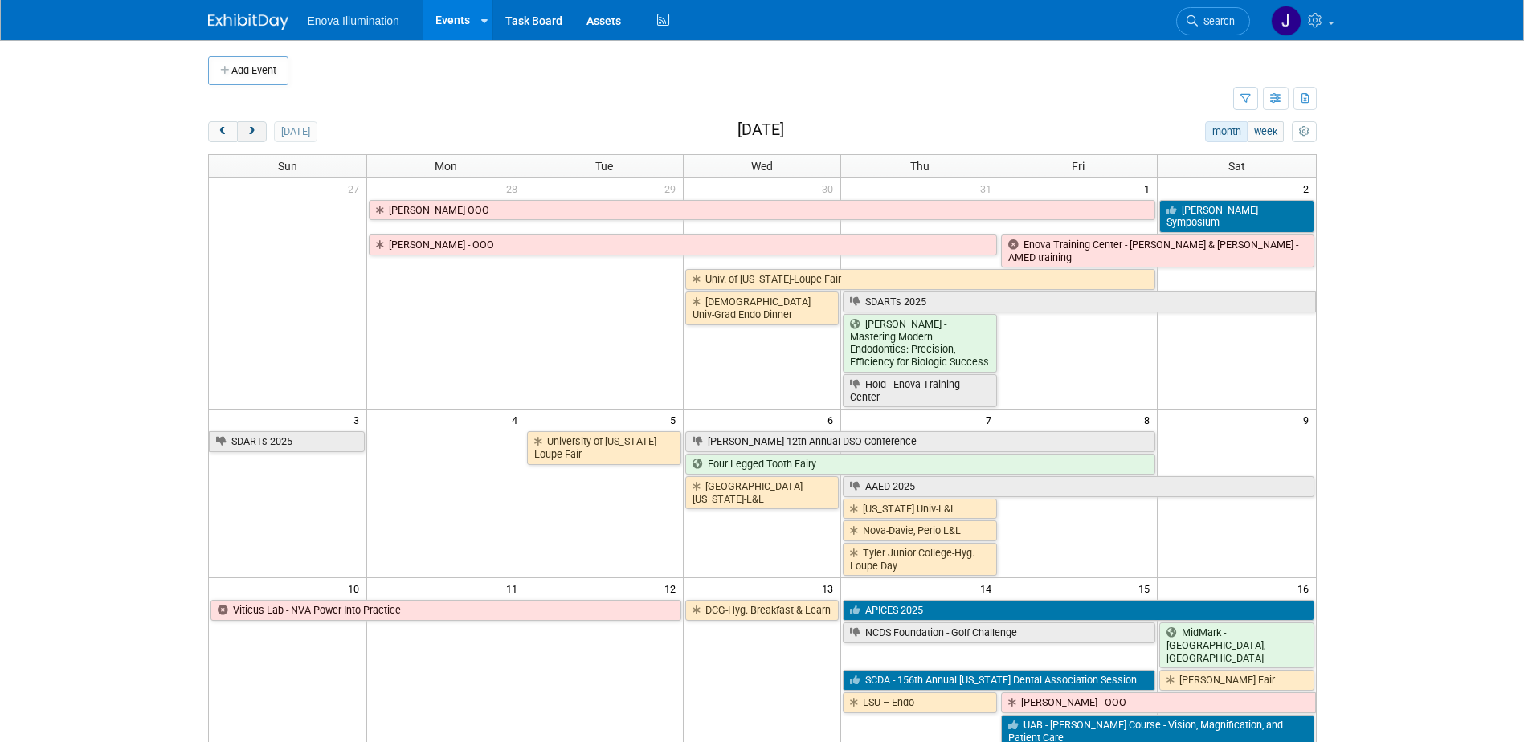
click at [254, 138] on button "next" at bounding box center [252, 131] width 30 height 21
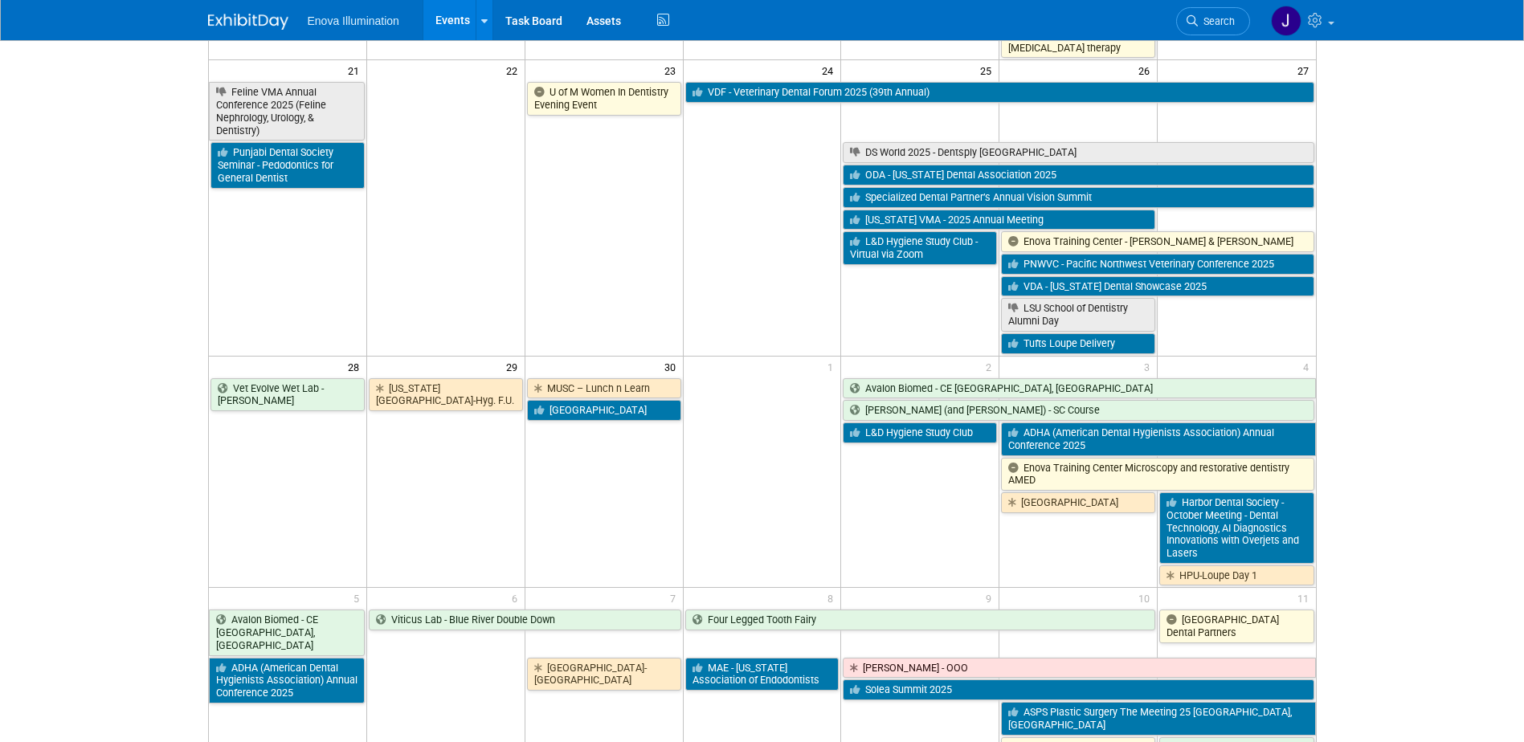
scroll to position [1205, 0]
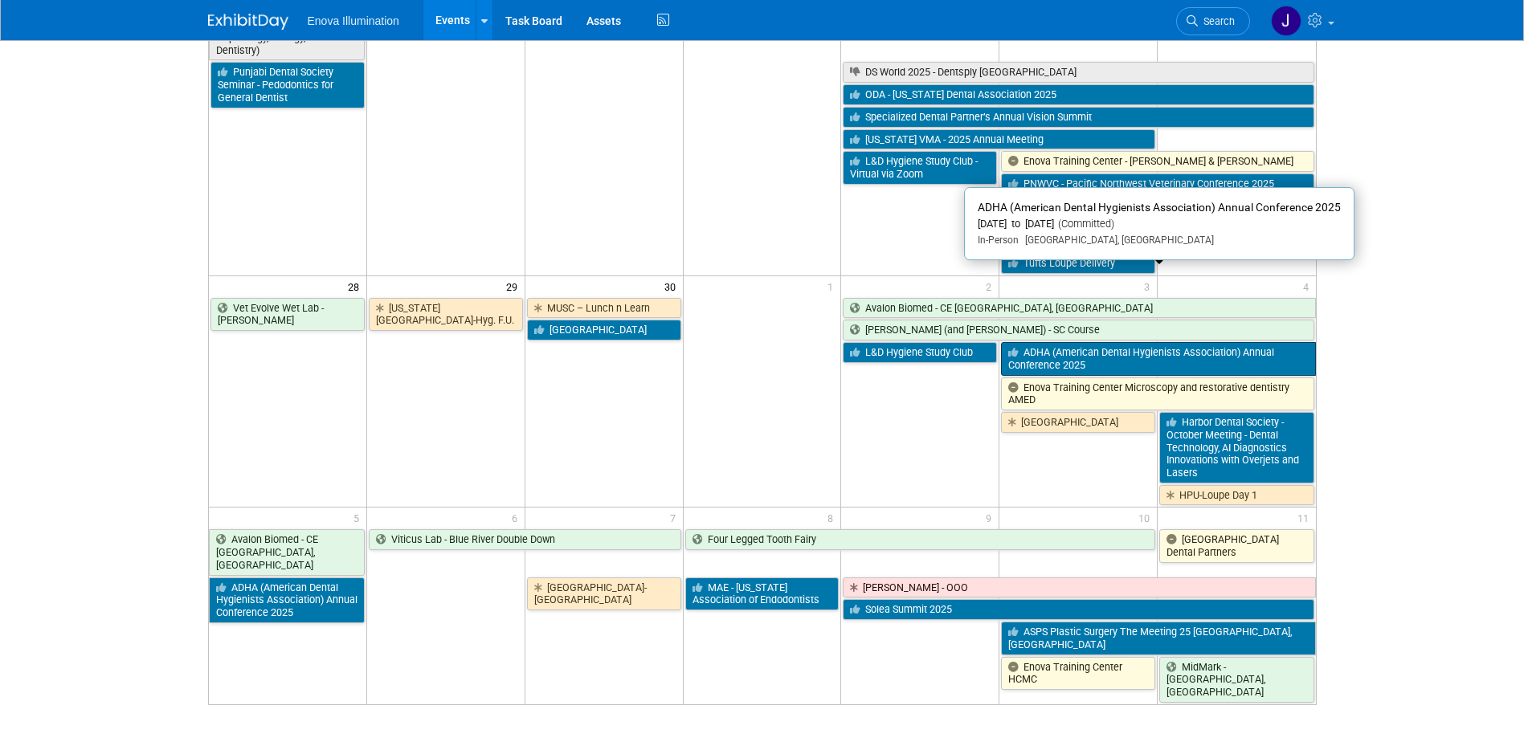
click at [1056, 342] on link "ADHA (American Dental Hygienists Association) Annual Conference 2025" at bounding box center [1158, 358] width 314 height 33
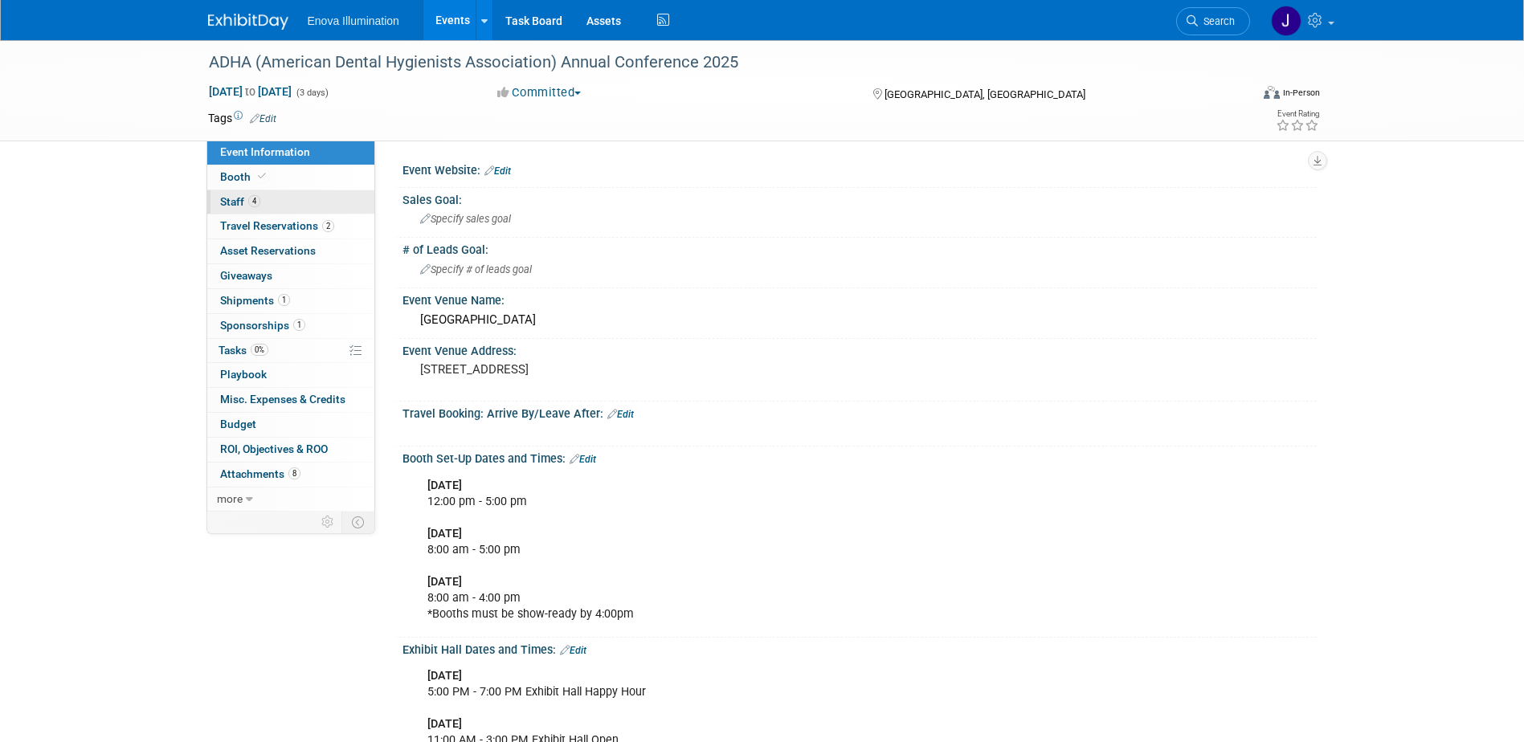
click at [319, 203] on link "4 Staff 4" at bounding box center [290, 202] width 167 height 24
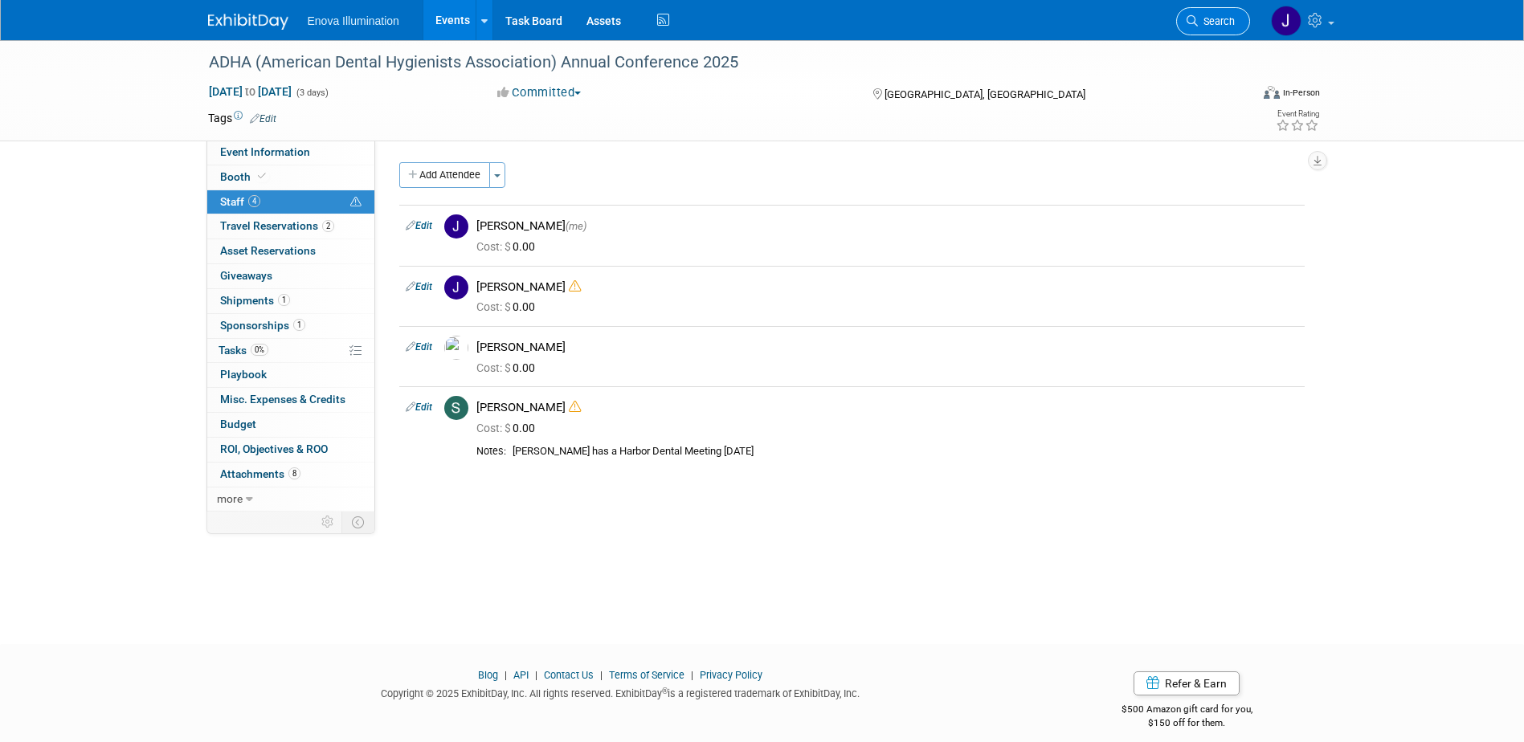
click at [1220, 27] on link "Search" at bounding box center [1213, 21] width 74 height 28
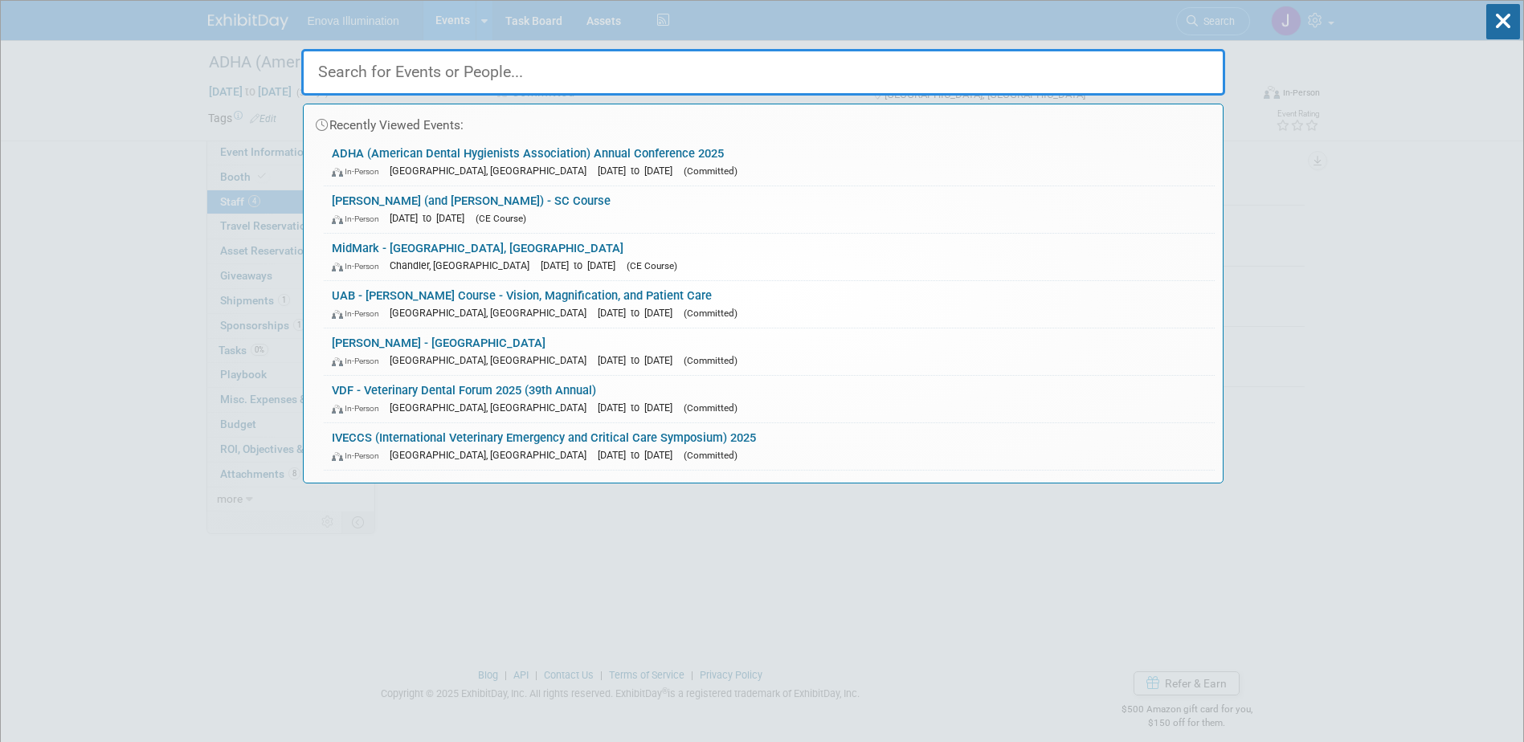
click at [1162, 57] on input "text" at bounding box center [763, 72] width 924 height 47
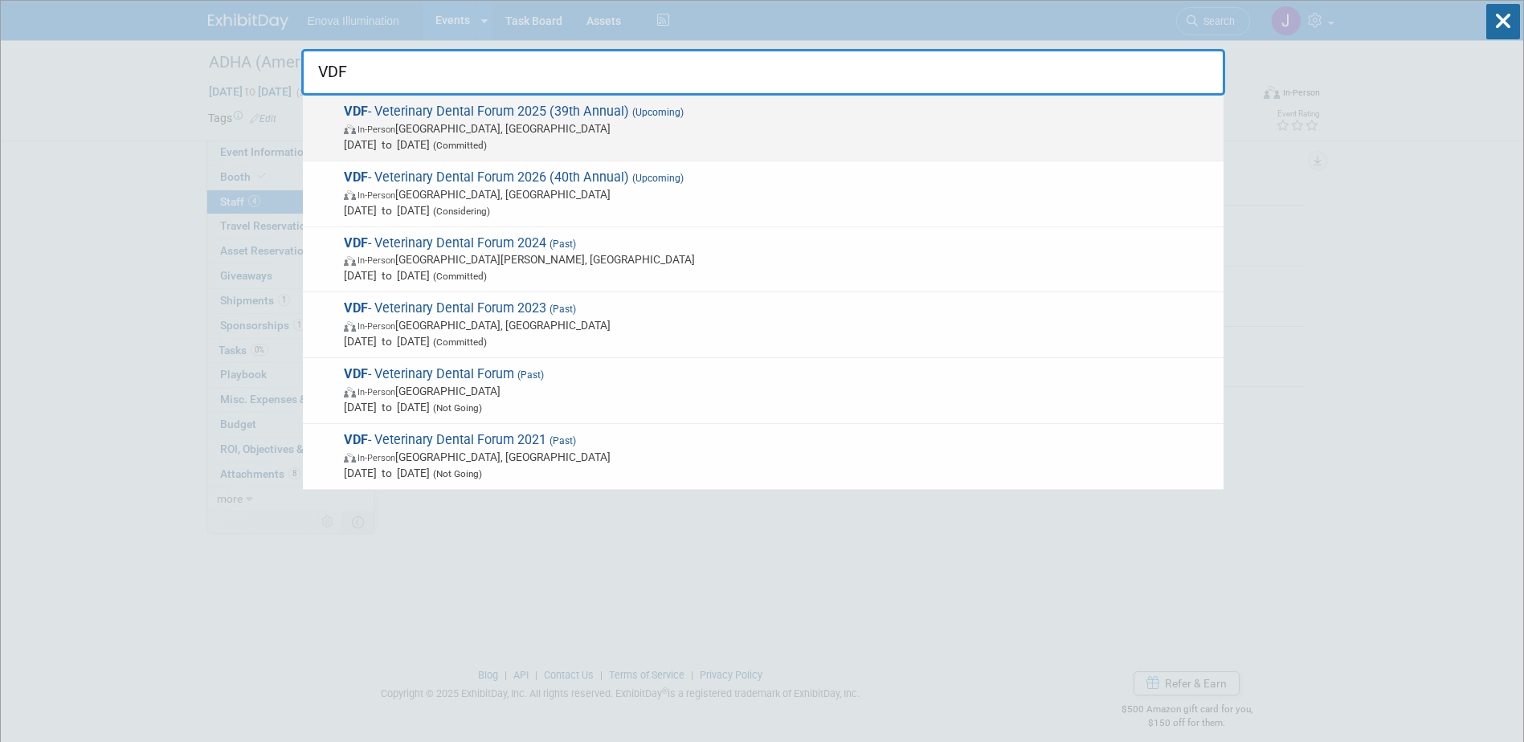
type input "VDF"
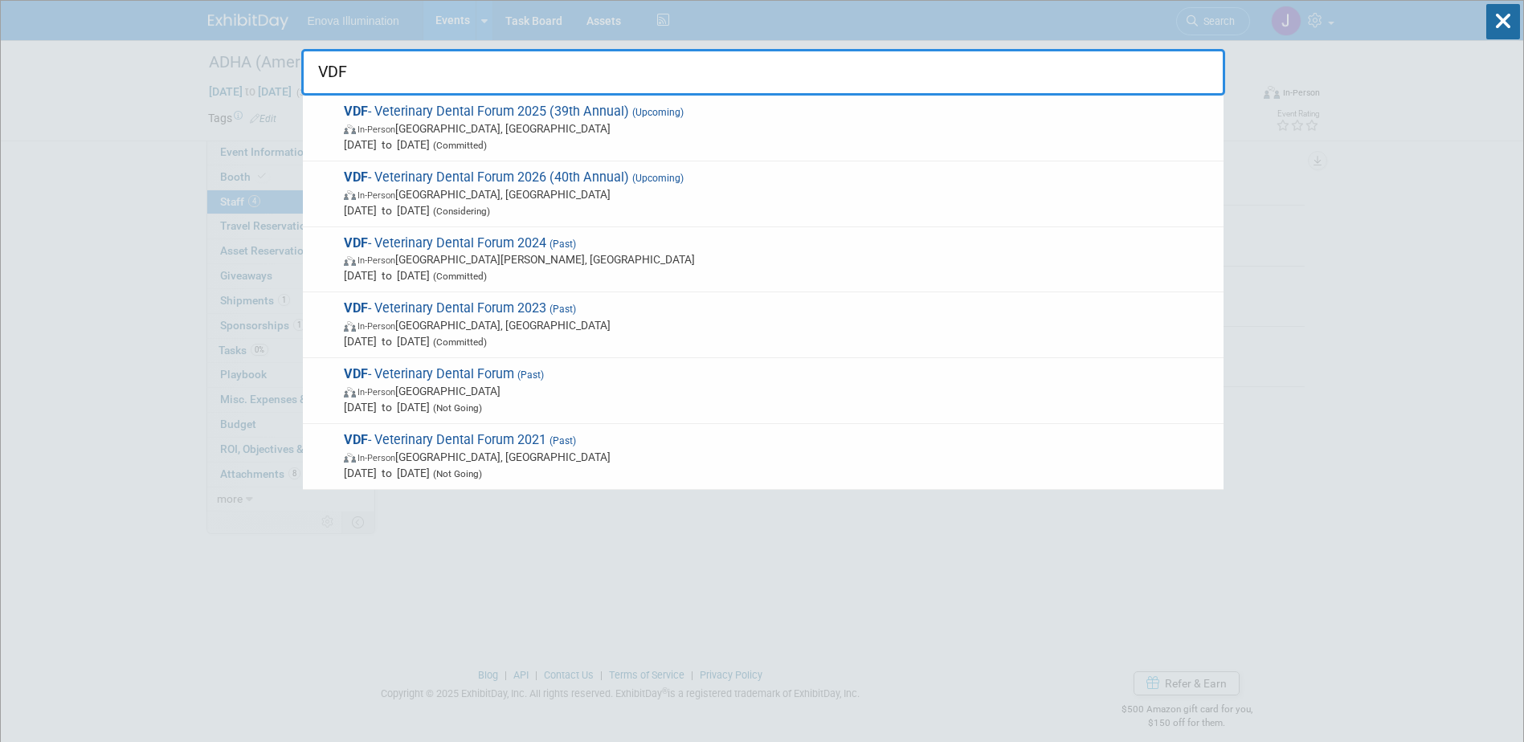
click at [461, 143] on span "[DATE] to [DATE] (Committed)" at bounding box center [780, 145] width 872 height 16
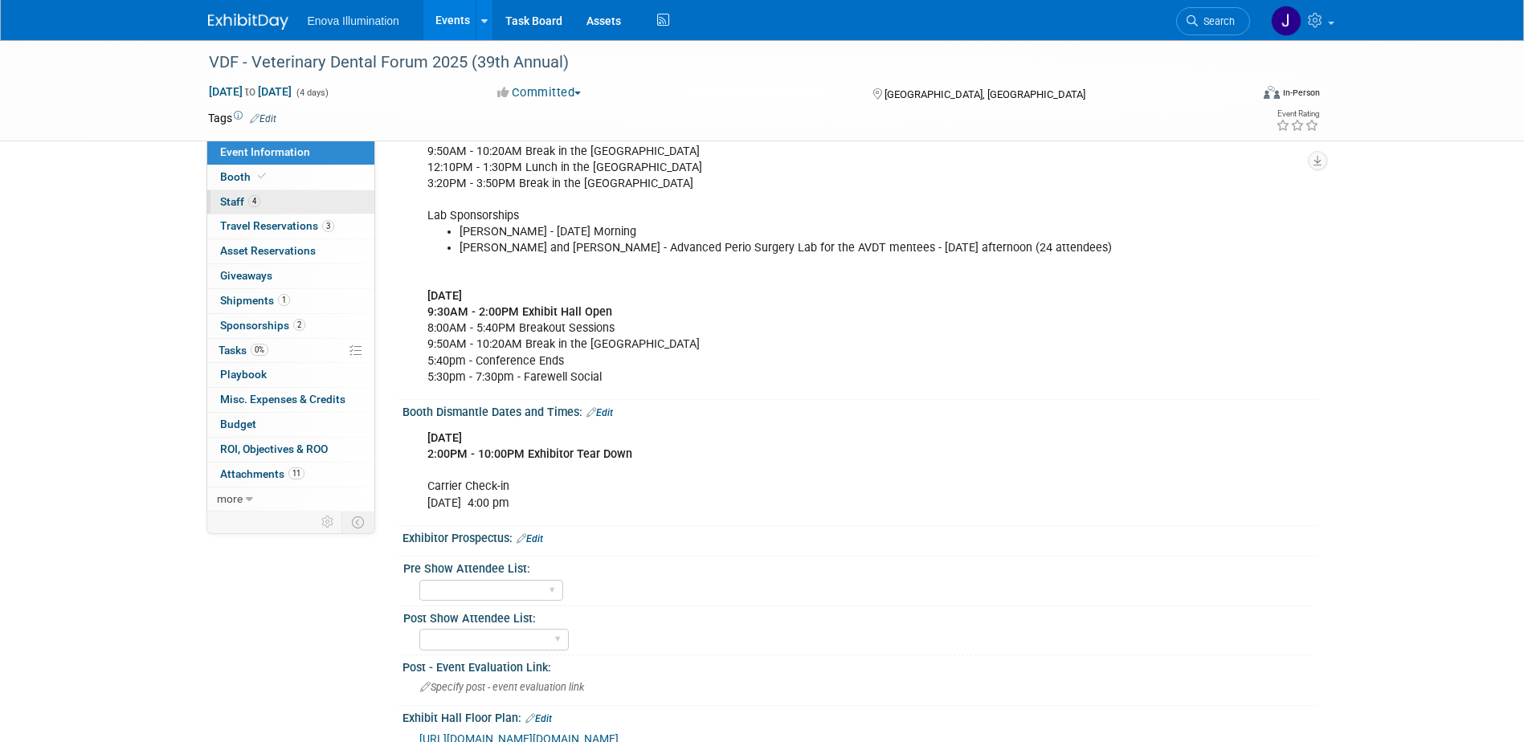
scroll to position [643, 0]
click at [290, 172] on link "Booth" at bounding box center [290, 178] width 167 height 24
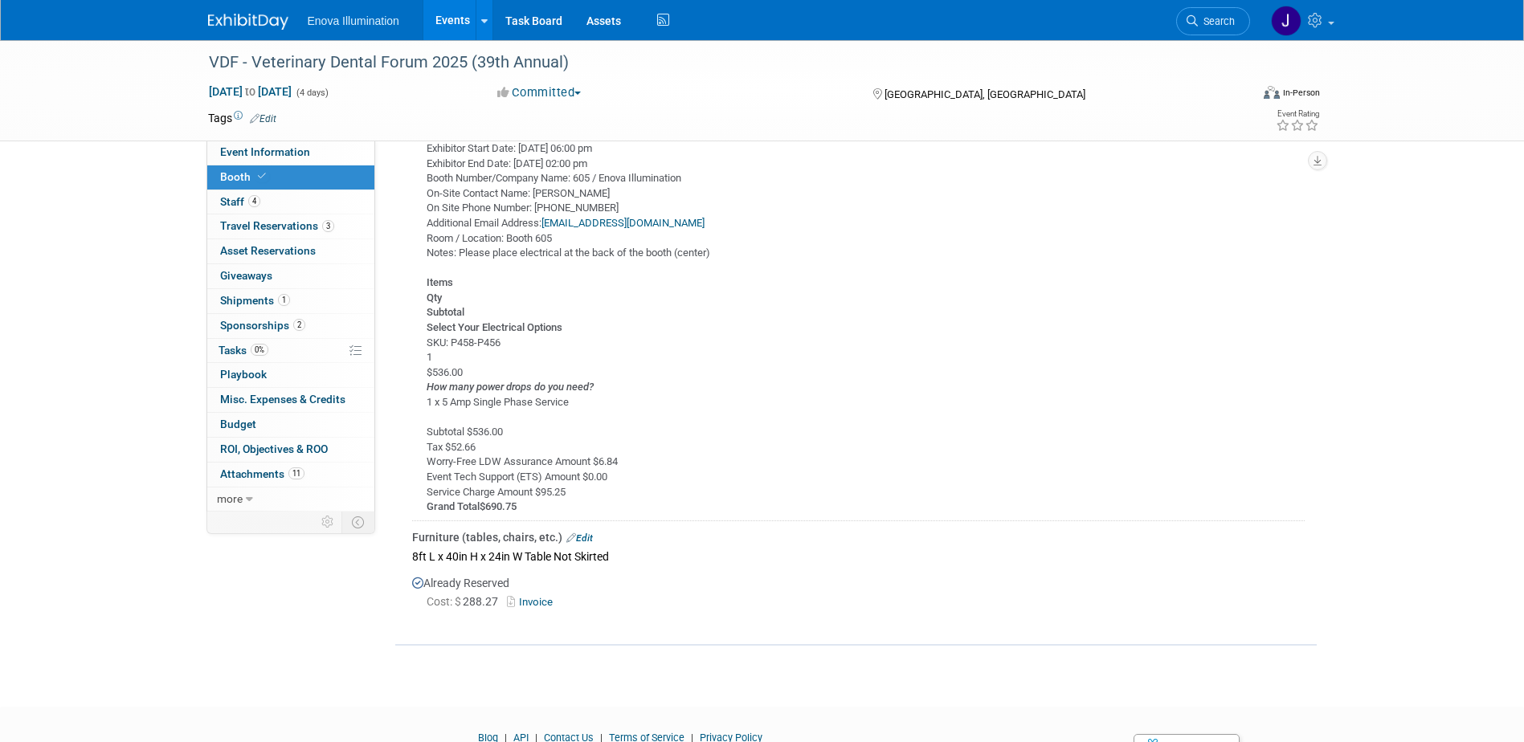
scroll to position [884, 0]
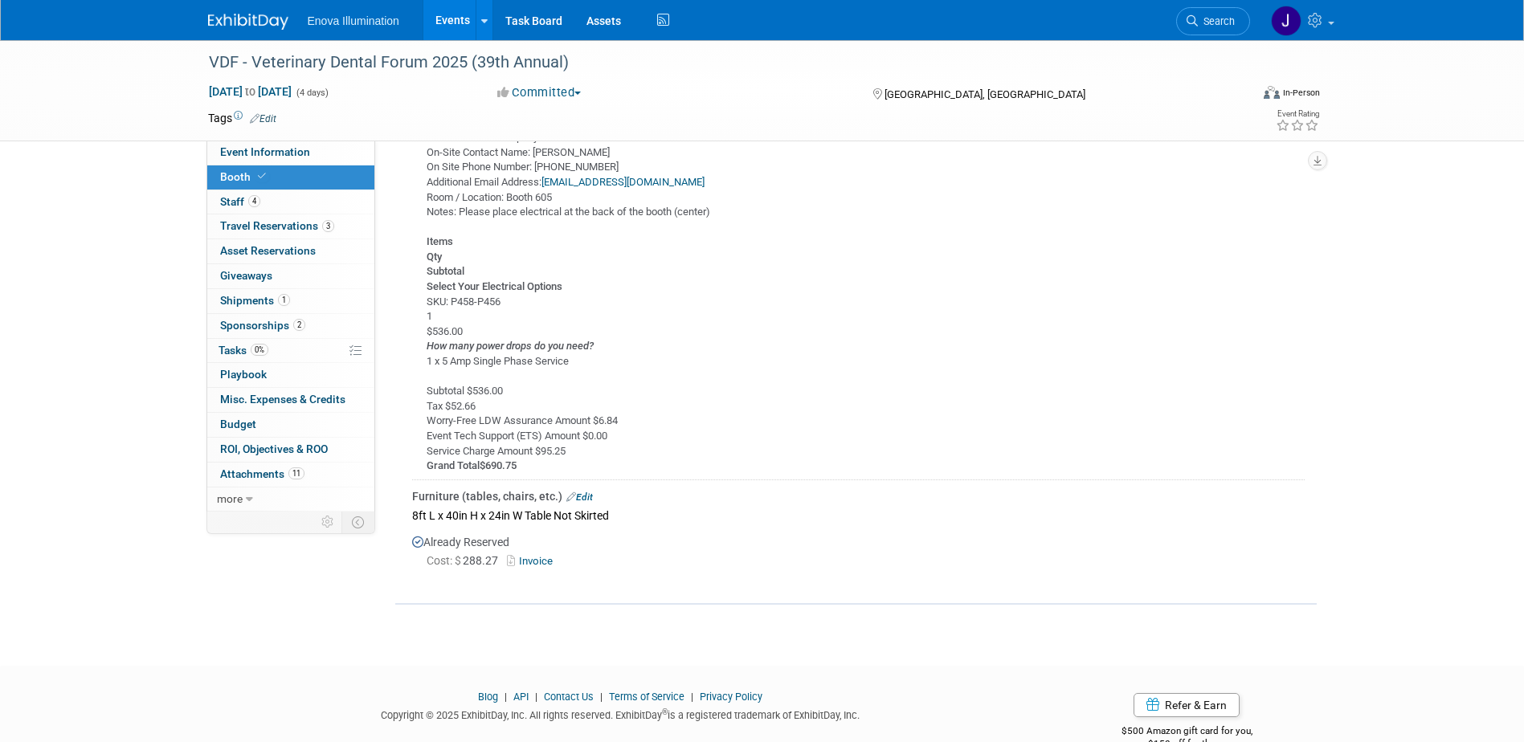
click at [589, 498] on link "Edit" at bounding box center [579, 497] width 27 height 11
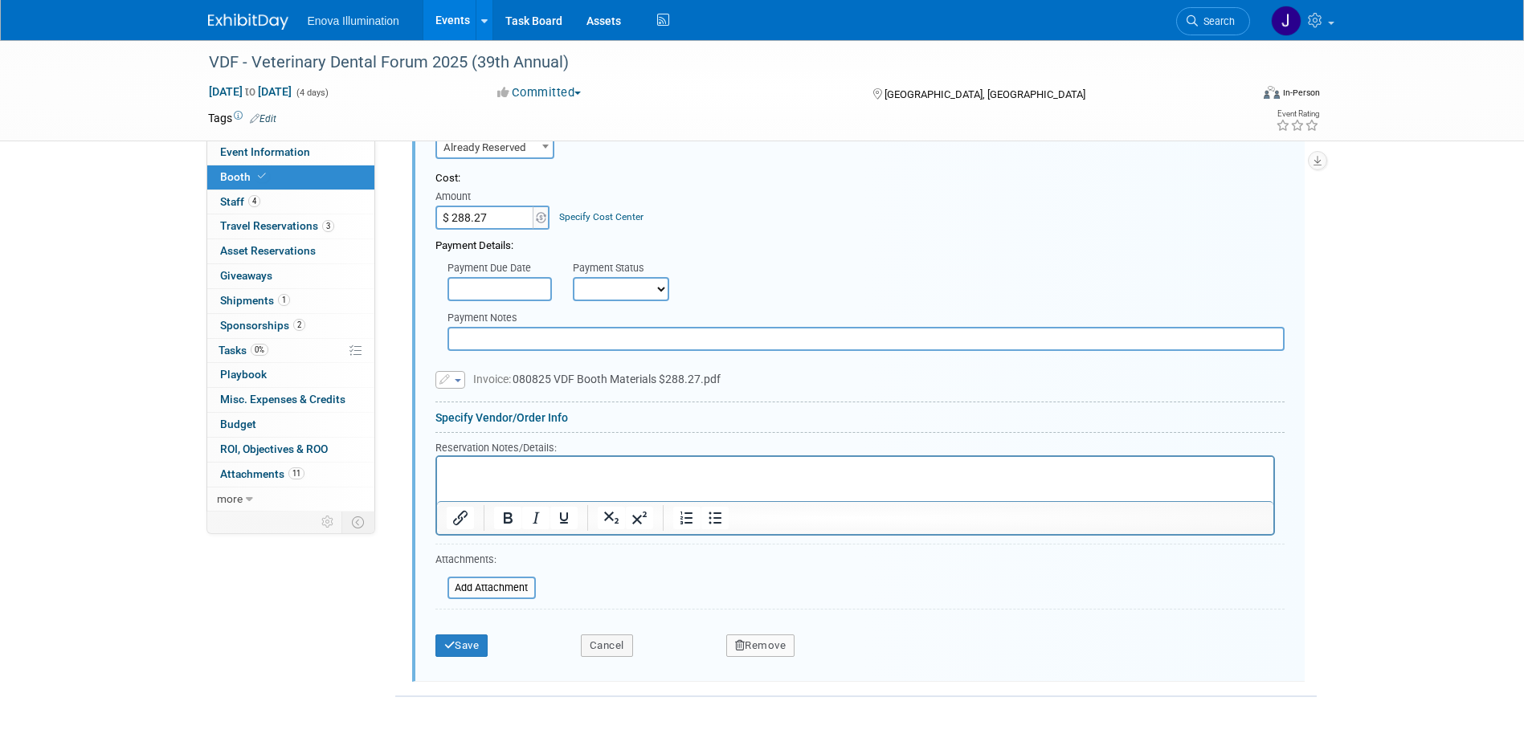
scroll to position [1421, 0]
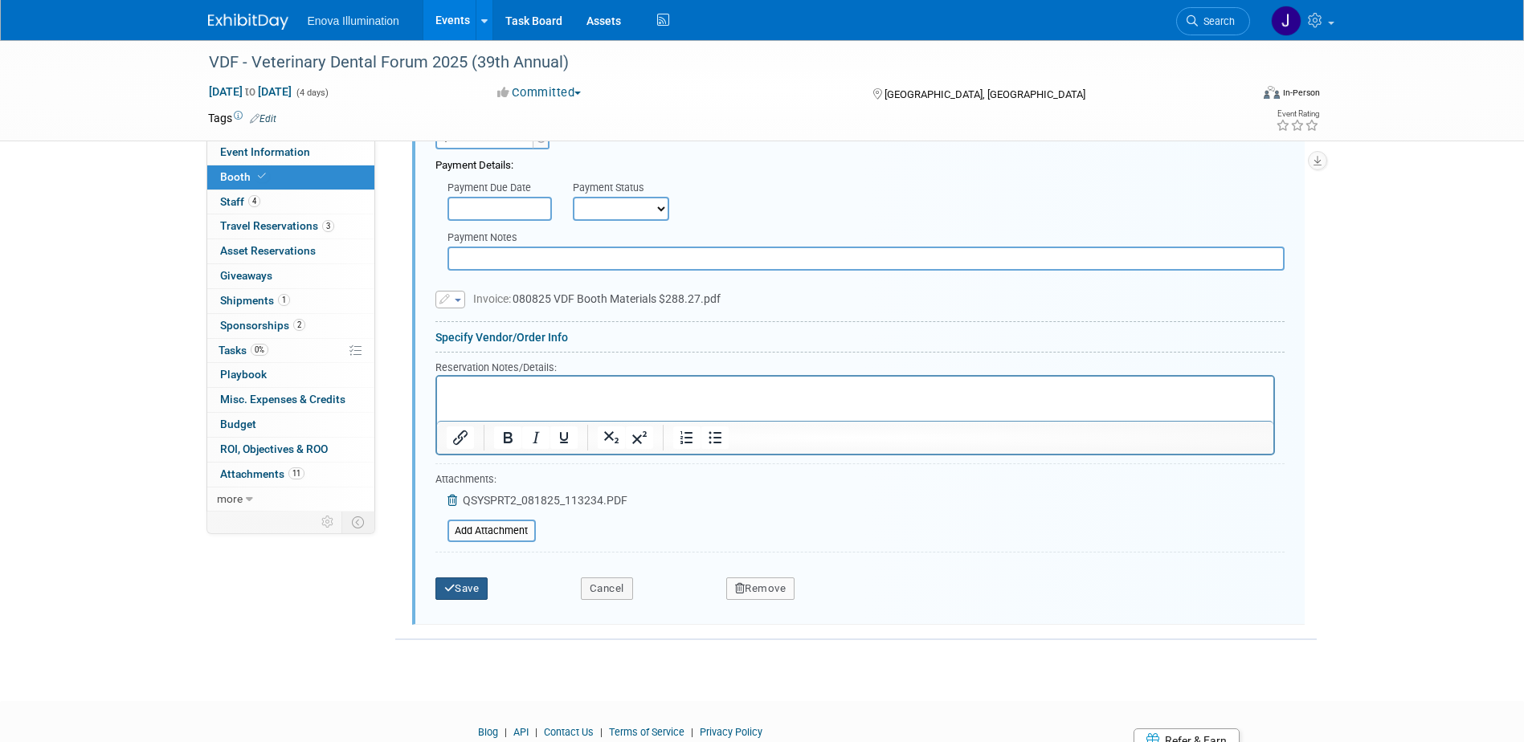
click at [465, 584] on button "Save" at bounding box center [461, 589] width 53 height 22
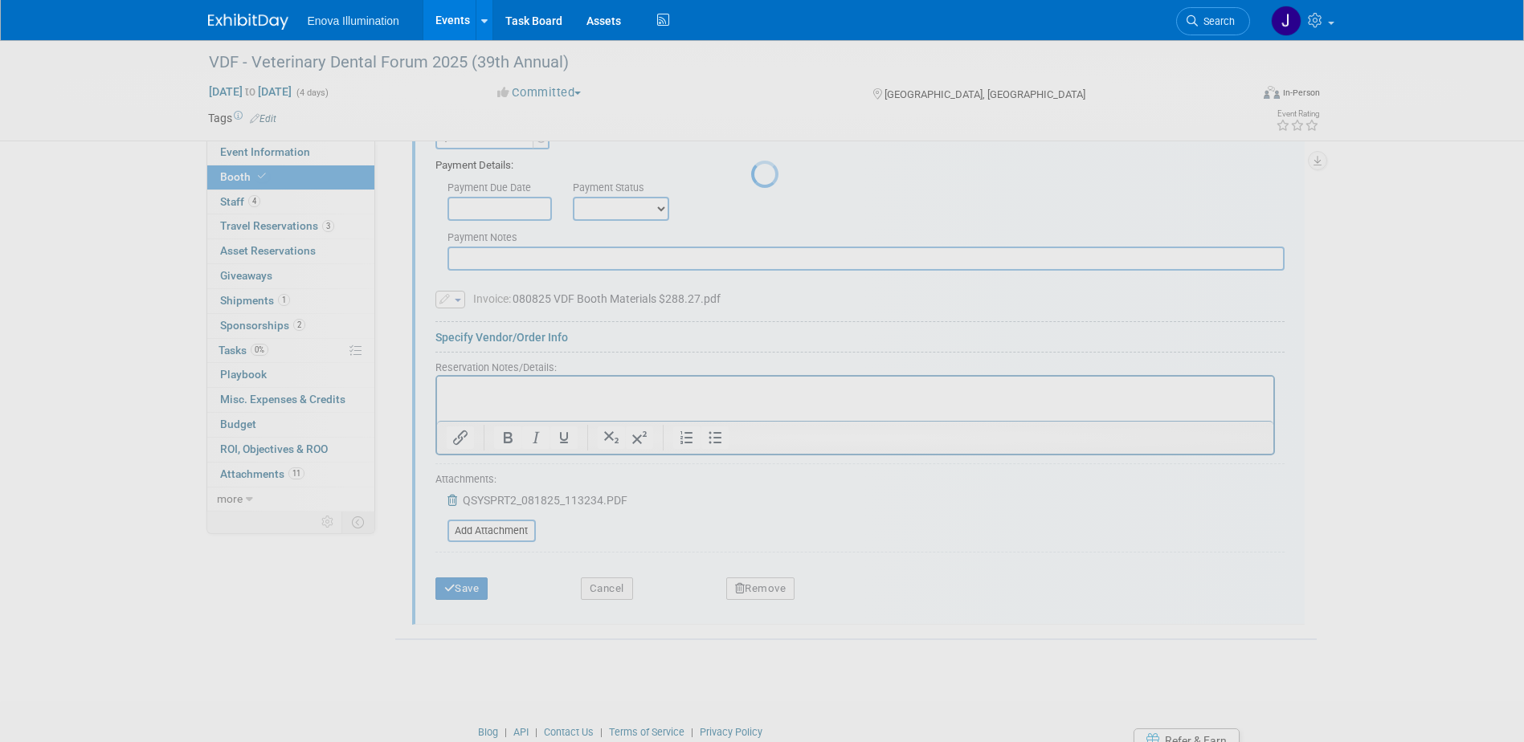
scroll to position [955, 0]
